Goal: Information Seeking & Learning: Learn about a topic

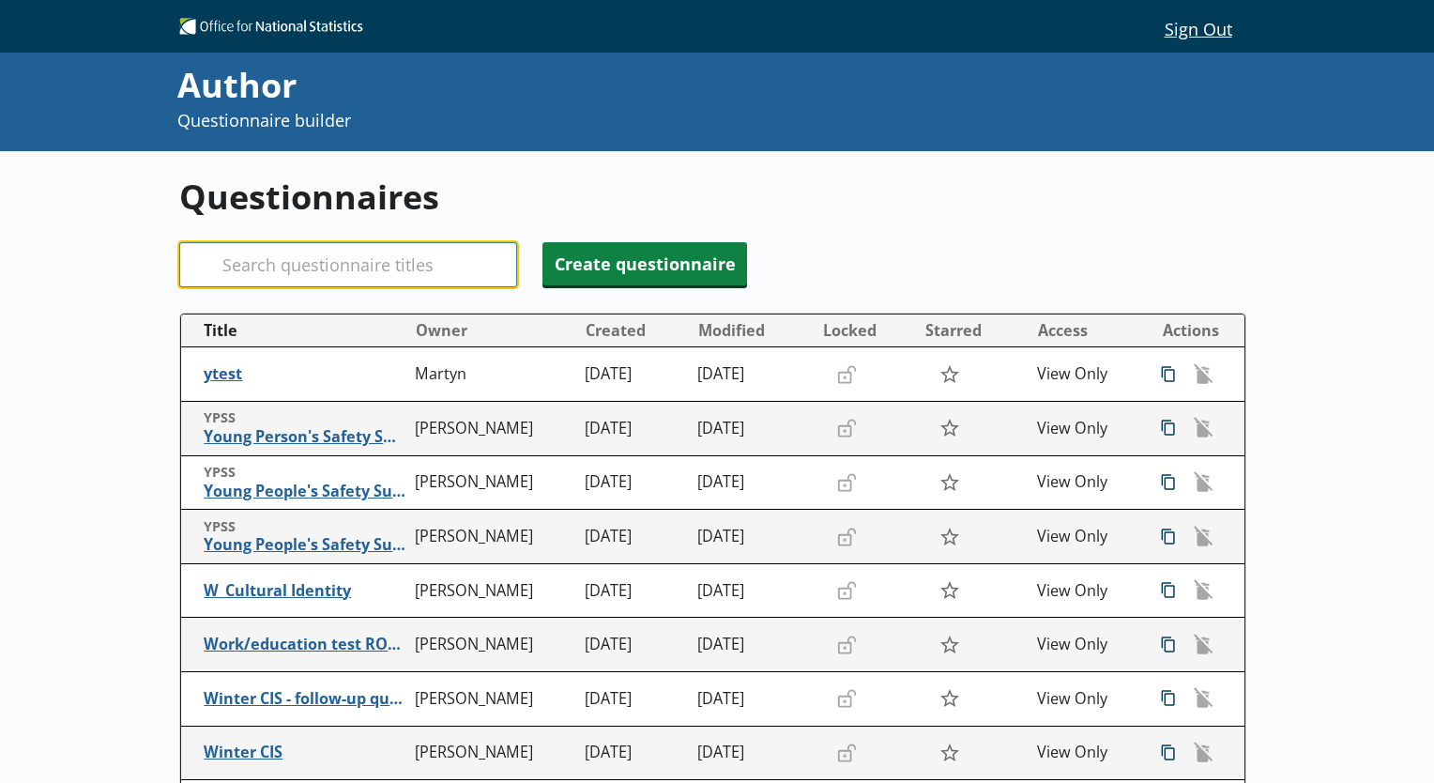
click at [274, 275] on input "Search" at bounding box center [348, 264] width 338 height 45
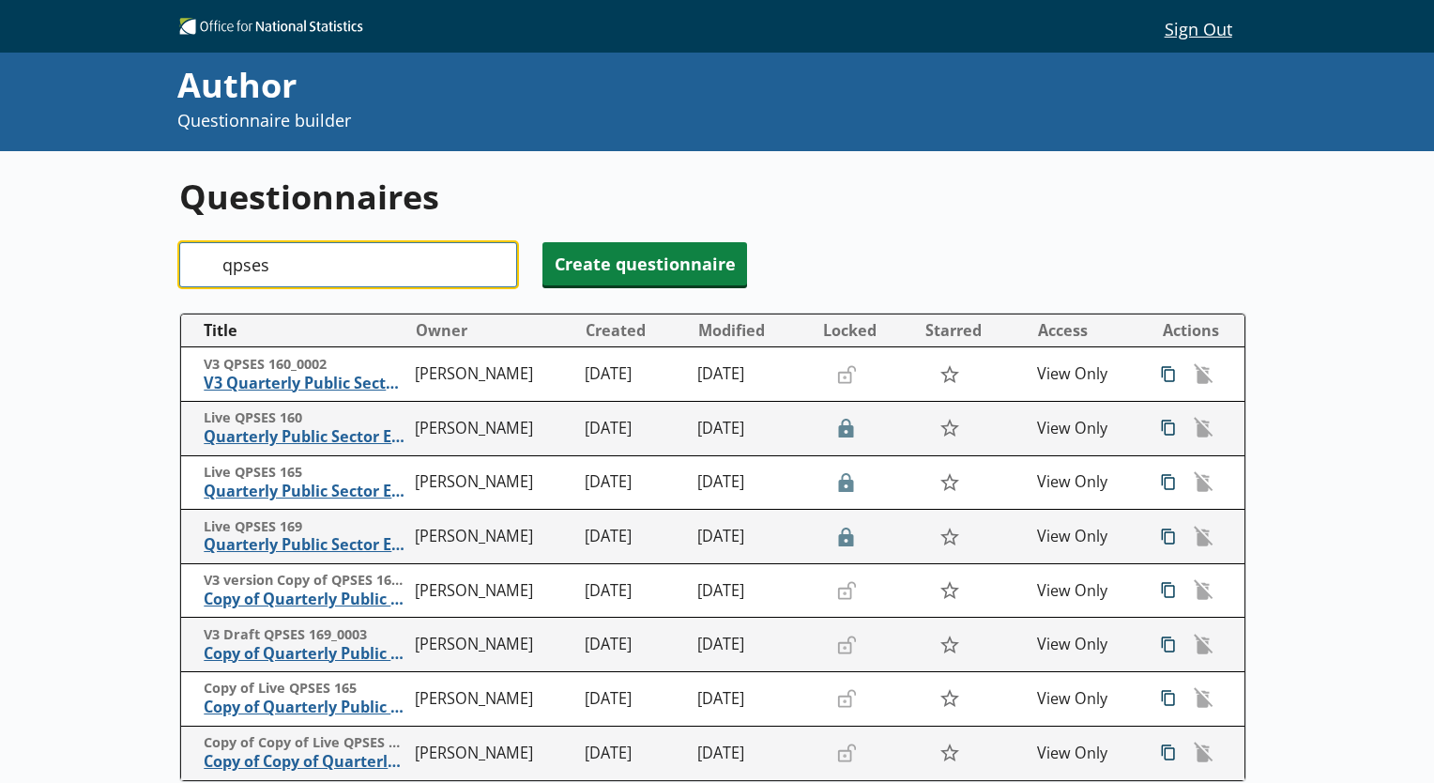
type input "qpses"
click at [79, 298] on div "Questionnaires Search qpses Create questionnaire Title Owner Created Modified L…" at bounding box center [717, 567] width 1434 height 833
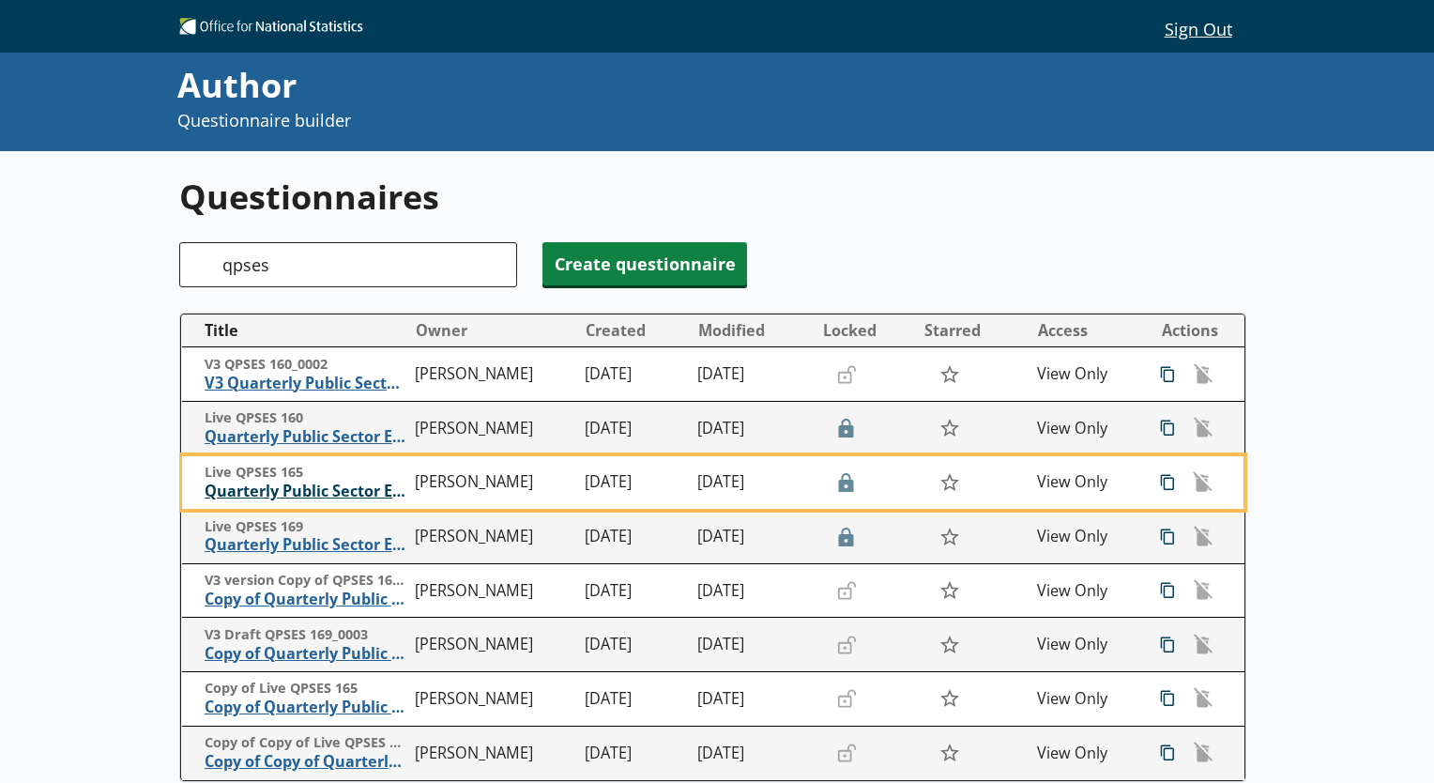
click at [240, 491] on span "Quarterly Public Sector Employment Survey" at bounding box center [306, 491] width 202 height 20
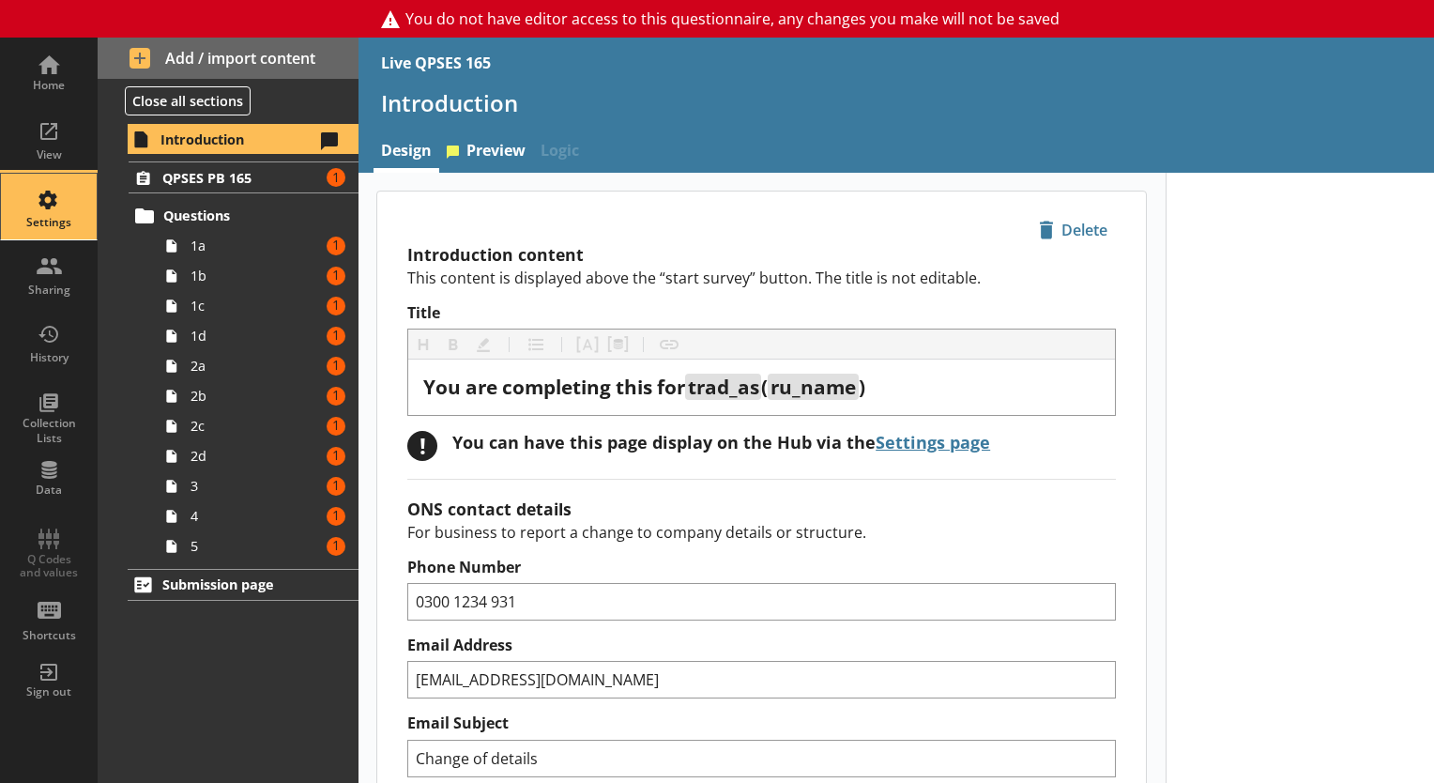
click at [53, 223] on div "Settings" at bounding box center [49, 222] width 66 height 15
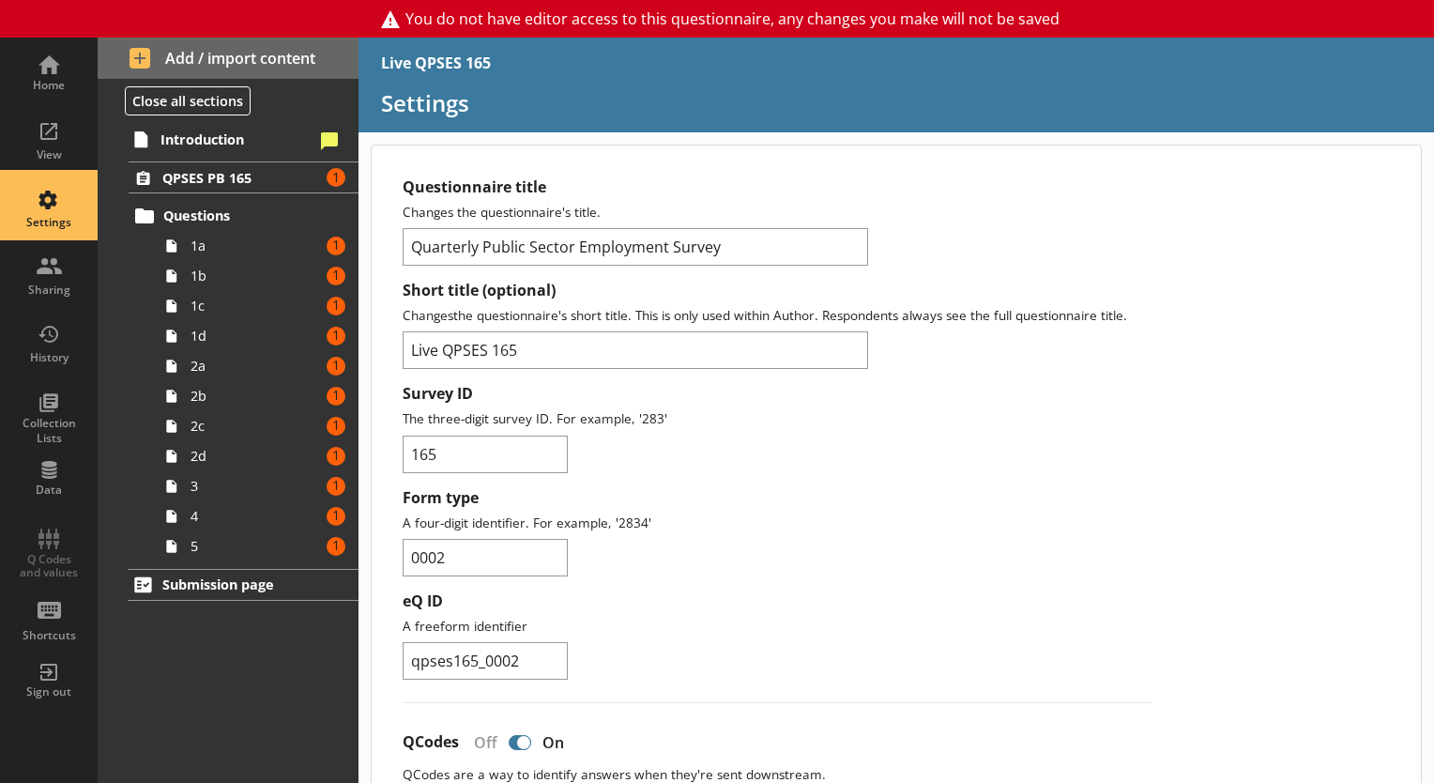
click at [53, 208] on div "Settings" at bounding box center [49, 207] width 66 height 66
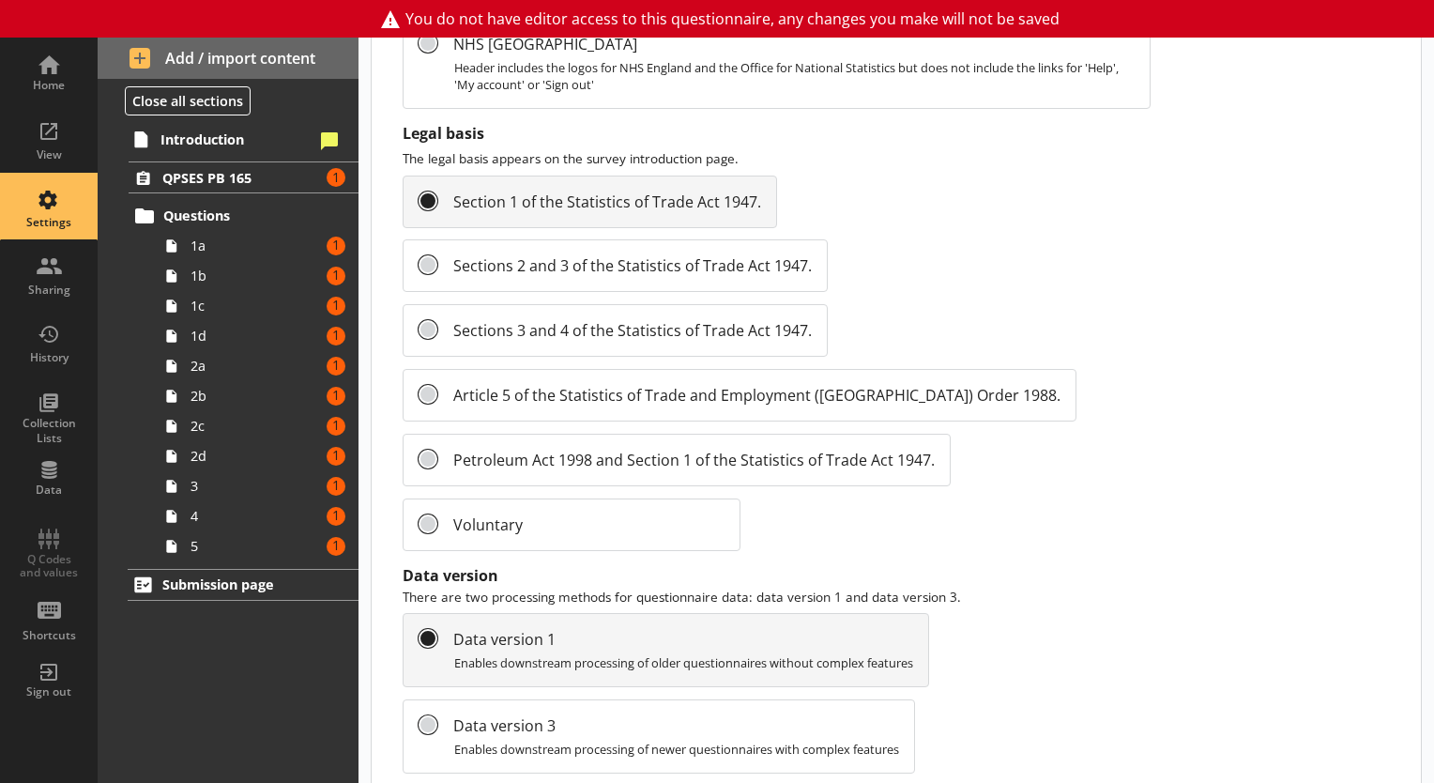
scroll to position [2101, 0]
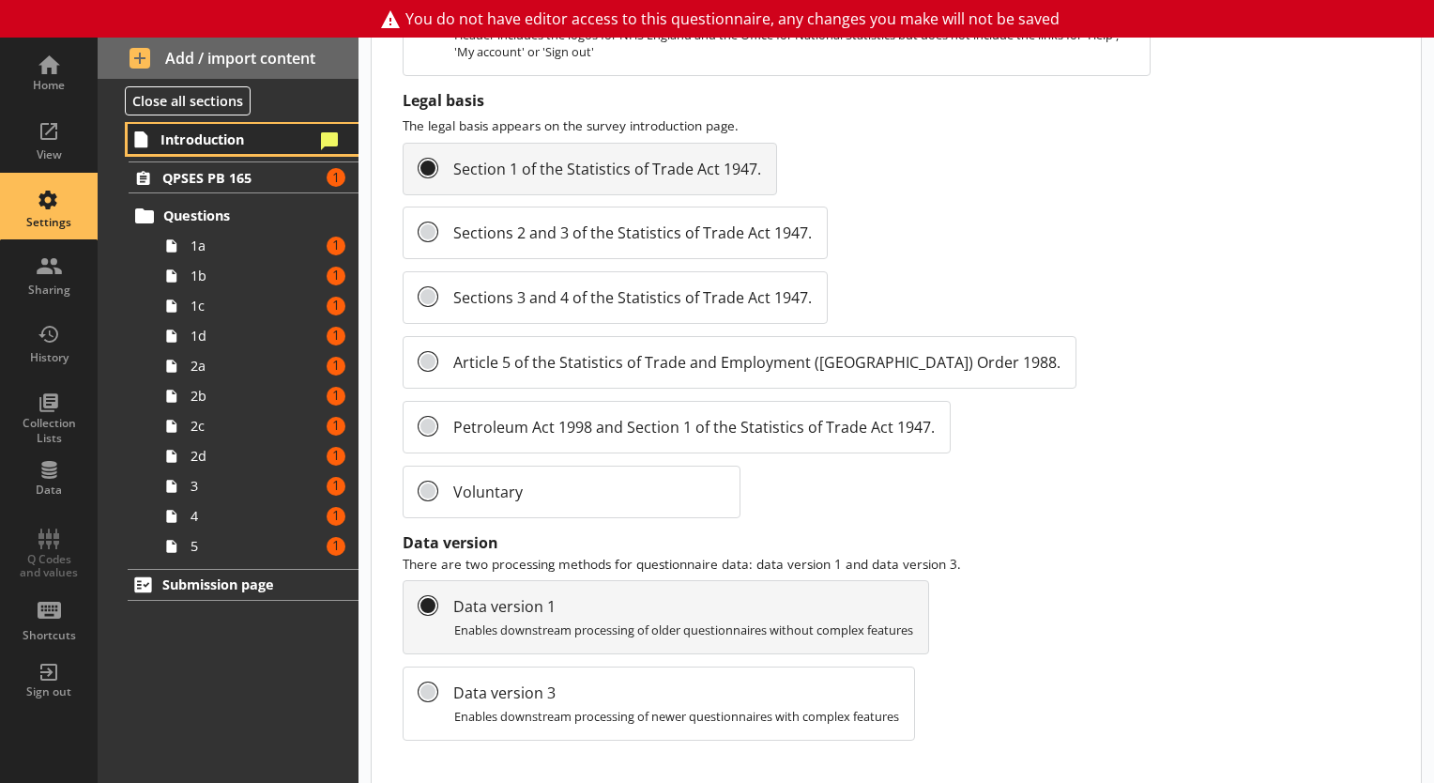
click at [237, 139] on span "Introduction" at bounding box center [236, 139] width 153 height 18
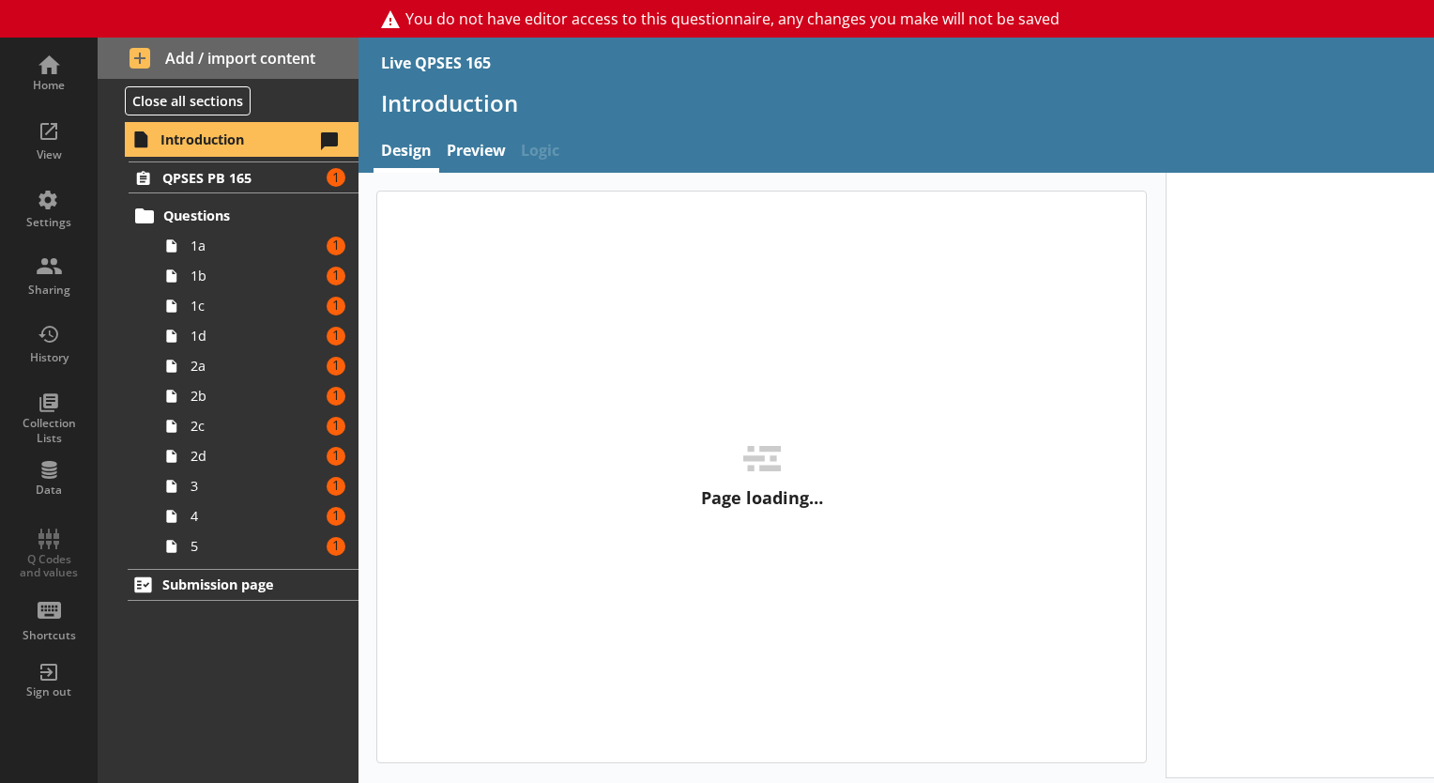
type textarea "x"
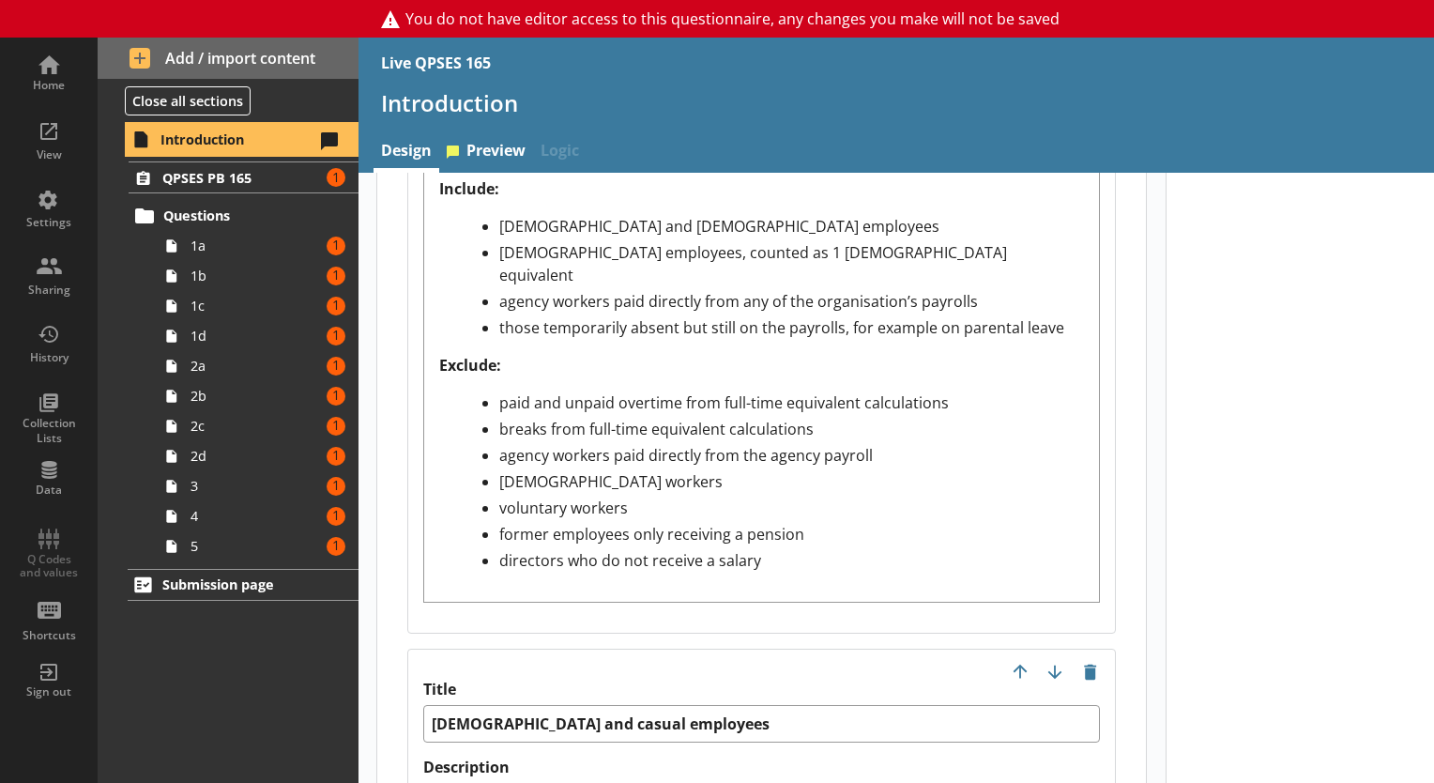
scroll to position [2564, 0]
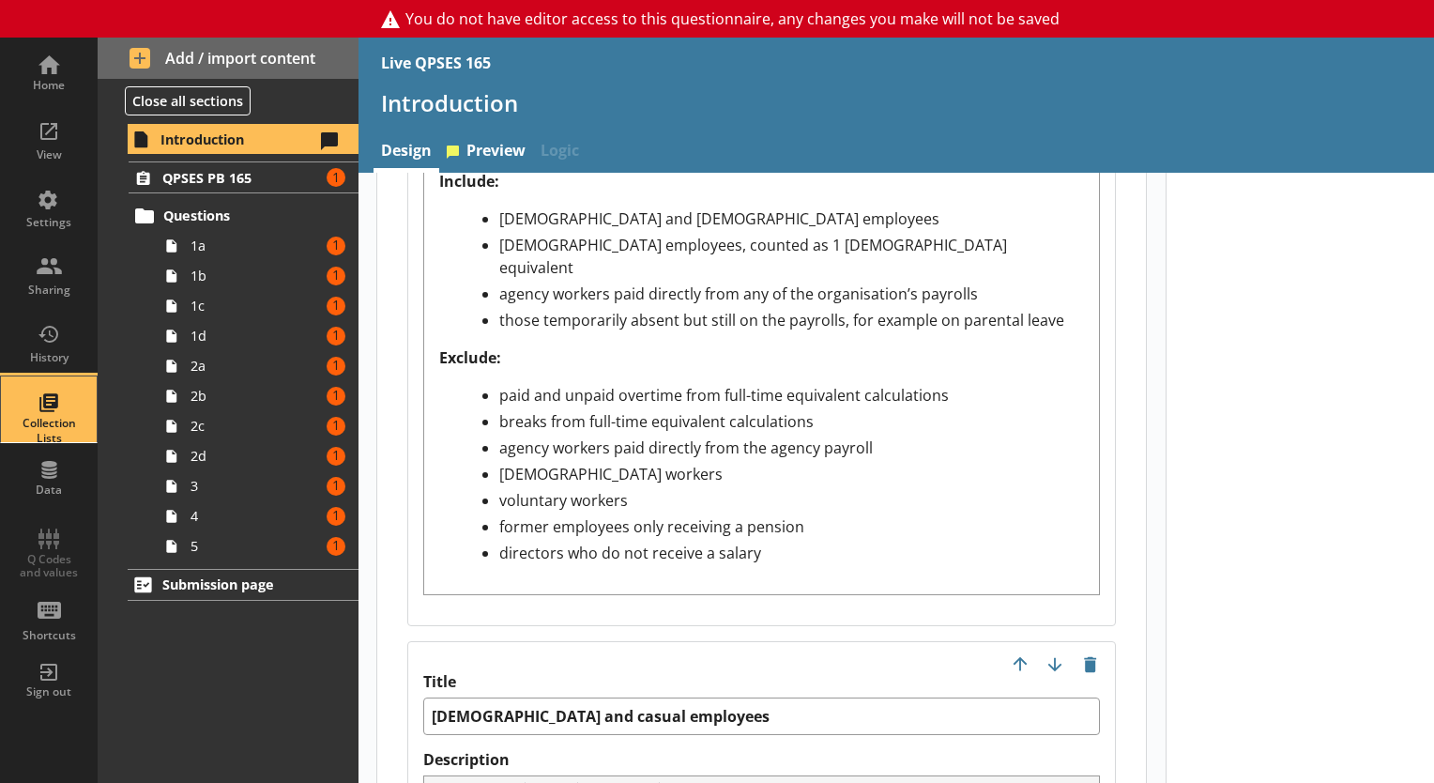
click at [64, 395] on div "Collection Lists" at bounding box center [49, 409] width 66 height 66
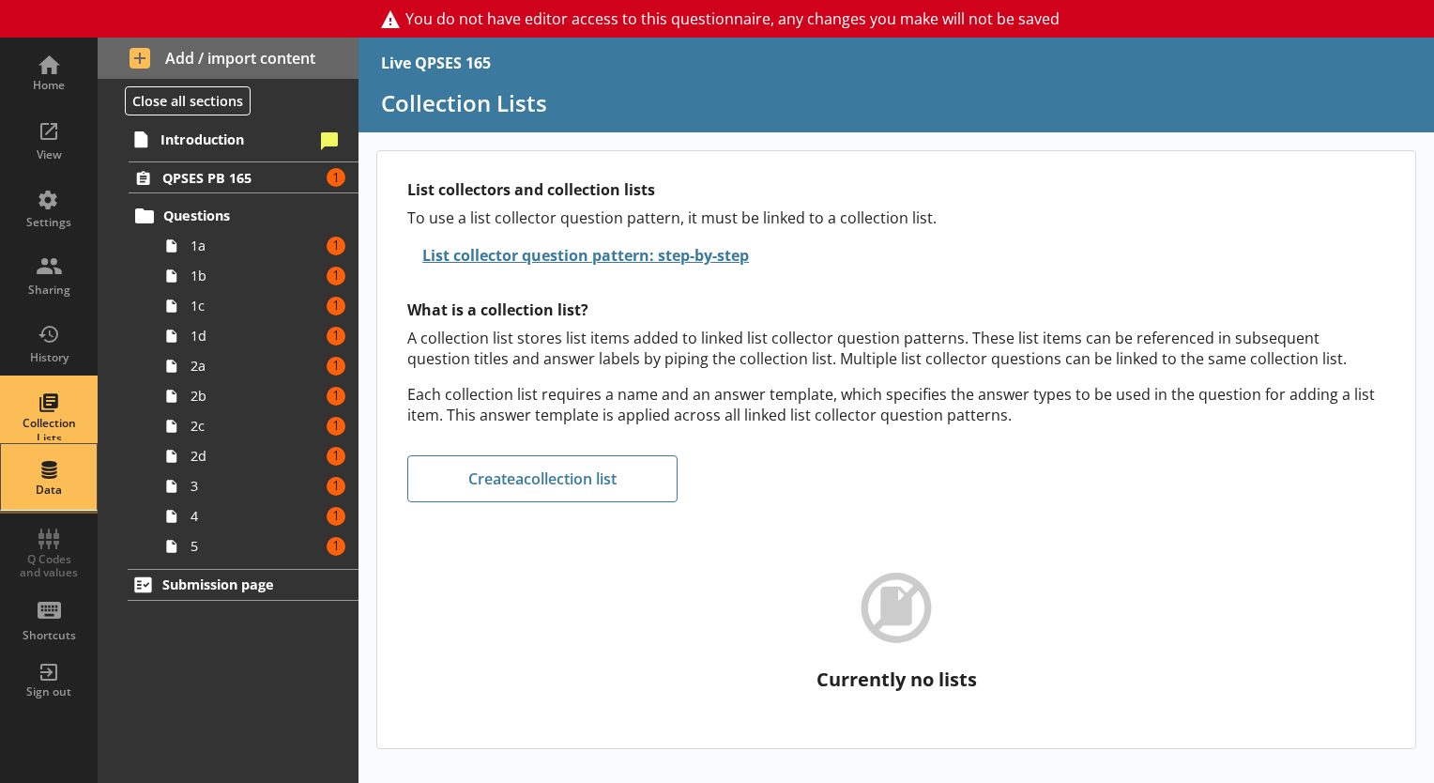
click at [58, 460] on div "Data" at bounding box center [49, 477] width 66 height 66
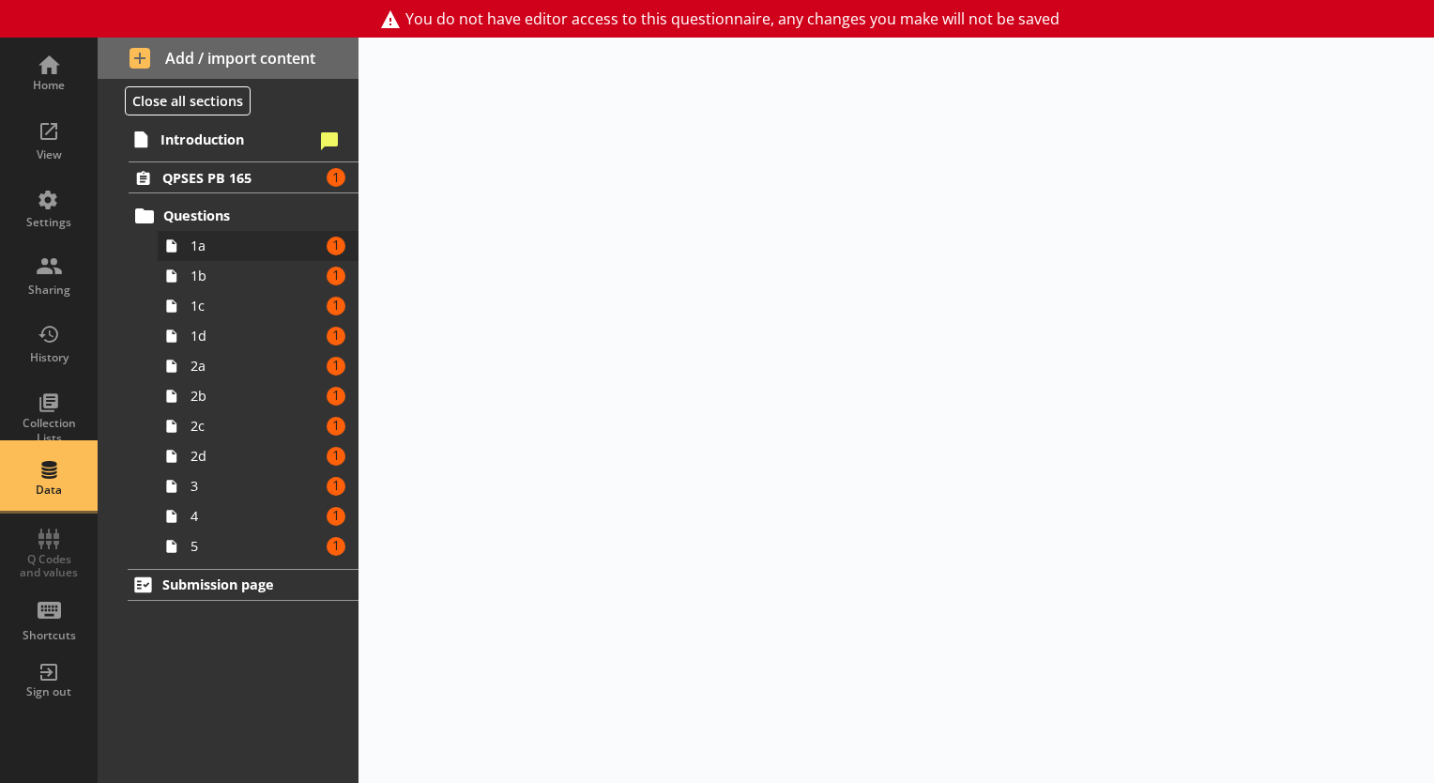
select select "Date"
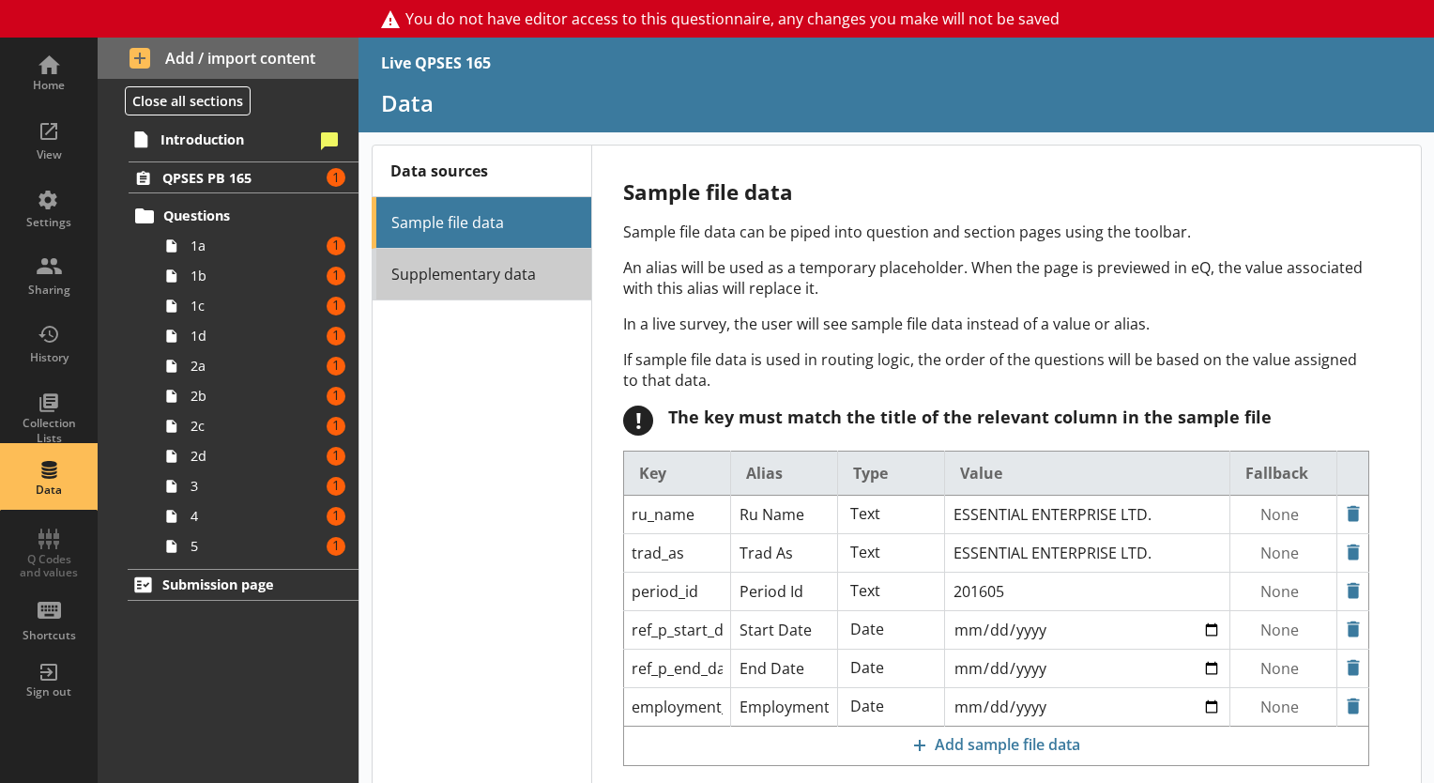
click at [438, 279] on link "Supplementary data" at bounding box center [482, 275] width 220 height 52
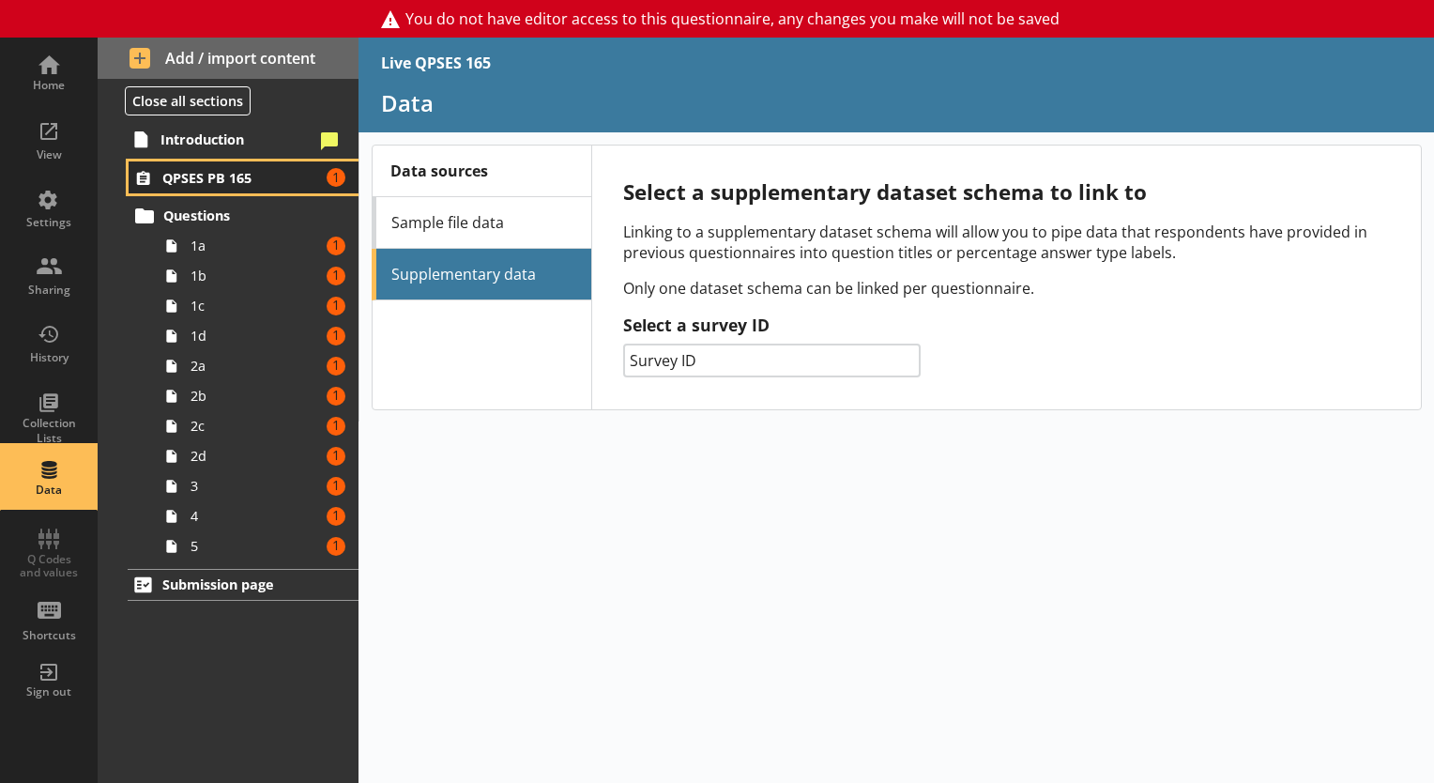
click at [218, 175] on span "QPSES PB 165" at bounding box center [241, 178] width 158 height 18
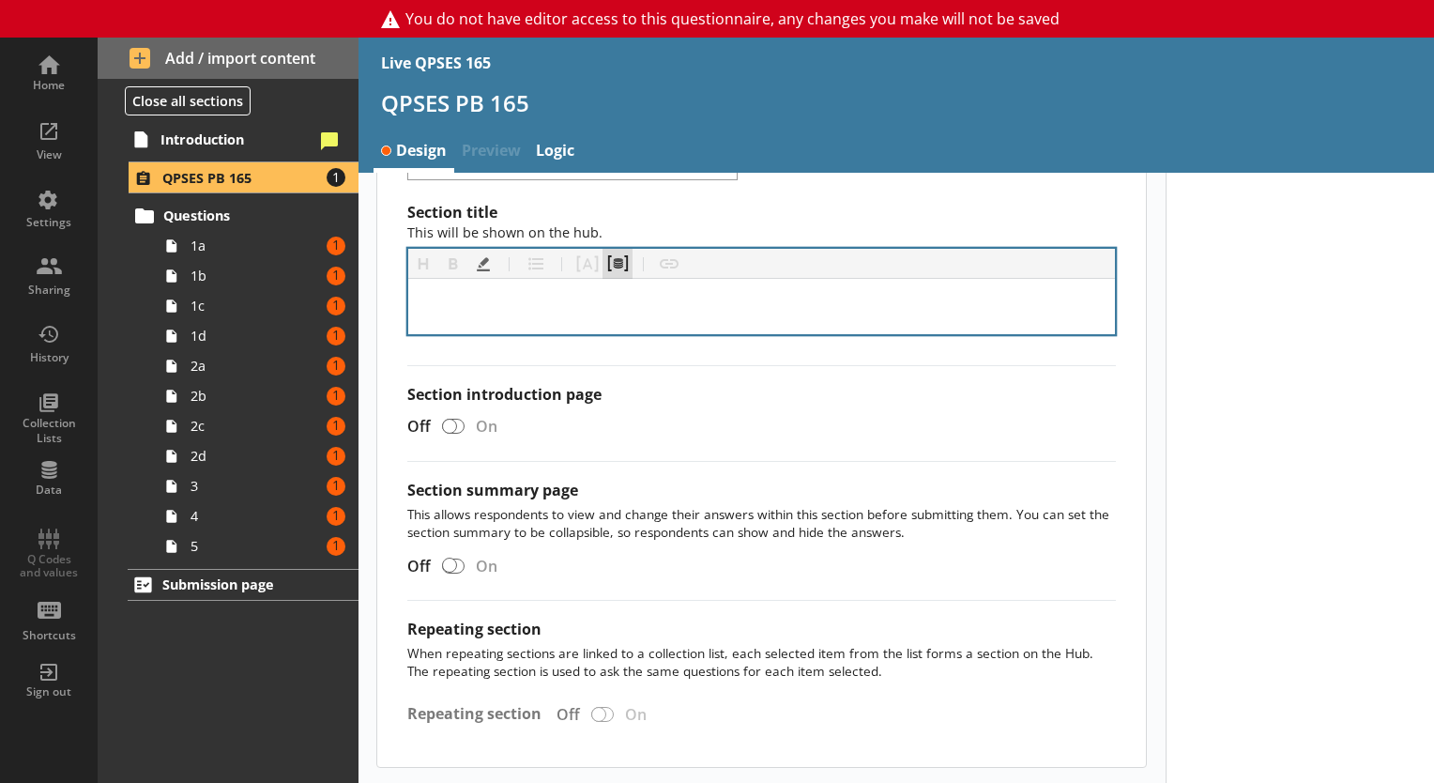
scroll to position [180, 0]
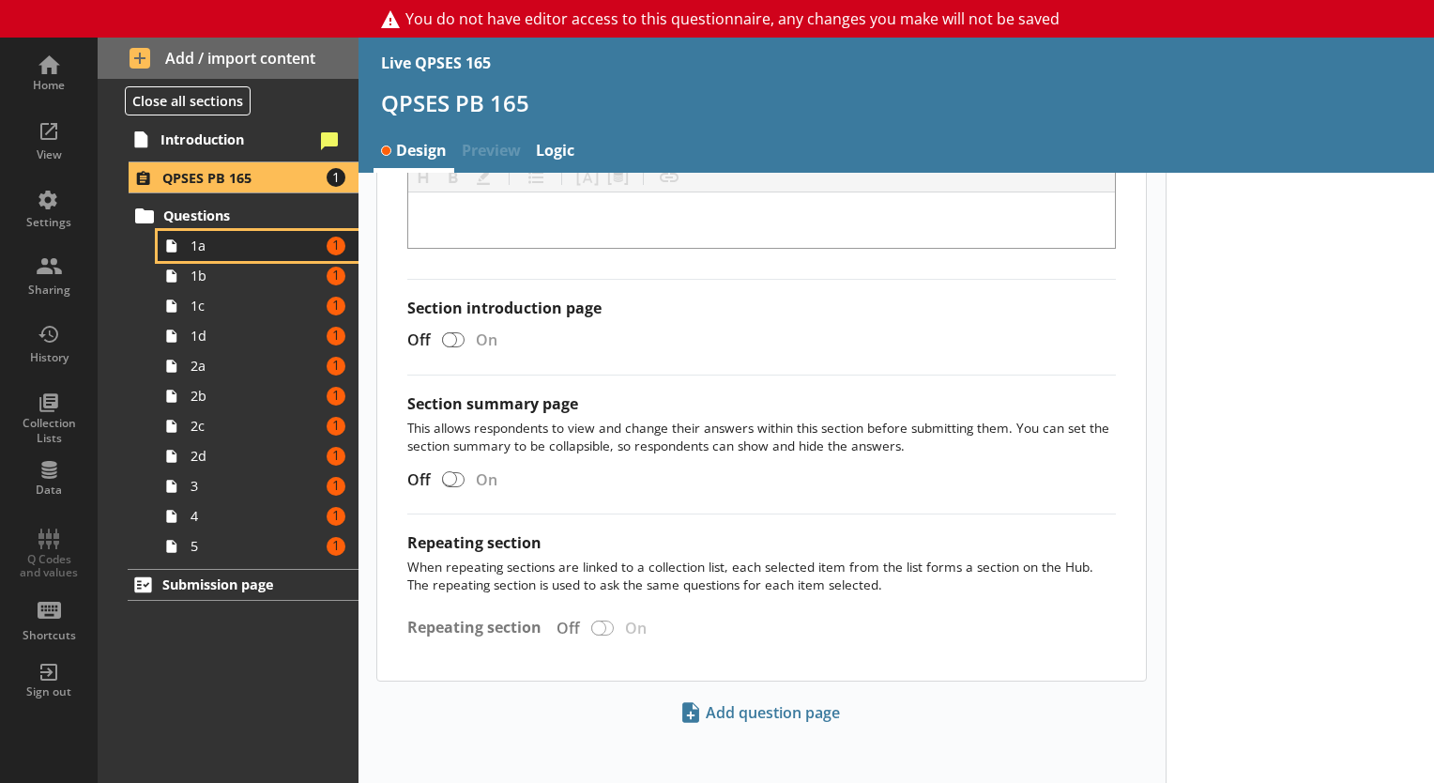
click at [203, 252] on span "1a" at bounding box center [256, 246] width 130 height 18
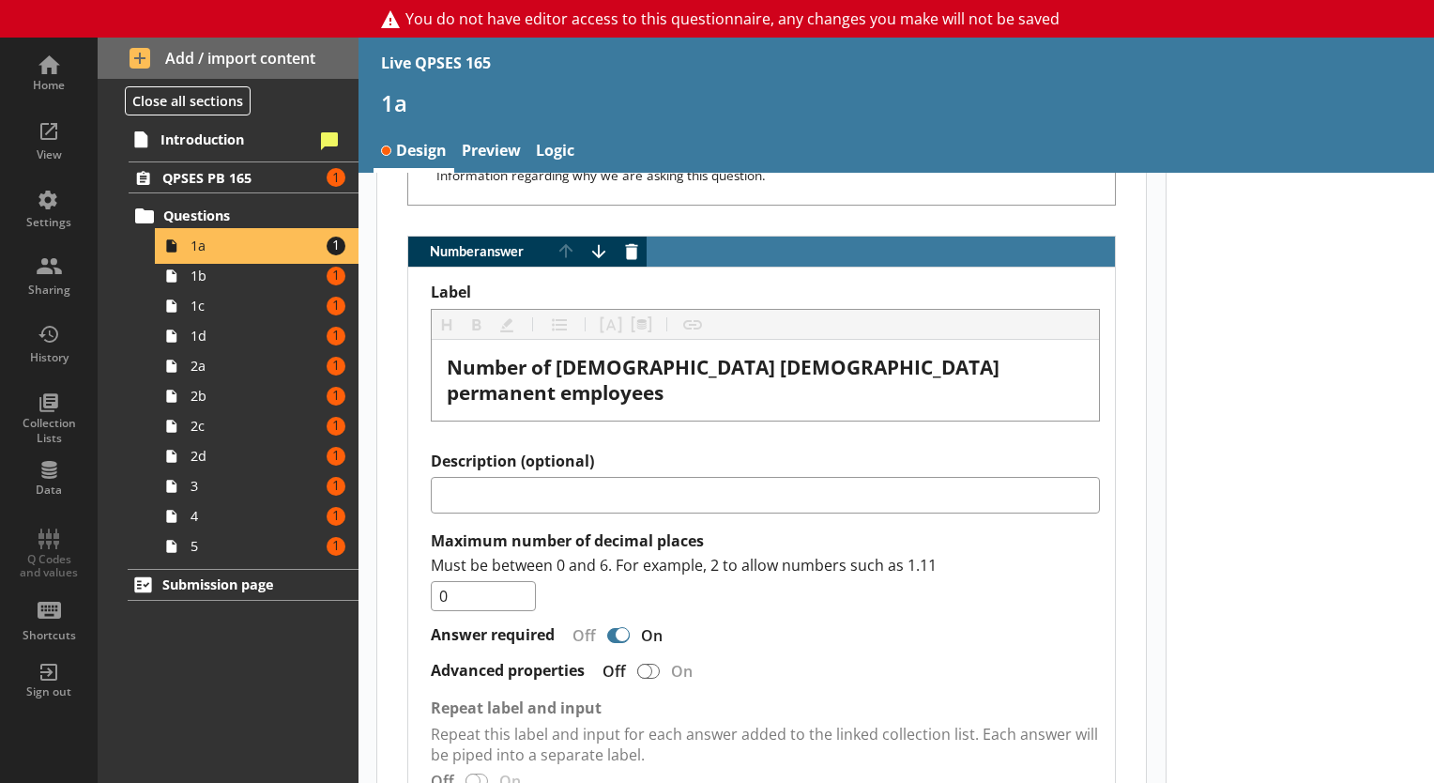
scroll to position [1640, 0]
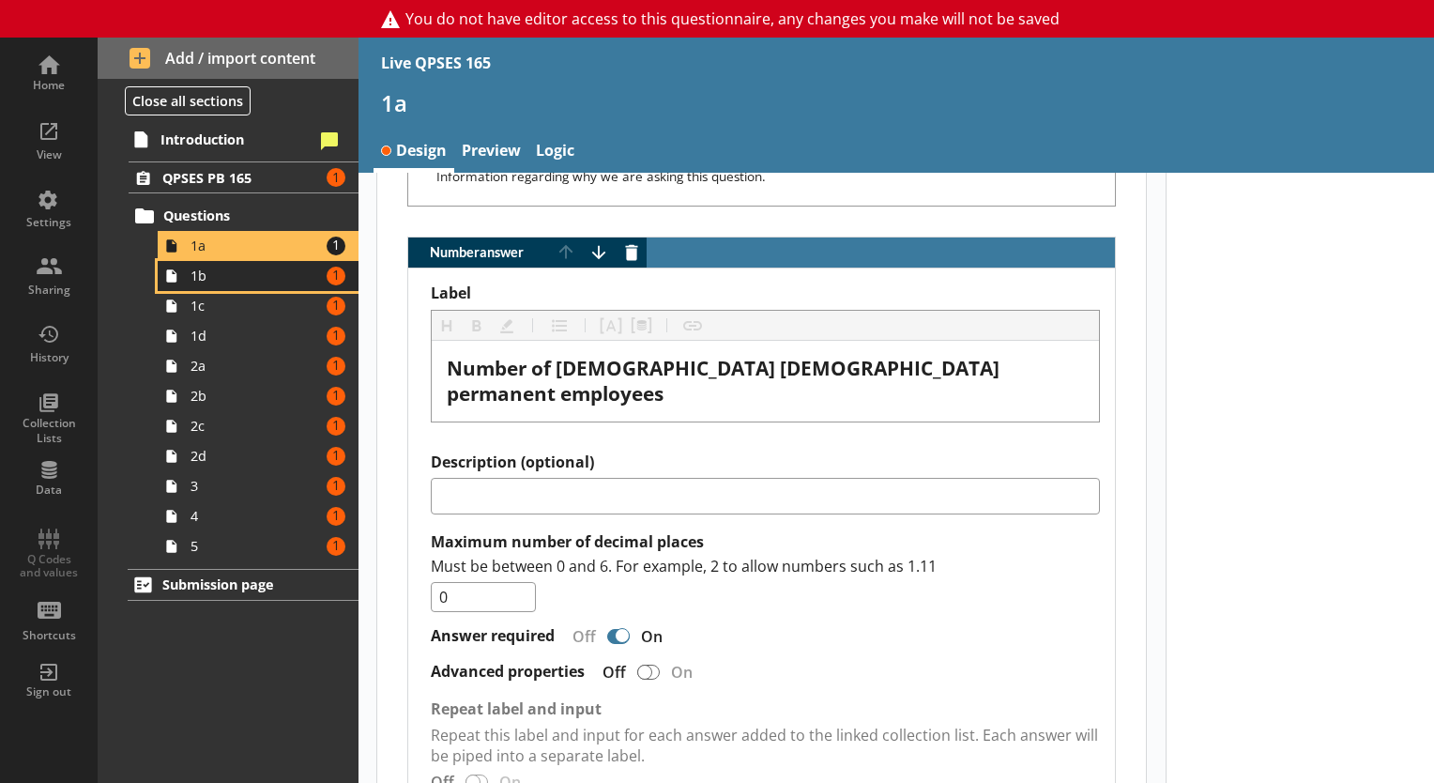
click at [170, 275] on icon at bounding box center [171, 275] width 10 height 13
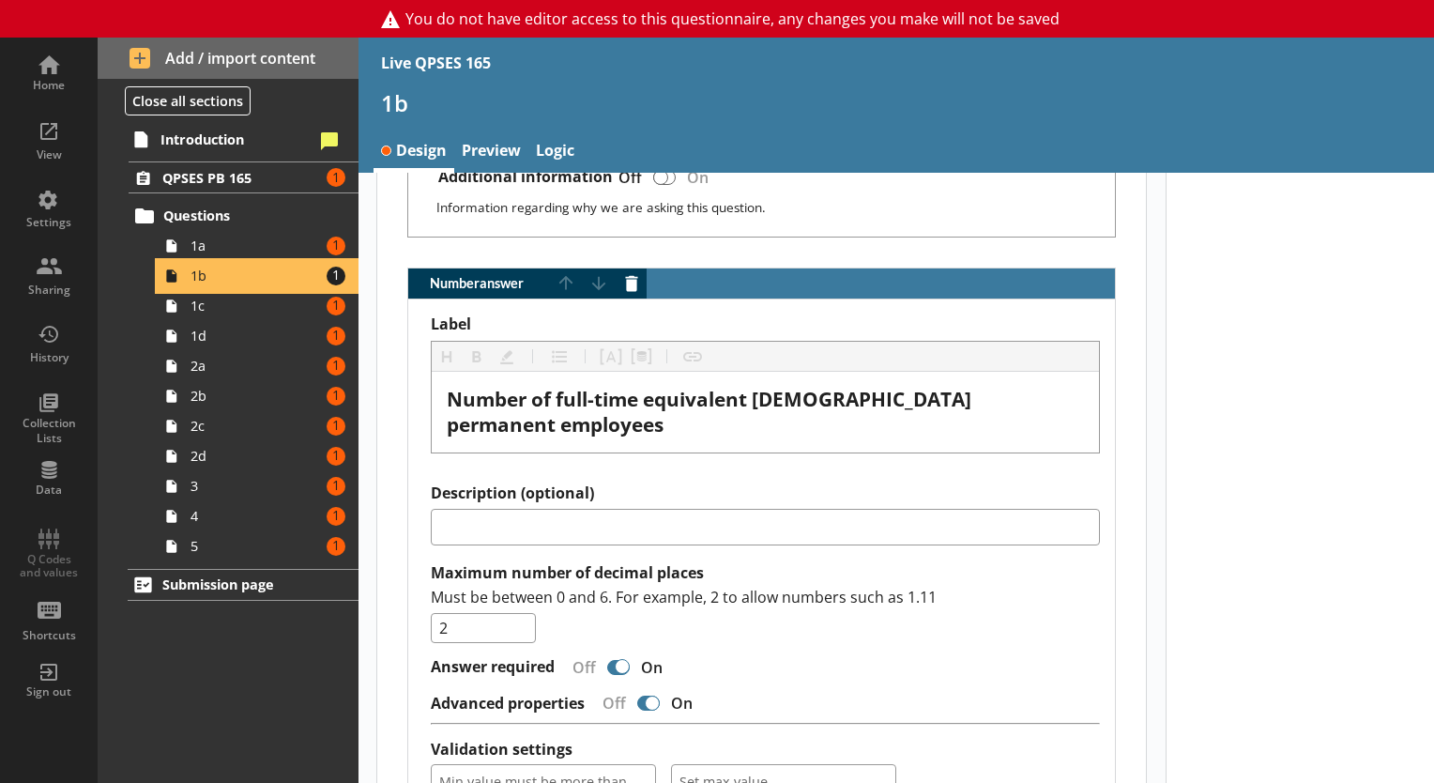
scroll to position [1561, 0]
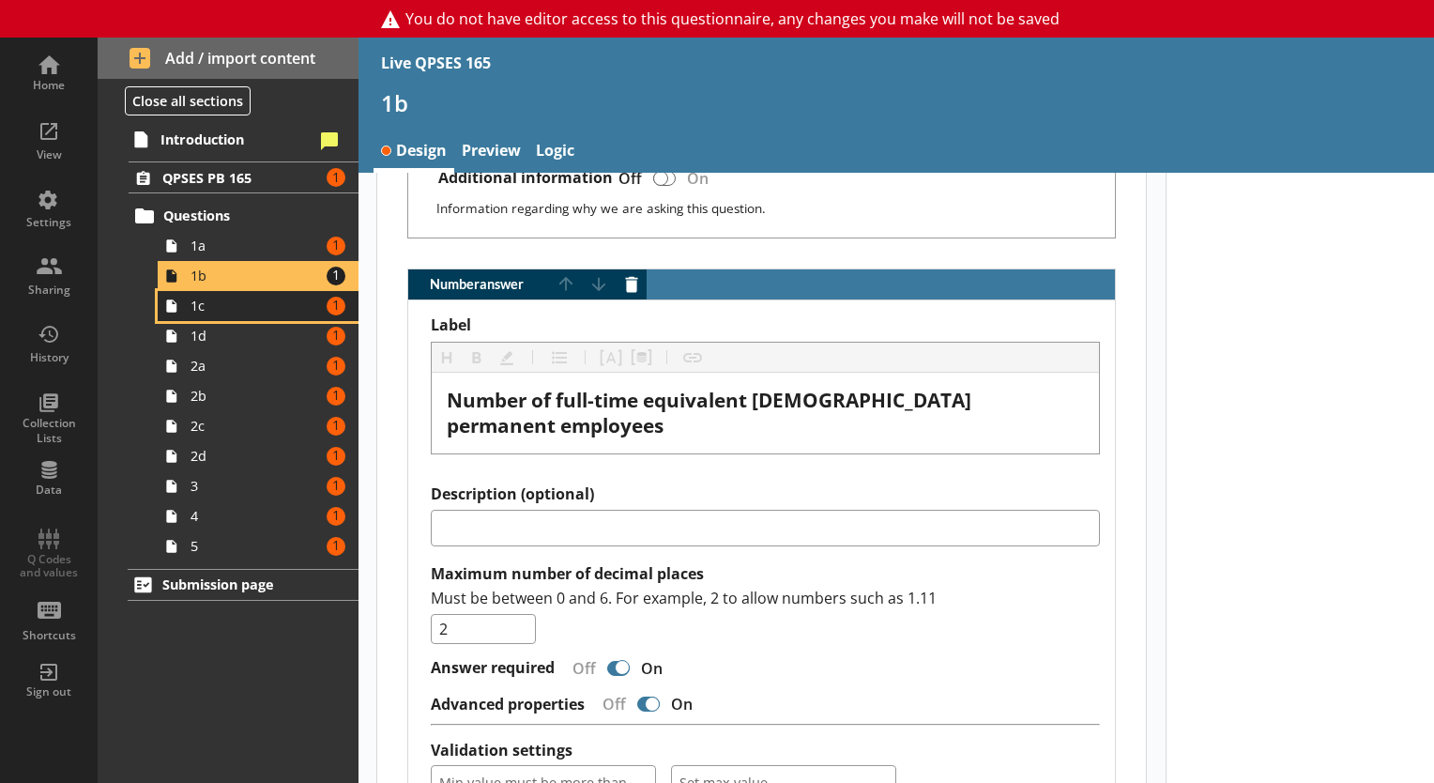
click at [278, 309] on span "1c" at bounding box center [256, 306] width 130 height 18
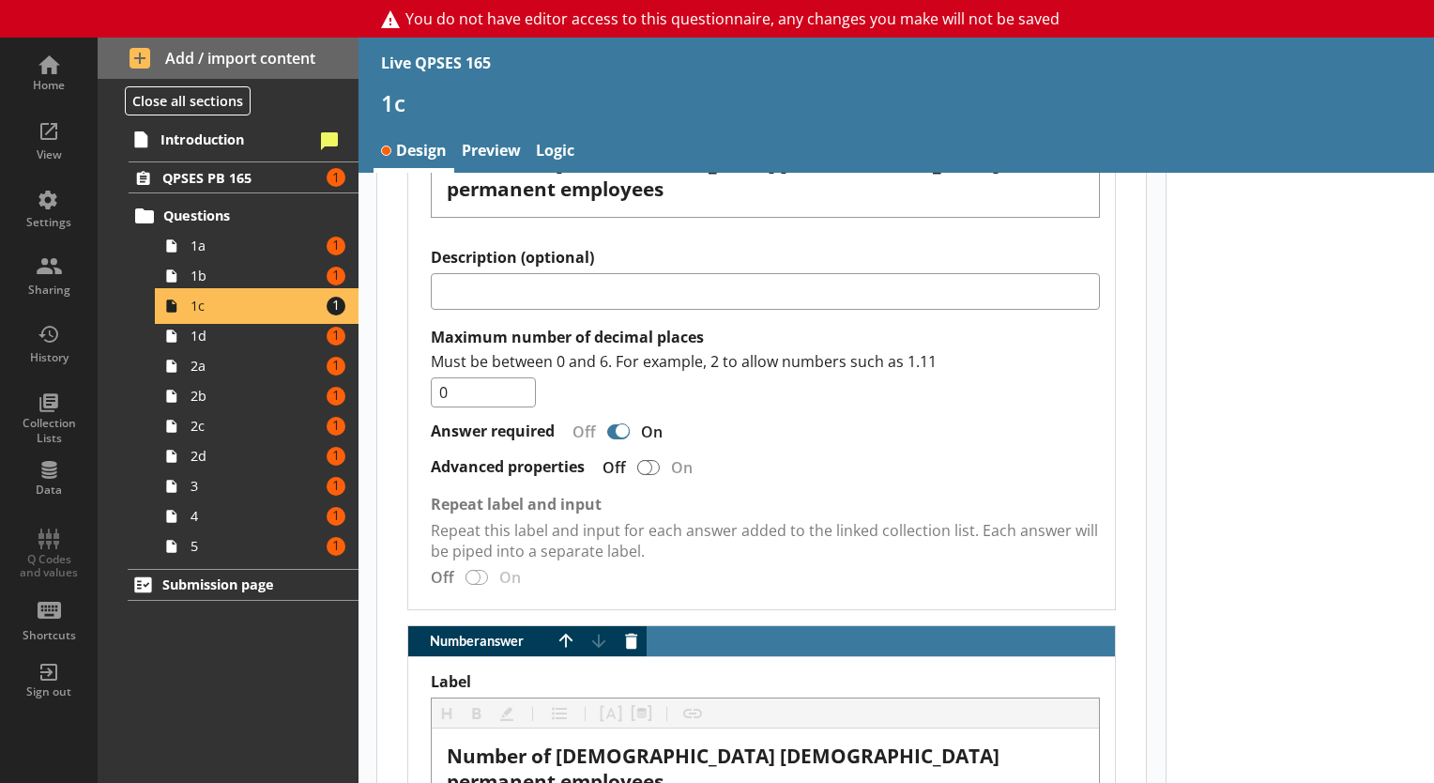
scroll to position [1836, 0]
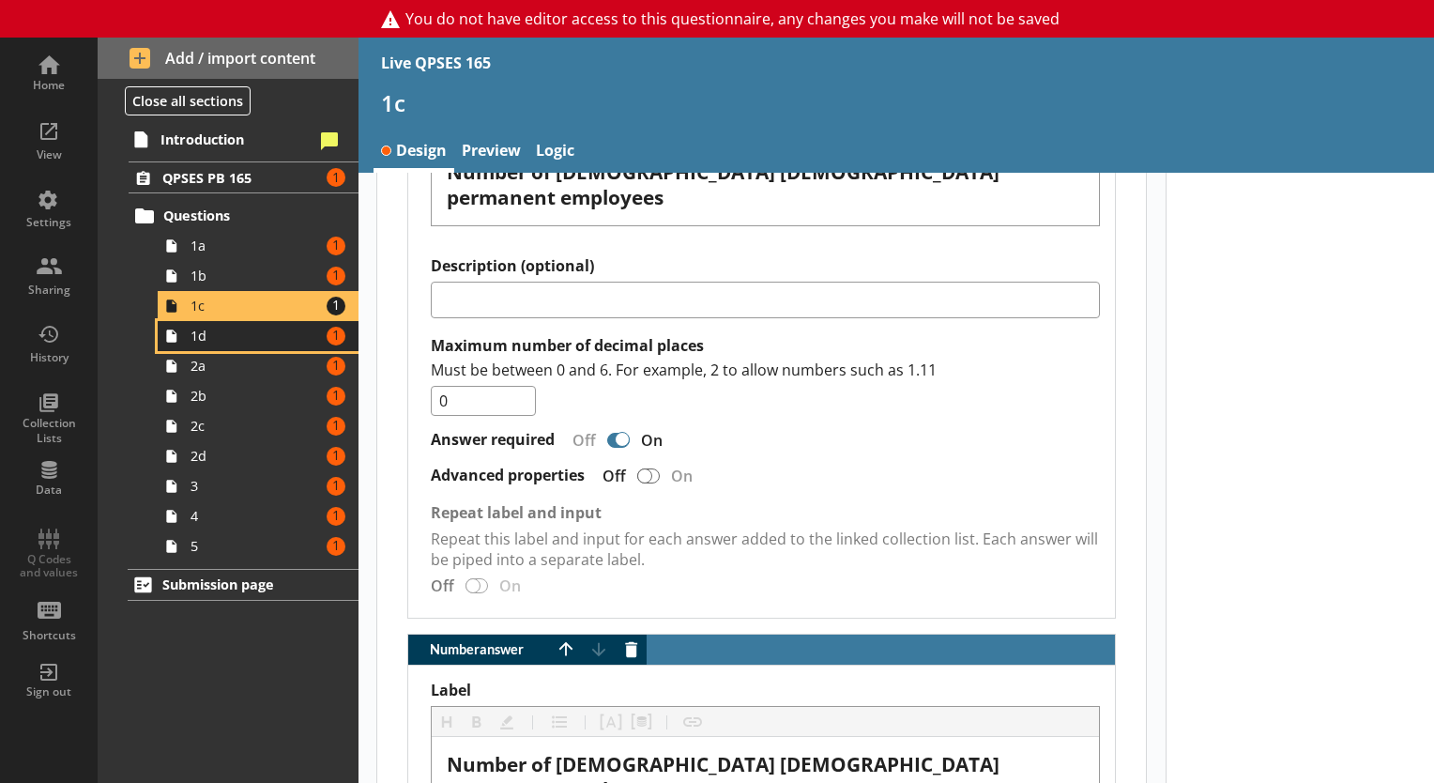
click at [263, 343] on span "1d" at bounding box center [256, 336] width 130 height 18
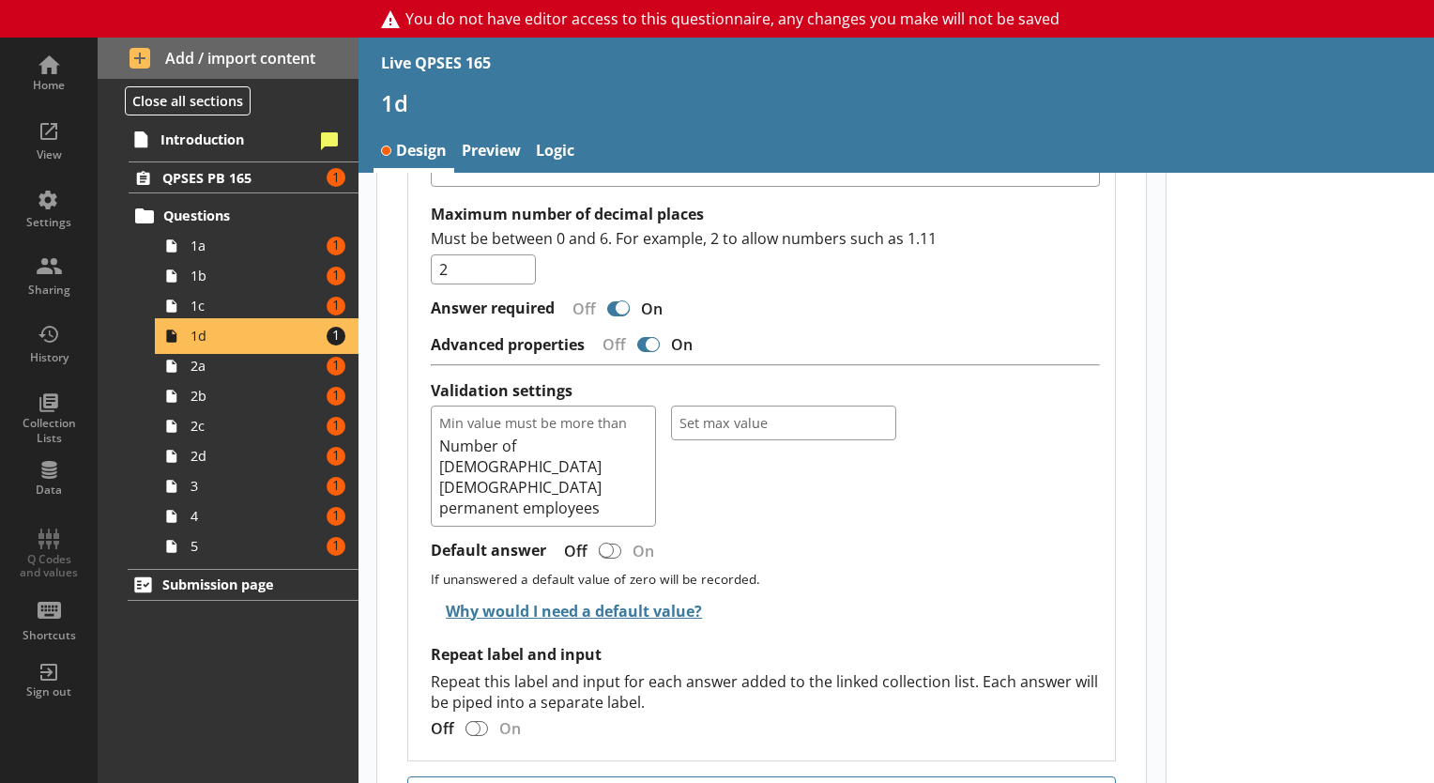
scroll to position [1974, 0]
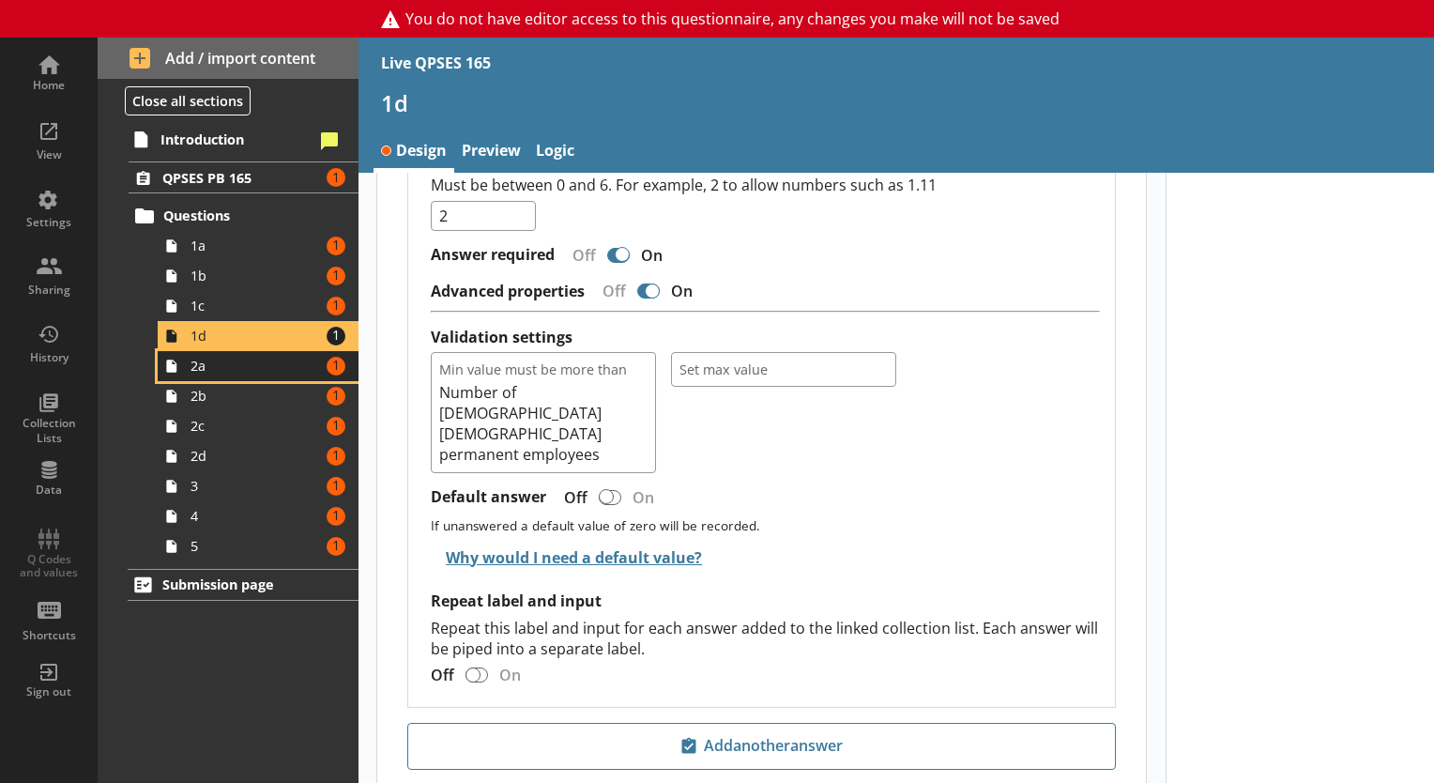
click at [229, 366] on span "2a" at bounding box center [256, 366] width 130 height 18
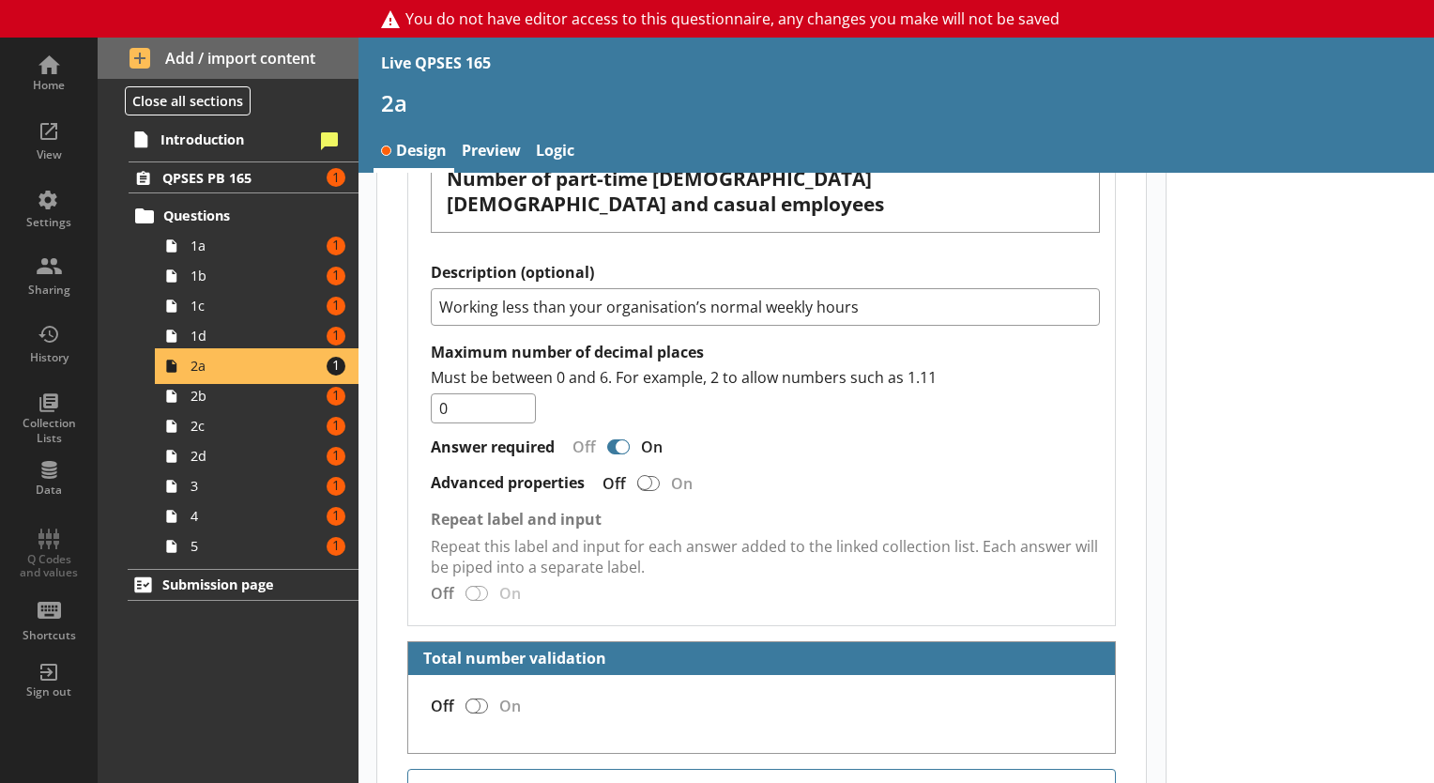
scroll to position [2140, 0]
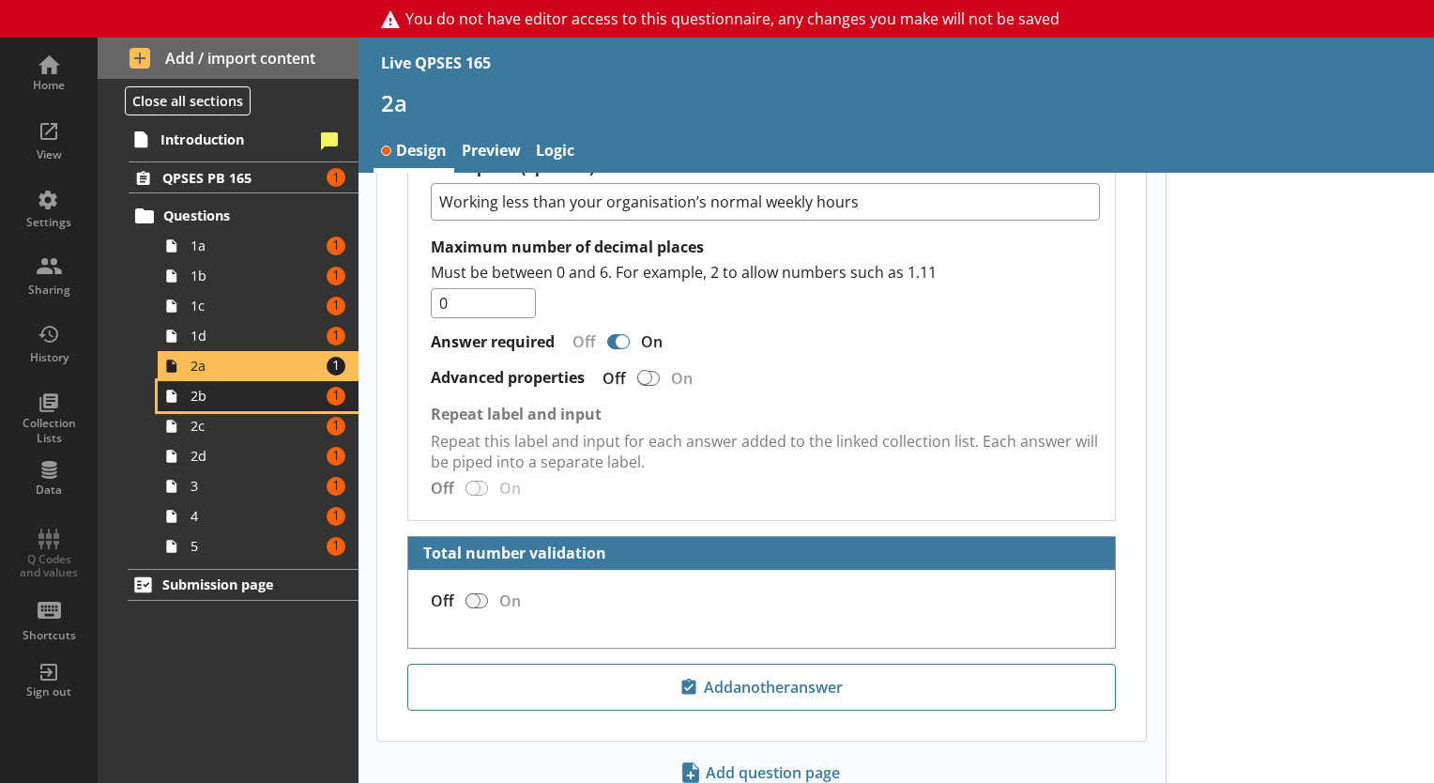
click at [274, 408] on link "2b Amount of errors: 1" at bounding box center [258, 396] width 201 height 30
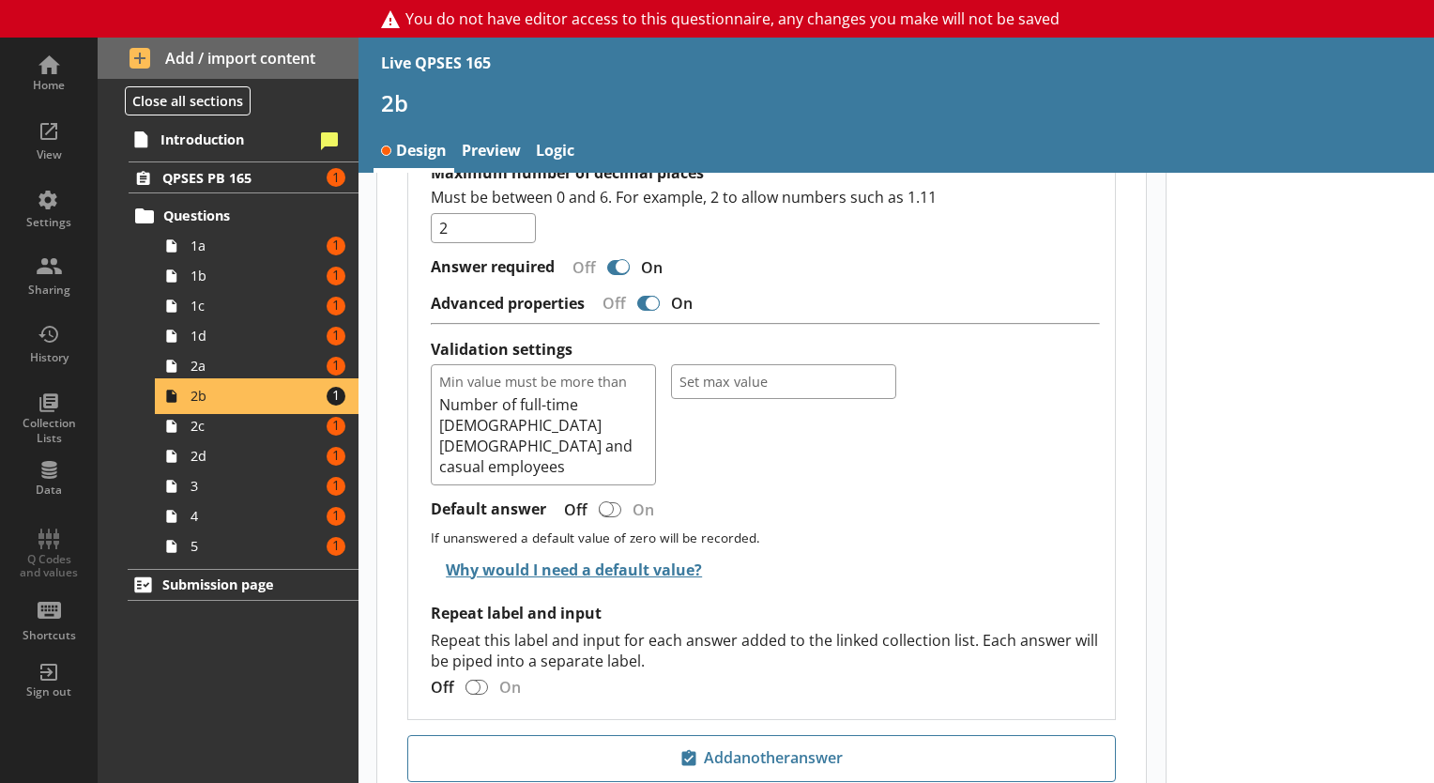
scroll to position [2020, 0]
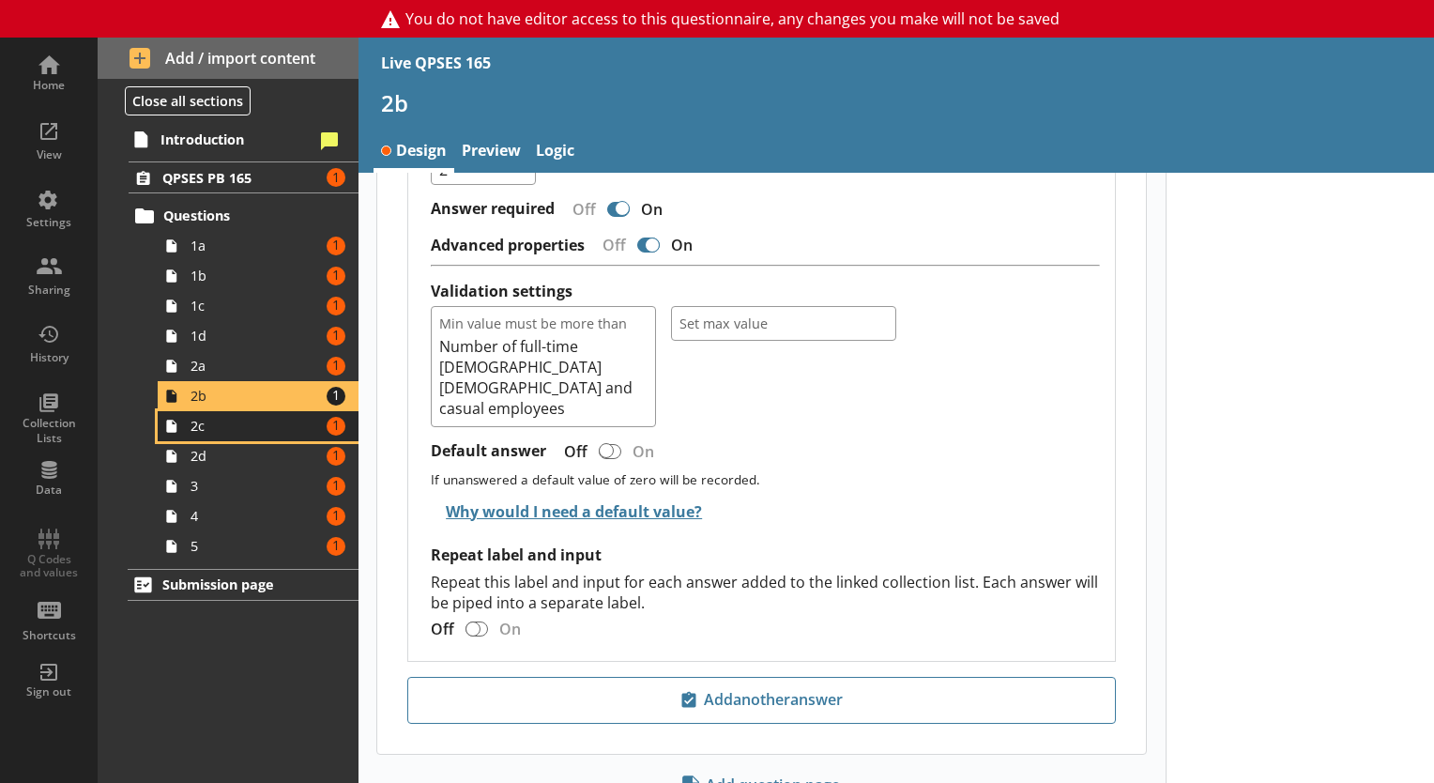
click at [196, 420] on span "2c" at bounding box center [256, 426] width 130 height 18
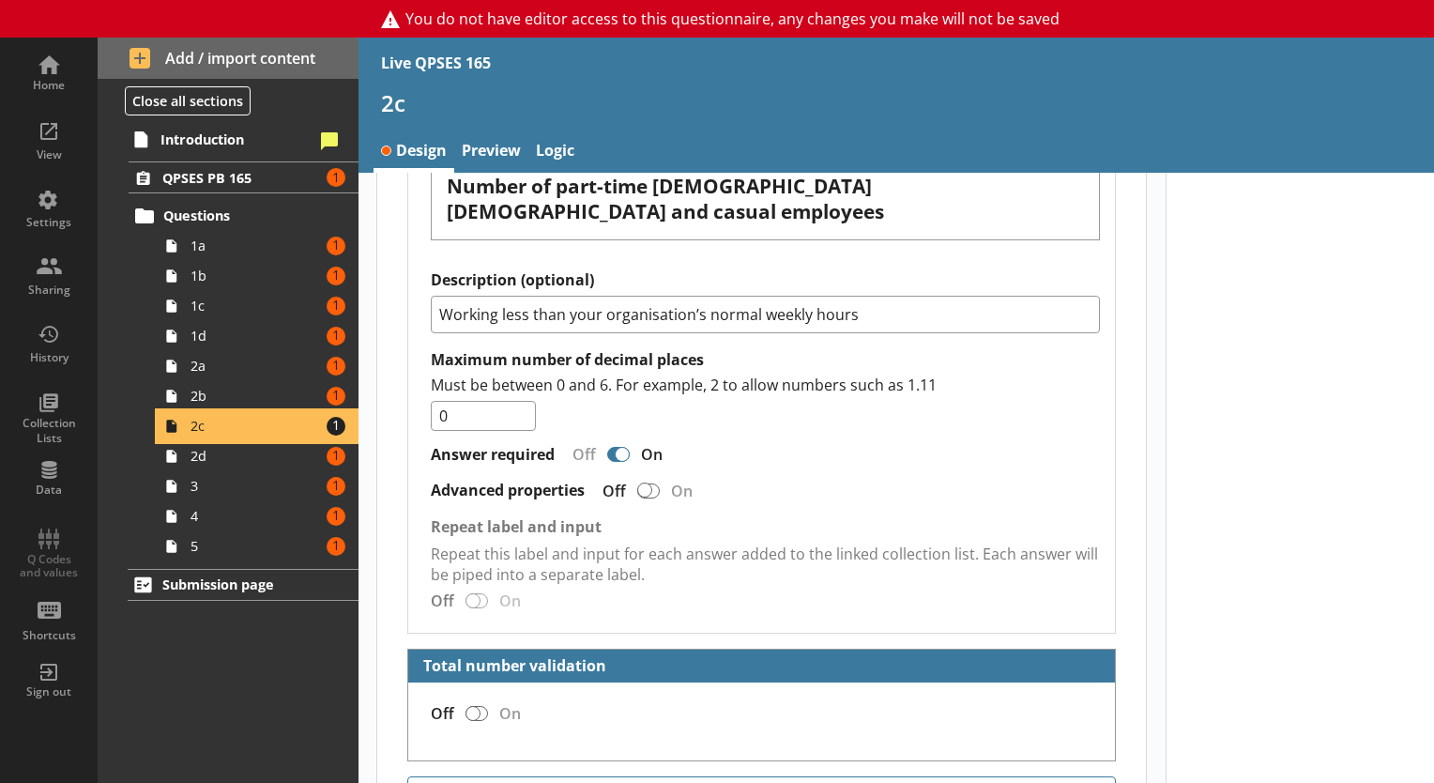
scroll to position [2140, 0]
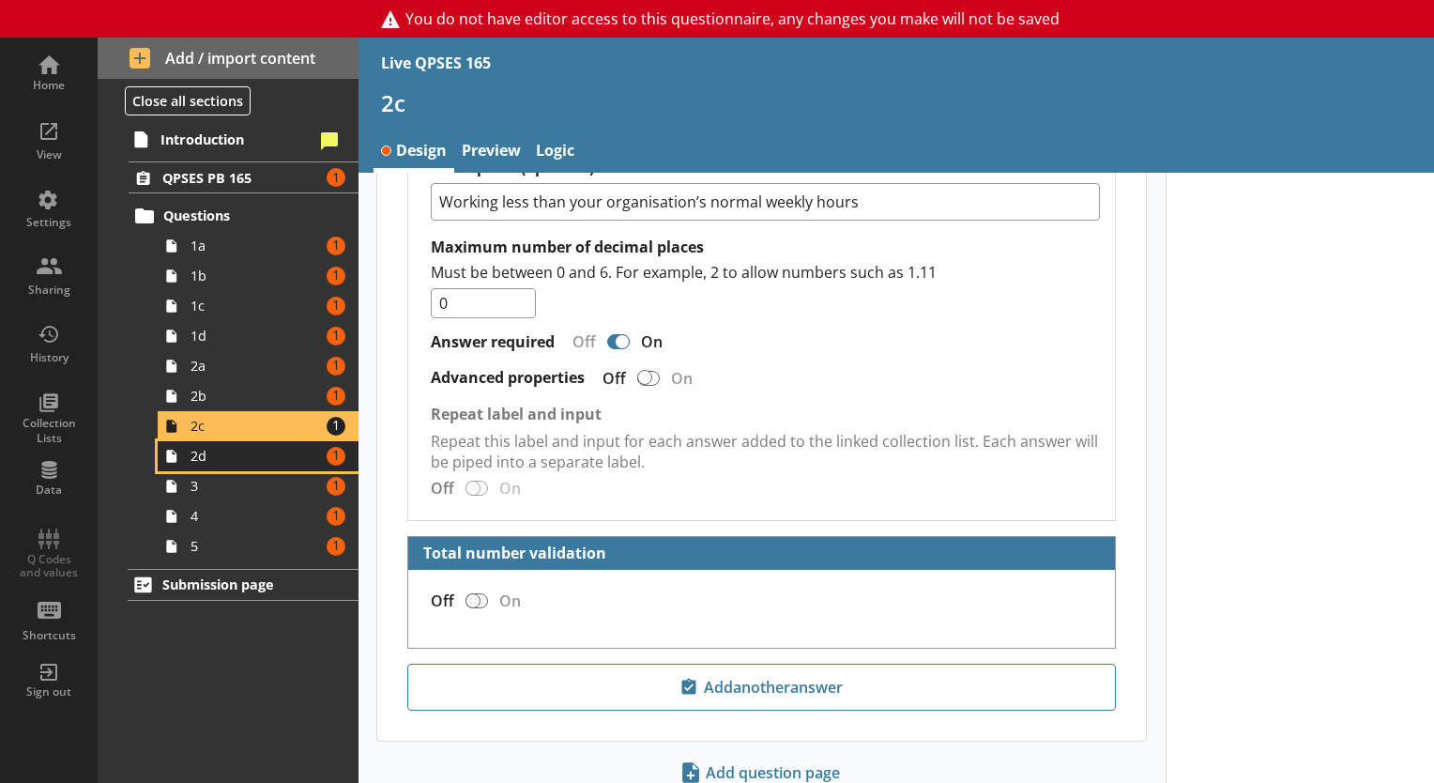
click at [252, 465] on link "2d Amount of errors: 1" at bounding box center [258, 456] width 201 height 30
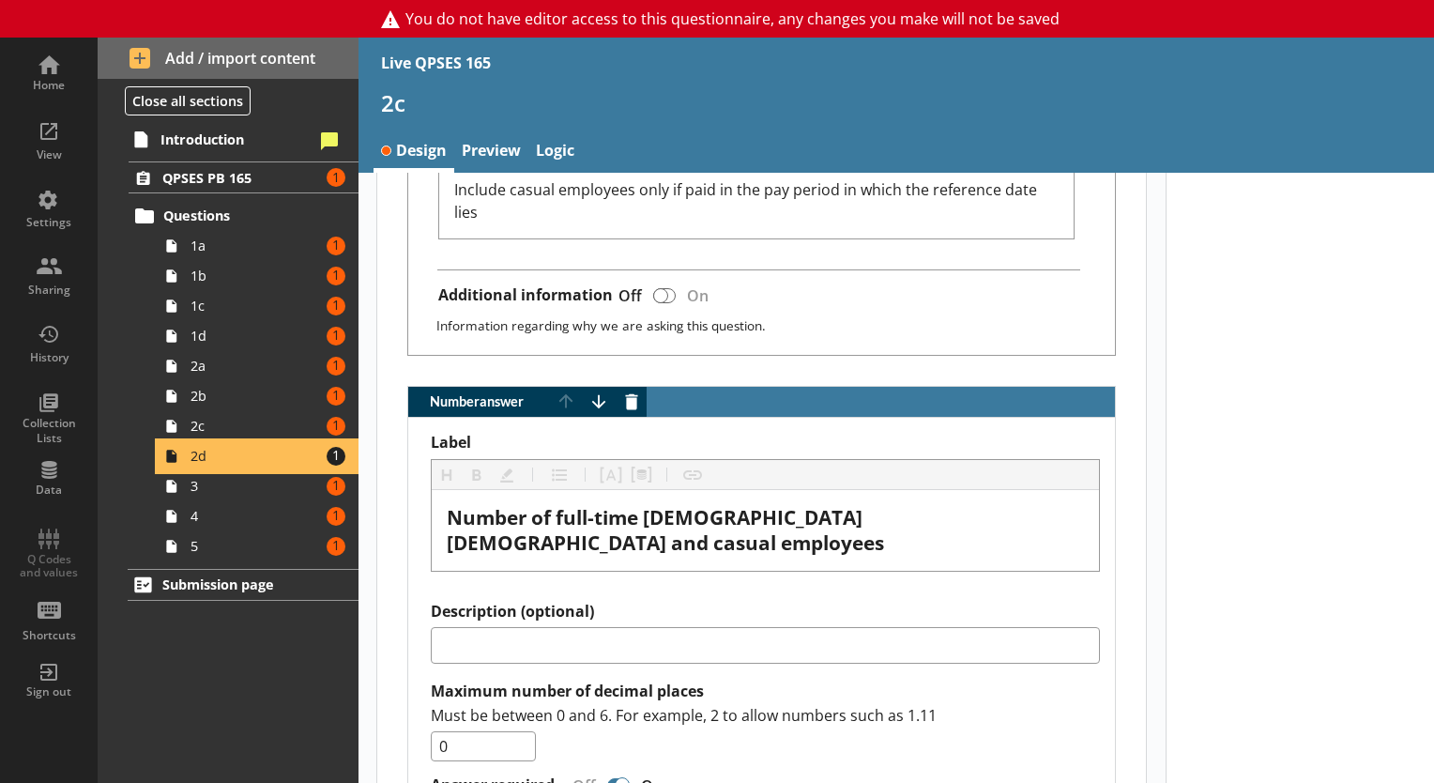
type textarea "x"
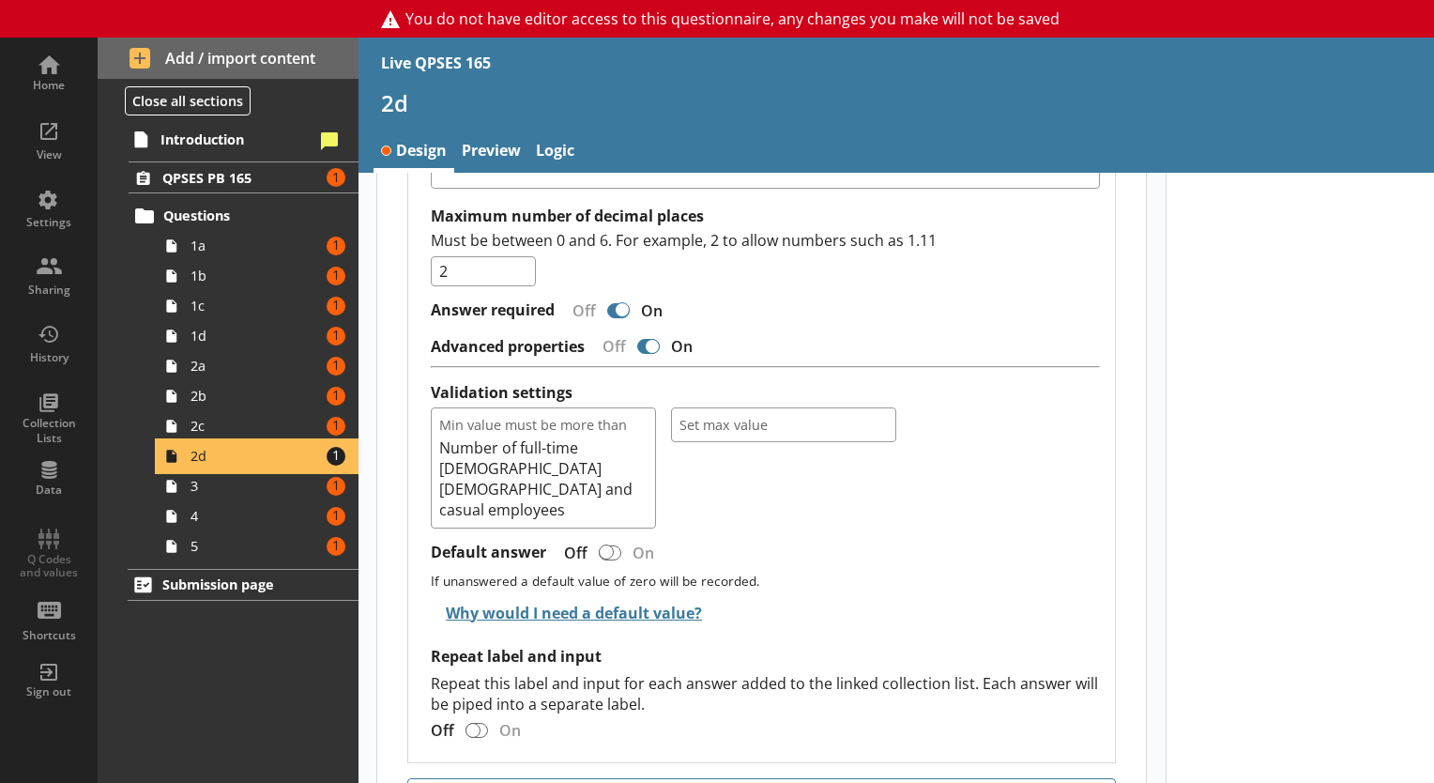
scroll to position [2020, 0]
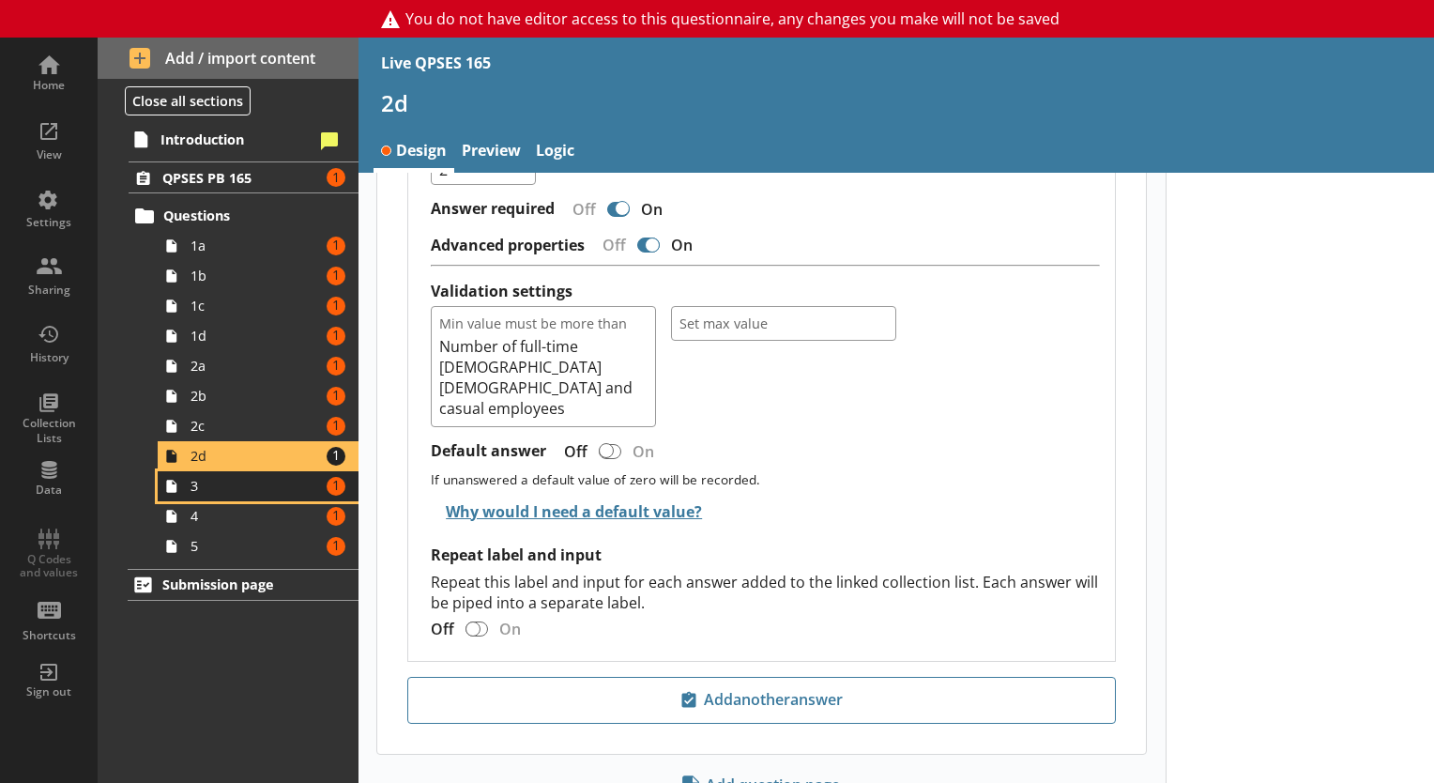
click at [229, 483] on span "3" at bounding box center [256, 486] width 130 height 18
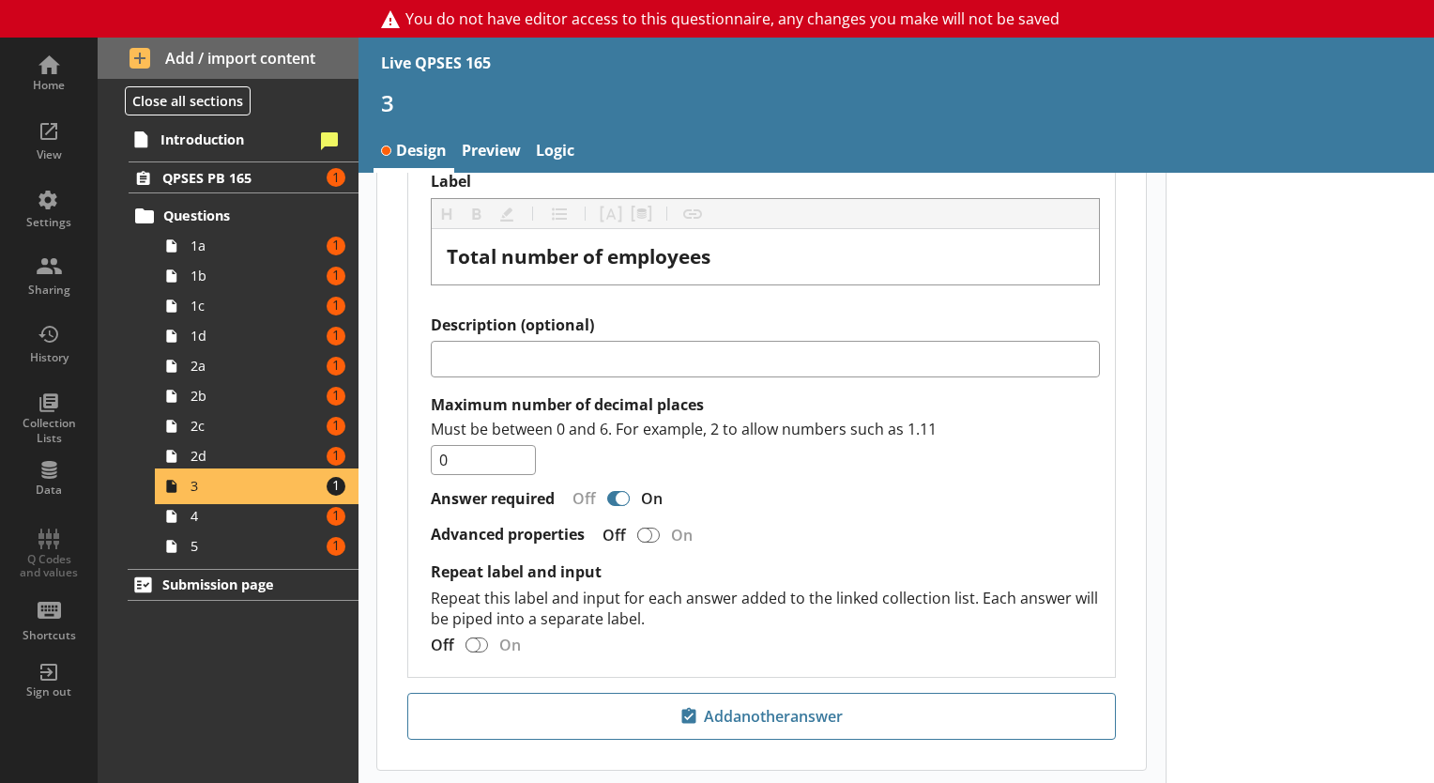
scroll to position [1195, 0]
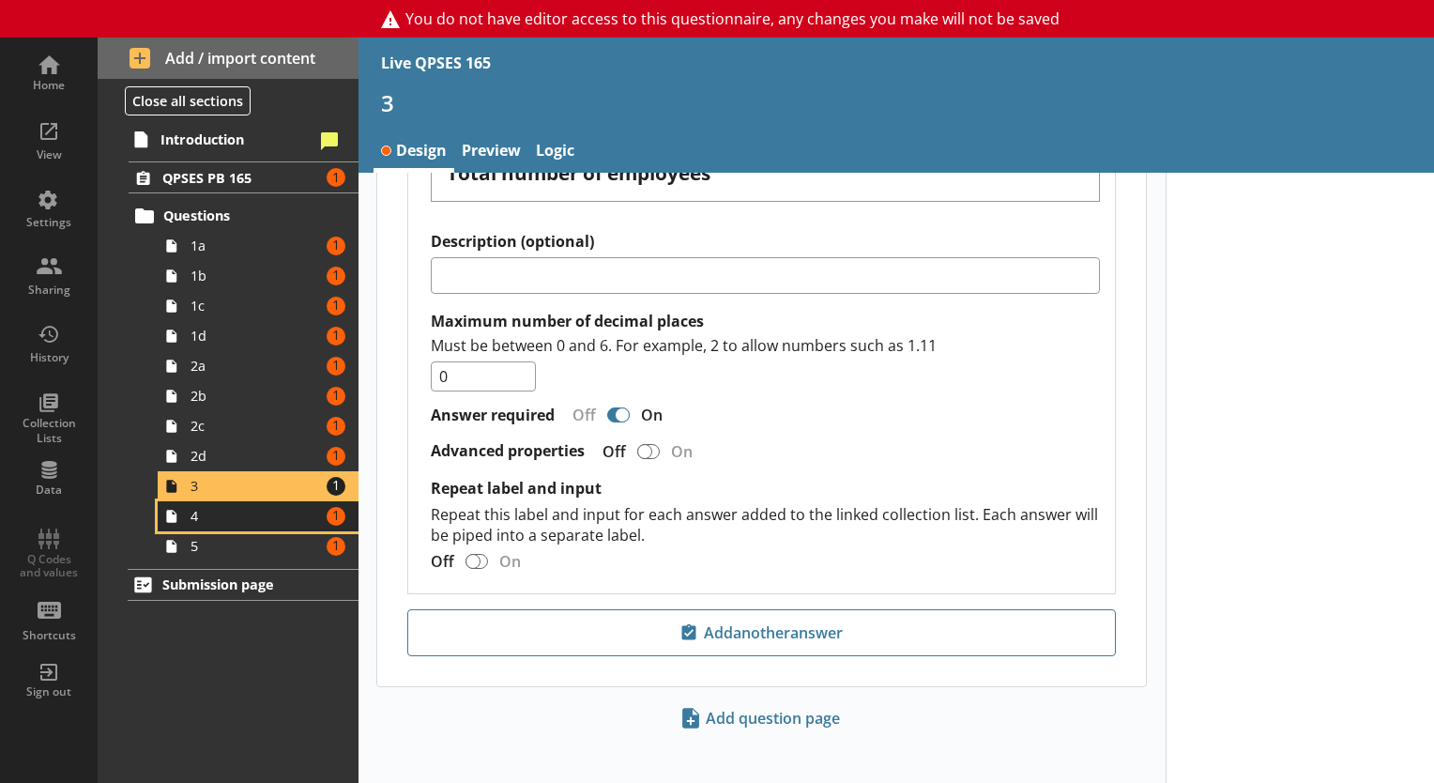
click at [222, 512] on span "4" at bounding box center [256, 516] width 130 height 18
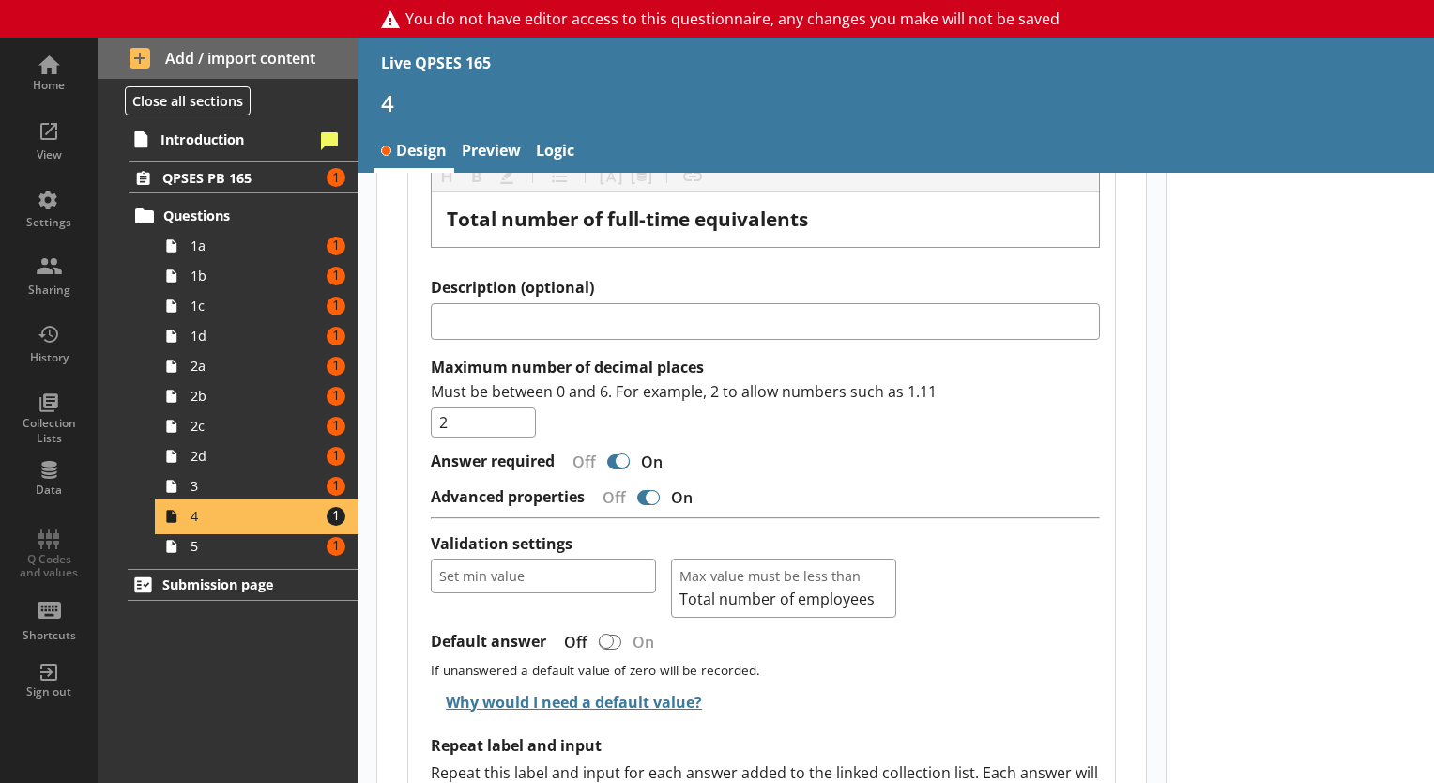
scroll to position [1953, 0]
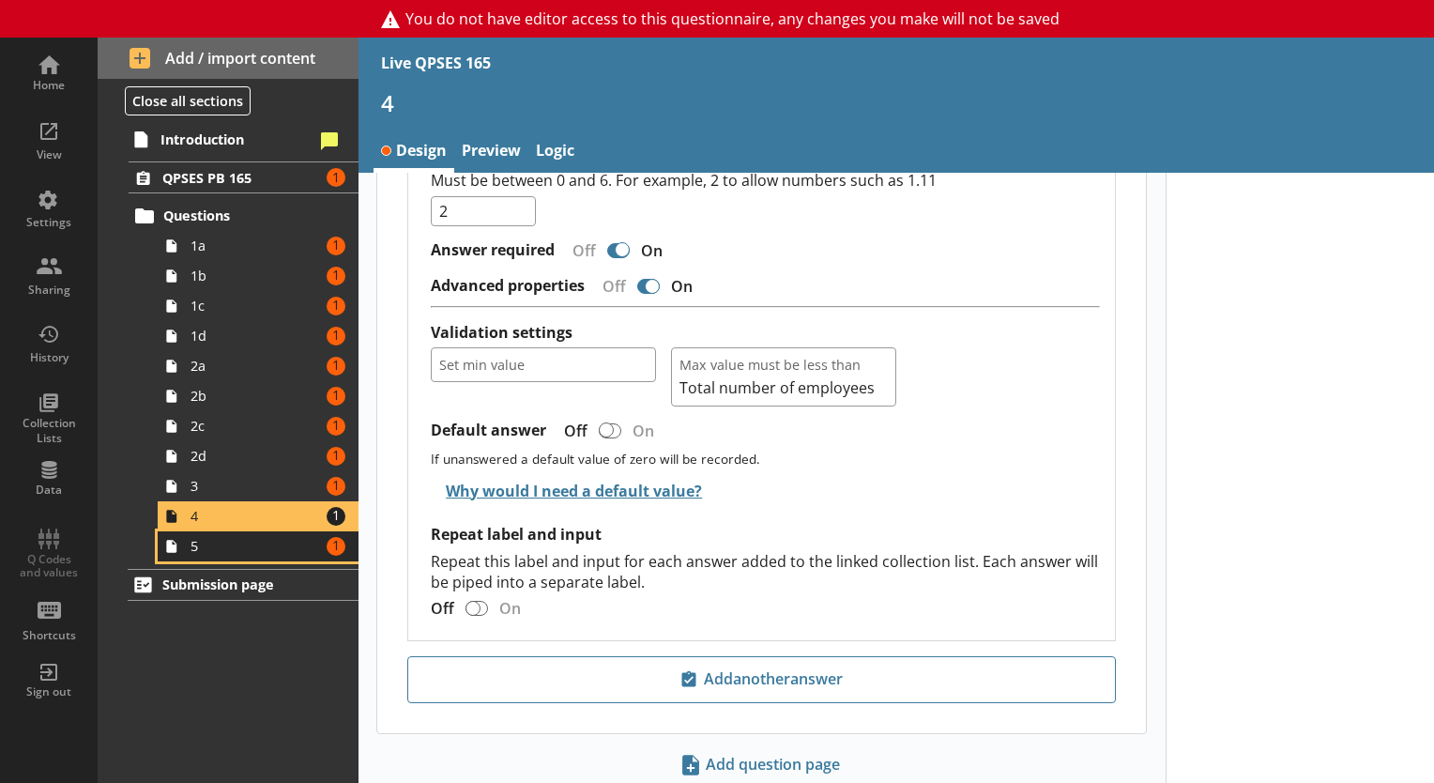
click at [222, 545] on span "5" at bounding box center [256, 546] width 130 height 18
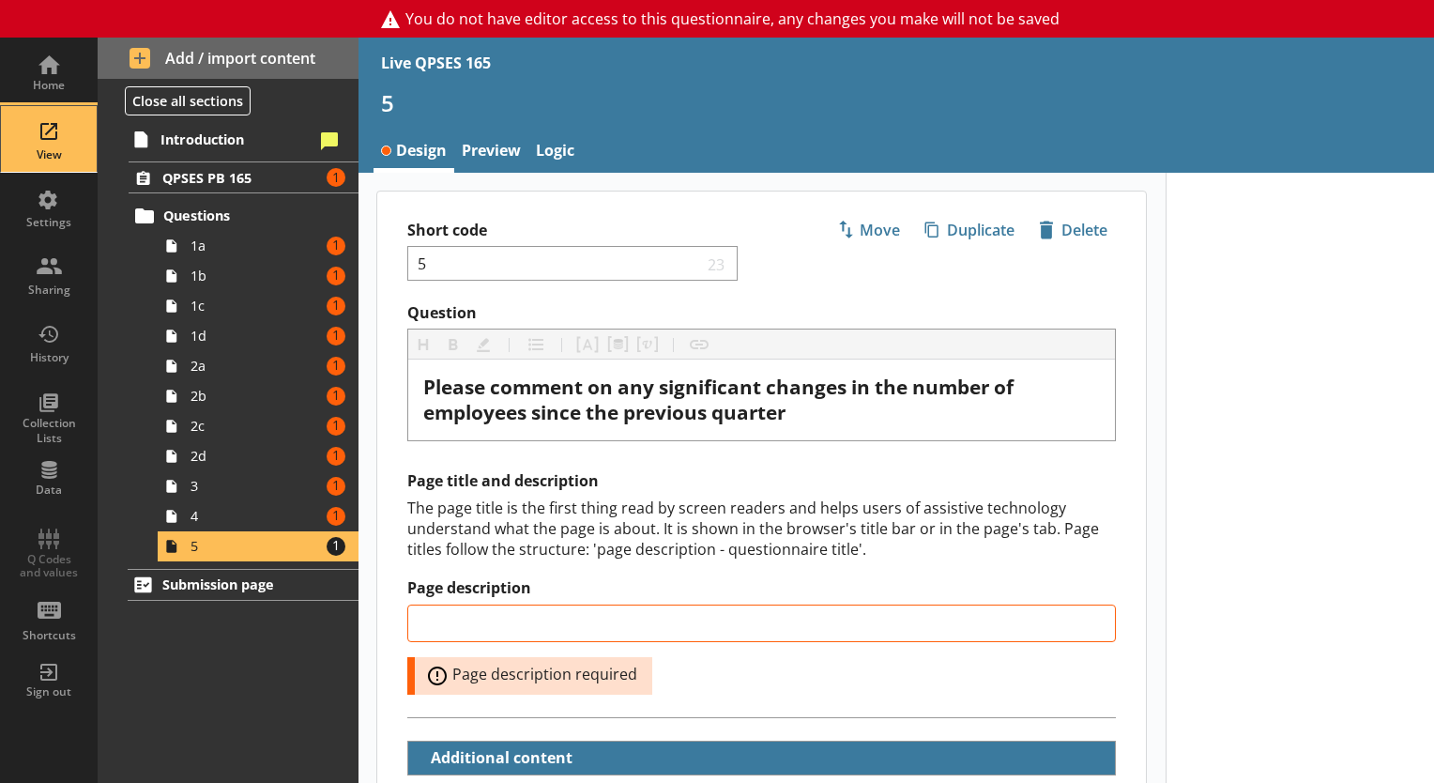
click at [54, 156] on div "View" at bounding box center [49, 154] width 66 height 15
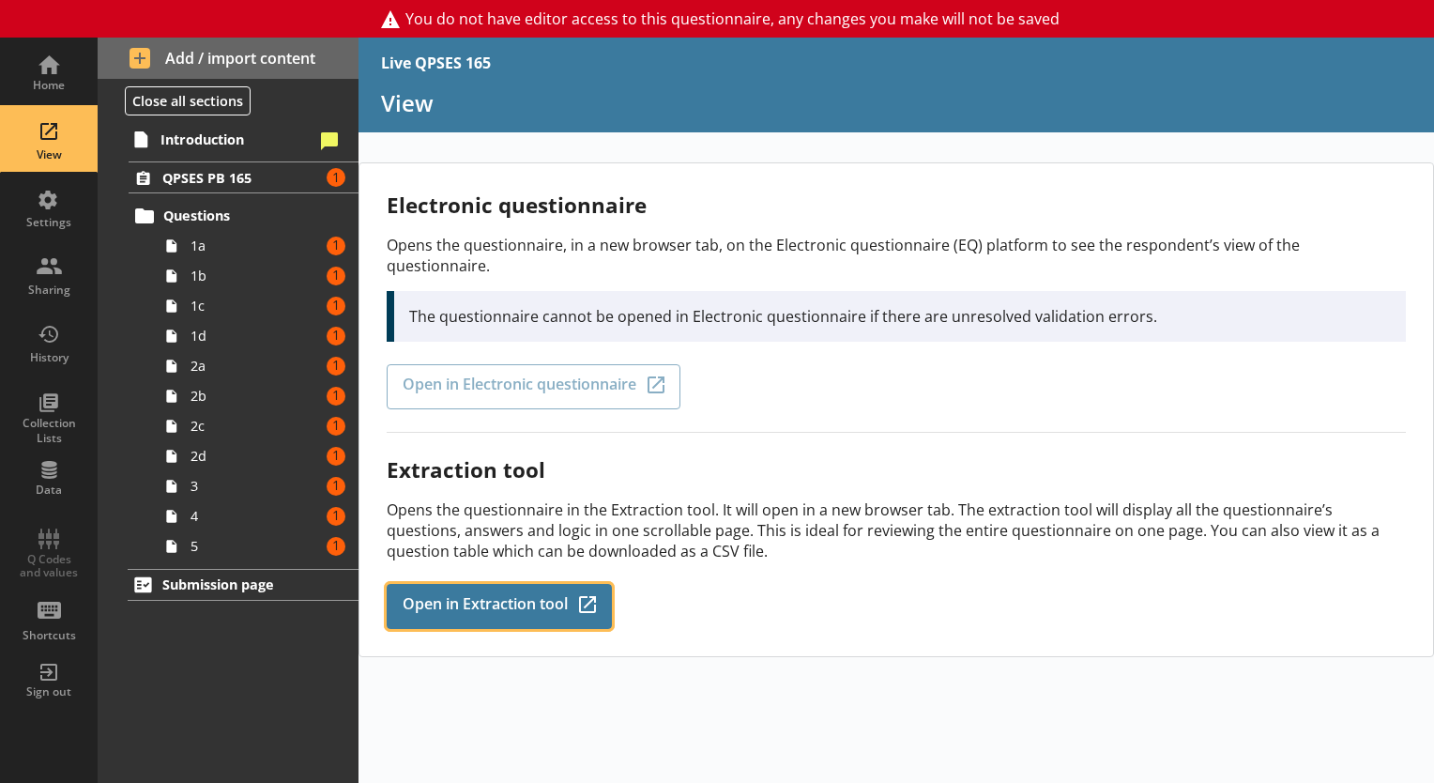
click at [533, 597] on link "Open in Extraction tool Q-Codes_Icon Created with Sketch." at bounding box center [499, 606] width 225 height 45
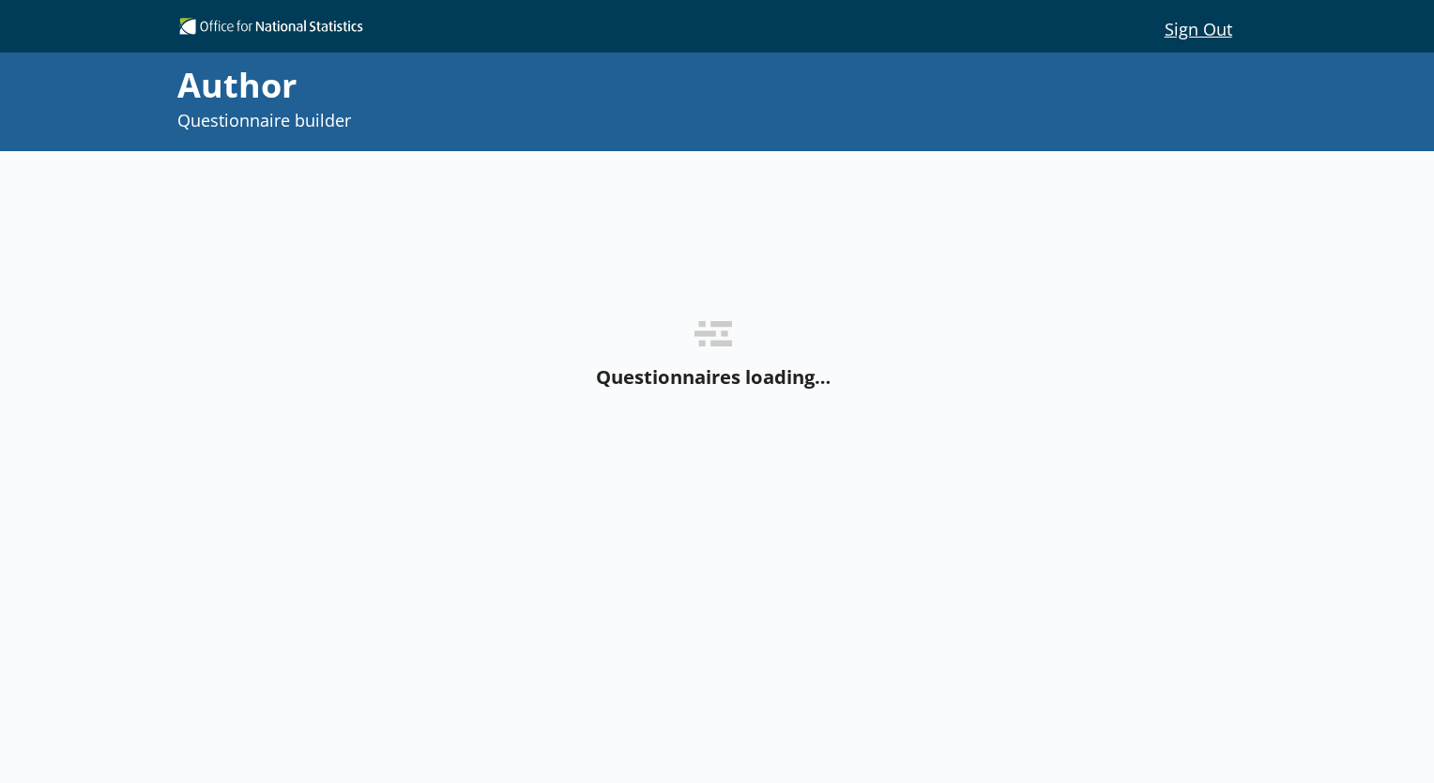
click at [396, 32] on div at bounding box center [579, 29] width 801 height 23
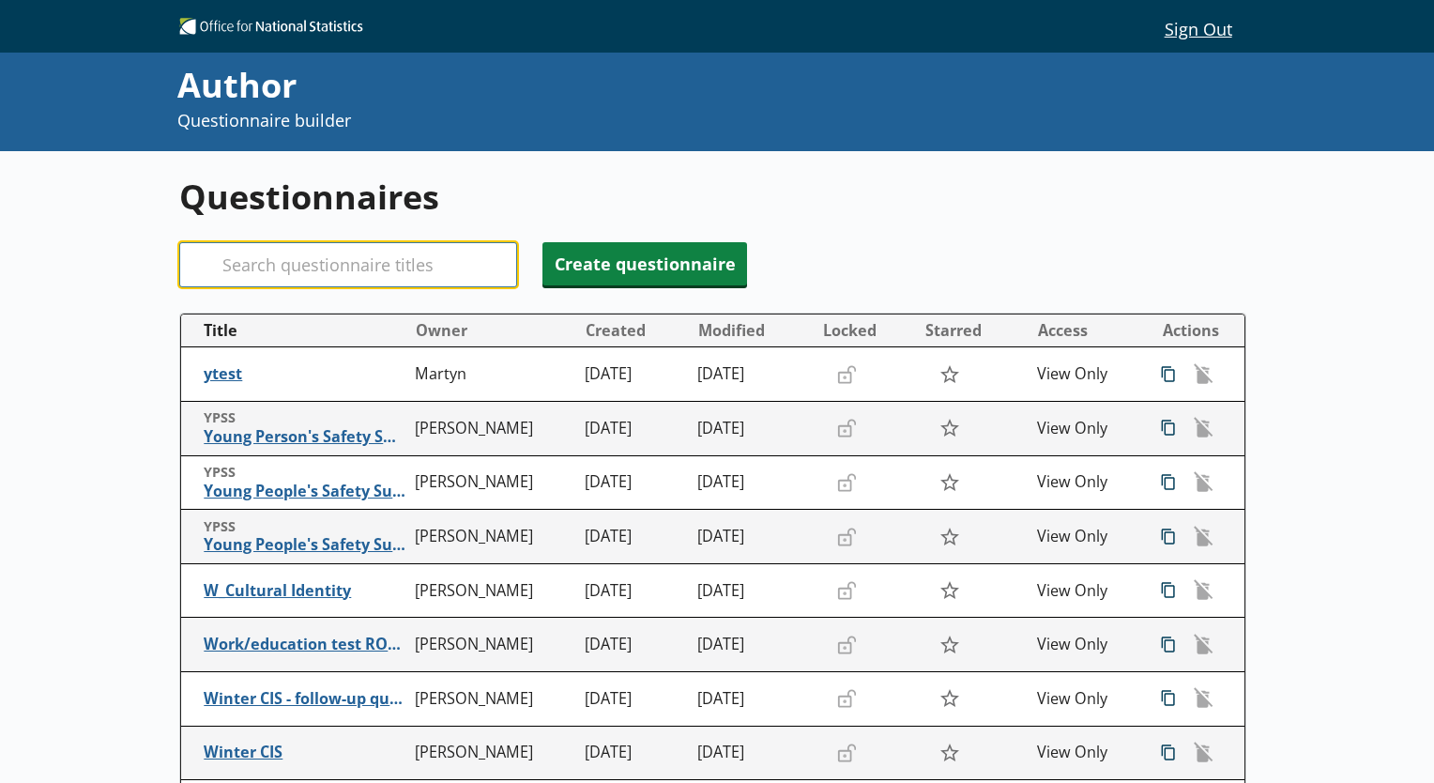
click at [307, 261] on input "Search" at bounding box center [348, 264] width 338 height 45
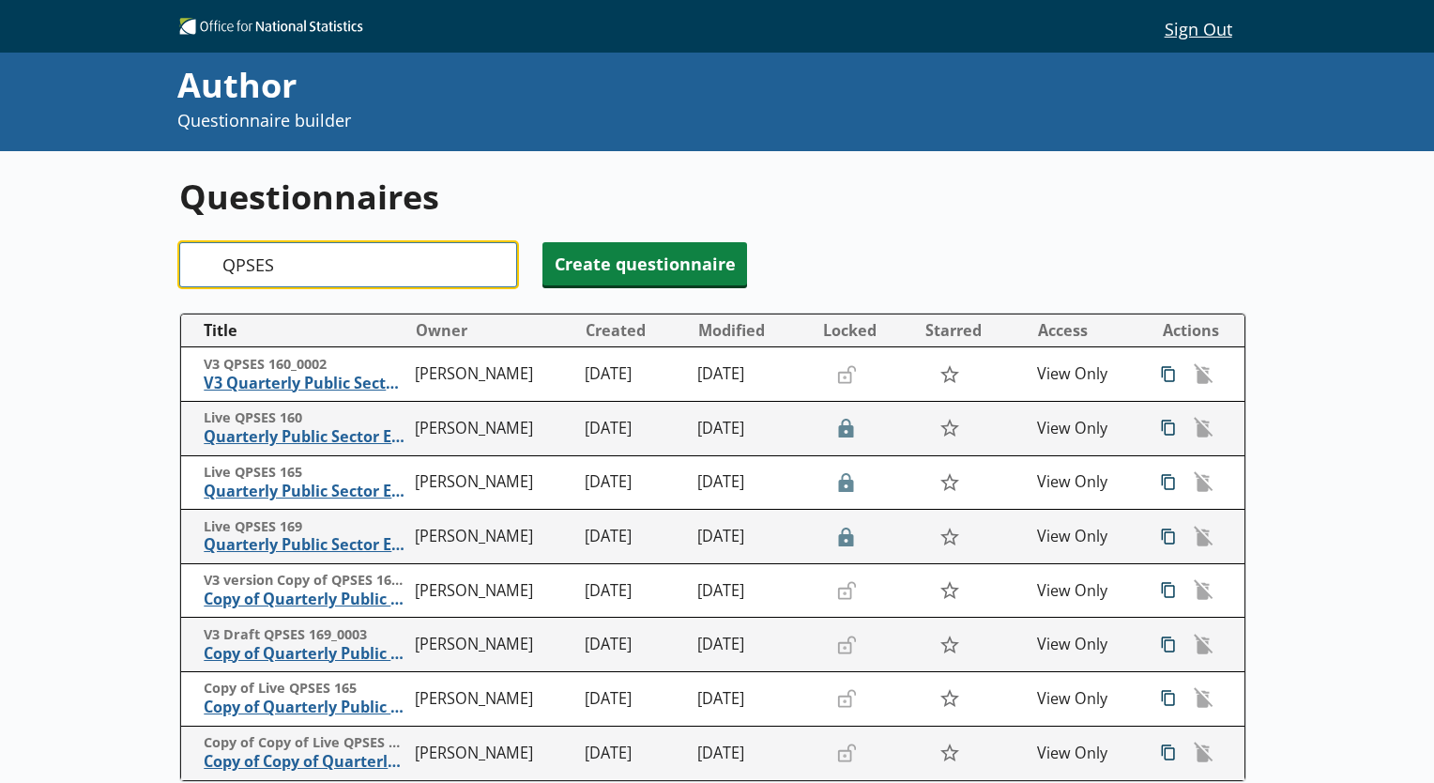
type input "QPSES"
click at [198, 267] on div "Search QPSES" at bounding box center [348, 264] width 338 height 45
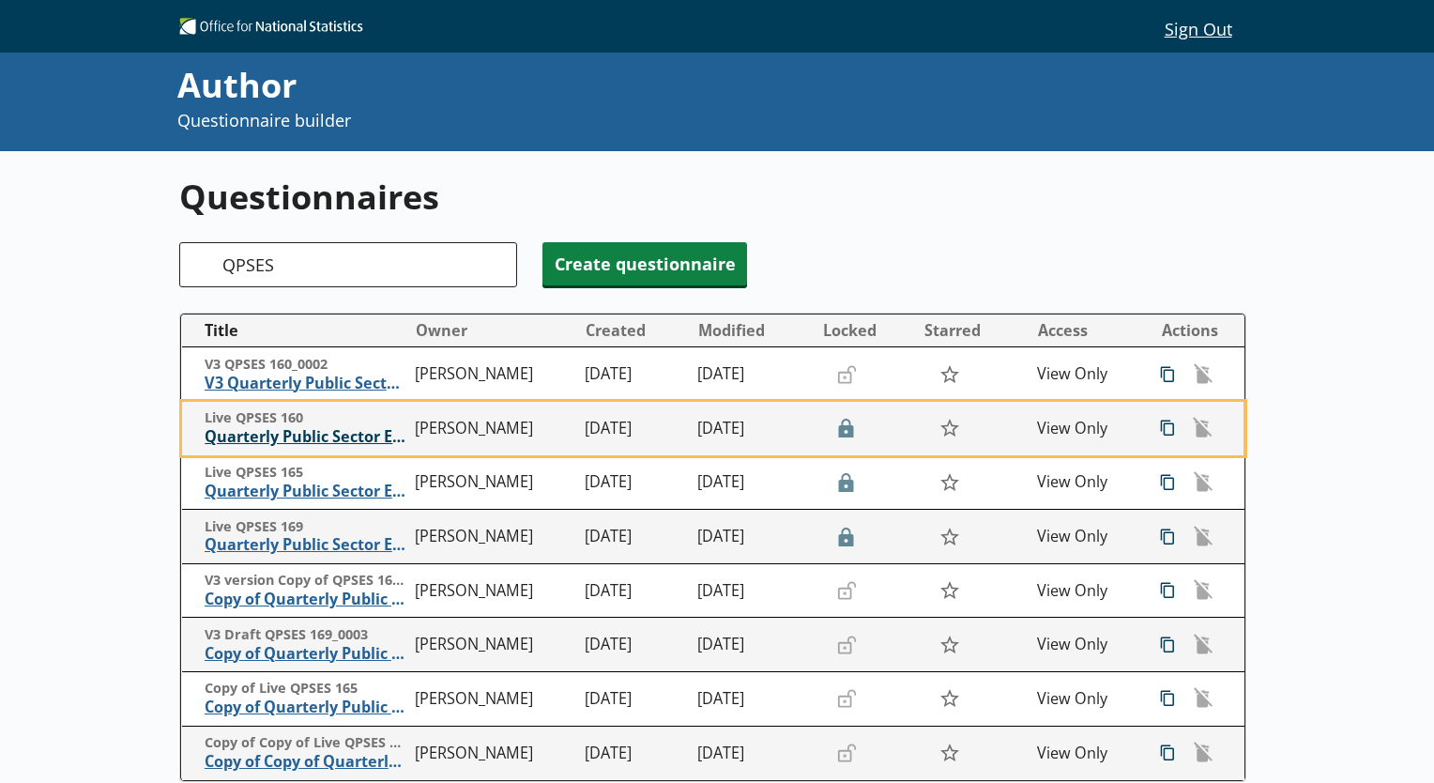
click at [235, 437] on span "Quarterly Public Sector Employment Survey" at bounding box center [306, 437] width 202 height 20
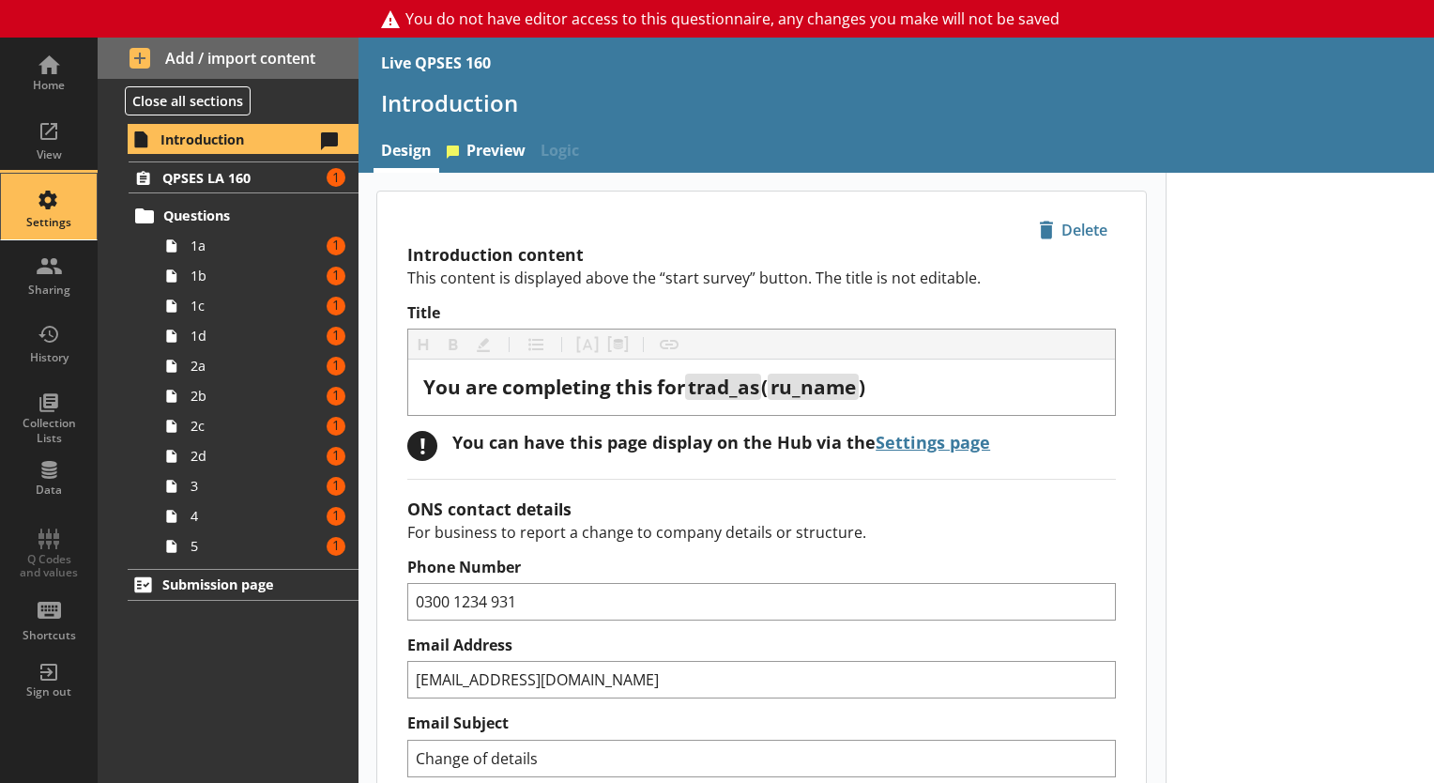
click at [80, 210] on div "Settings" at bounding box center [49, 207] width 66 height 66
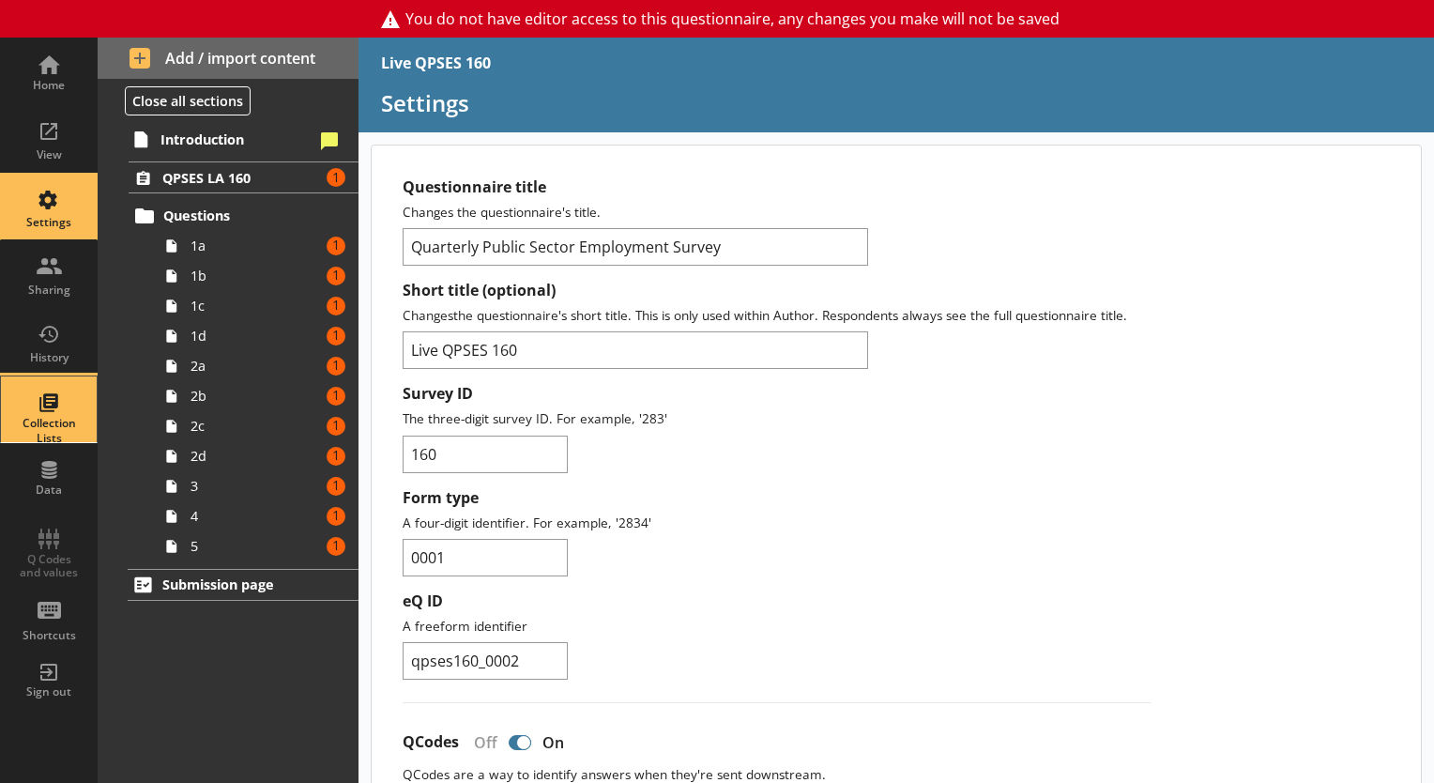
click at [43, 417] on div "Collection Lists" at bounding box center [49, 430] width 66 height 29
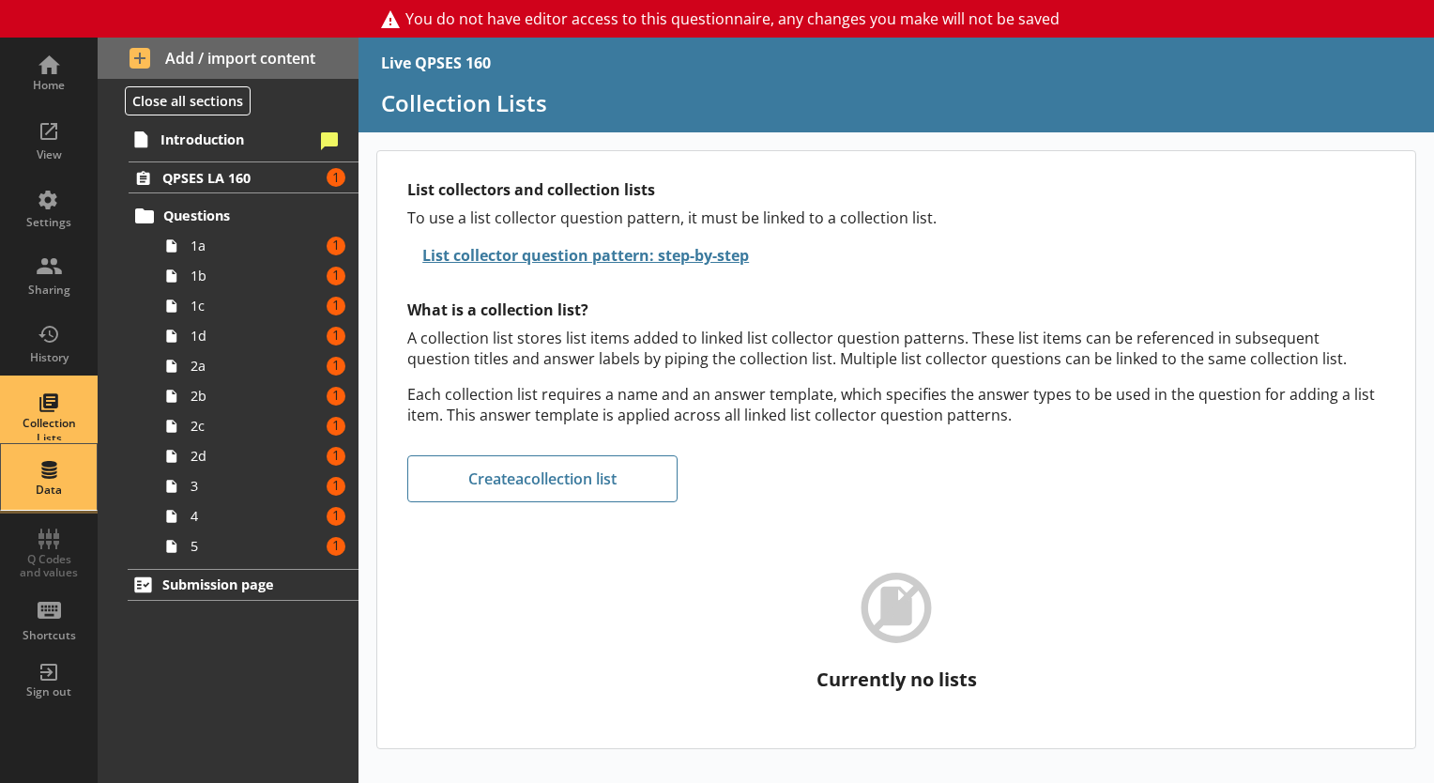
click at [44, 467] on div "Data" at bounding box center [49, 477] width 66 height 66
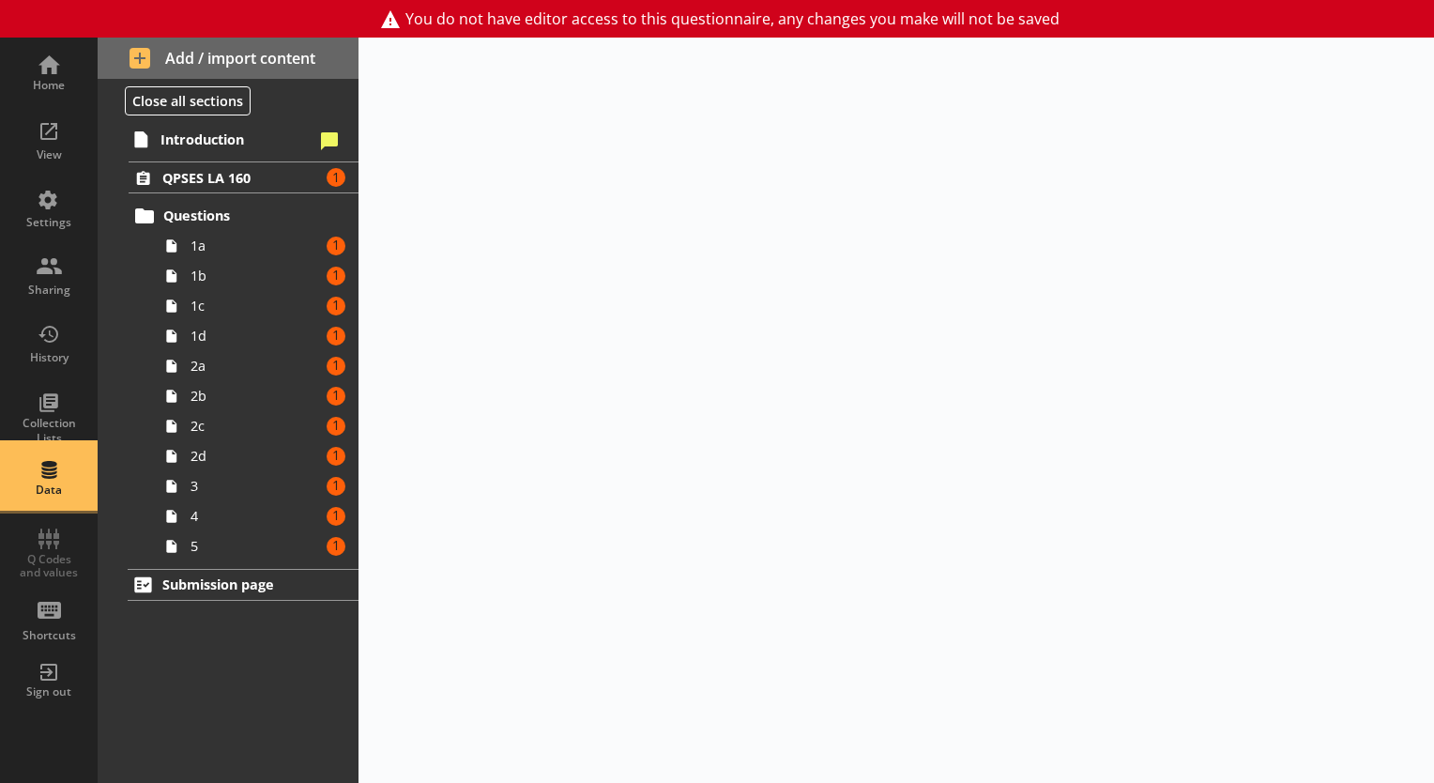
select select "Date"
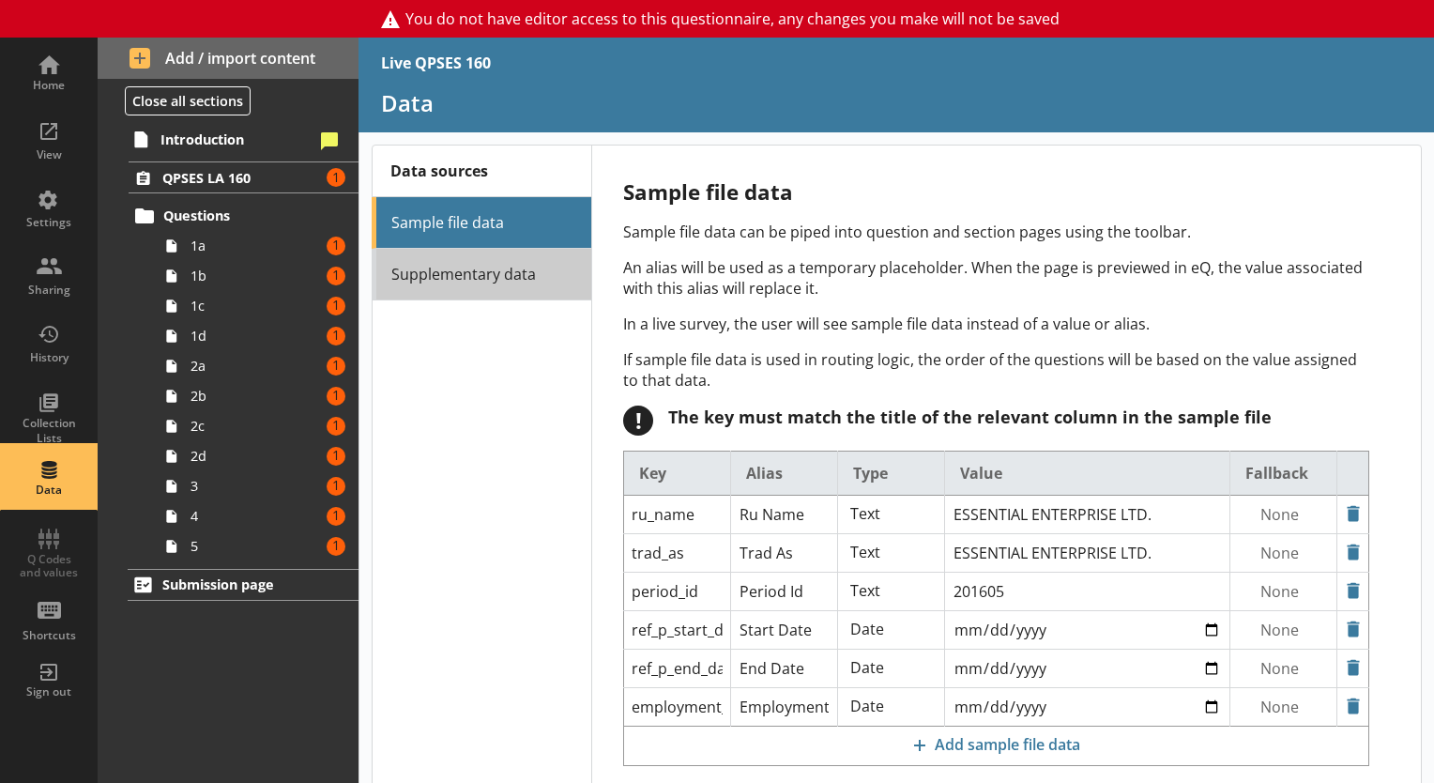
click at [469, 294] on link "Supplementary data" at bounding box center [482, 275] width 220 height 52
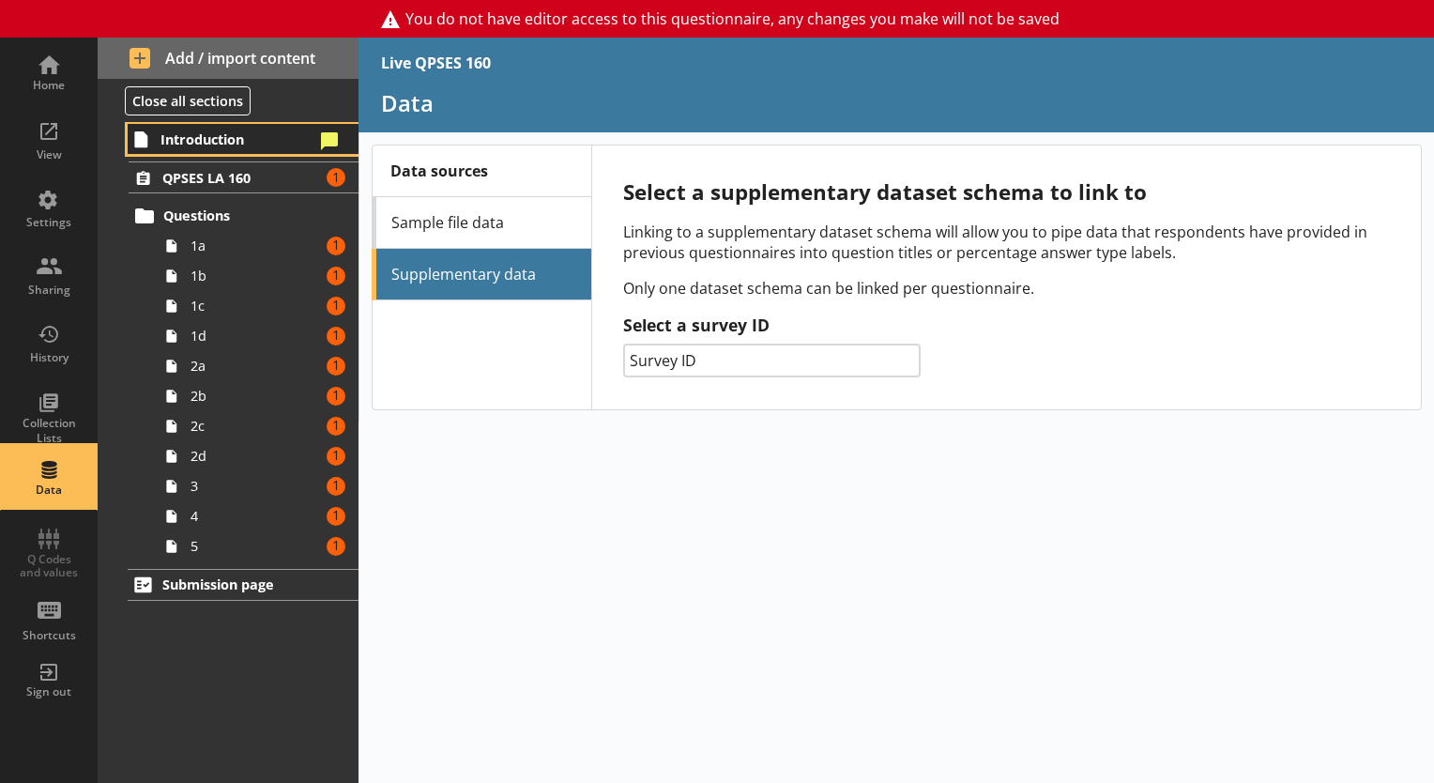
click at [206, 145] on span "Introduction" at bounding box center [236, 139] width 153 height 18
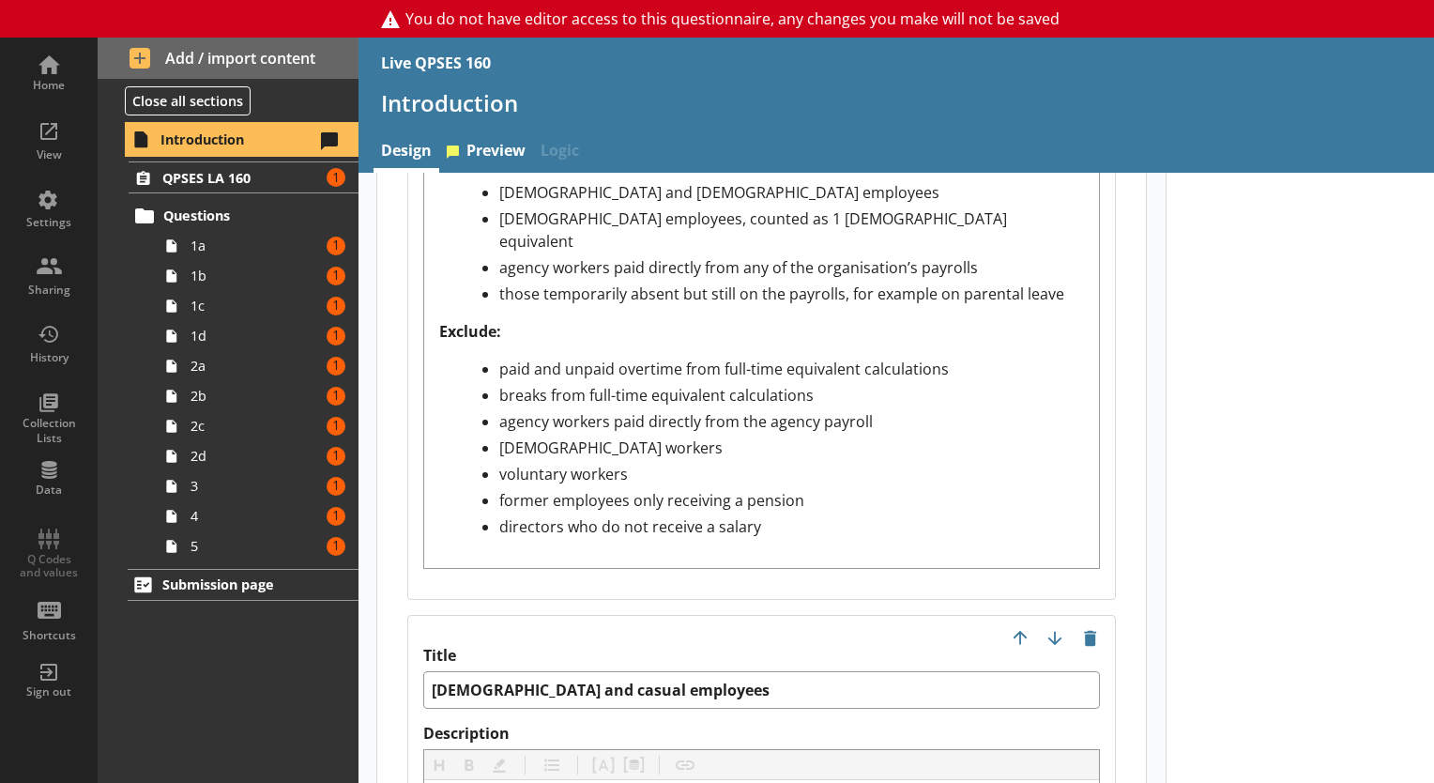
scroll to position [2619, 0]
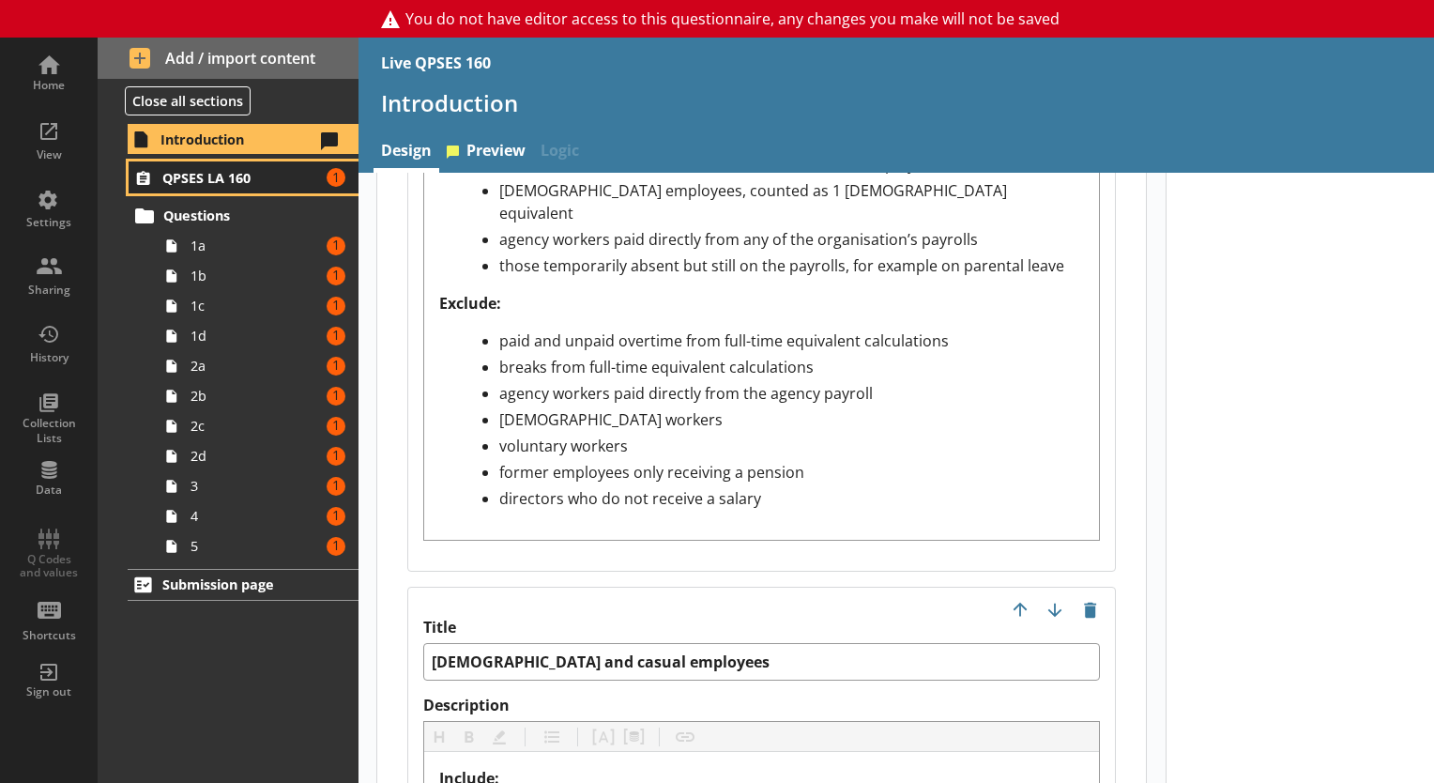
click at [213, 175] on span "QPSES LA 160" at bounding box center [241, 178] width 158 height 18
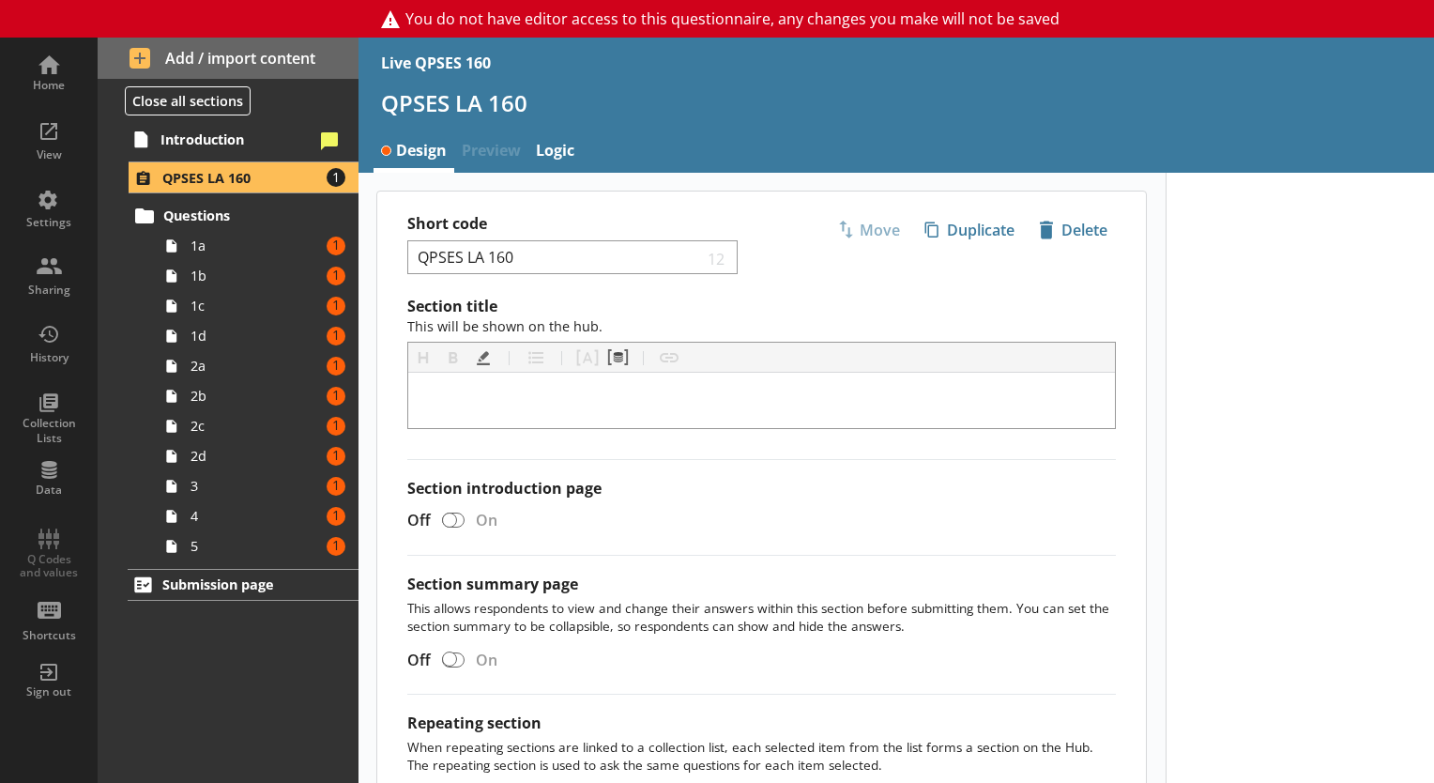
scroll to position [180, 0]
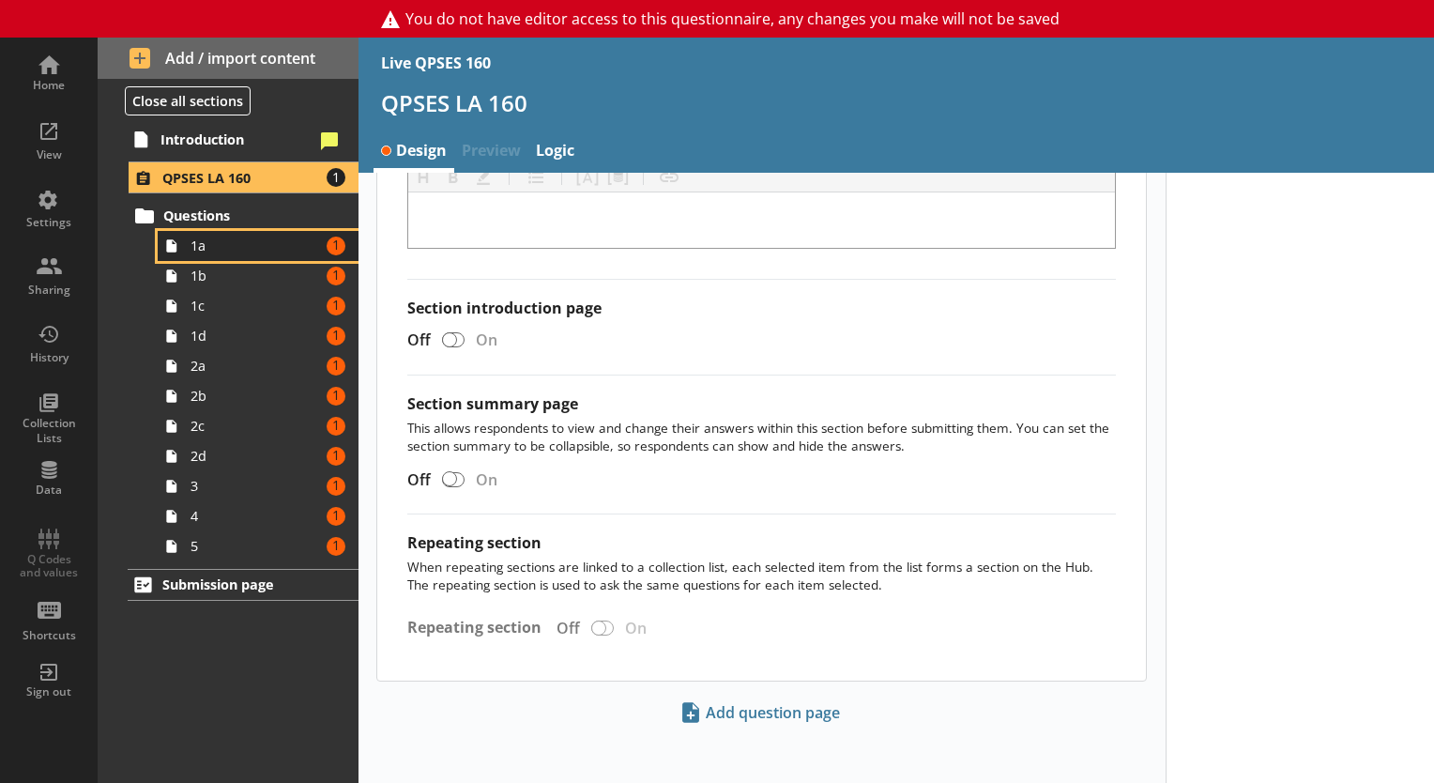
click at [248, 252] on span "1a" at bounding box center [256, 246] width 130 height 18
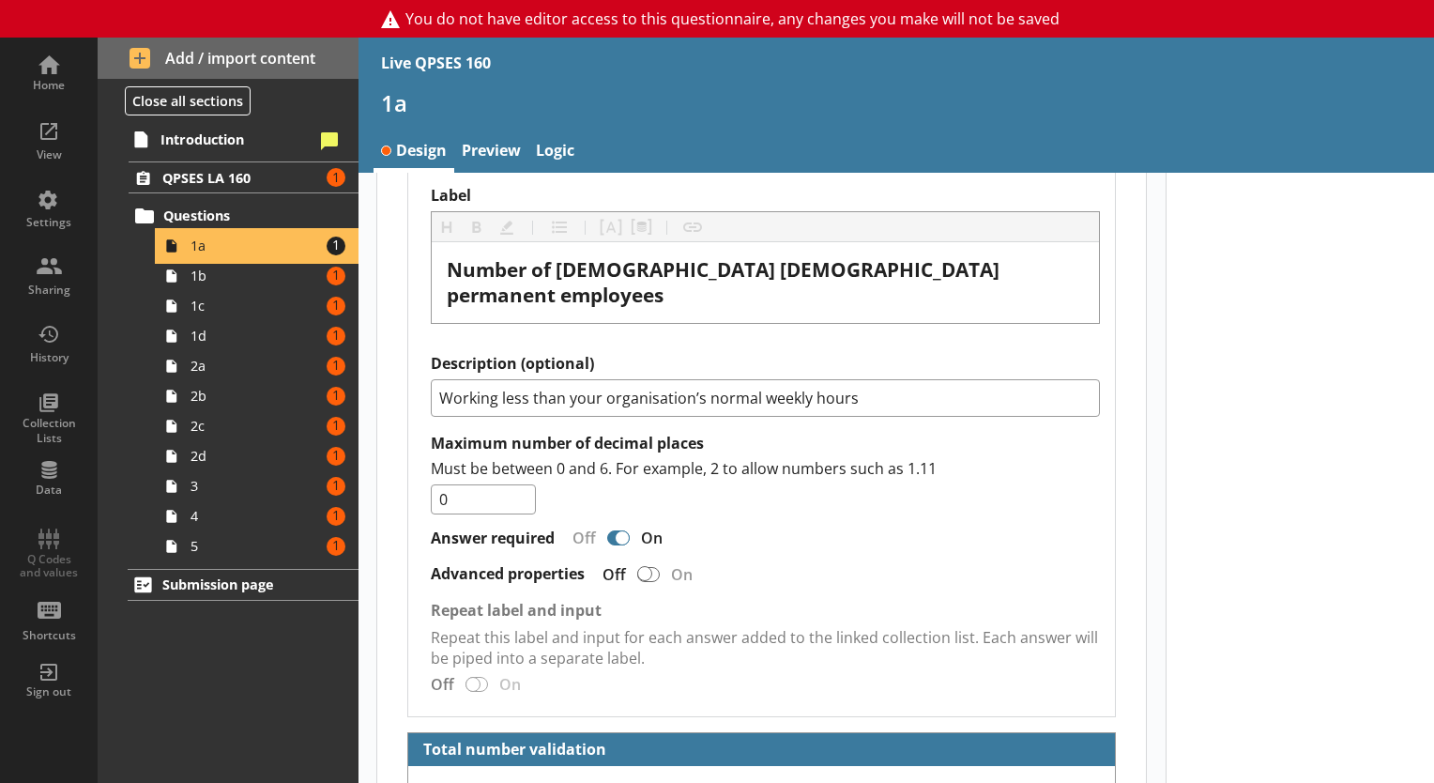
scroll to position [2482, 0]
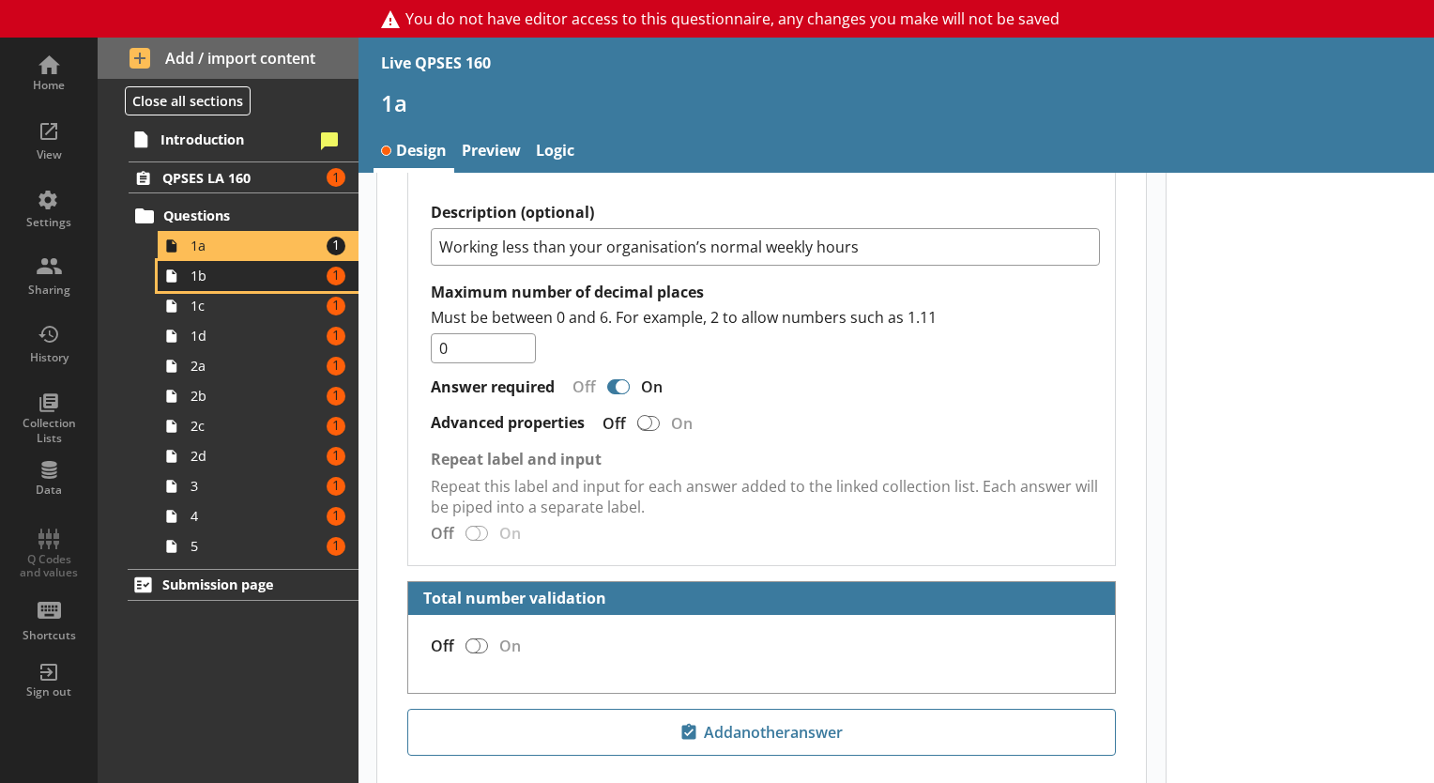
click at [208, 268] on span "1b" at bounding box center [256, 276] width 130 height 18
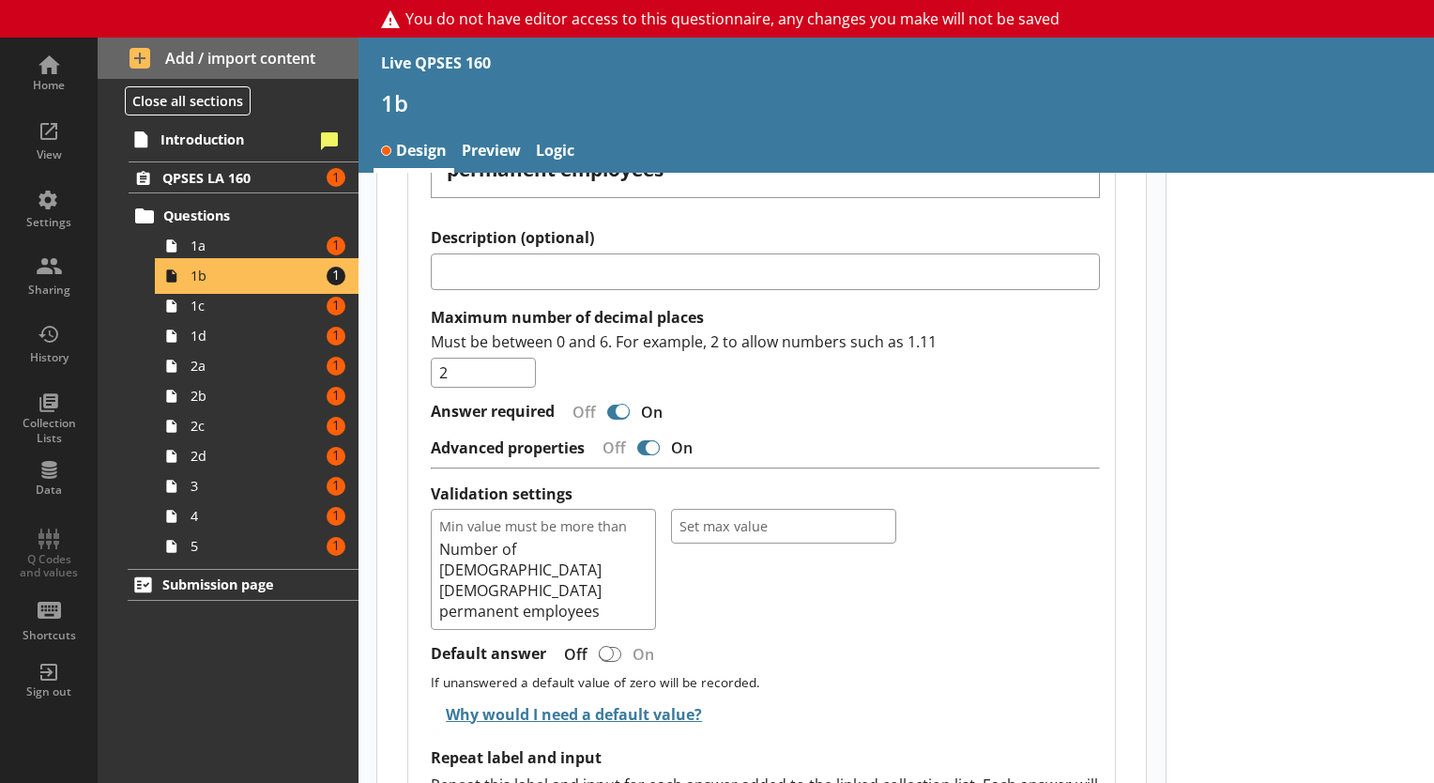
scroll to position [1974, 0]
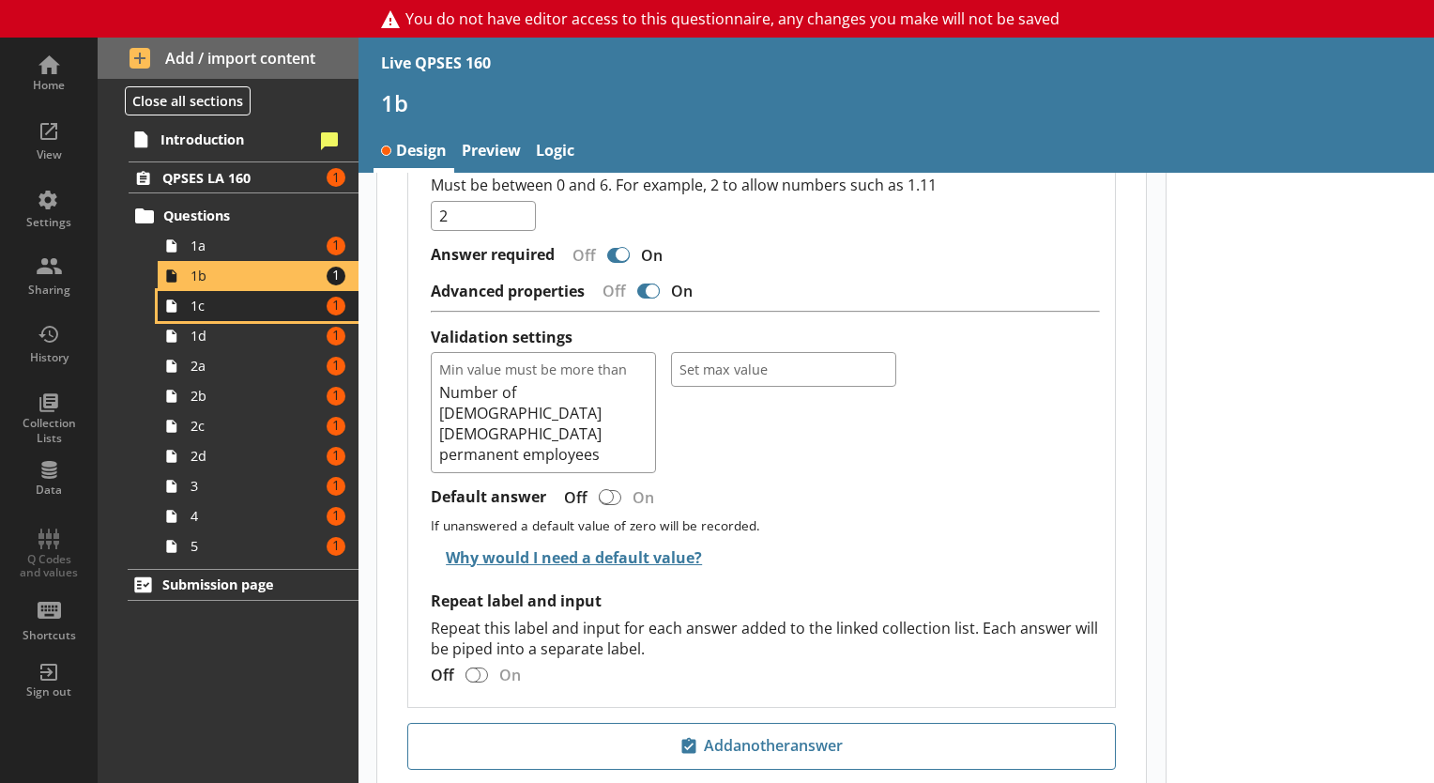
click at [255, 298] on span "1c" at bounding box center [256, 306] width 130 height 18
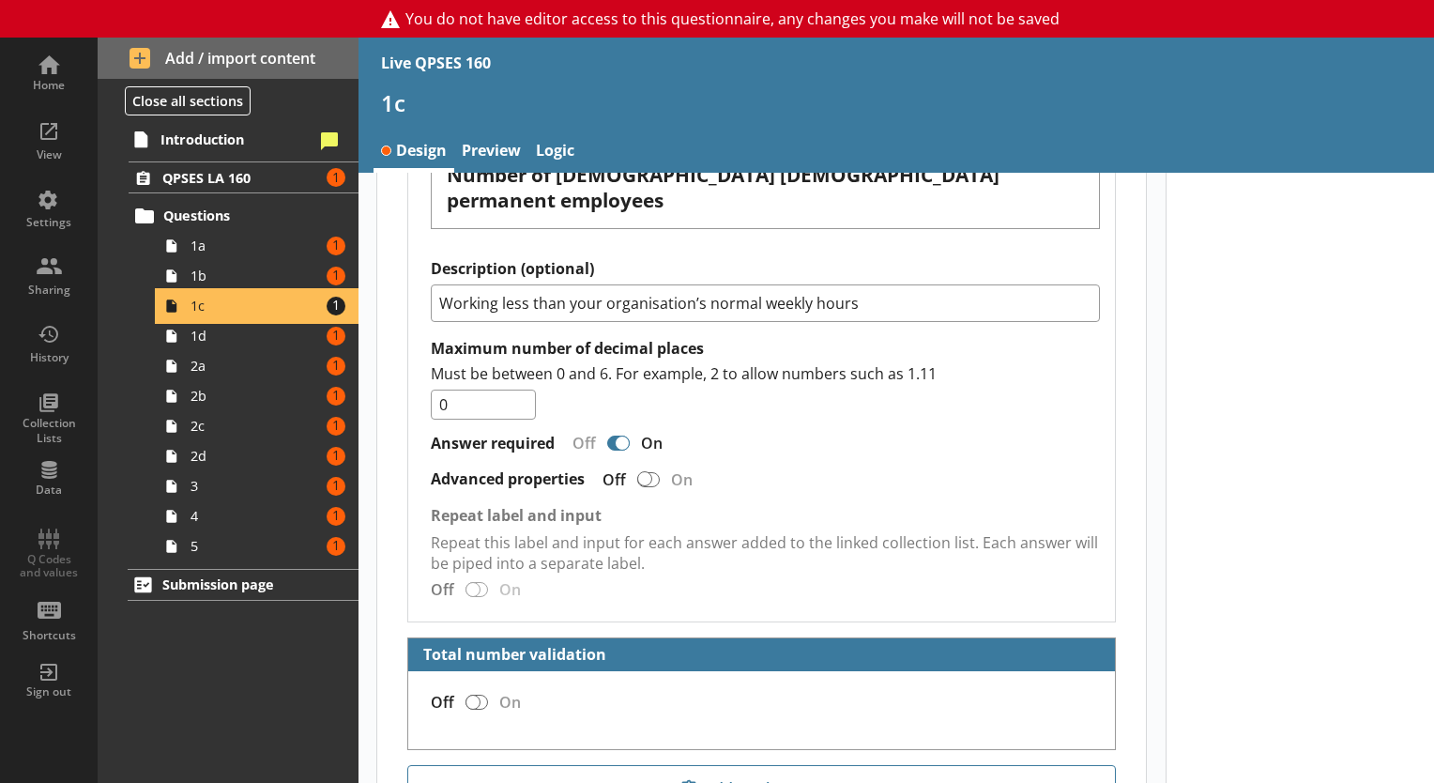
scroll to position [2482, 0]
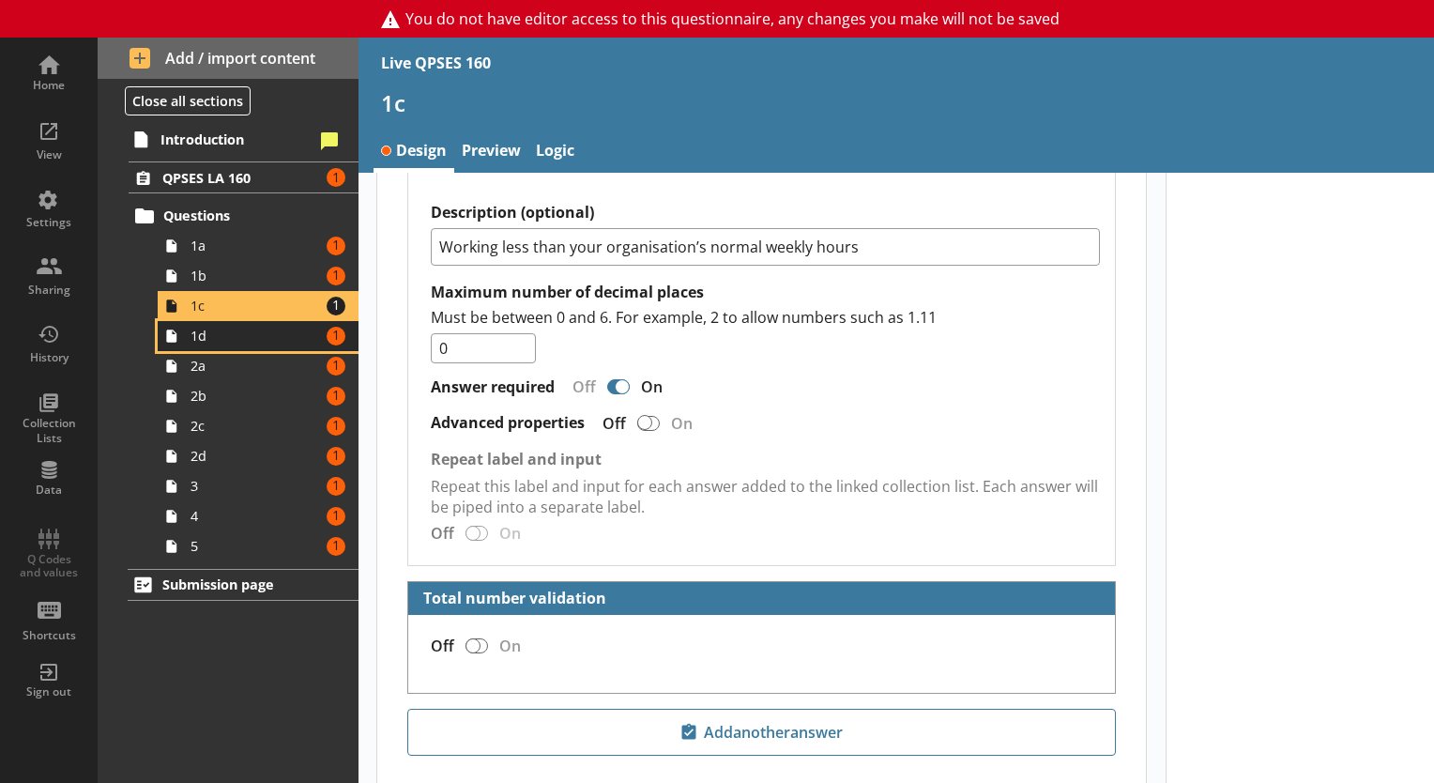
click at [248, 329] on span "1d" at bounding box center [256, 336] width 130 height 18
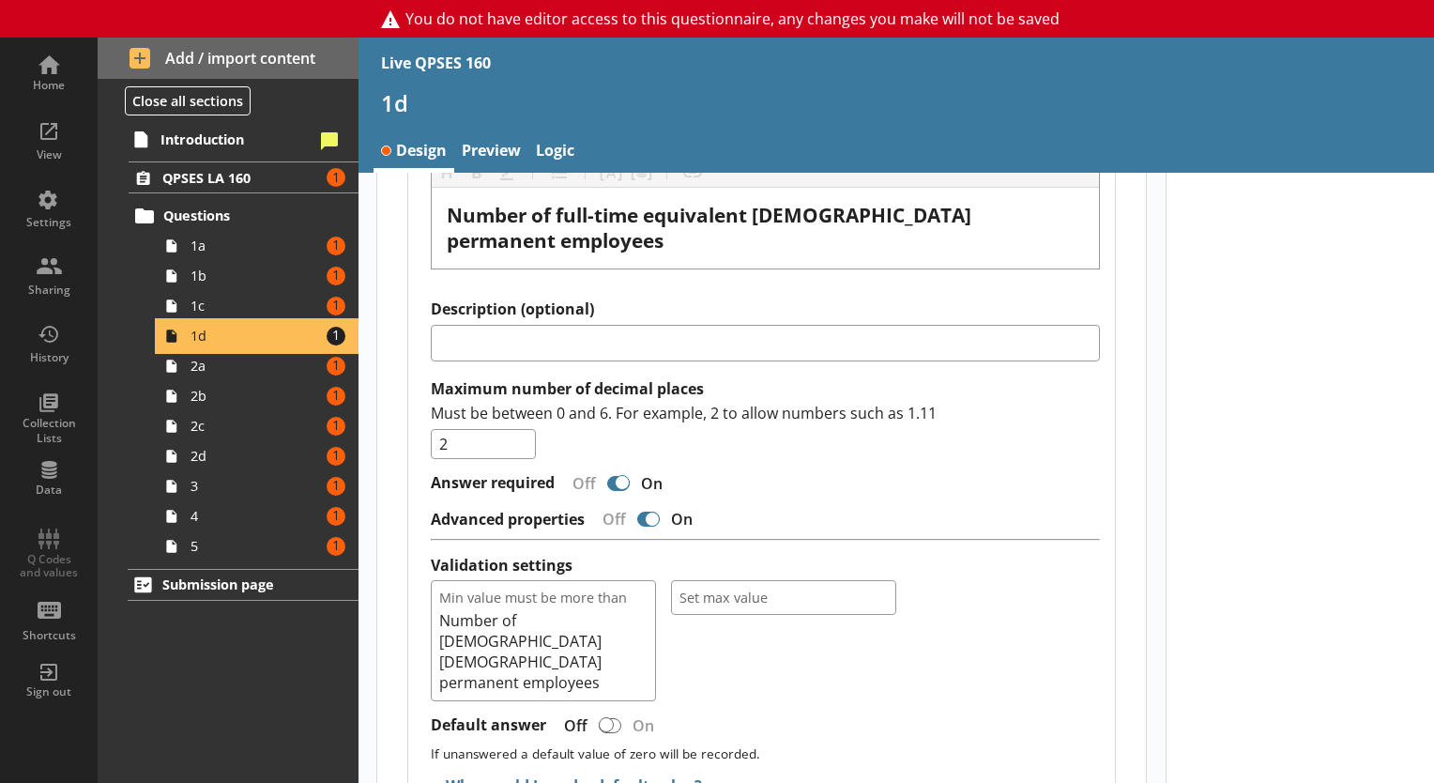
scroll to position [1974, 0]
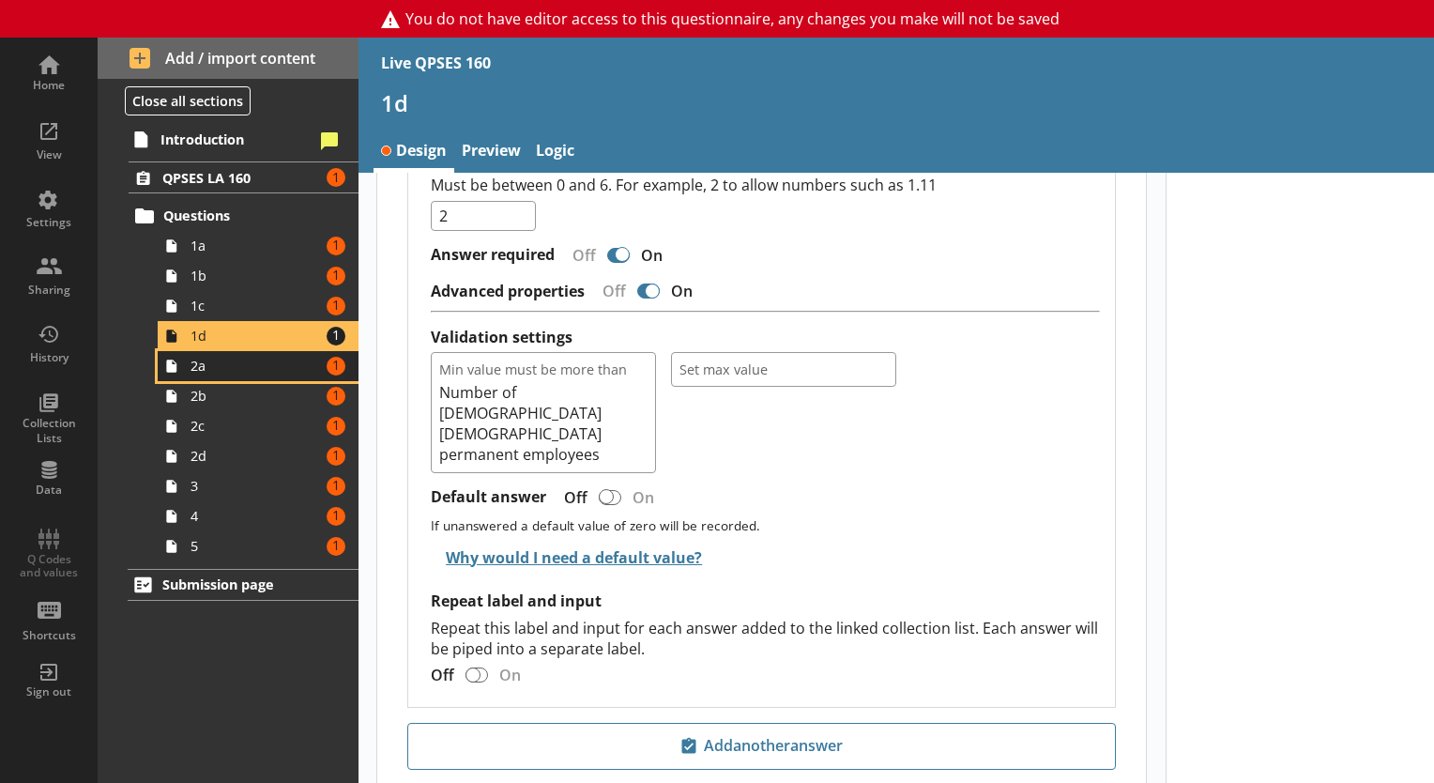
click at [265, 378] on link "2a Amount of errors: 1" at bounding box center [258, 366] width 201 height 30
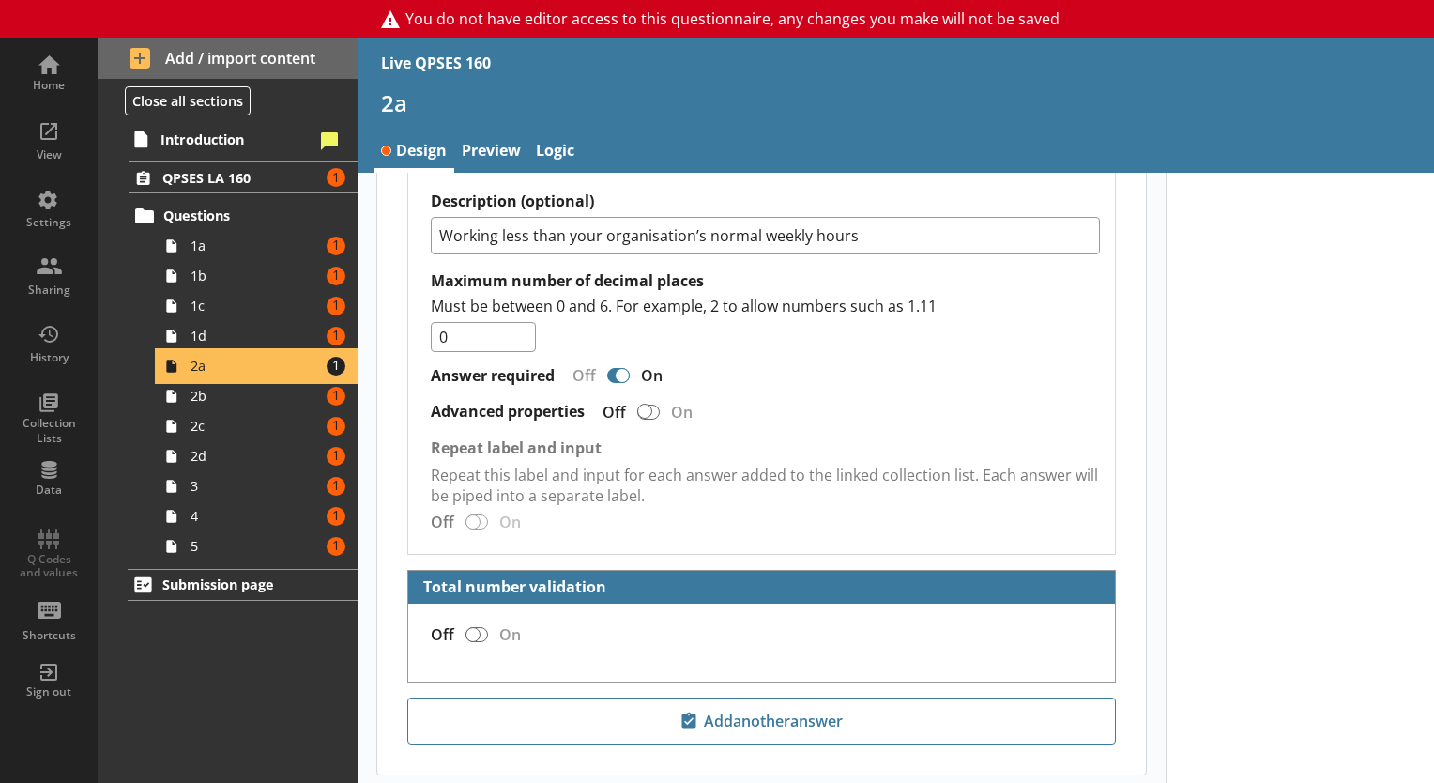
scroll to position [2219, 0]
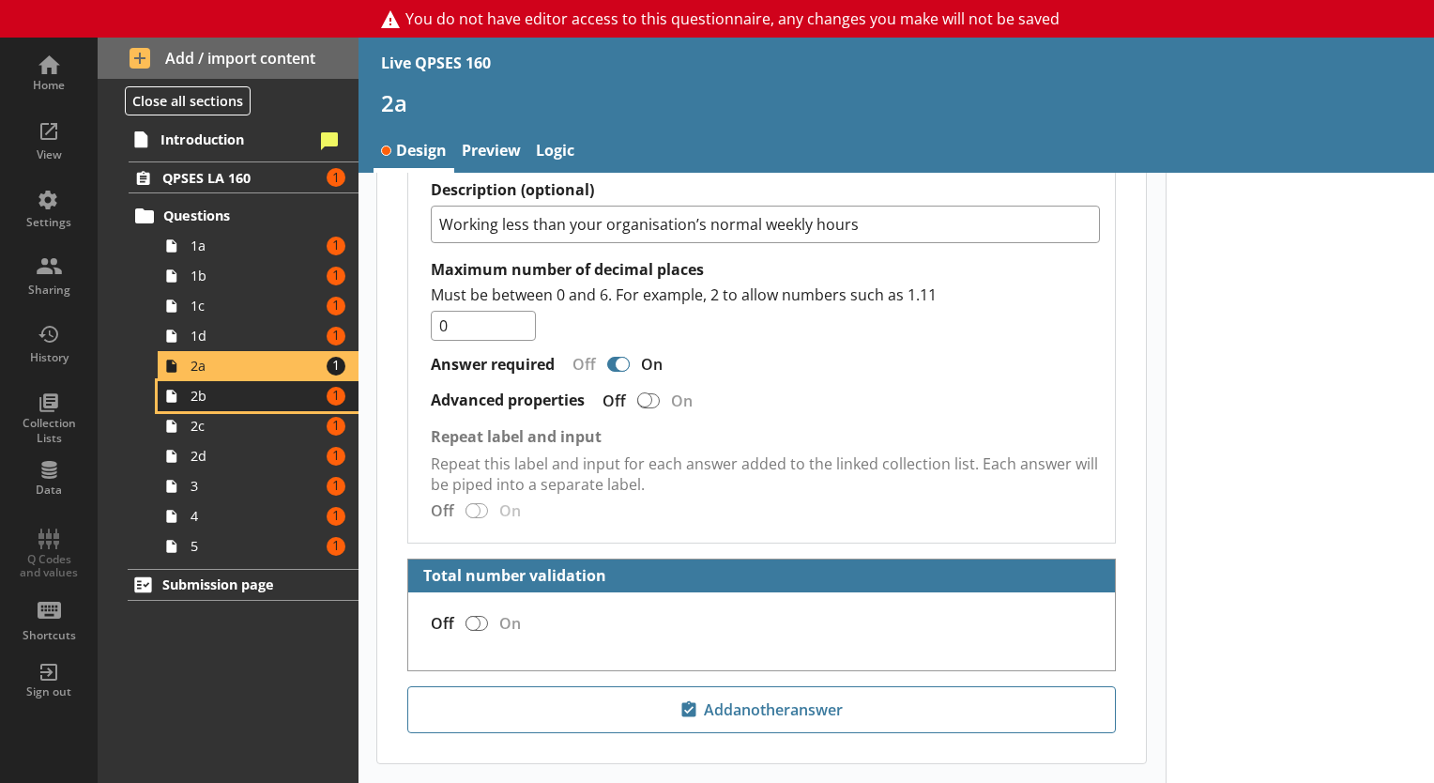
click at [260, 401] on span "2b" at bounding box center [256, 396] width 130 height 18
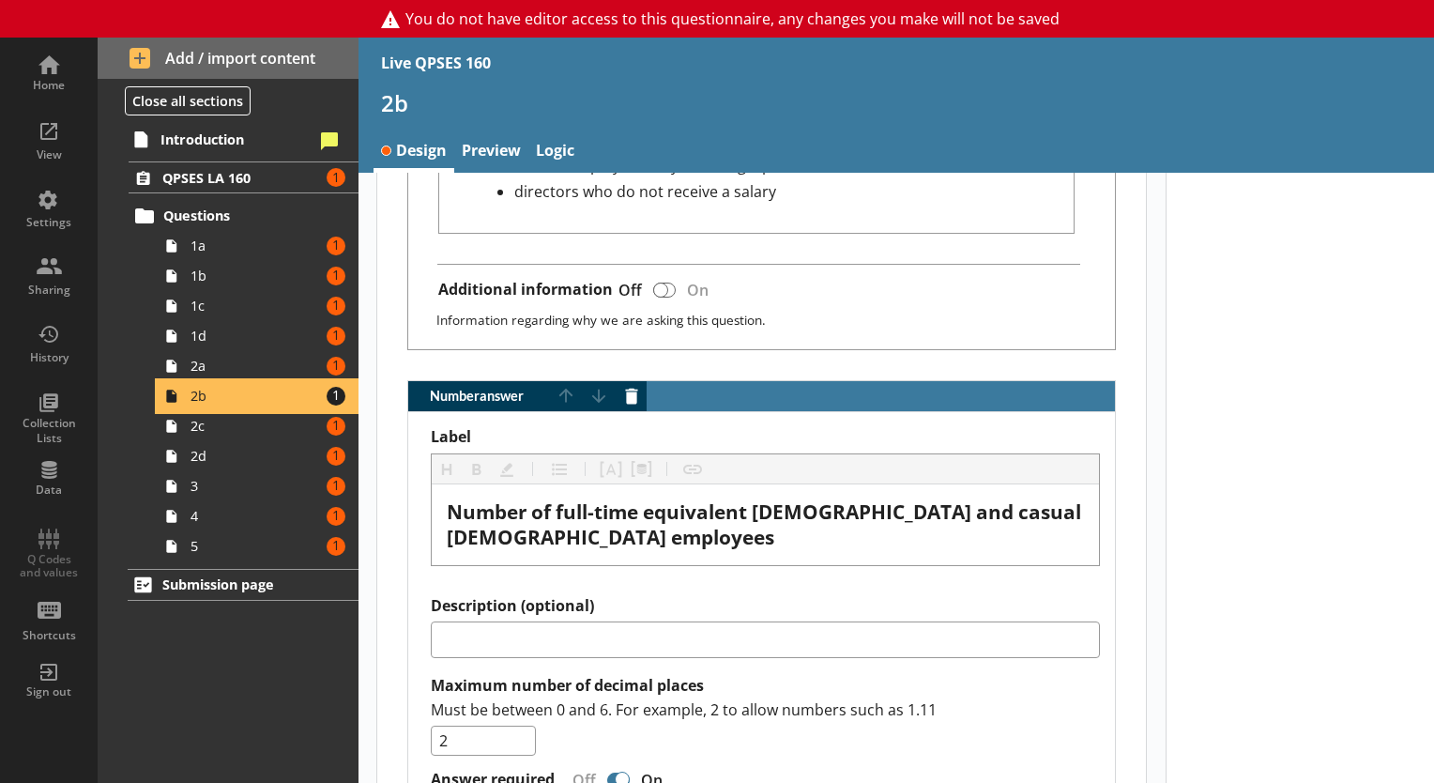
scroll to position [1444, 0]
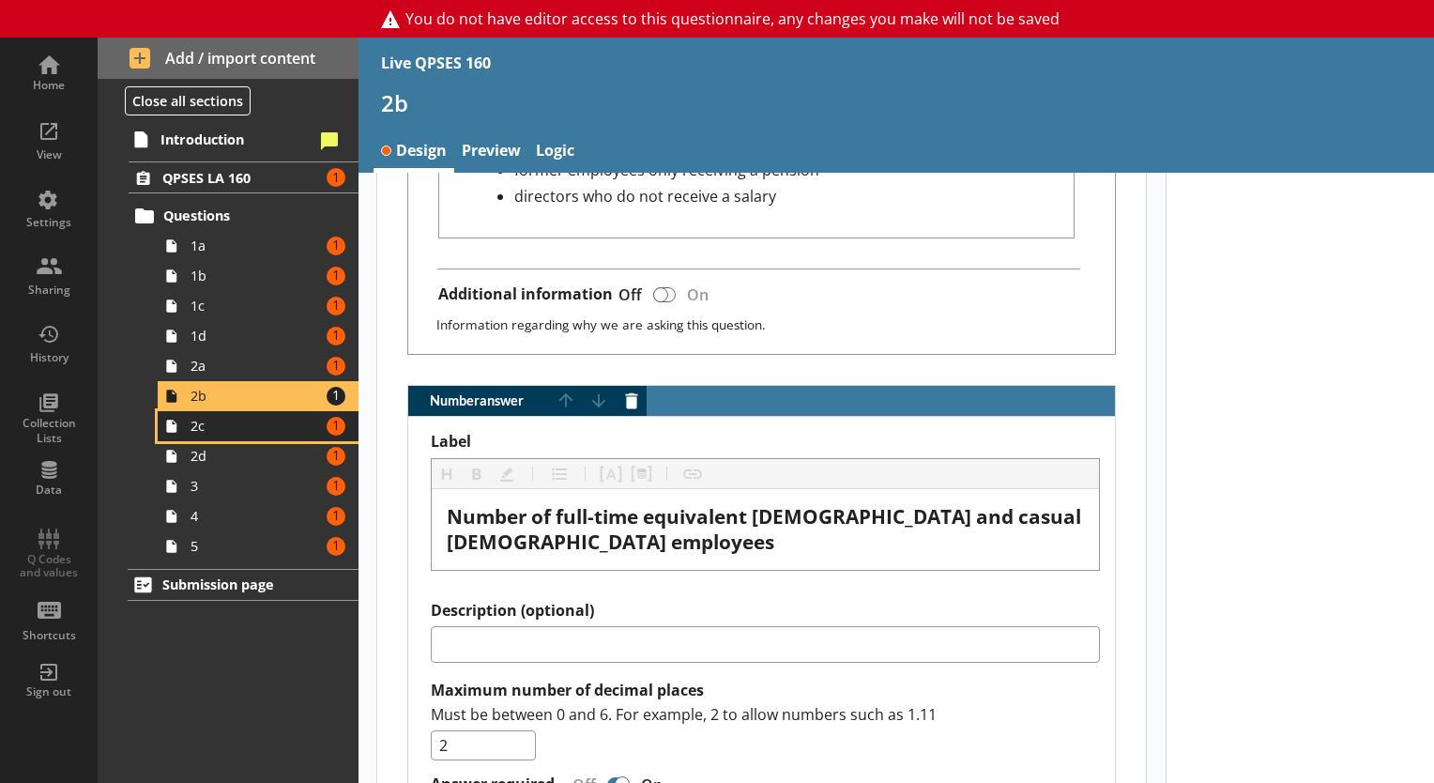
click at [251, 419] on span "2c" at bounding box center [256, 426] width 130 height 18
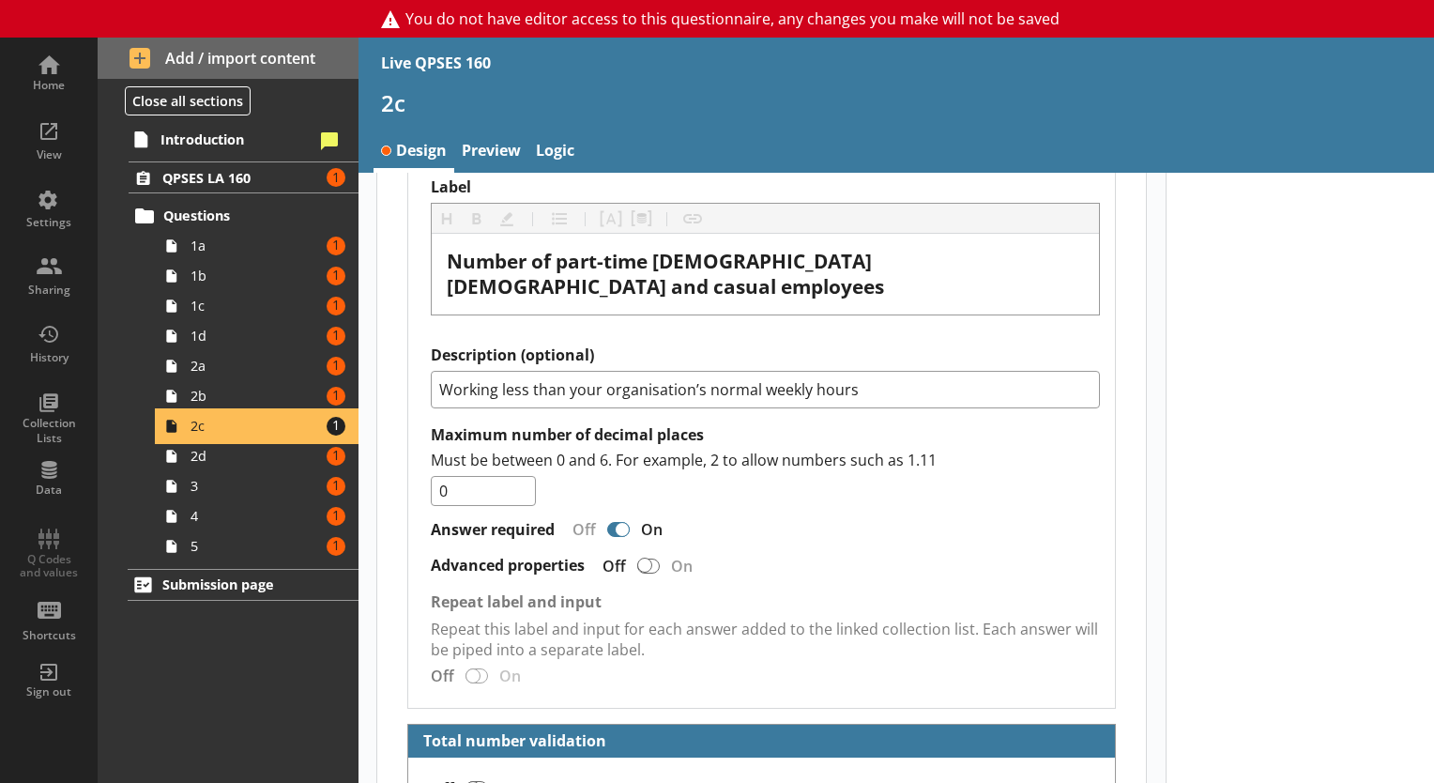
scroll to position [2219, 0]
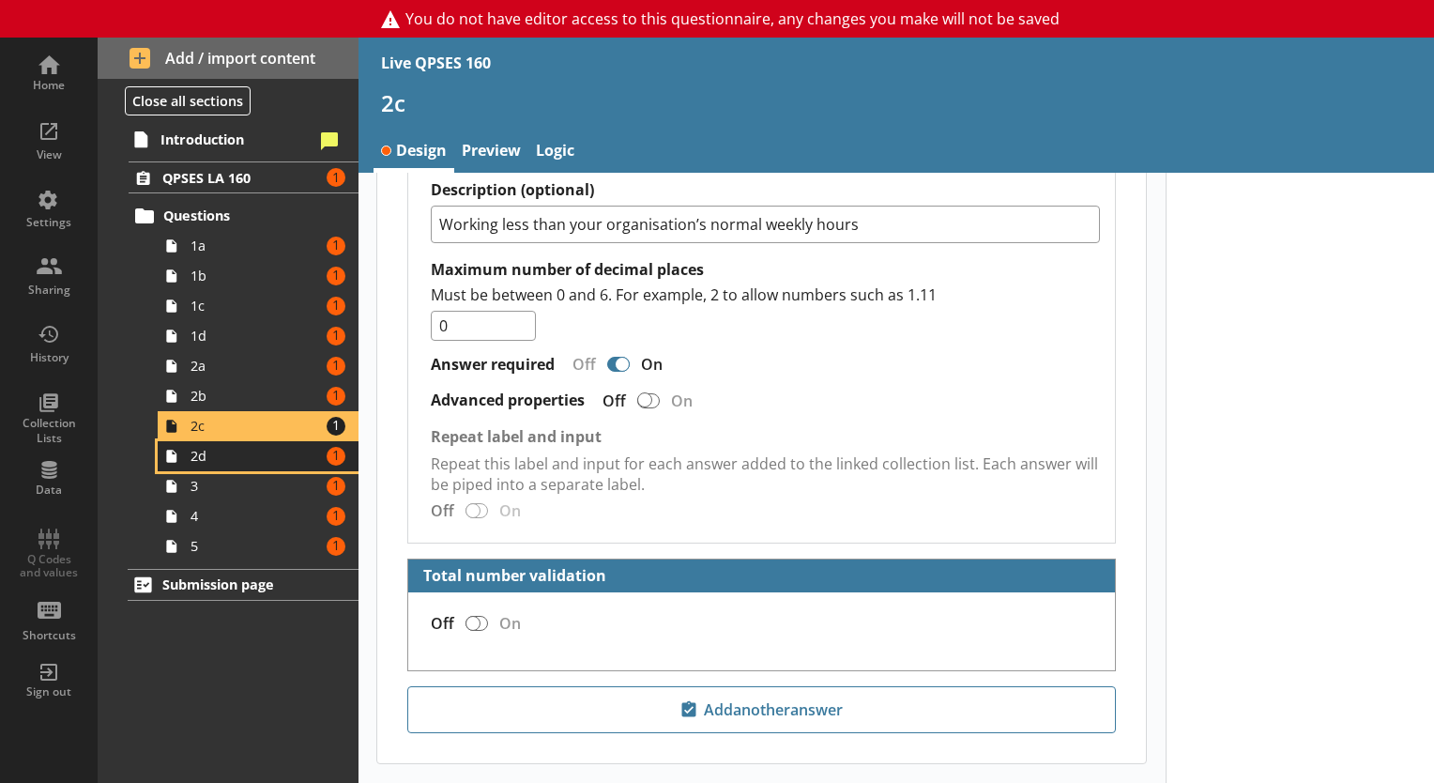
click at [263, 459] on span "2d" at bounding box center [256, 456] width 130 height 18
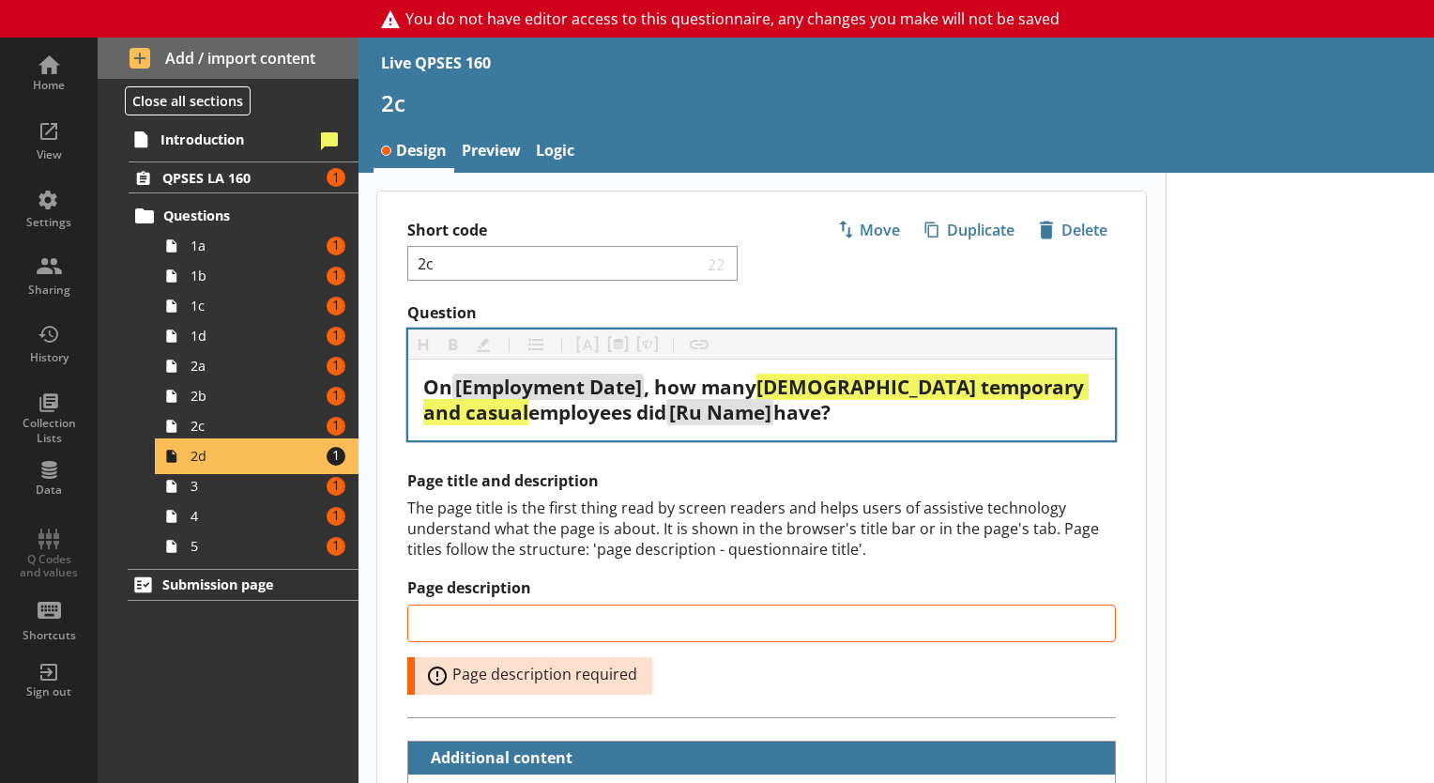
type textarea "x"
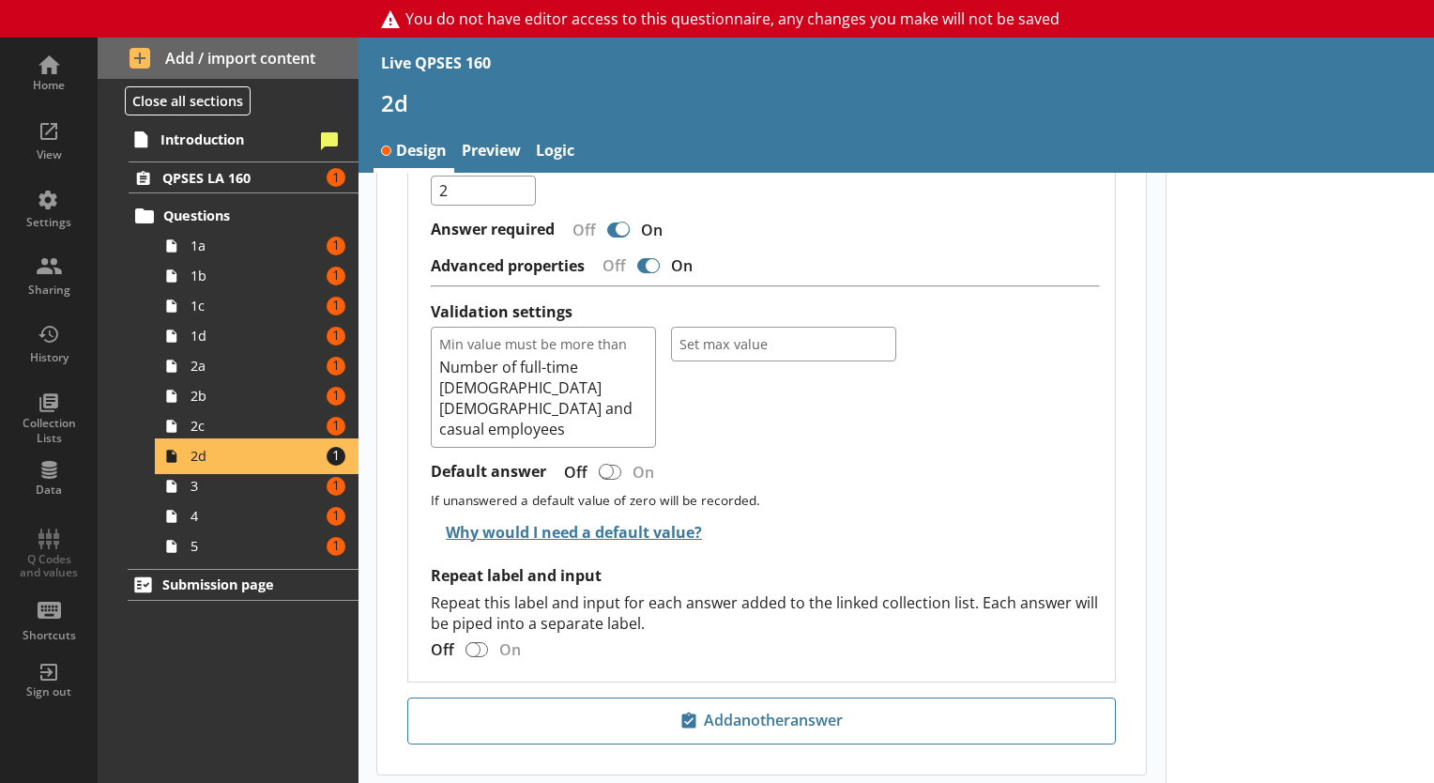
scroll to position [2020, 0]
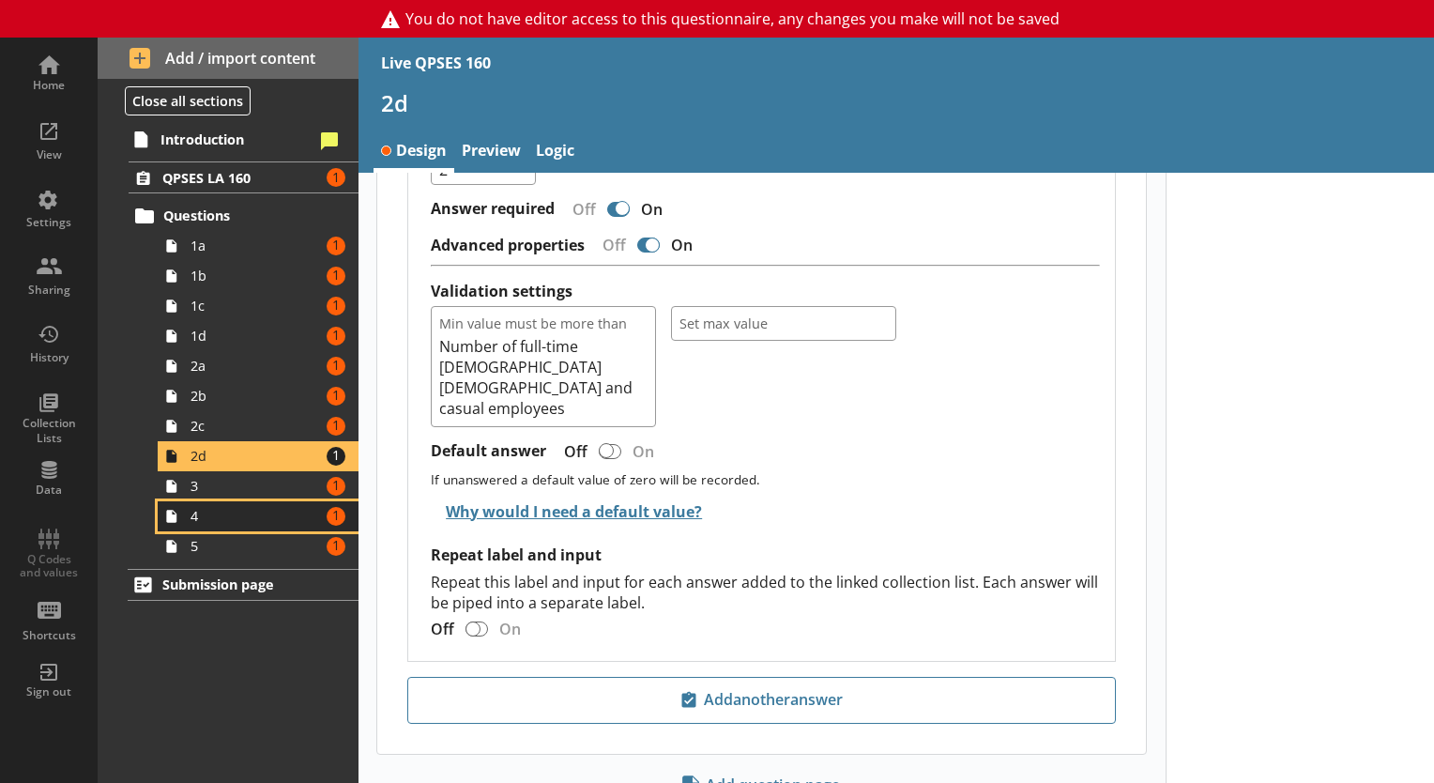
click at [227, 501] on link "4 Amount of errors: 1" at bounding box center [258, 516] width 201 height 30
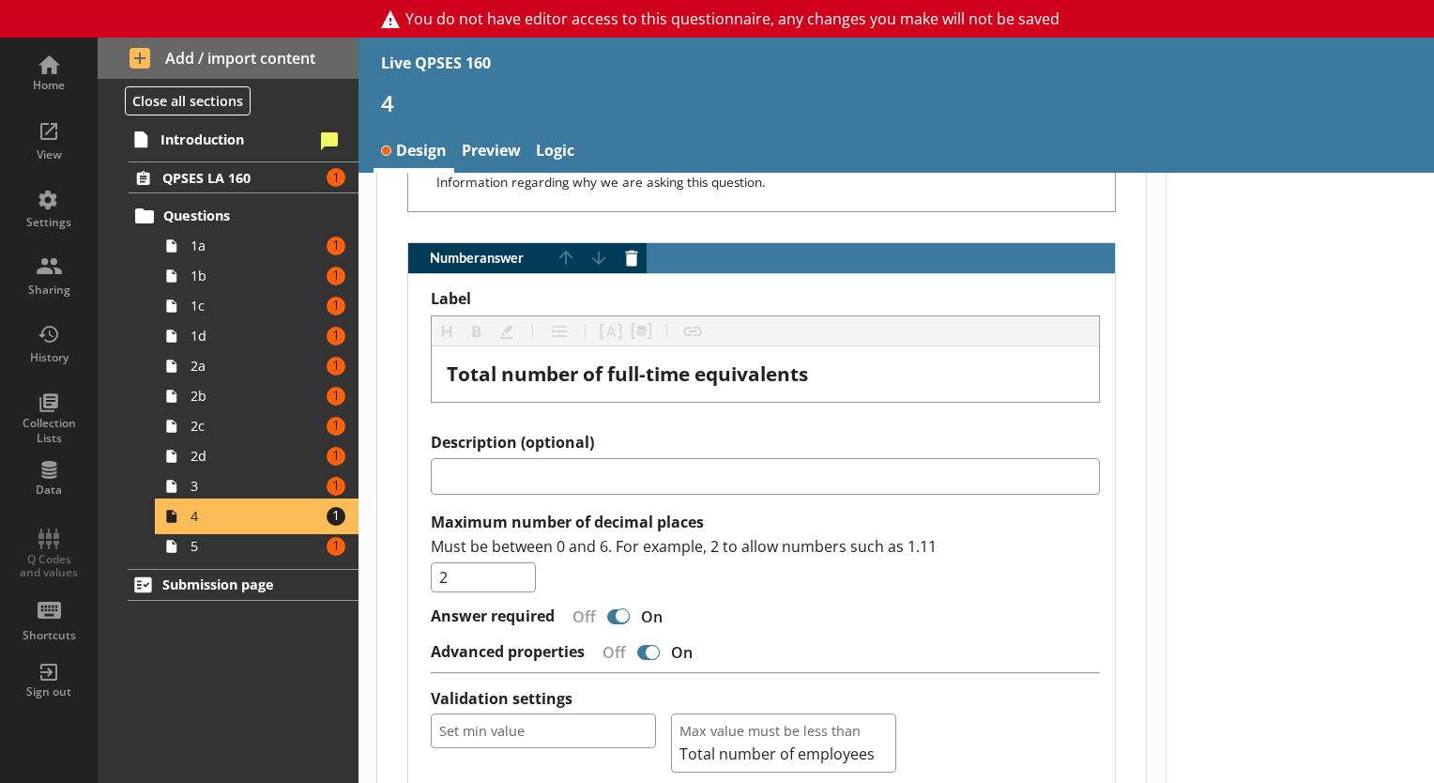
scroll to position [1953, 0]
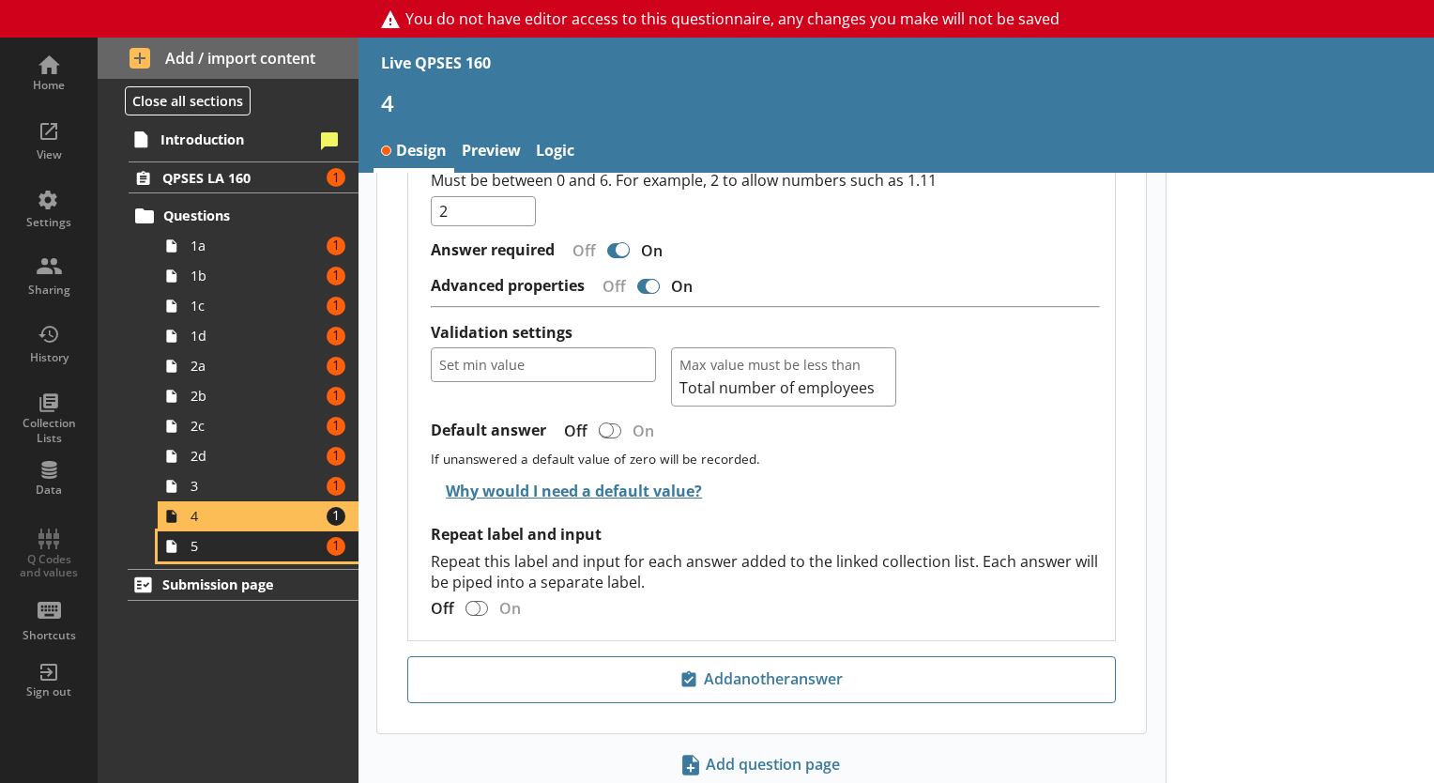
click at [246, 545] on span "5" at bounding box center [256, 546] width 130 height 18
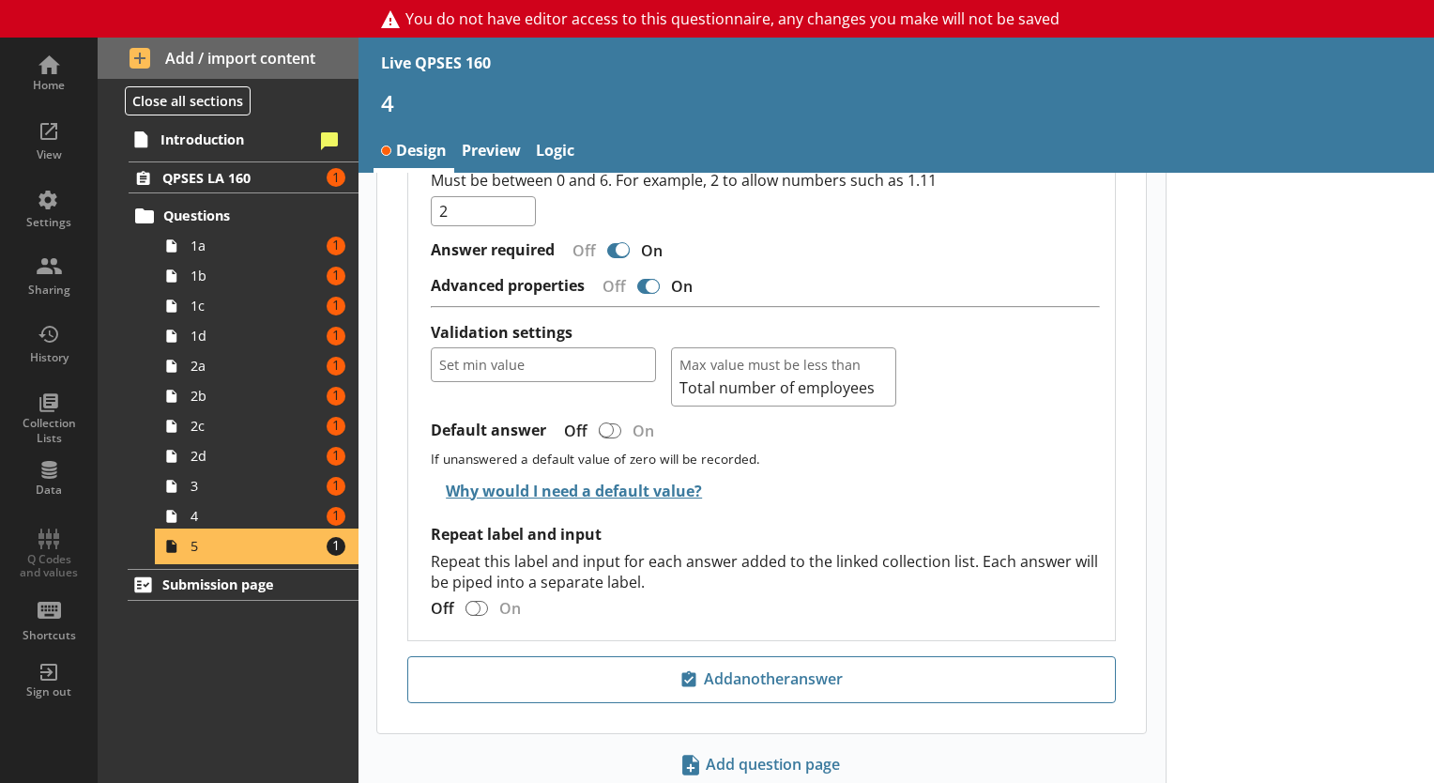
scroll to position [597, 0]
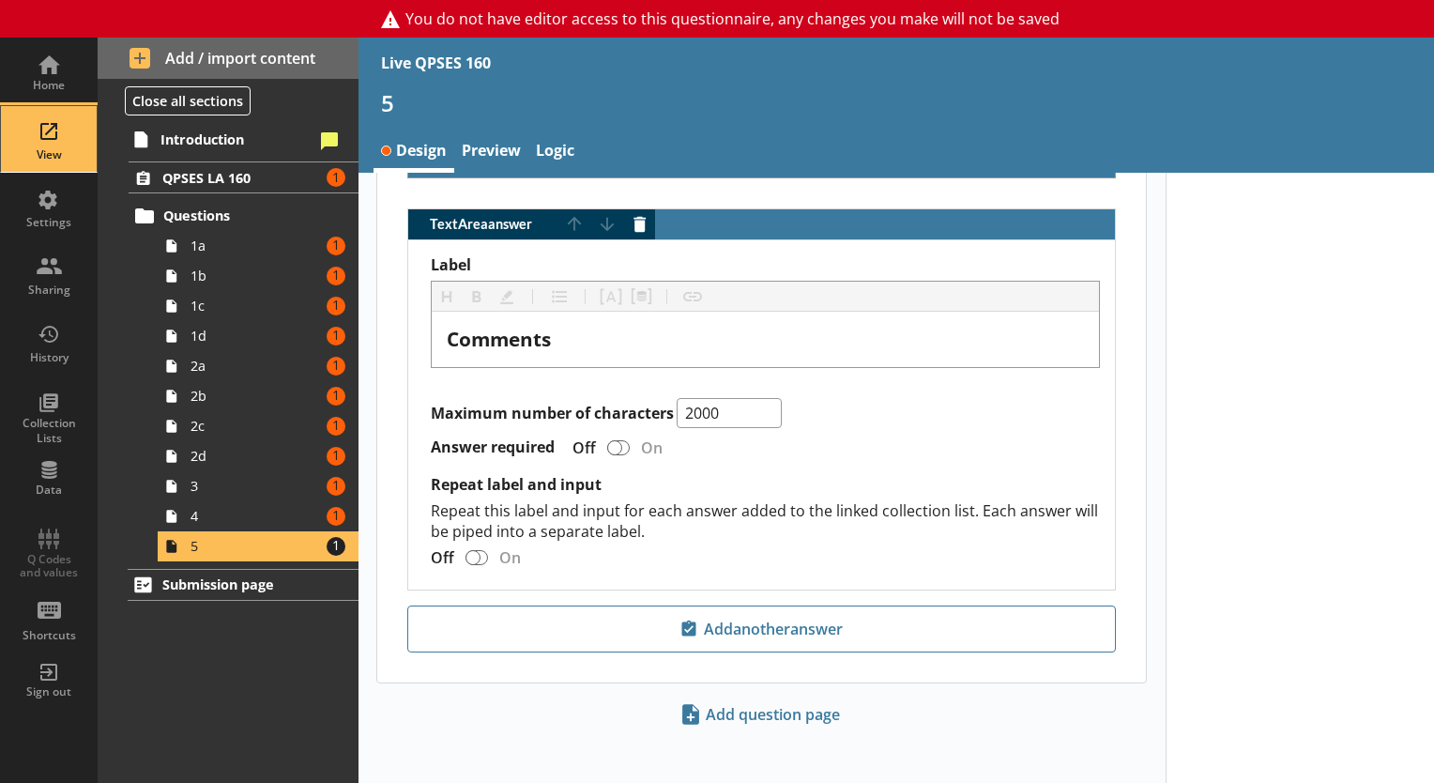
click at [39, 131] on div "View" at bounding box center [49, 139] width 66 height 66
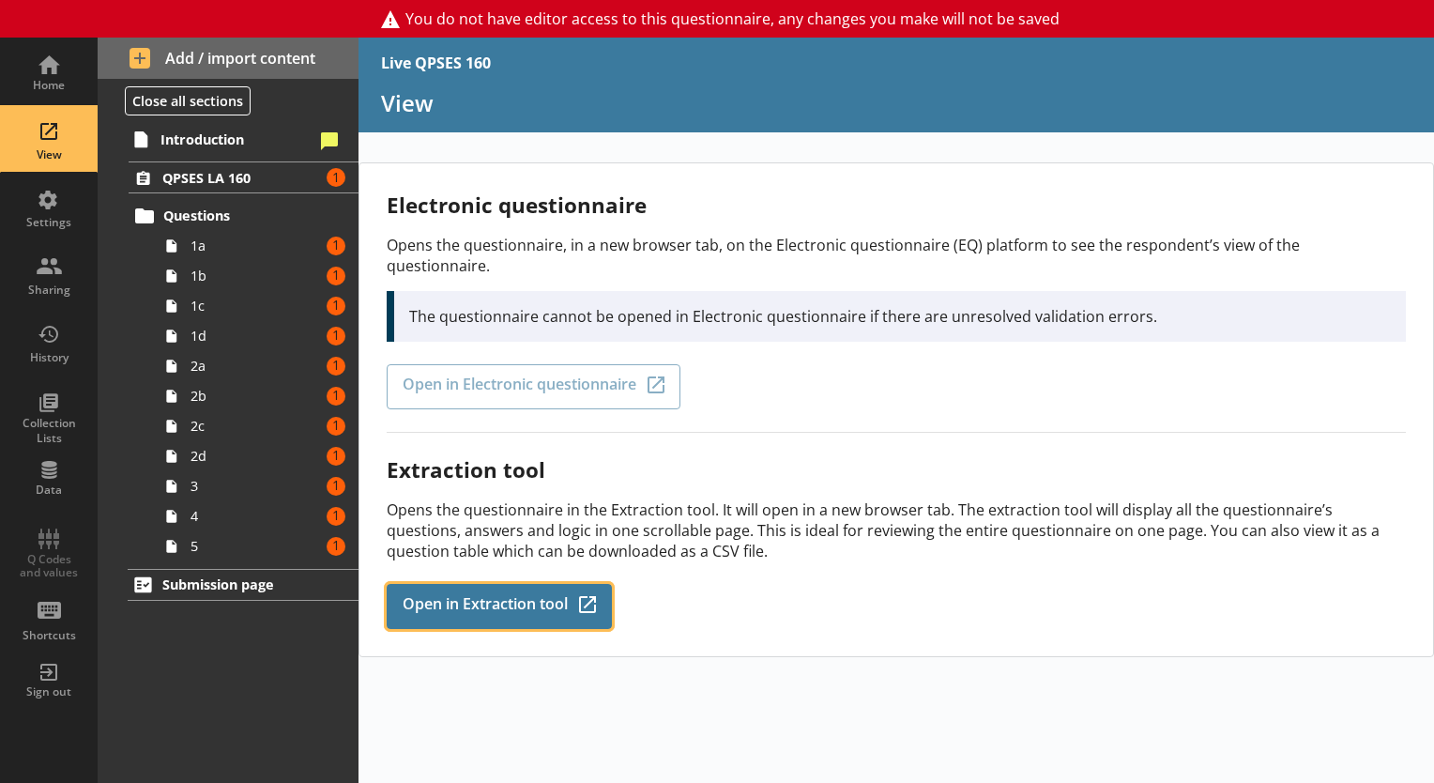
click at [503, 596] on span "Open in Extraction tool" at bounding box center [485, 606] width 165 height 21
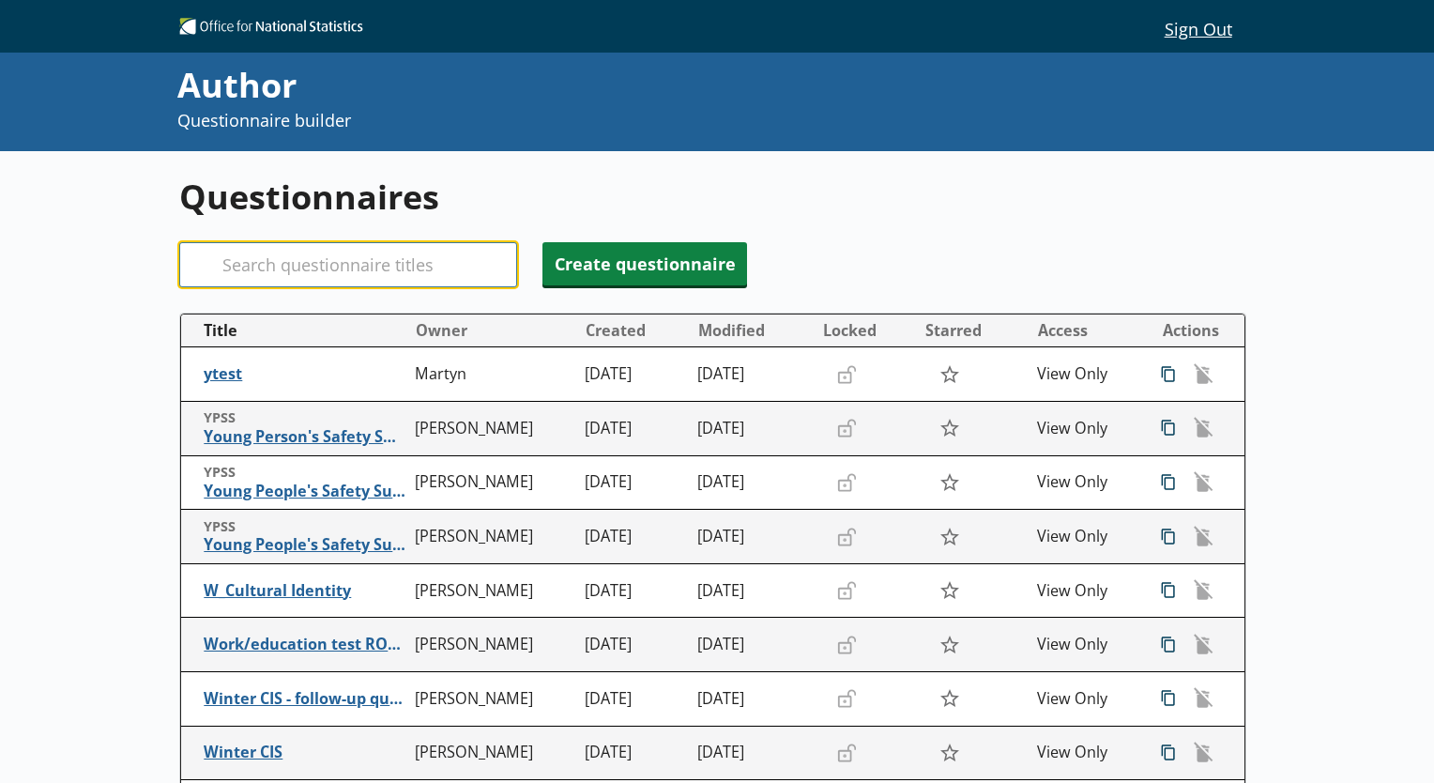
click at [300, 250] on input "Search" at bounding box center [348, 264] width 338 height 45
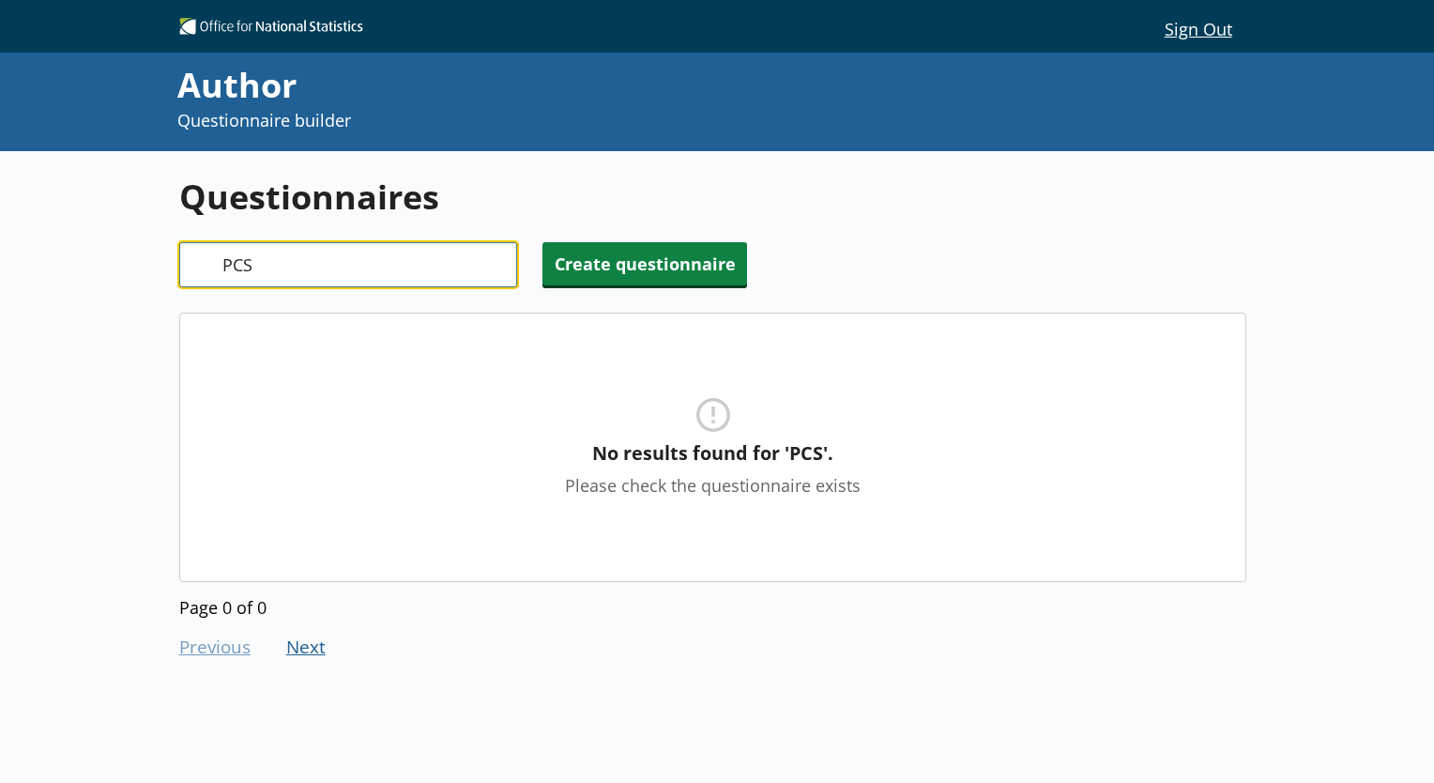
click at [253, 277] on input "PCS" at bounding box center [348, 264] width 338 height 45
type input "P"
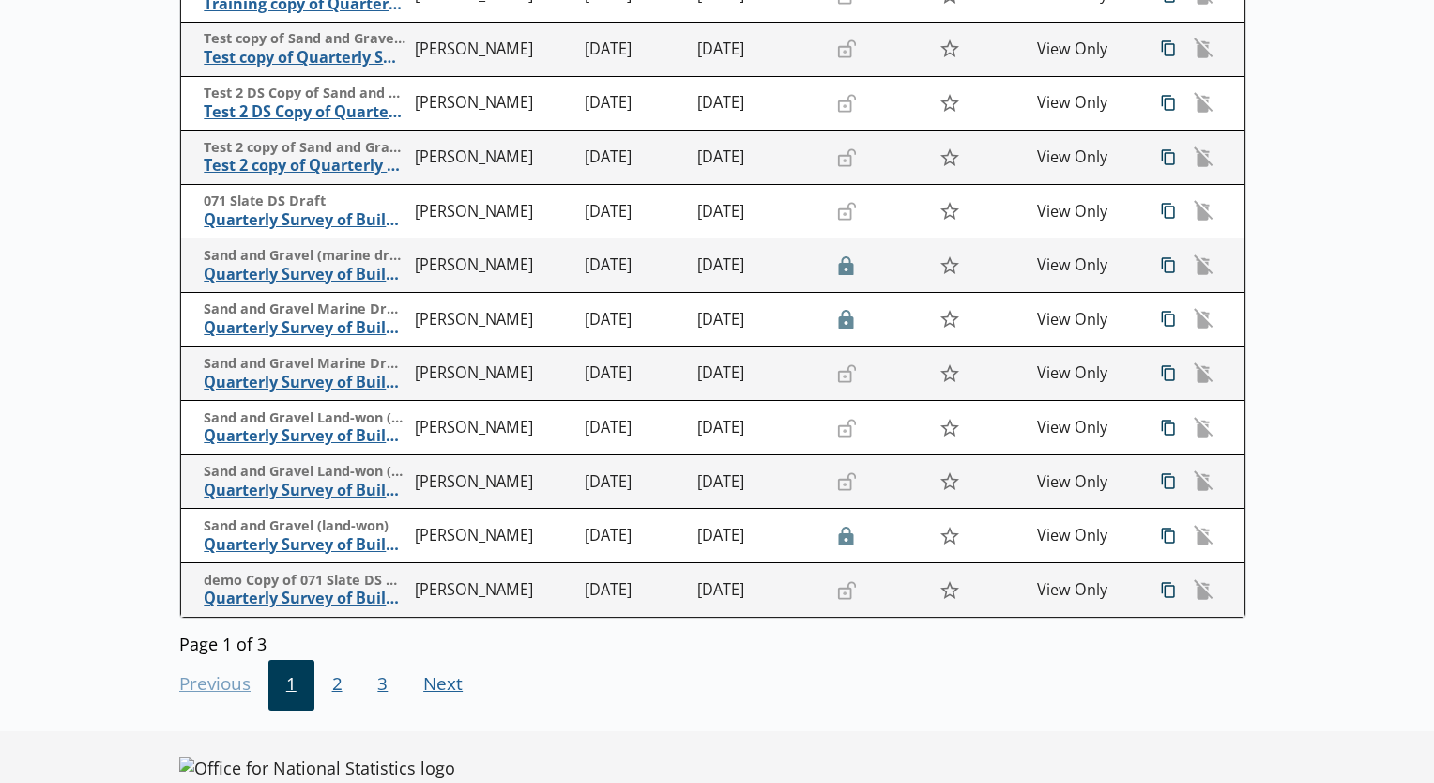
scroll to position [379, 0]
click at [333, 680] on span "2" at bounding box center [337, 685] width 46 height 51
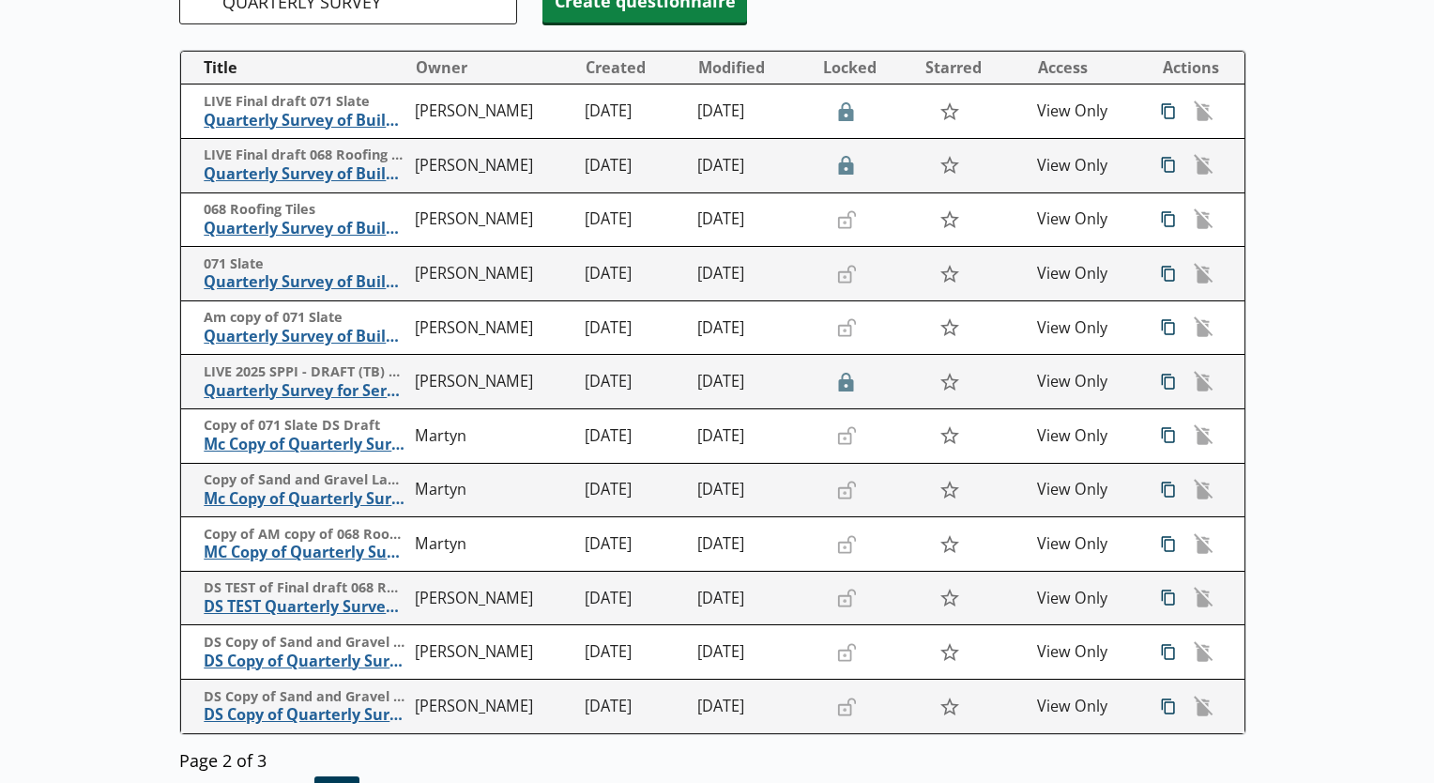
scroll to position [259, 0]
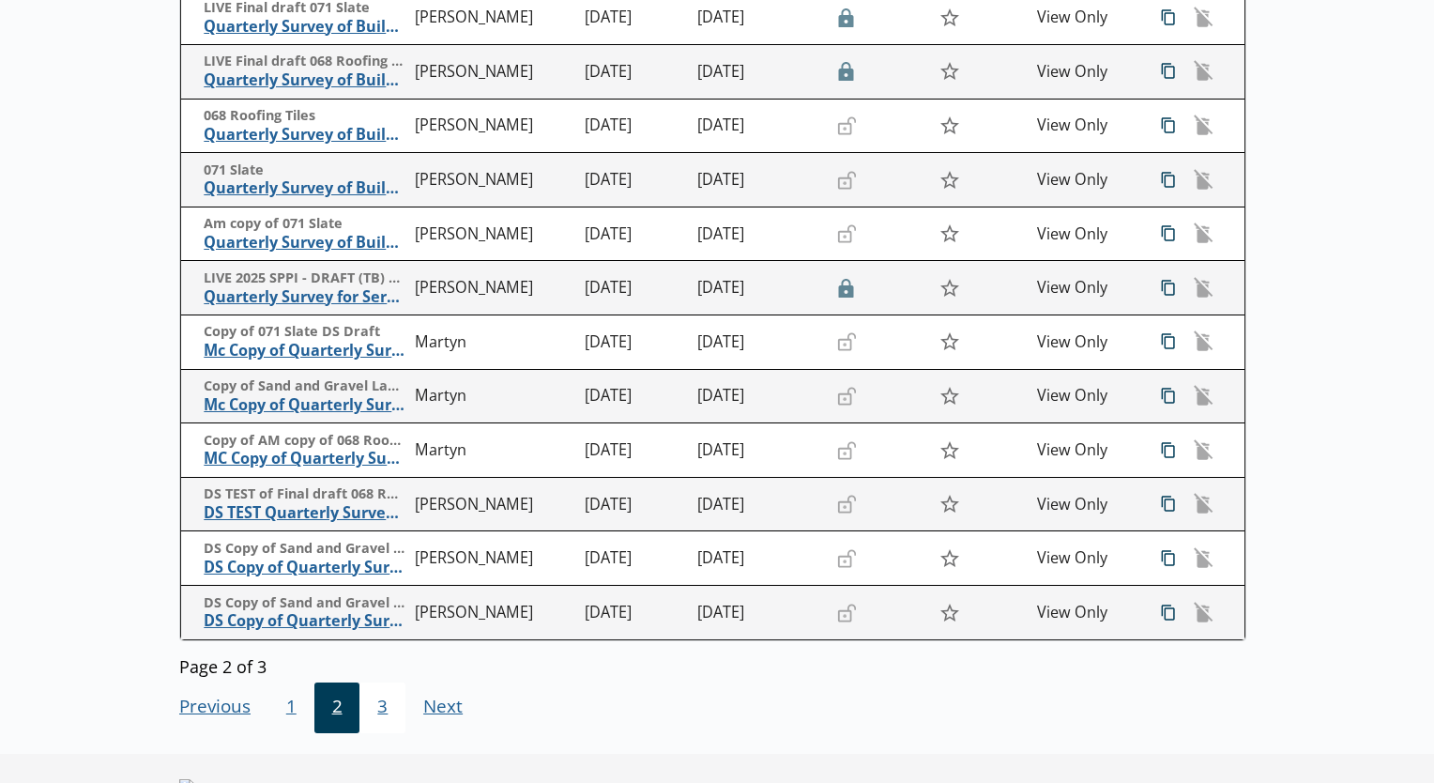
click at [374, 689] on span "3" at bounding box center [382, 707] width 46 height 51
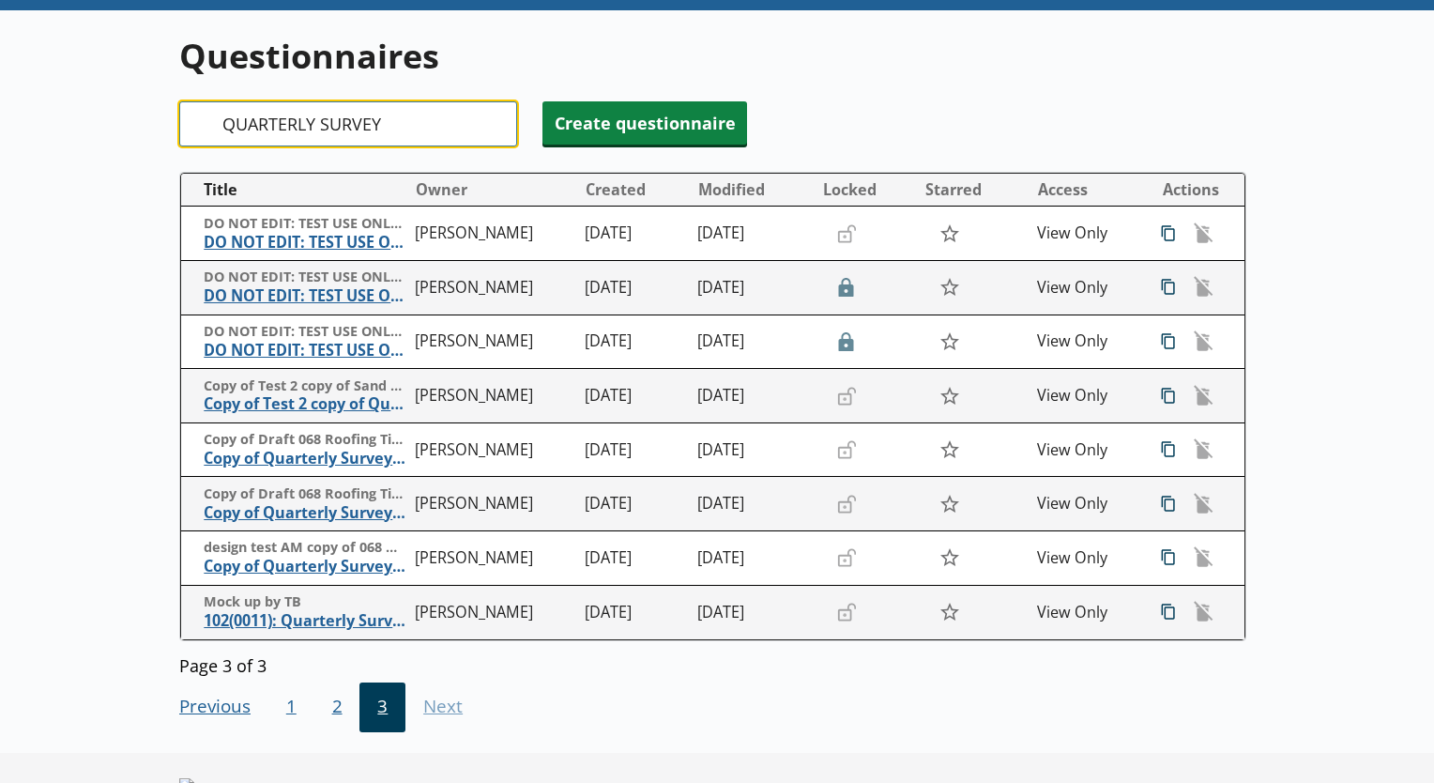
click at [311, 121] on input "QUARTERLY SURVEY" at bounding box center [348, 123] width 338 height 45
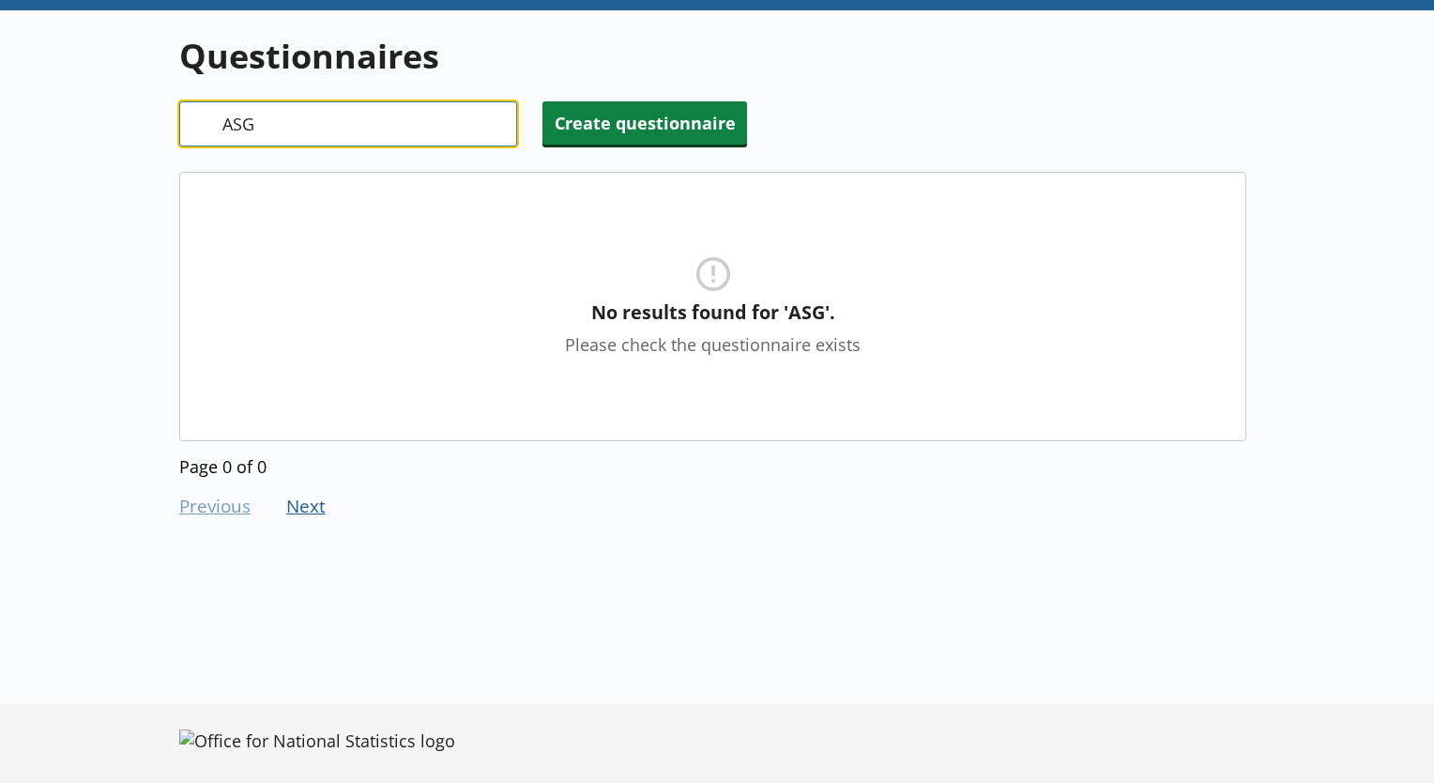
type input "ASG"
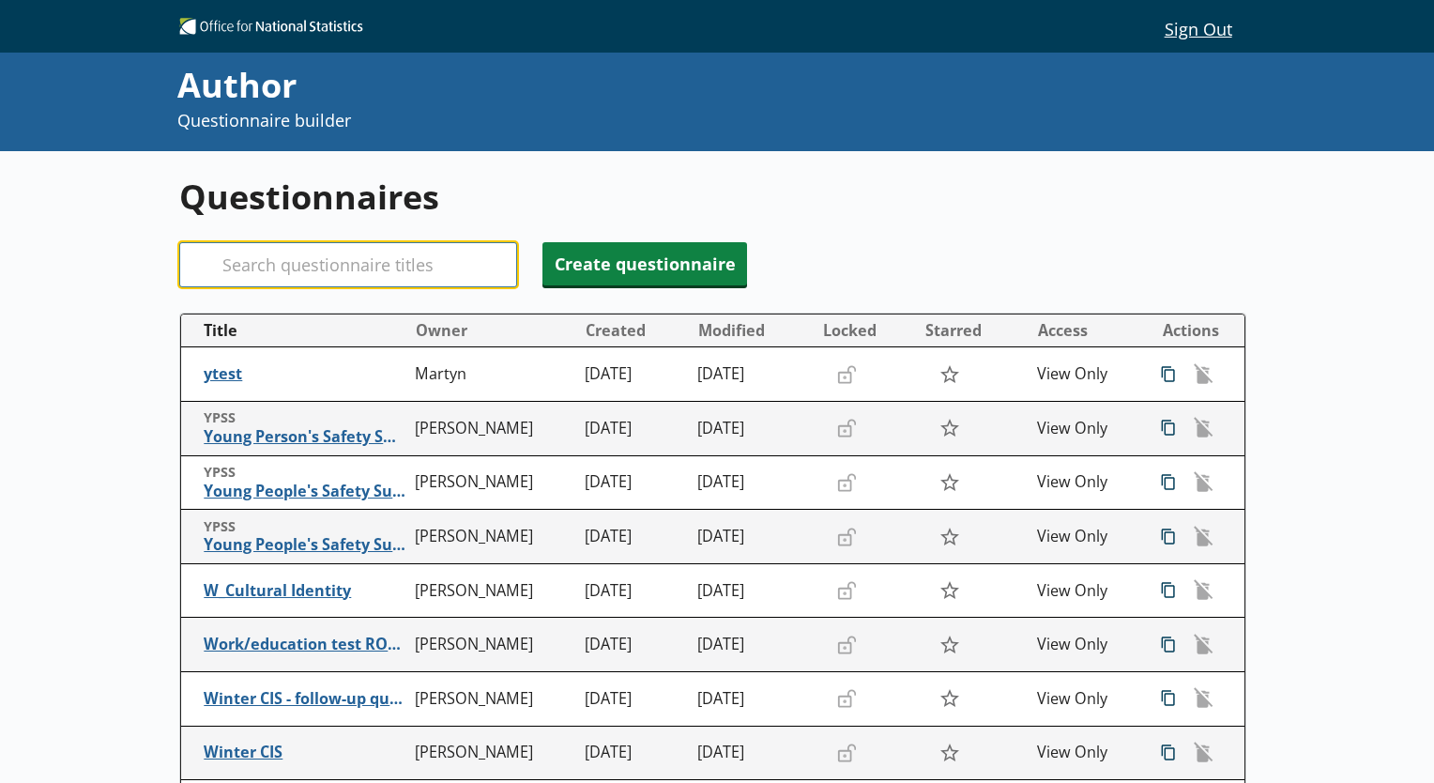
click at [307, 245] on input "Search" at bounding box center [348, 264] width 338 height 45
type input "ASHE"
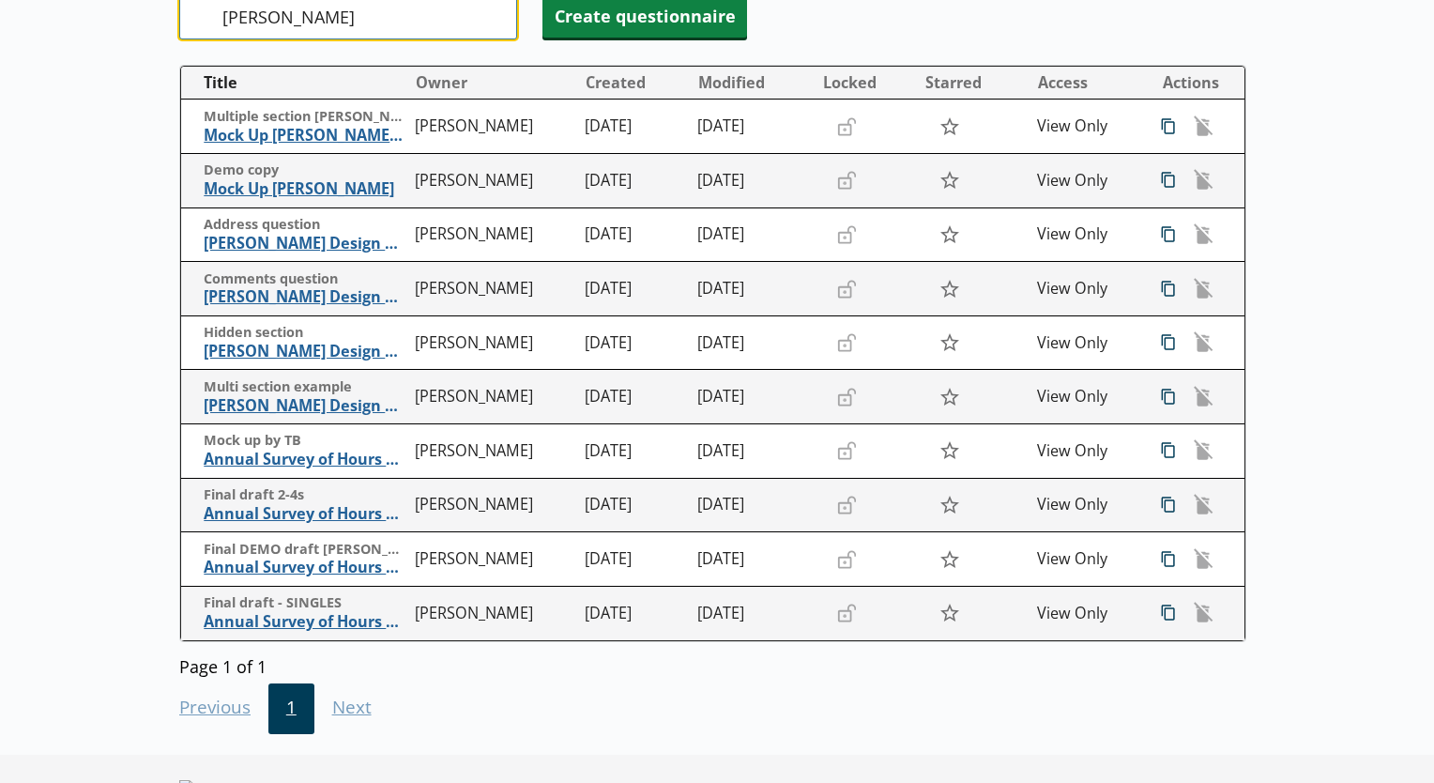
scroll to position [247, 0]
click at [338, 707] on div "Previous Go to previous page 1 Next Go to next page" at bounding box center [712, 706] width 1067 height 55
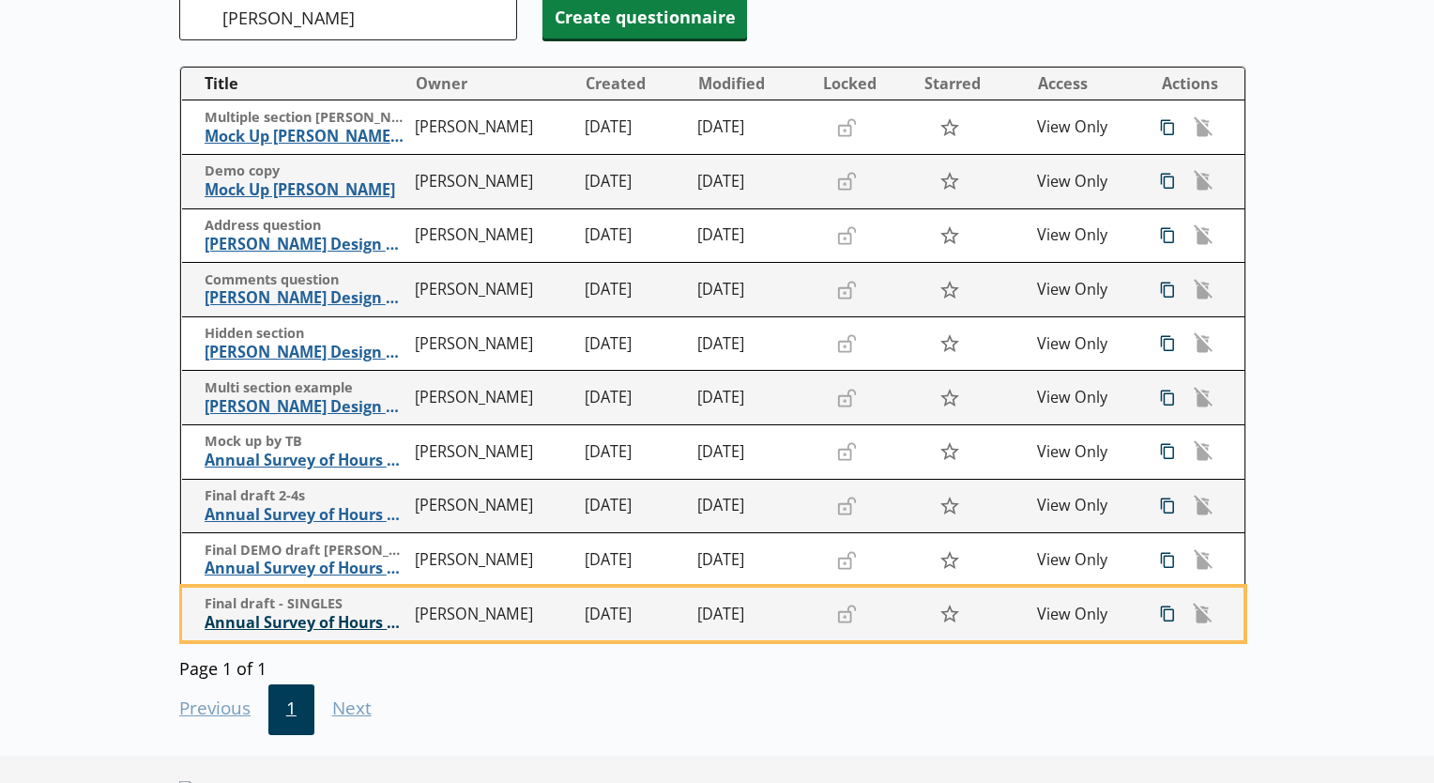
click at [285, 621] on span "Annual Survey of Hours and Earnings (ASHE)" at bounding box center [306, 623] width 202 height 20
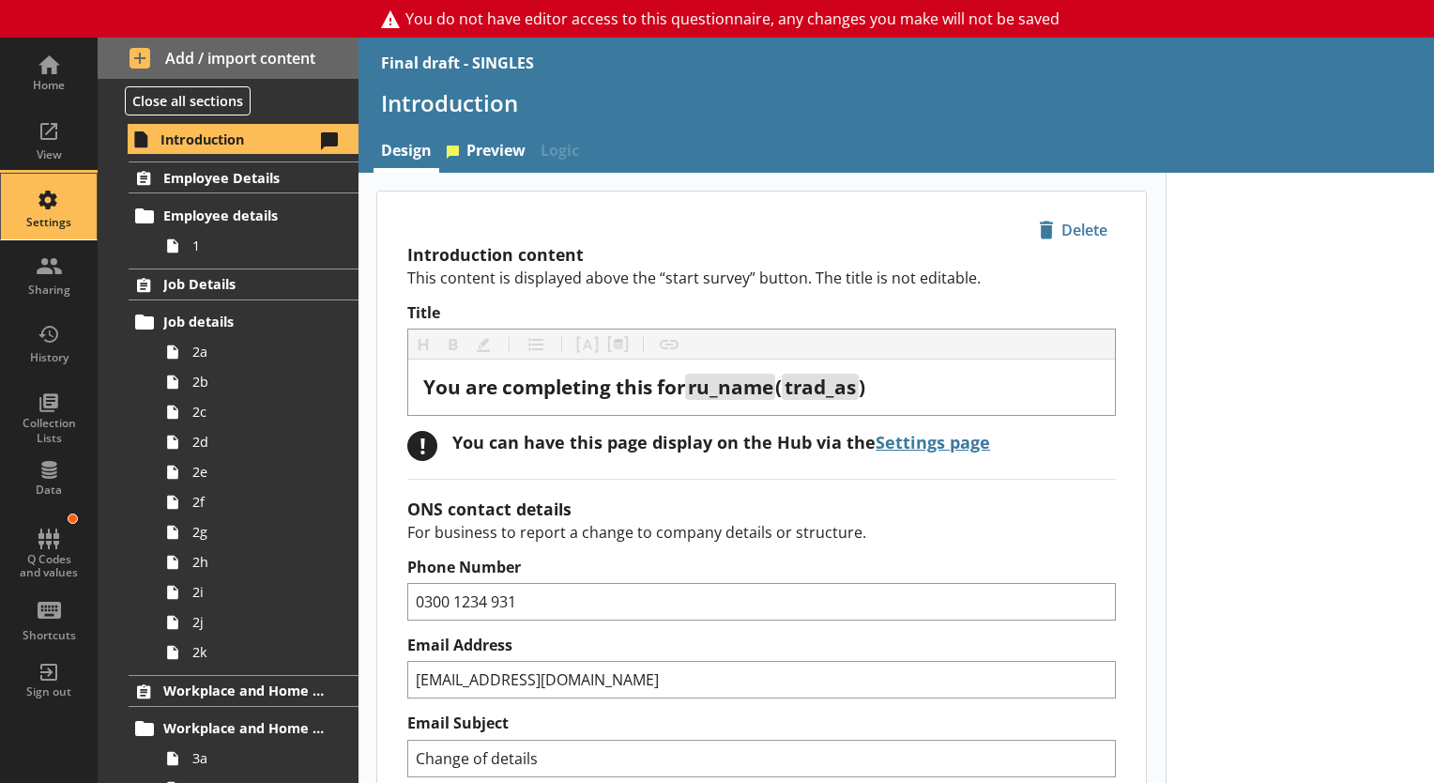
click at [58, 225] on div "Settings" at bounding box center [49, 222] width 66 height 15
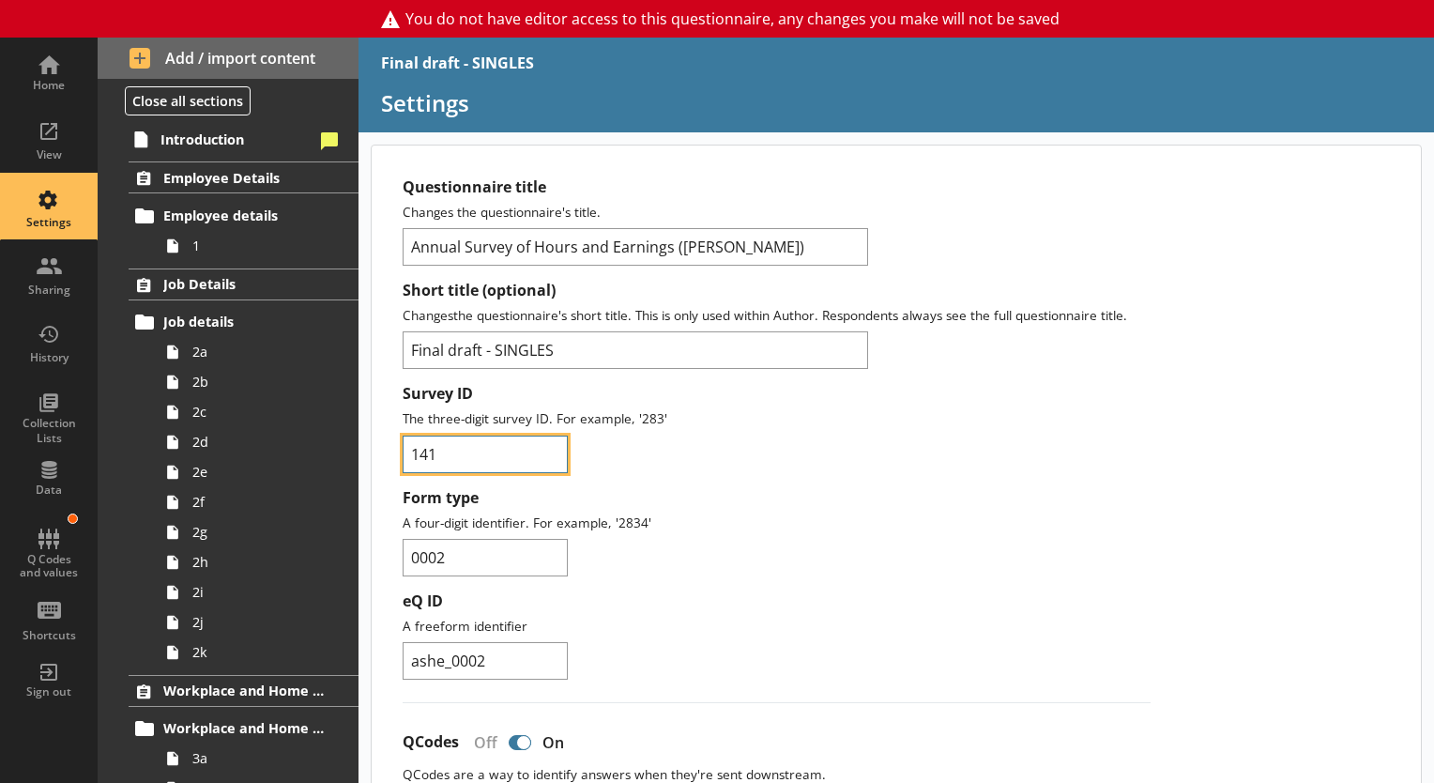
click at [465, 442] on input "141" at bounding box center [485, 455] width 165 height 38
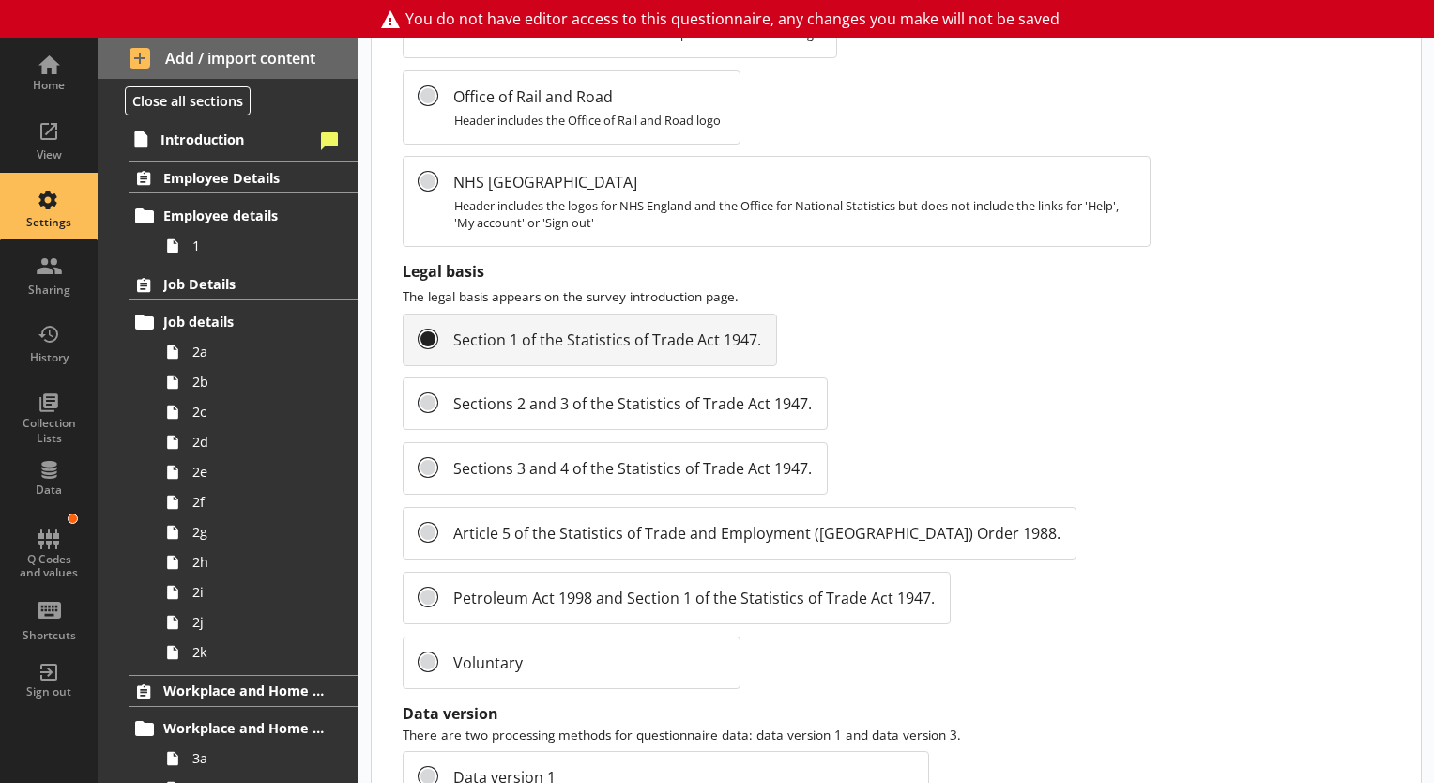
scroll to position [2101, 0]
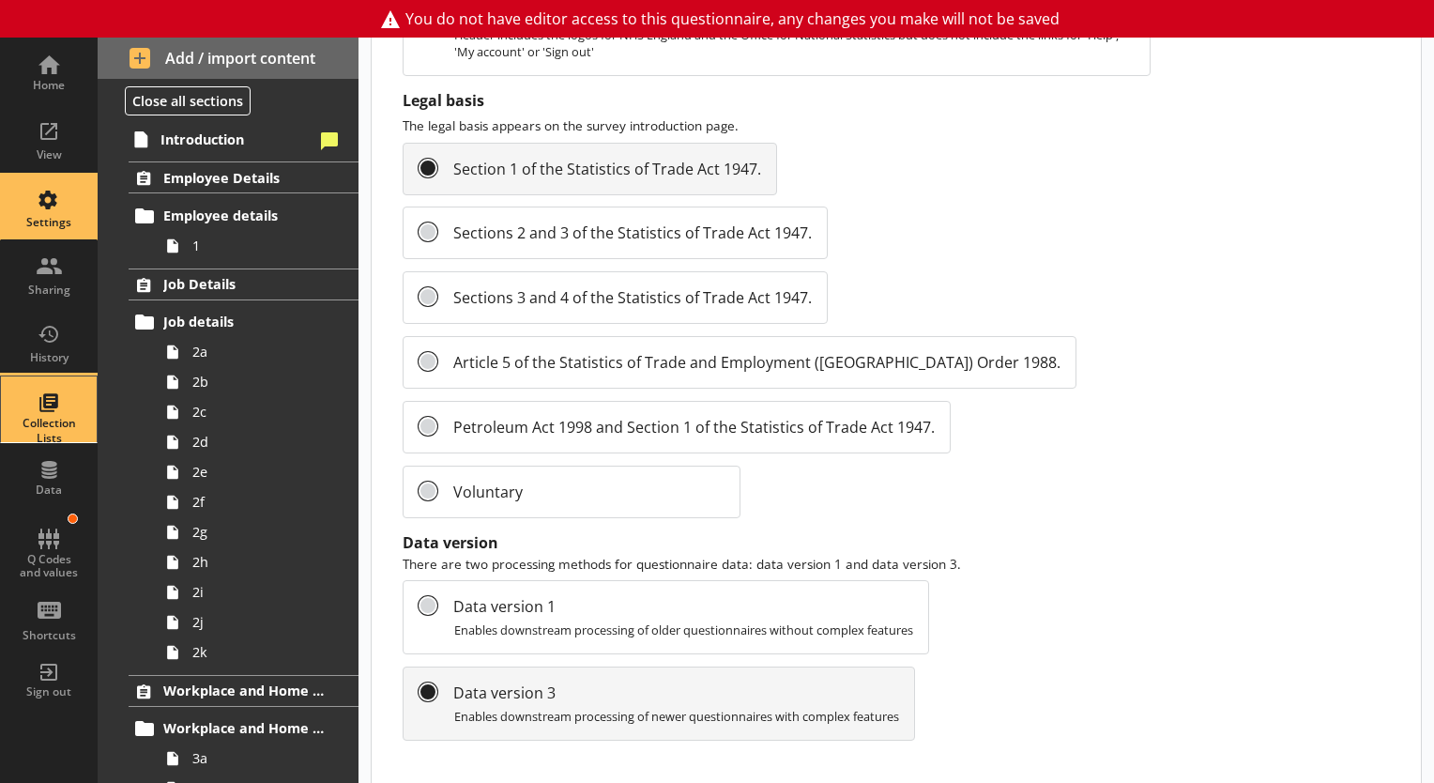
click at [55, 426] on div "Collection Lists" at bounding box center [49, 430] width 66 height 29
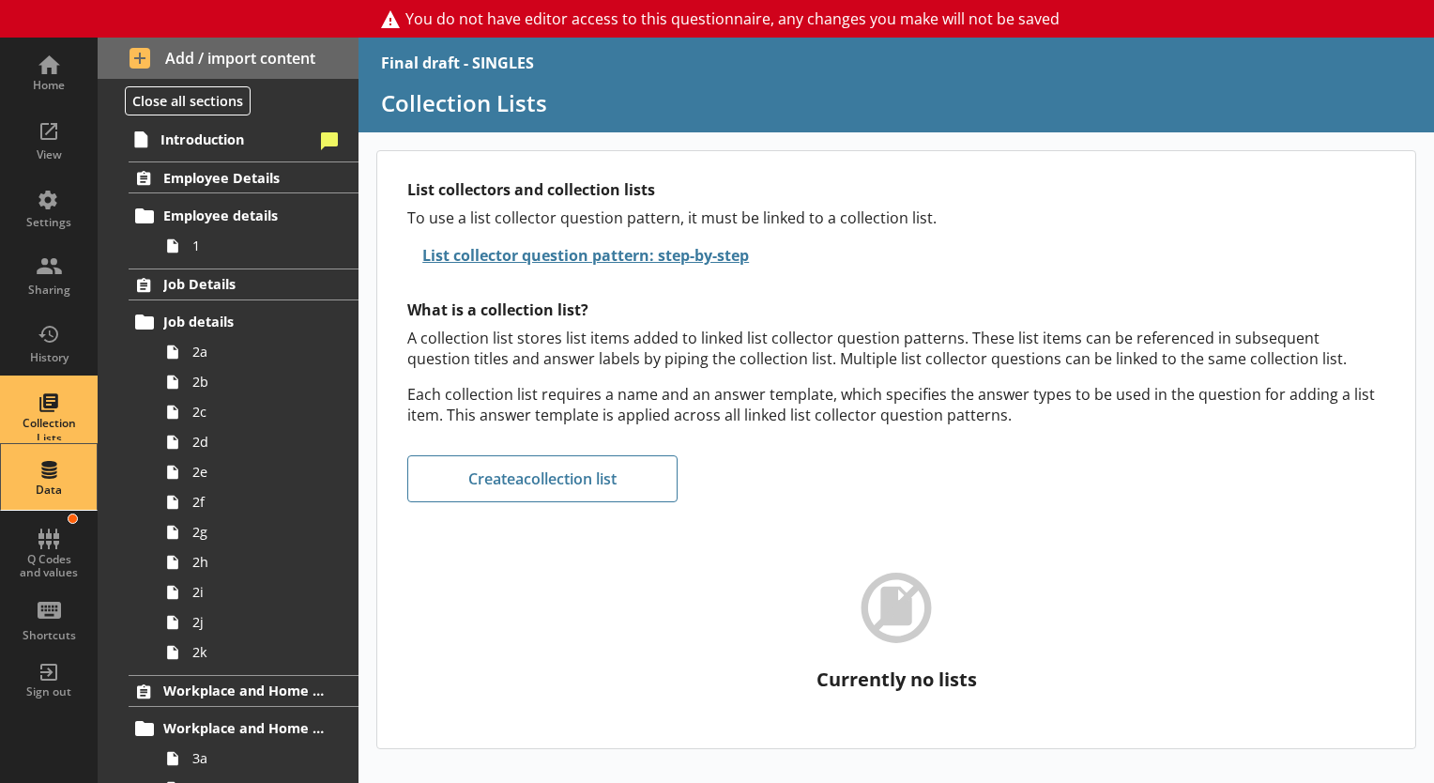
click at [42, 490] on div "Data" at bounding box center [49, 489] width 66 height 15
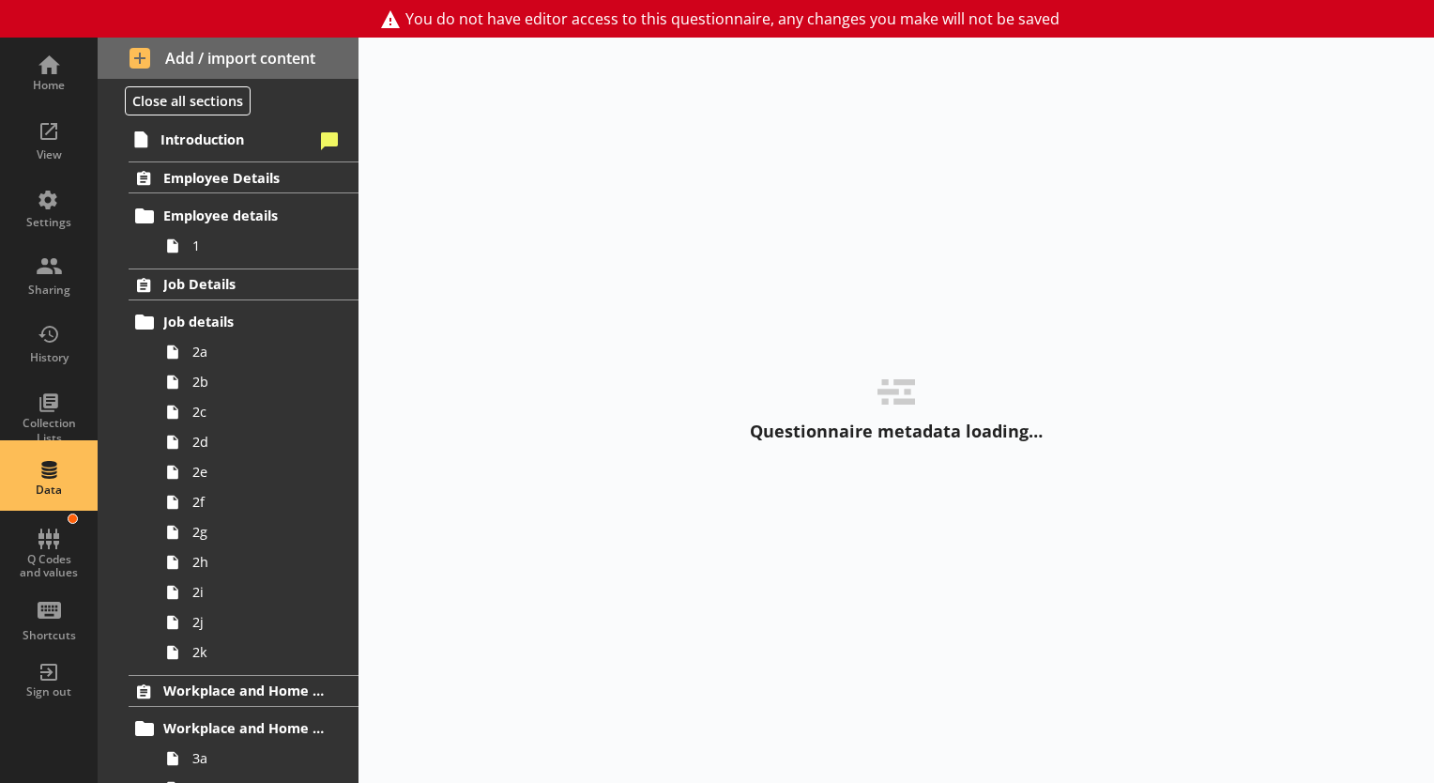
select select "Text_Optional"
select select "Date"
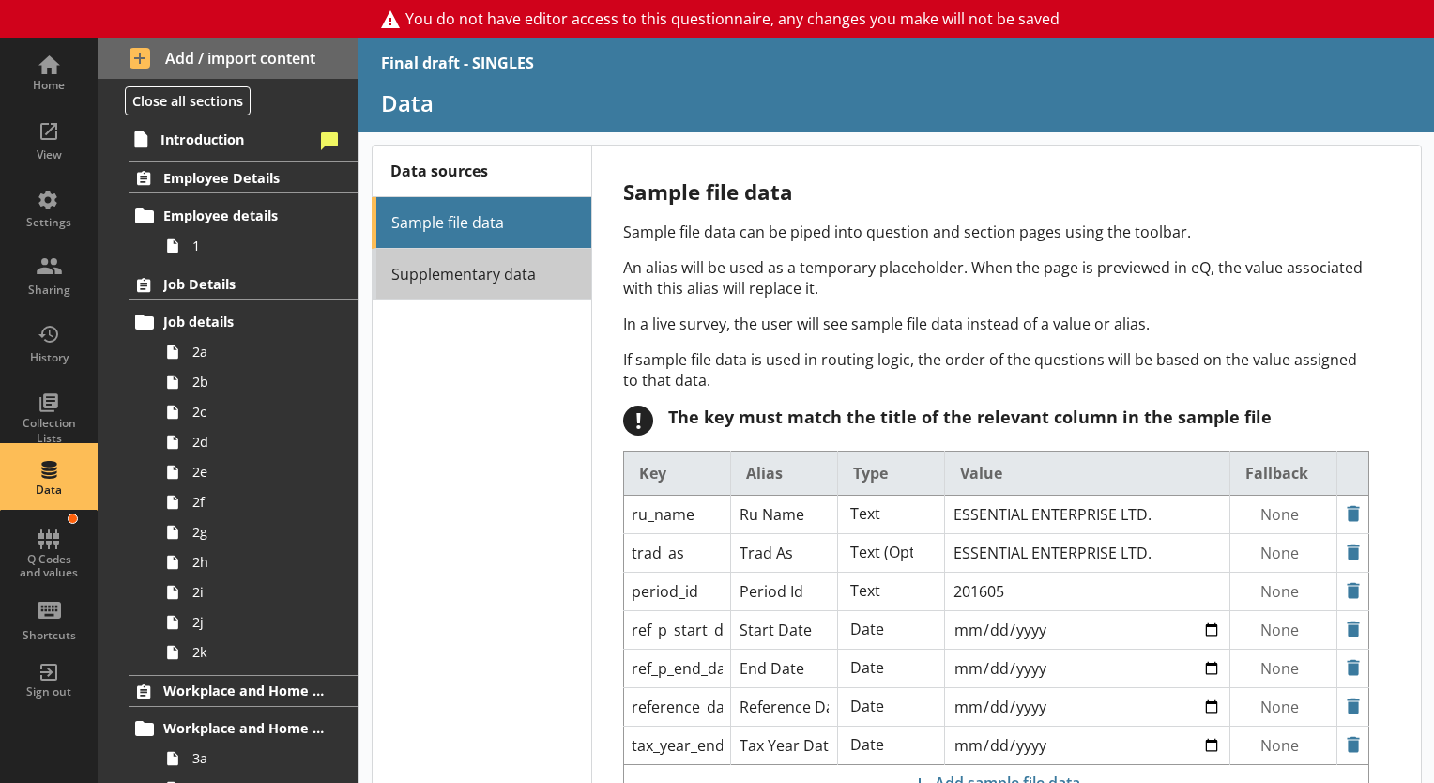
click at [452, 271] on link "Supplementary data" at bounding box center [482, 275] width 220 height 52
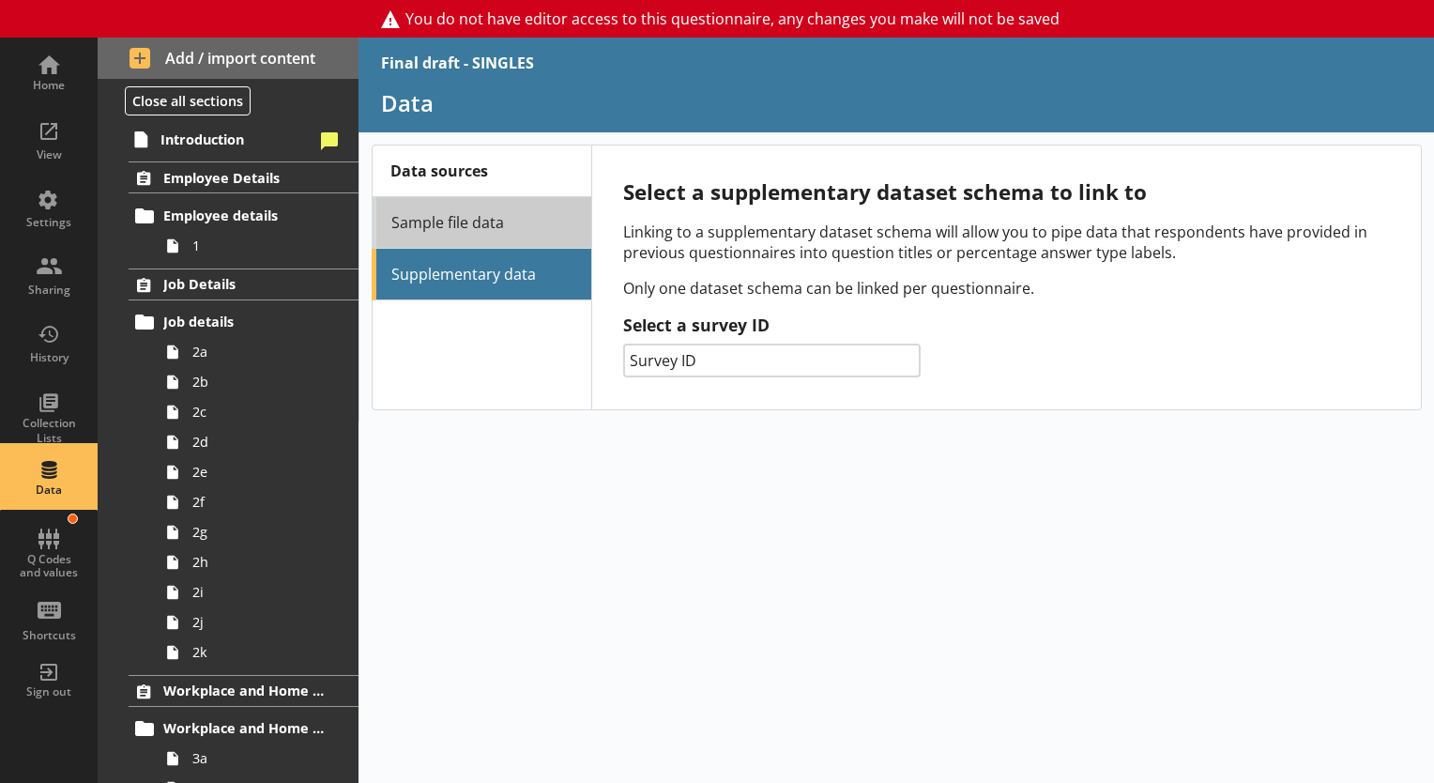
click at [512, 219] on link "Sample file data" at bounding box center [482, 223] width 220 height 52
select select "Text_Optional"
select select "Date"
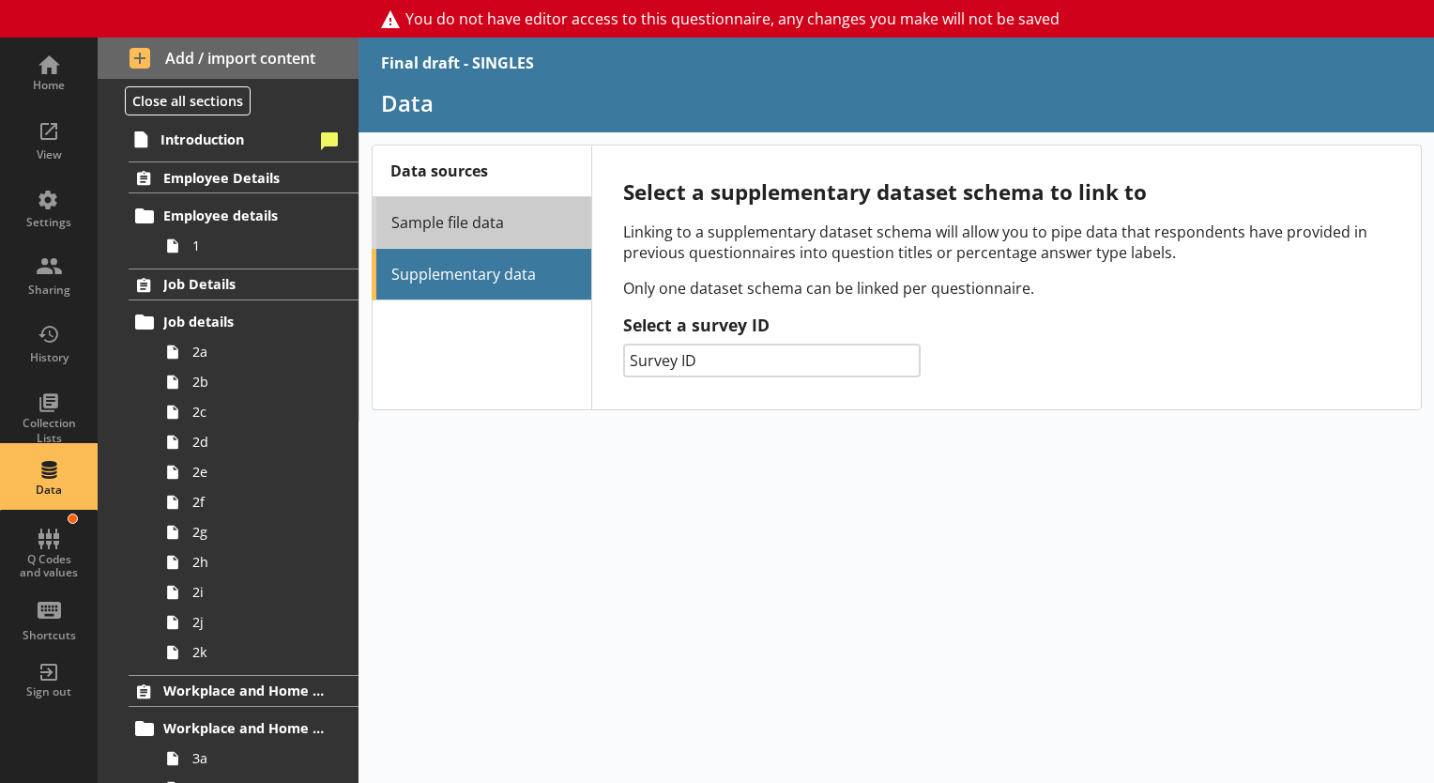
select select "Date"
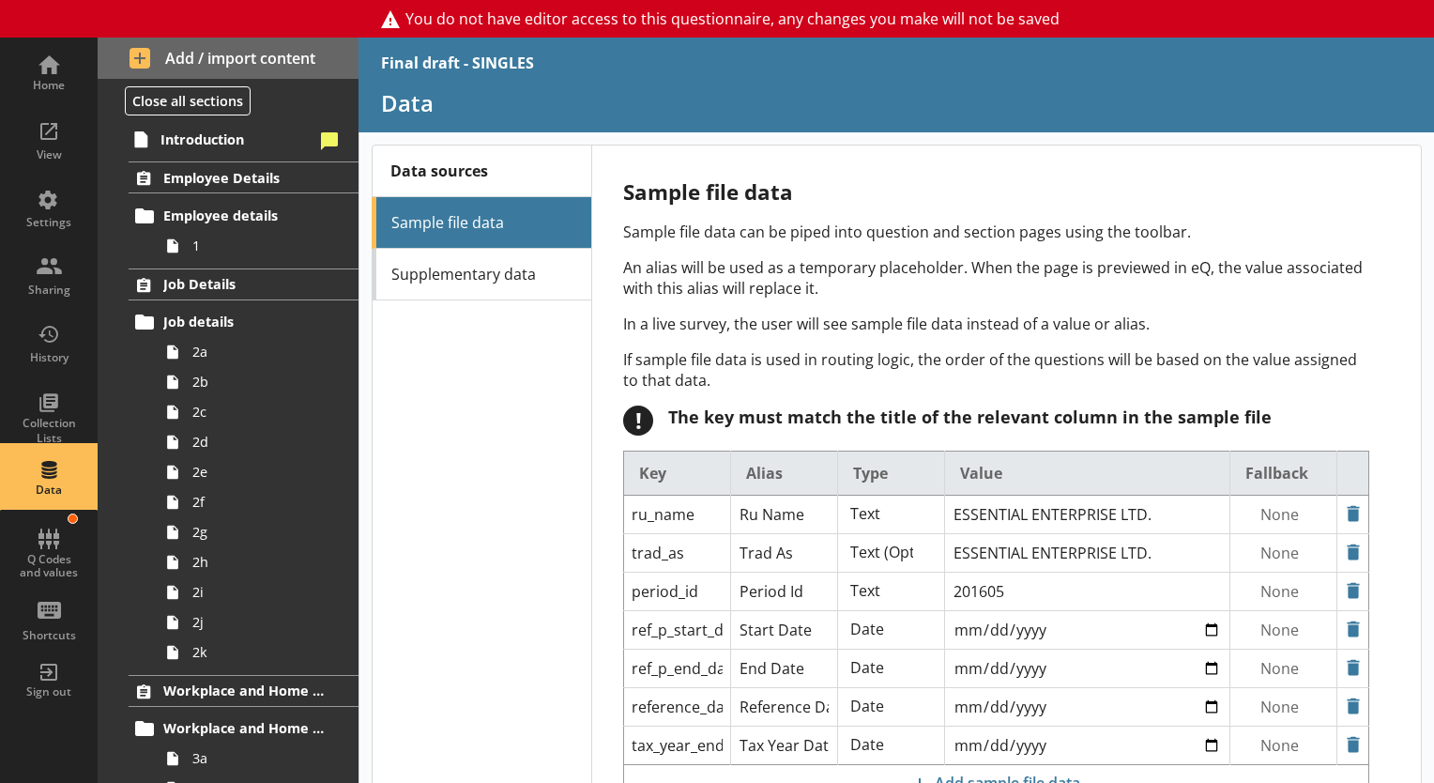
scroll to position [69, 0]
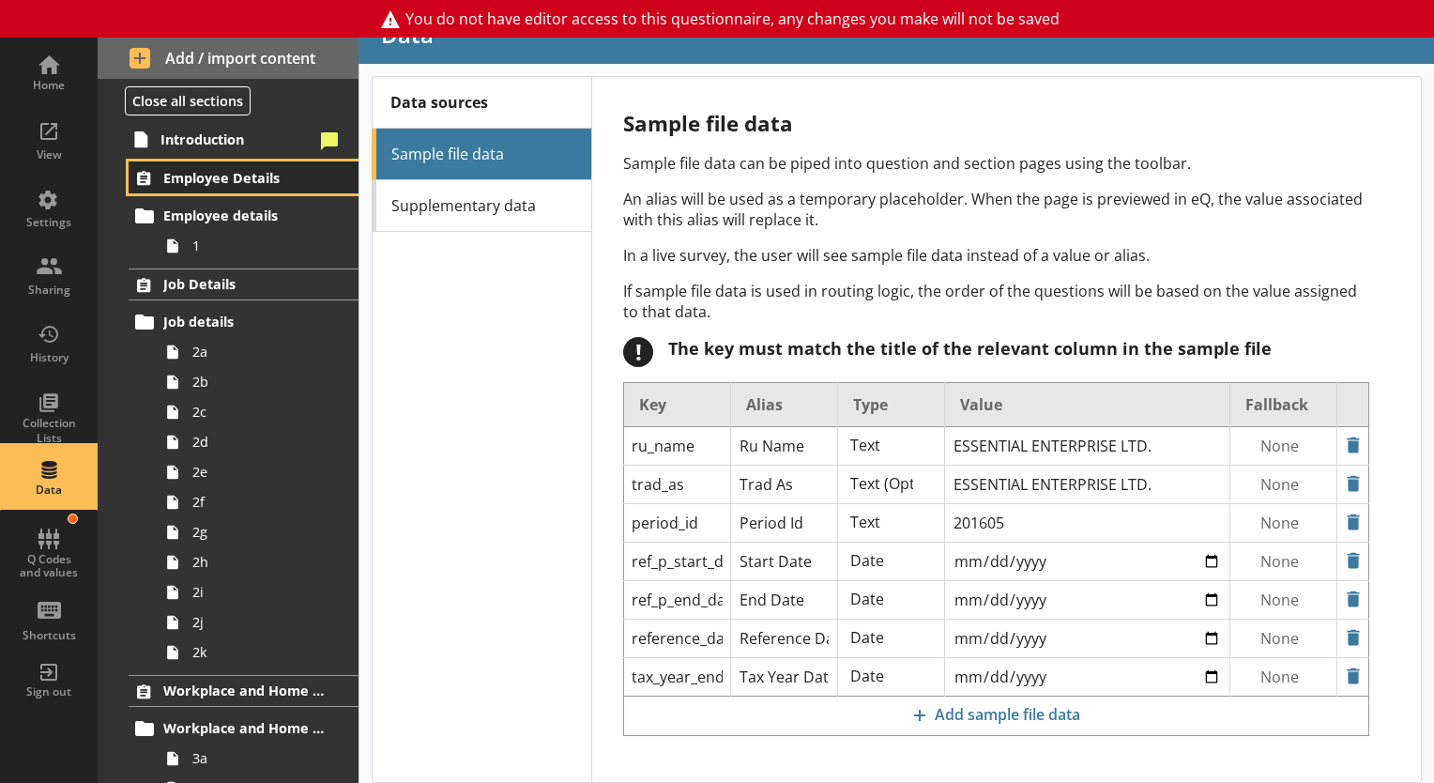
click at [196, 175] on span "Employee Details" at bounding box center [244, 178] width 162 height 18
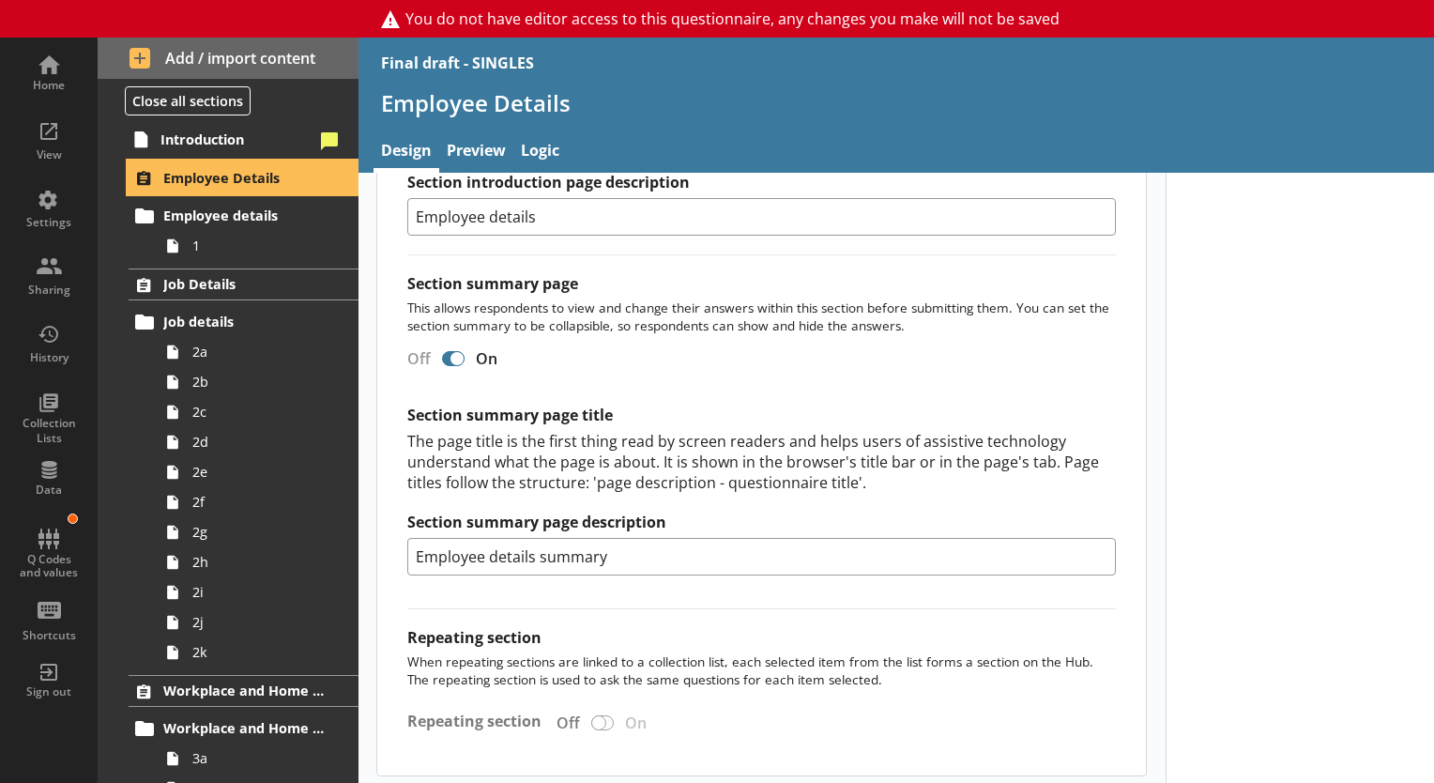
scroll to position [1265, 0]
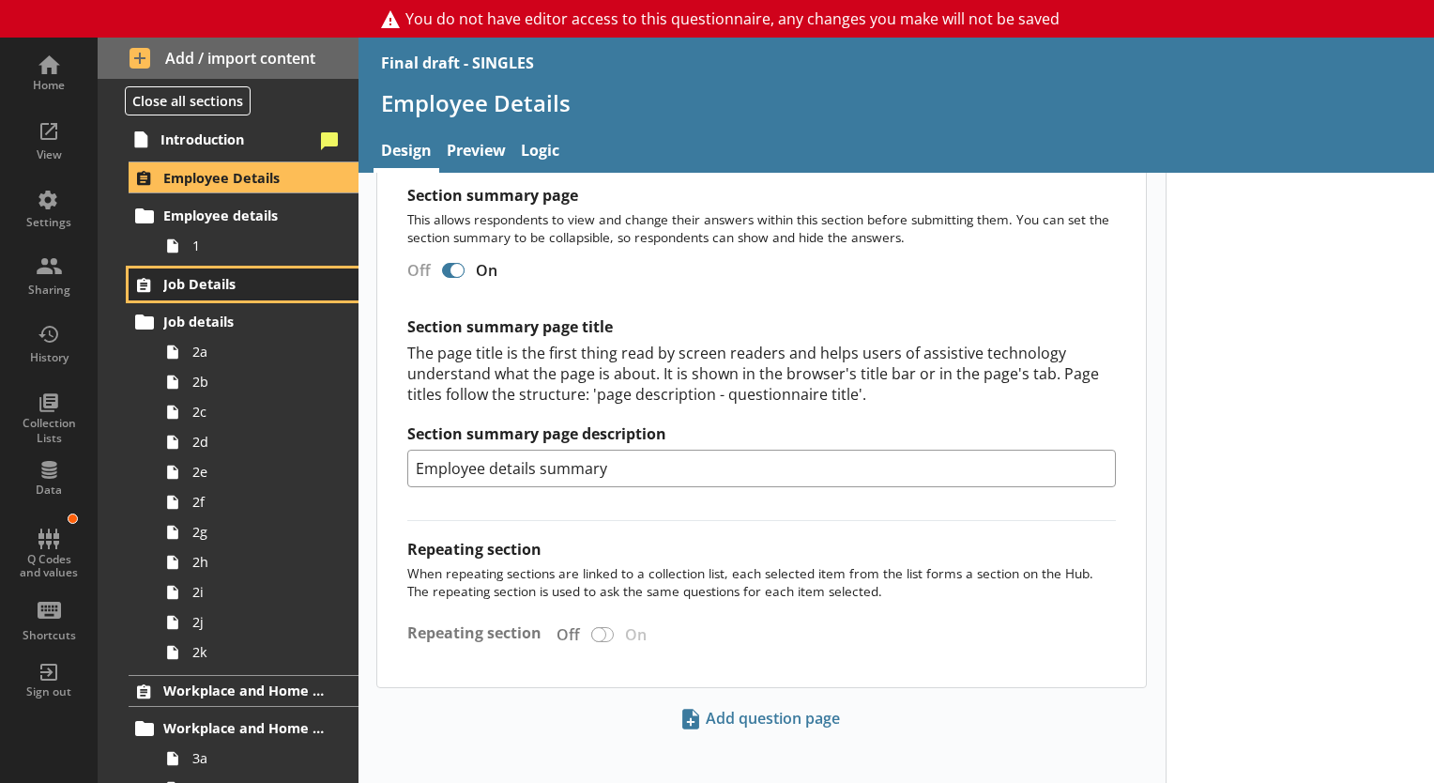
click at [218, 298] on link "Job Details" at bounding box center [244, 284] width 230 height 32
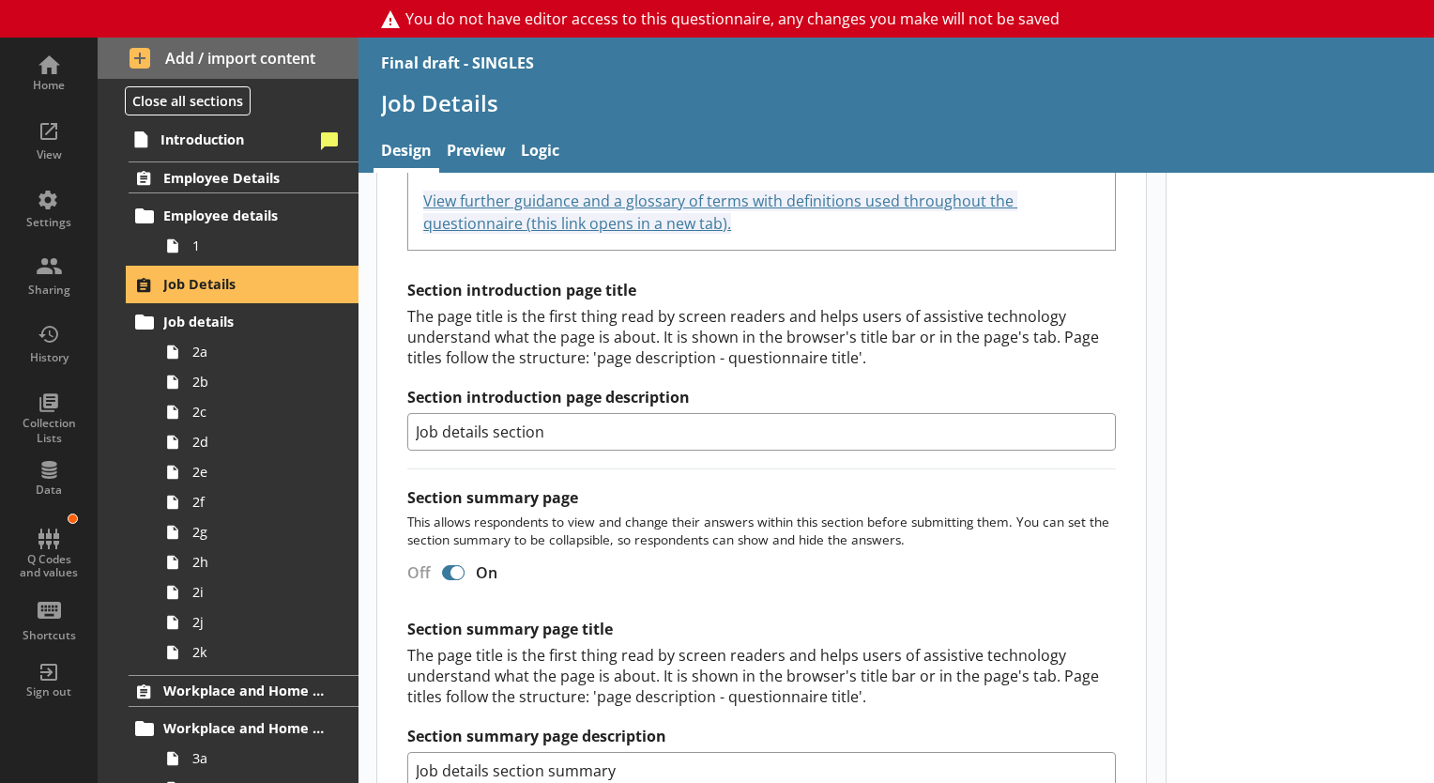
scroll to position [1243, 0]
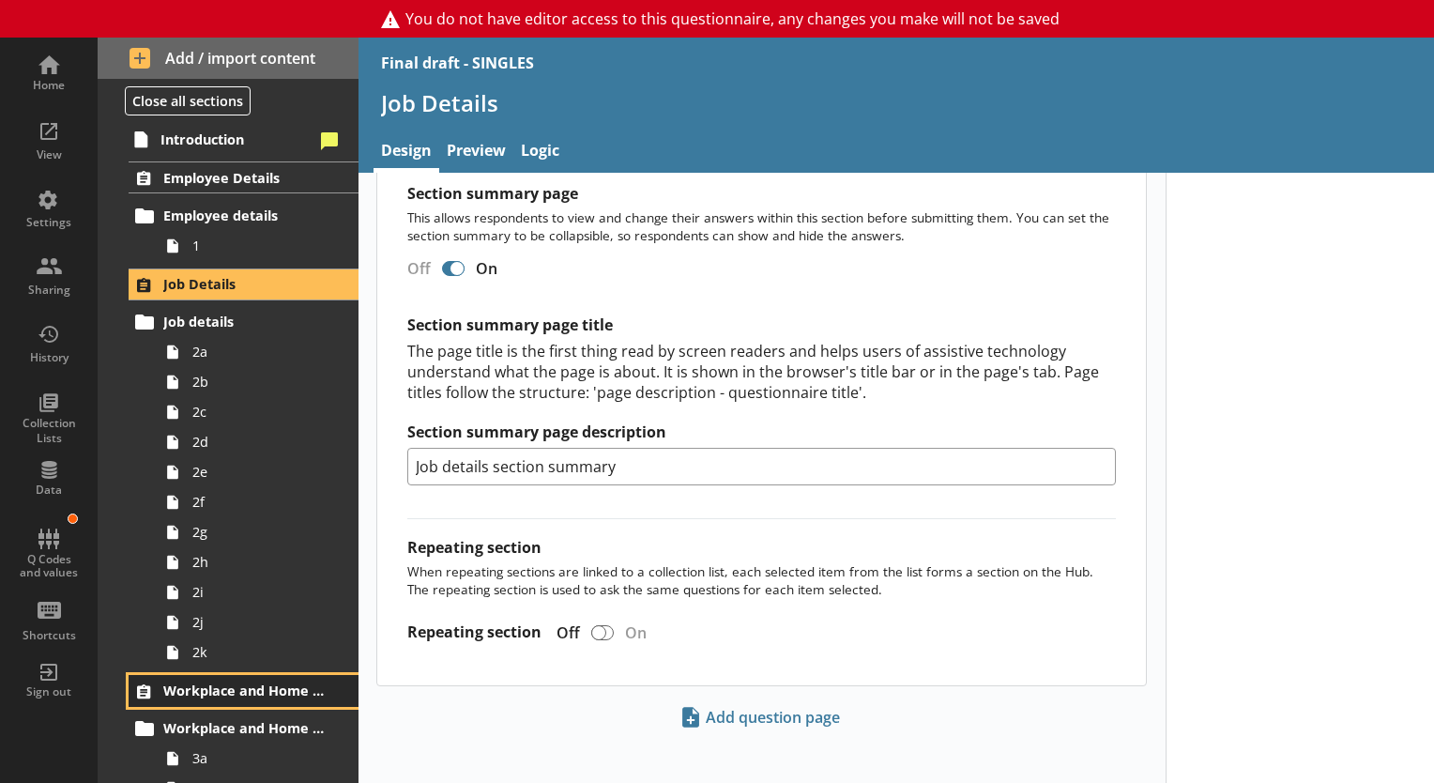
click at [182, 688] on span "Workplace and Home Postcodes" at bounding box center [244, 690] width 162 height 18
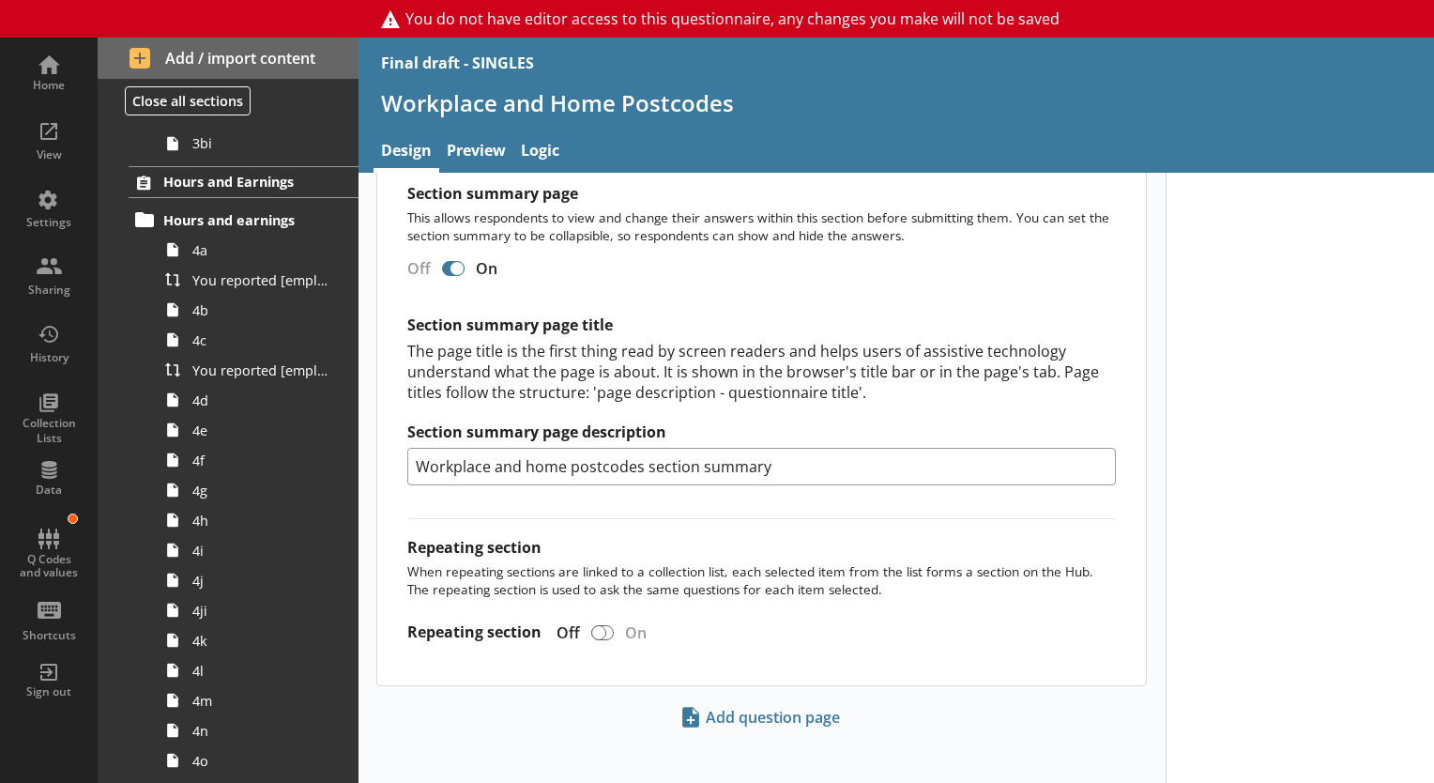
scroll to position [686, 0]
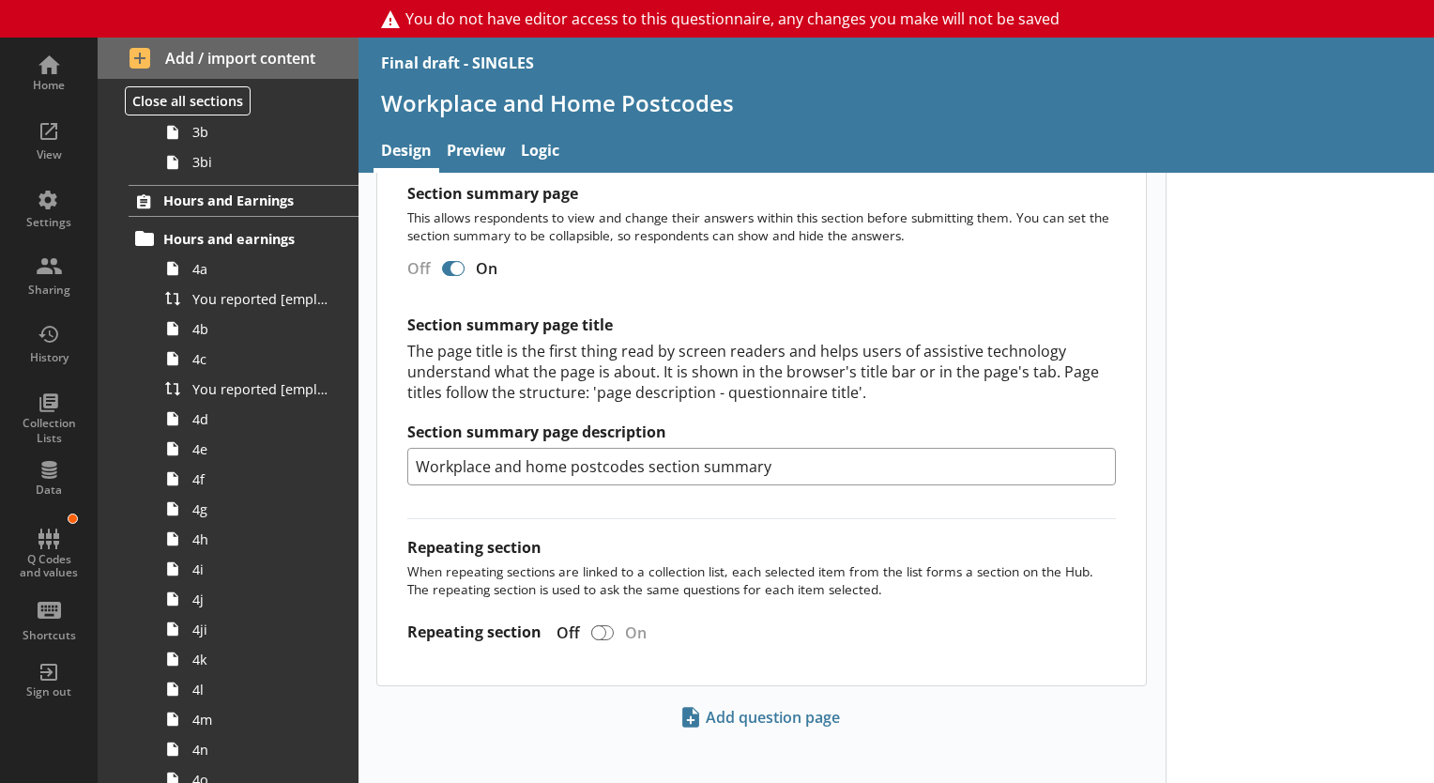
click at [220, 180] on ol "Employee Details Employee details 1 Job Details Job details 2a 2b 2c 2d 2e 2f 2…" at bounding box center [228, 618] width 261 height 2286
click at [220, 191] on span "Hours and Earnings" at bounding box center [244, 200] width 162 height 18
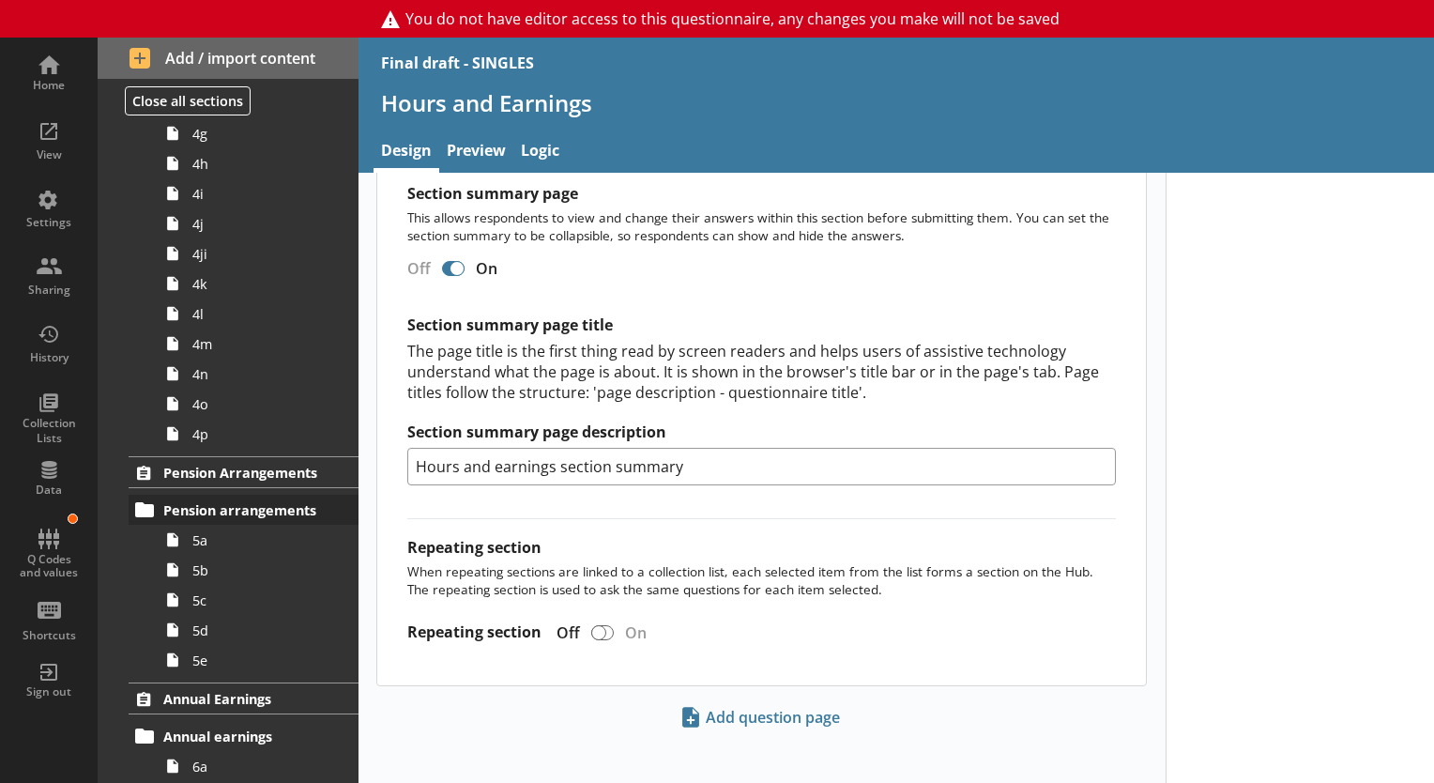
scroll to position [1077, 0]
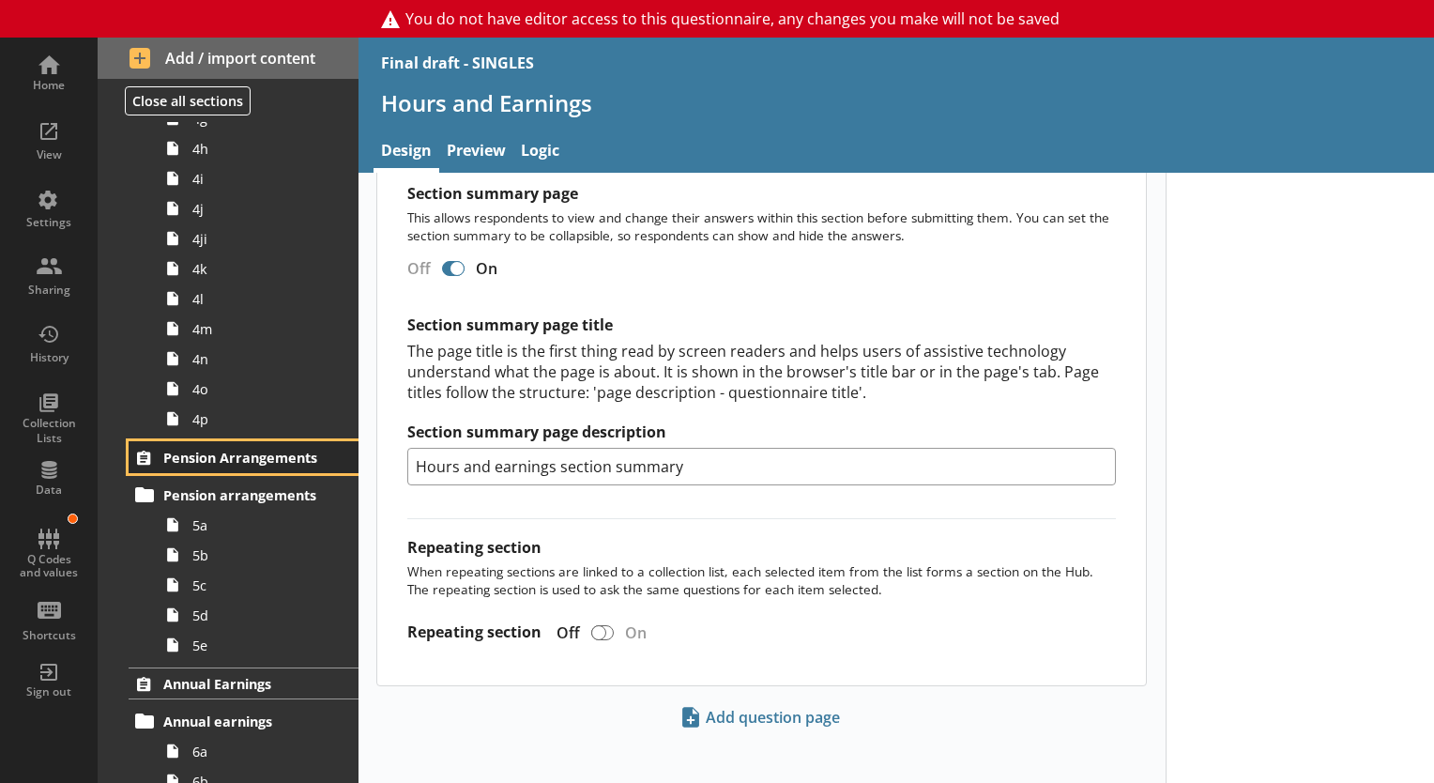
click at [240, 465] on link "Pension Arrangements" at bounding box center [244, 457] width 230 height 32
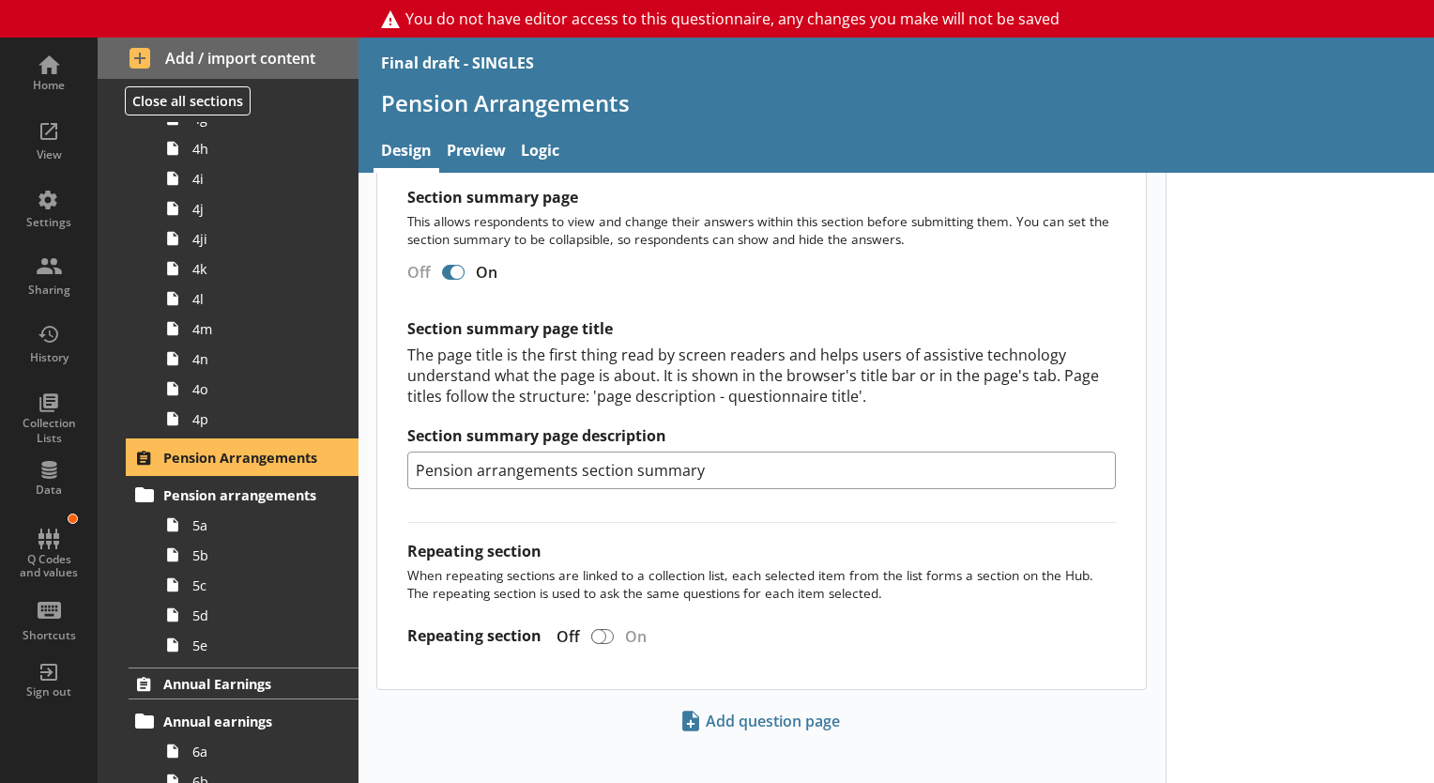
scroll to position [1494, 0]
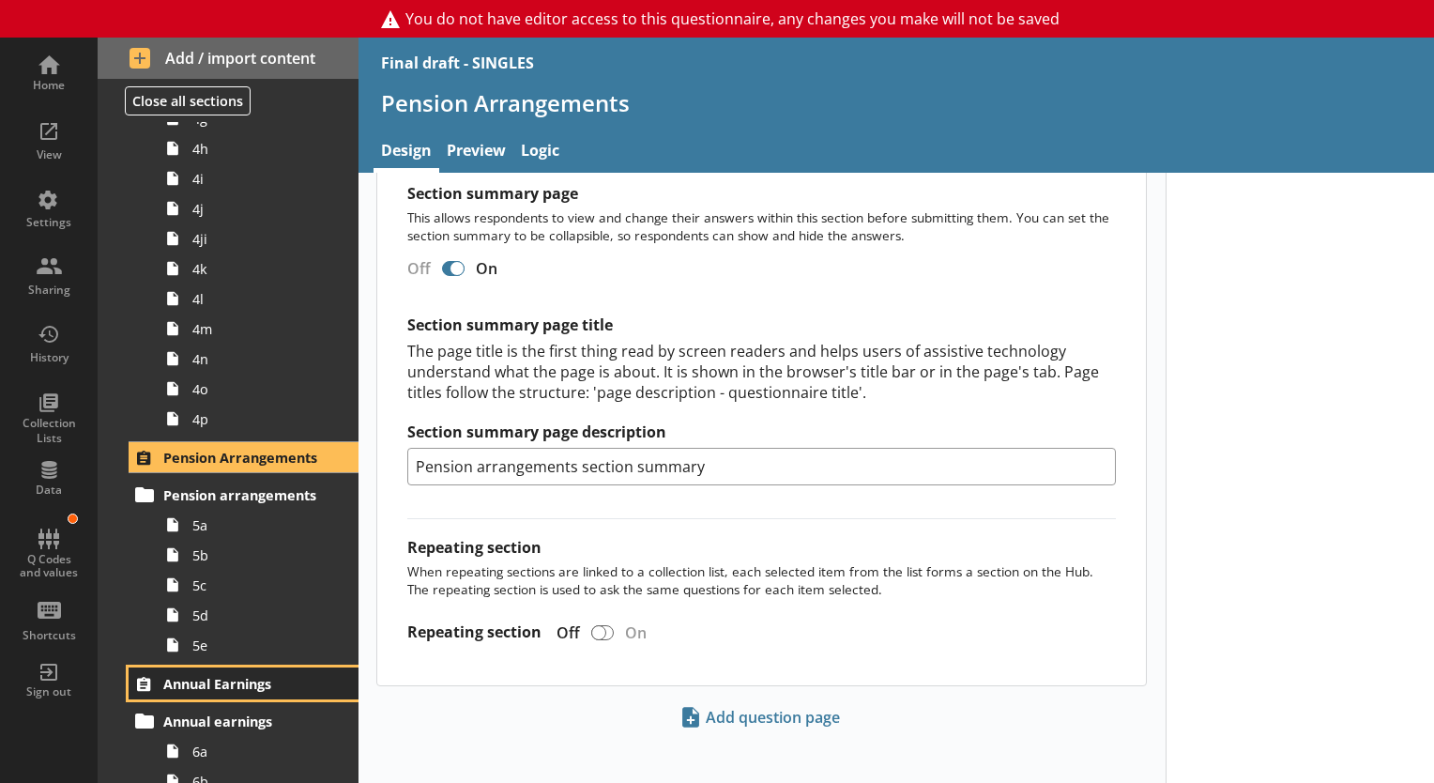
click at [206, 680] on span "Annual Earnings" at bounding box center [244, 684] width 162 height 18
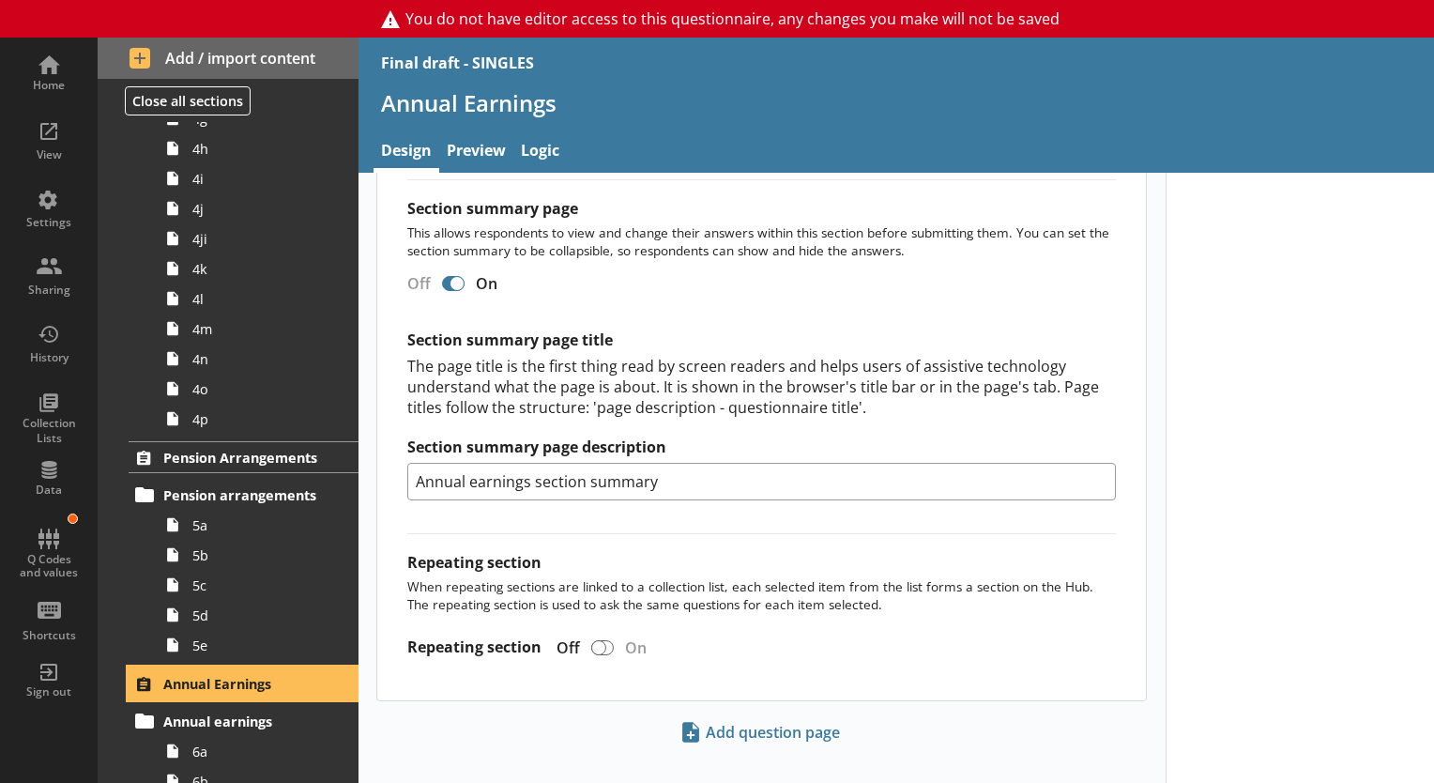
scroll to position [1239, 0]
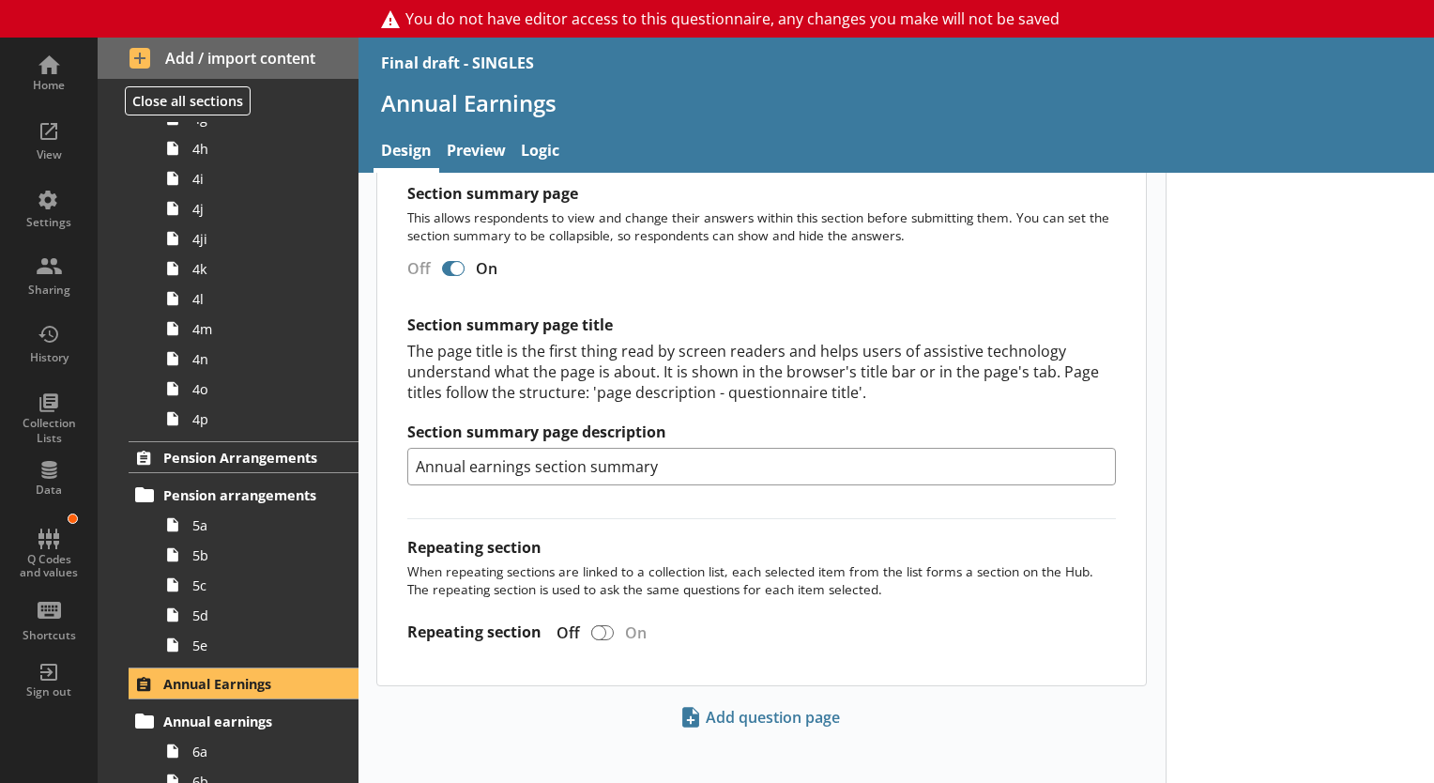
click at [631, 485] on div "Off On Section summary page title The page title is the first thing read by scr…" at bounding box center [761, 376] width 709 height 248
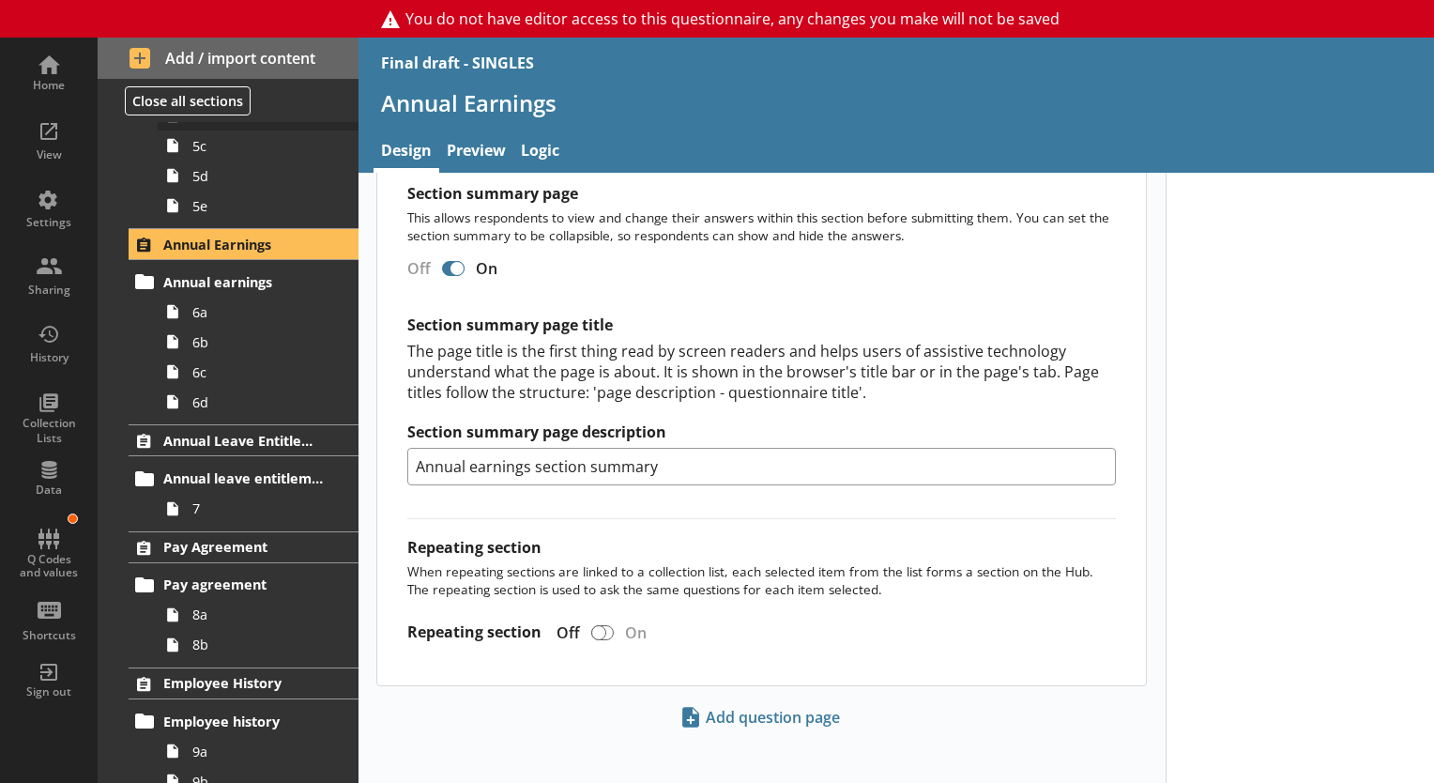
scroll to position [1546, 0]
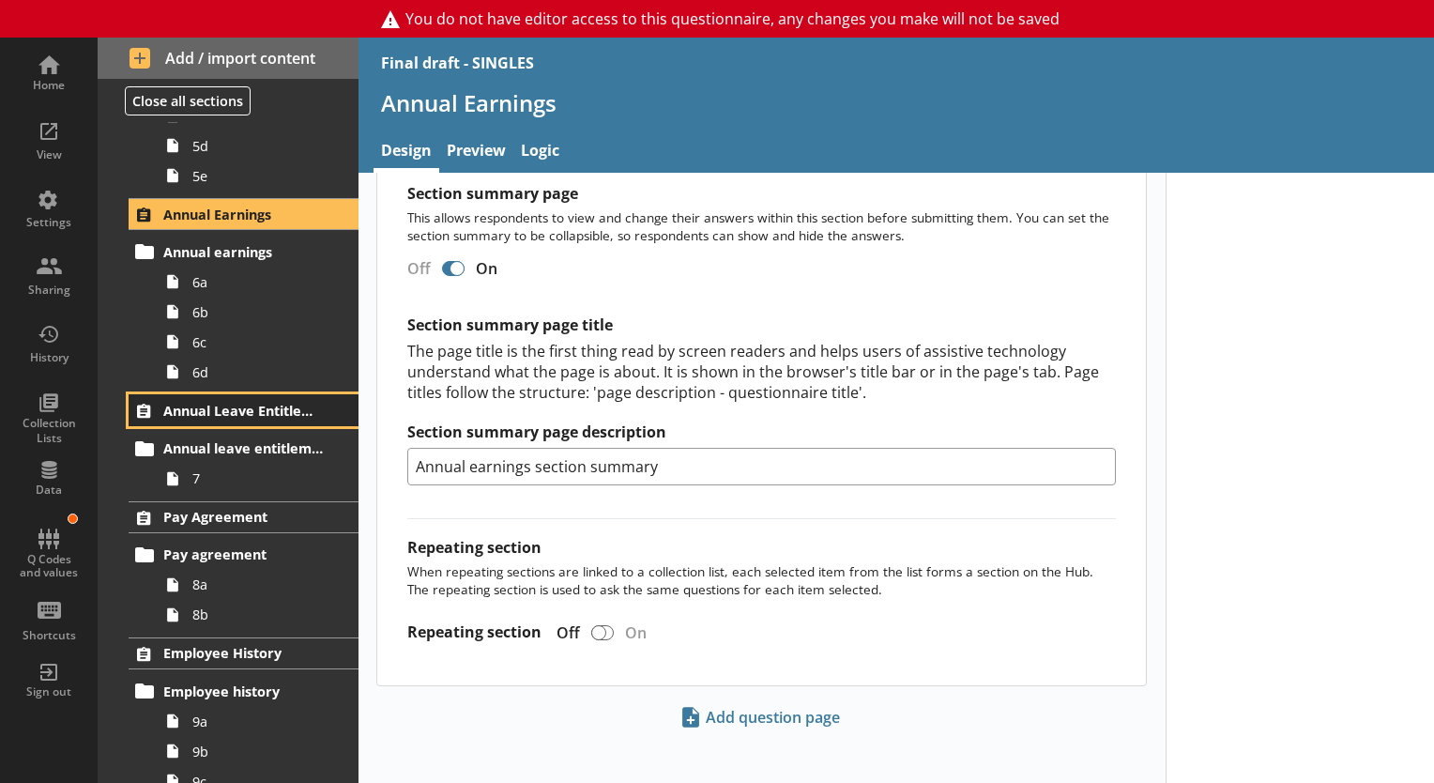
click at [241, 397] on link "Annual Leave Entitlement" at bounding box center [244, 410] width 230 height 32
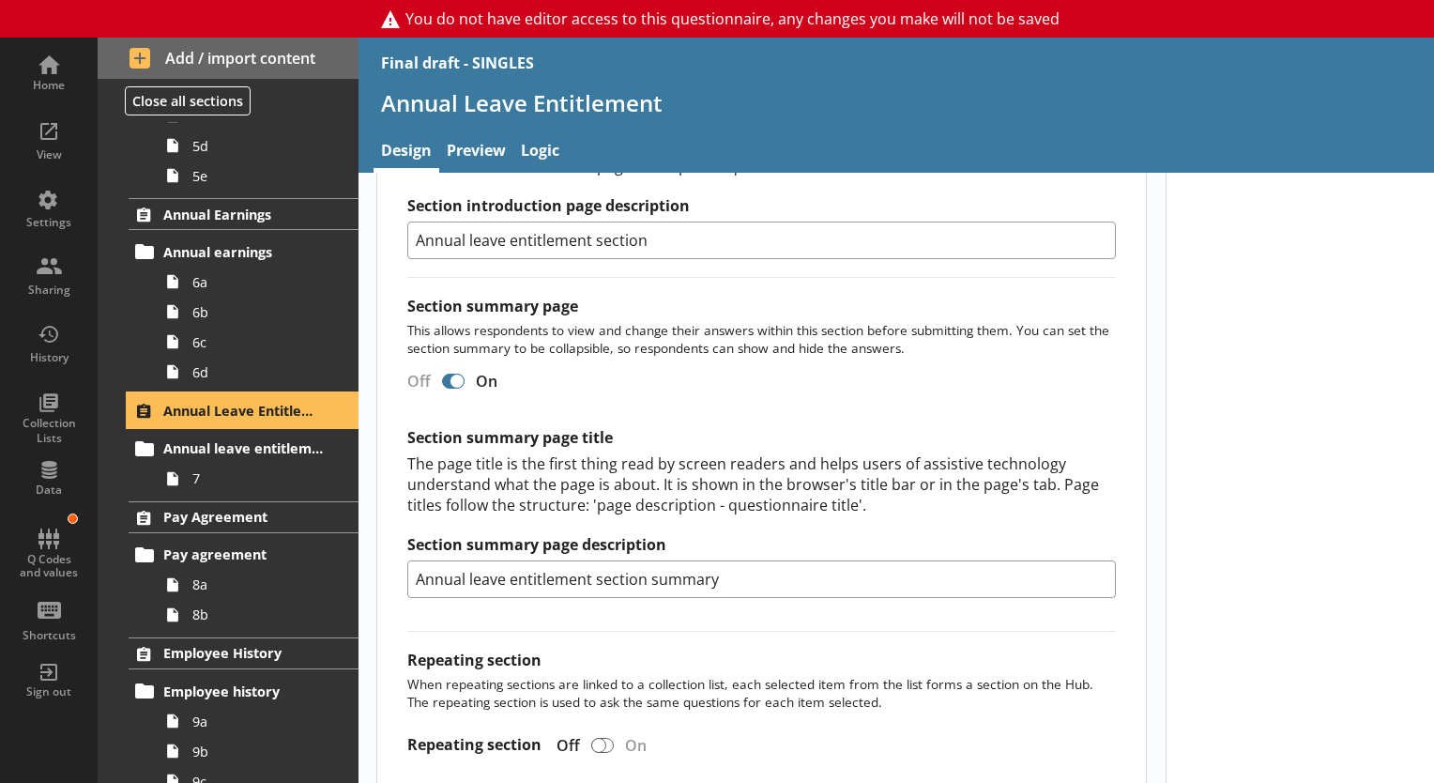
scroll to position [1126, 0]
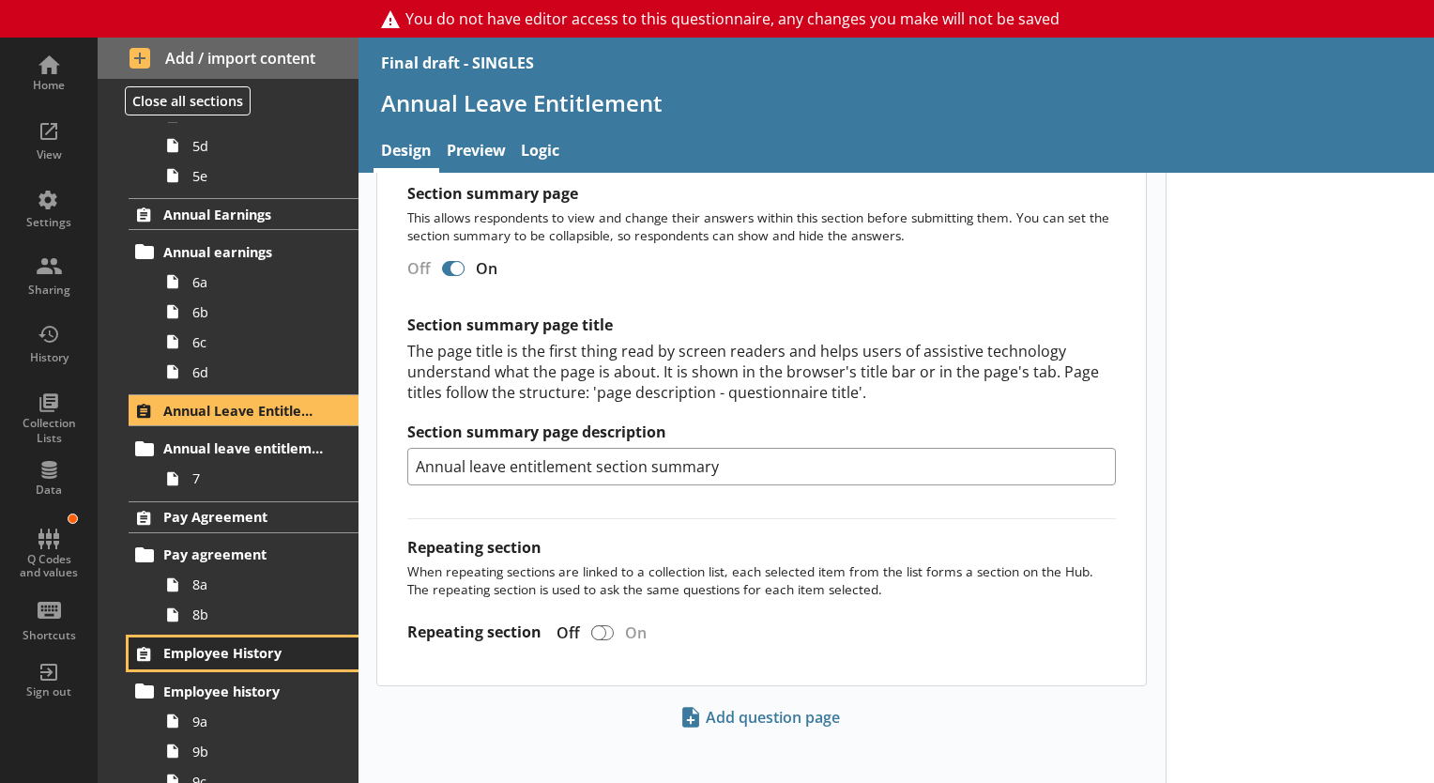
click at [257, 644] on span "Employee History" at bounding box center [244, 653] width 162 height 18
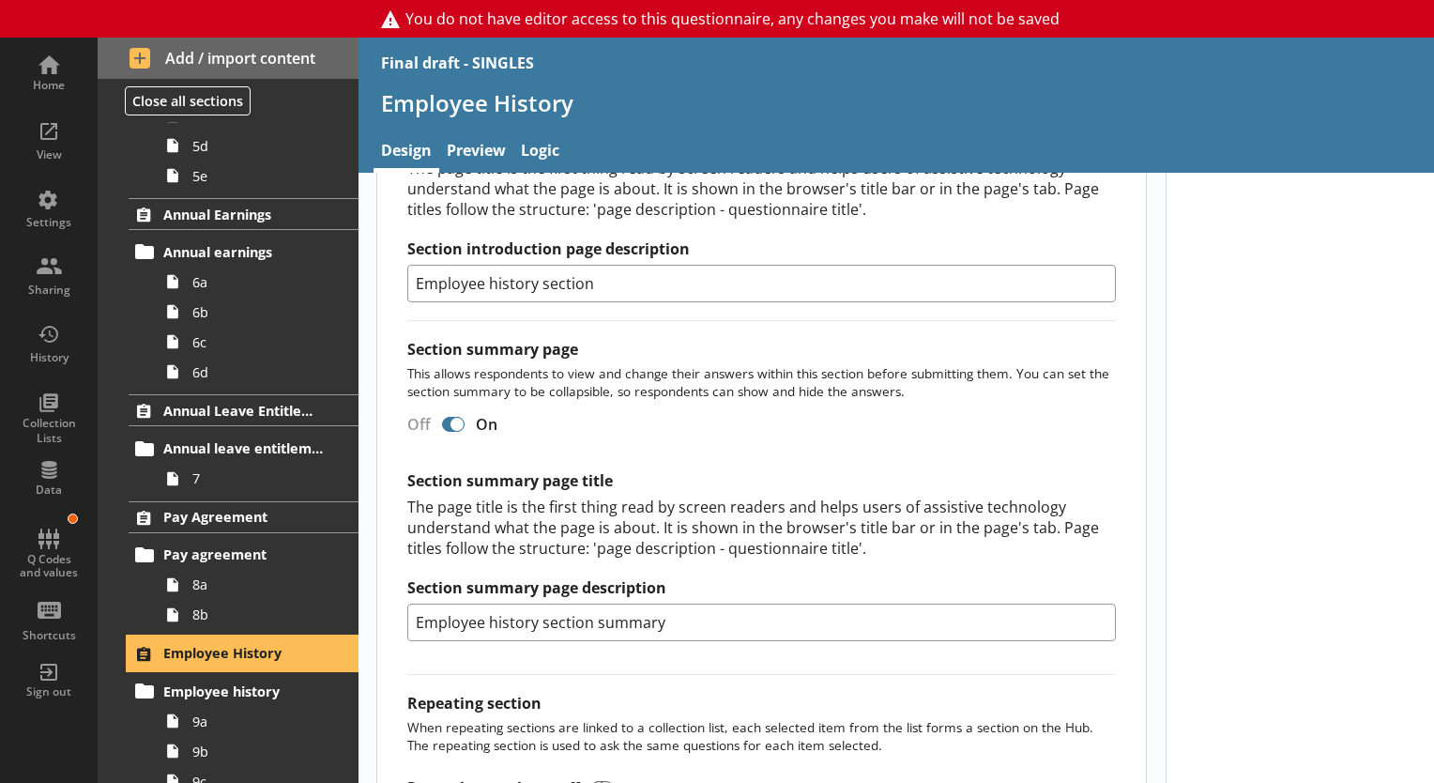
scroll to position [1126, 0]
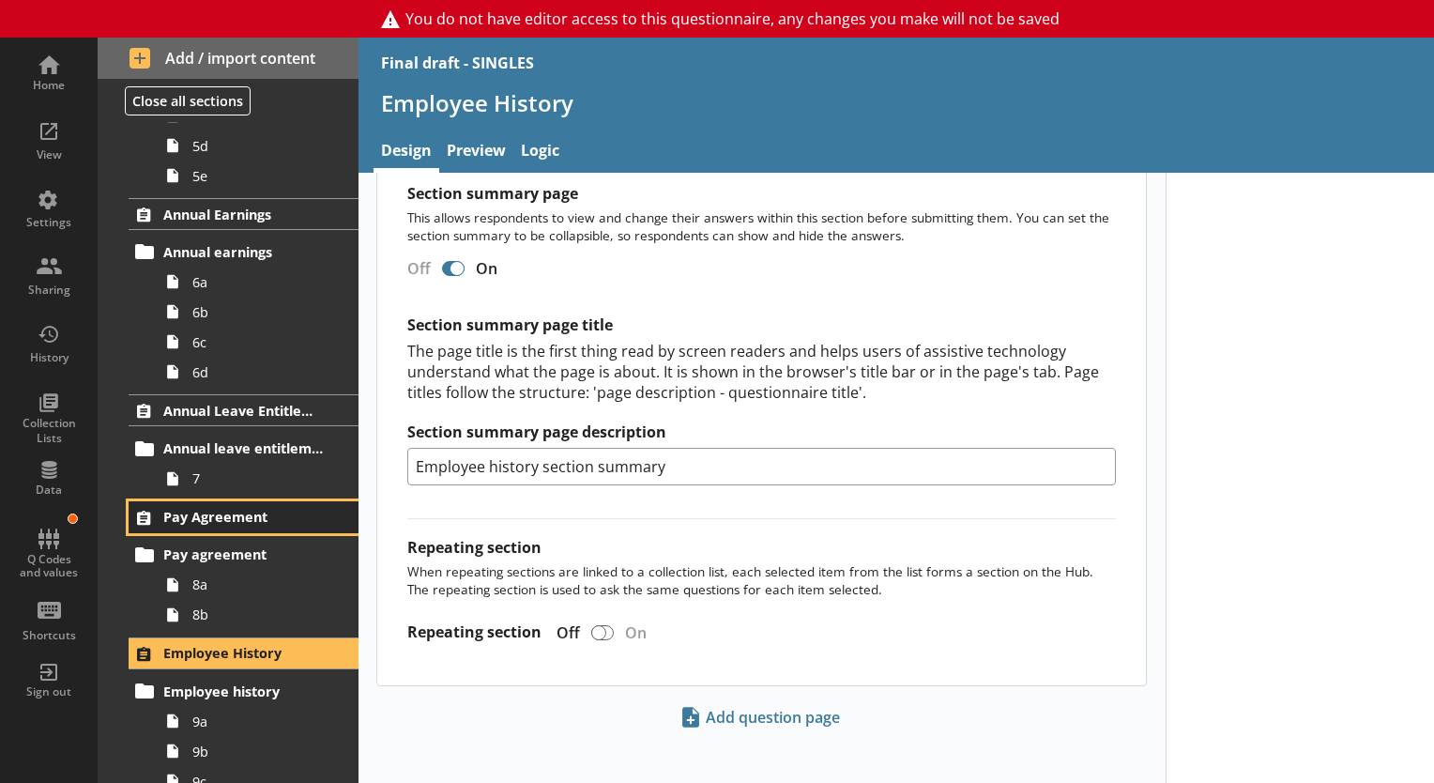
click at [297, 508] on span "Pay Agreement" at bounding box center [244, 517] width 162 height 18
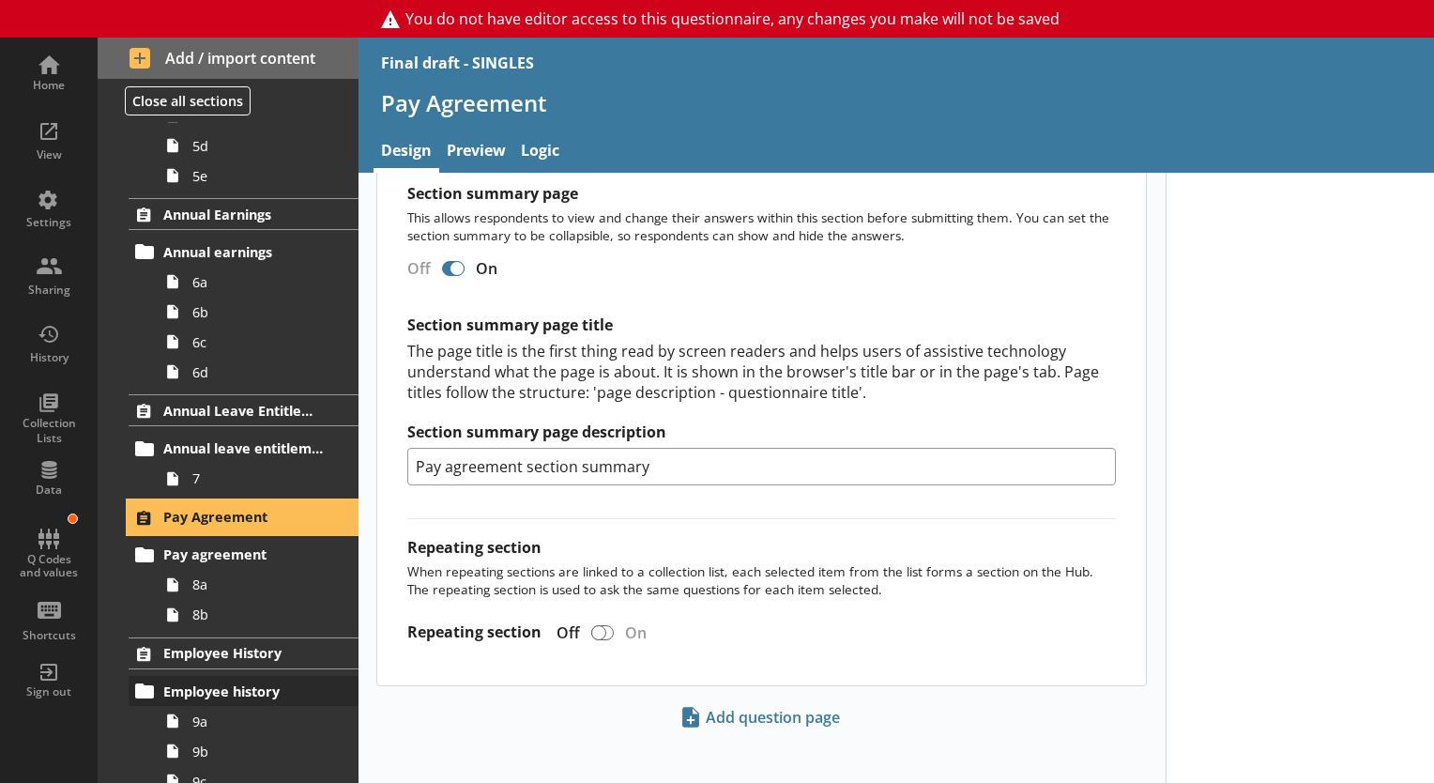
scroll to position [1707, 0]
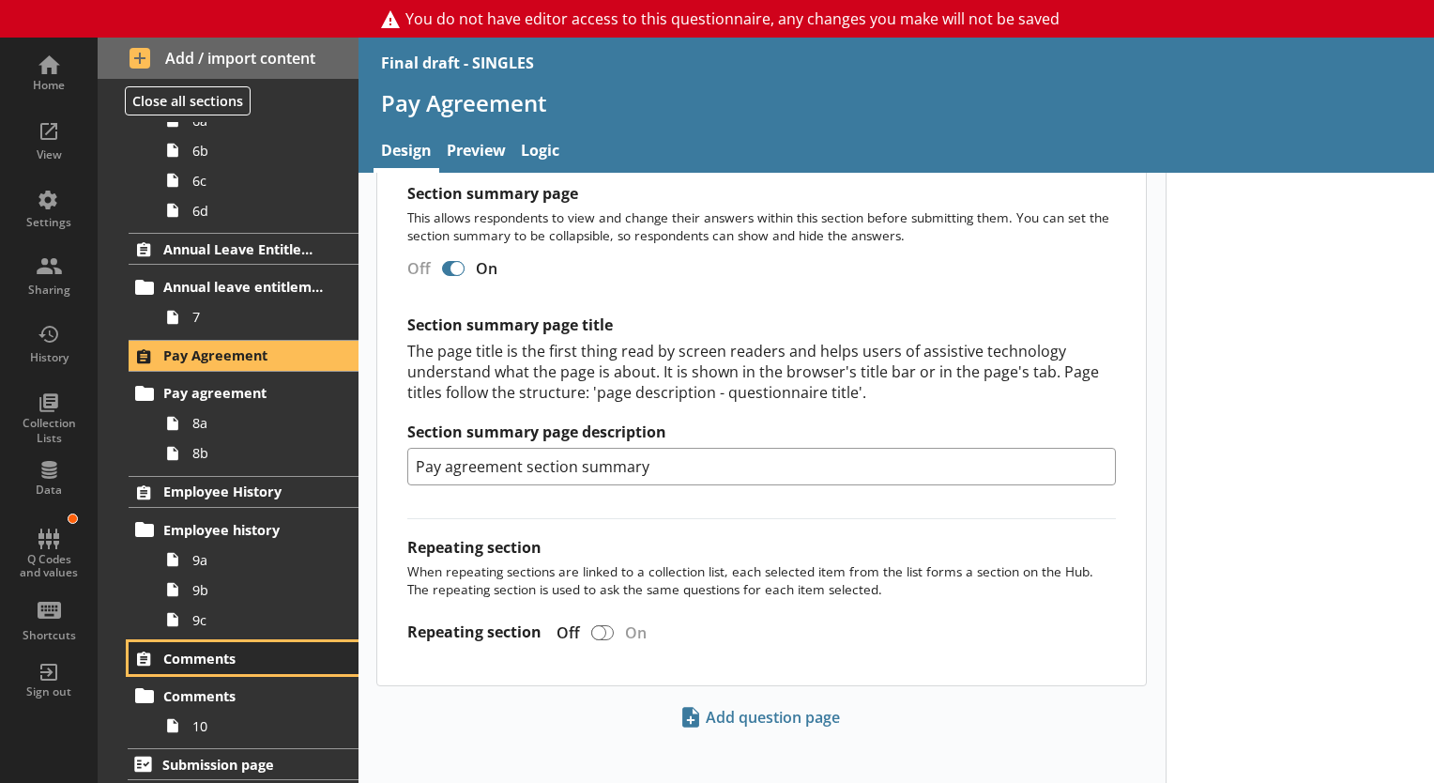
click at [174, 651] on span "Comments" at bounding box center [244, 659] width 162 height 18
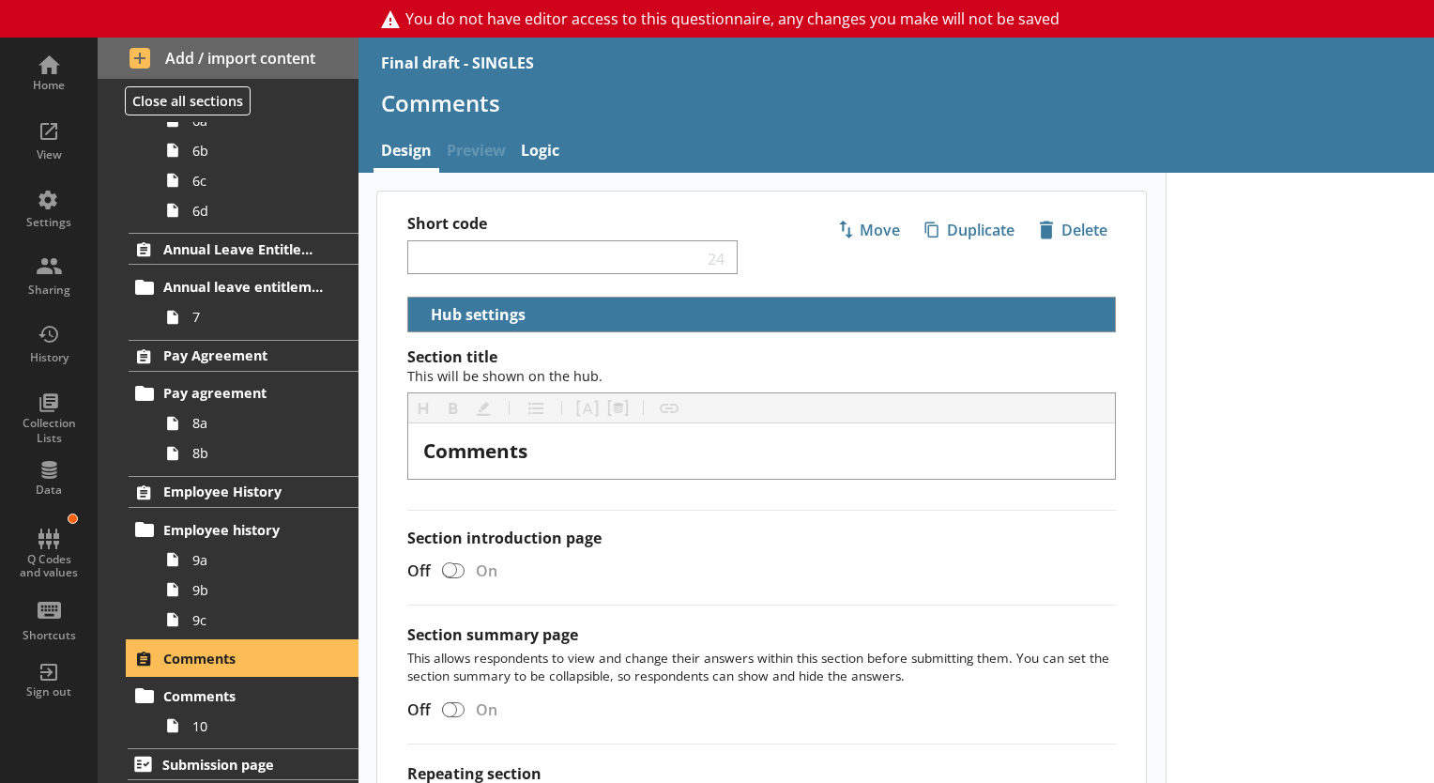
scroll to position [230, 0]
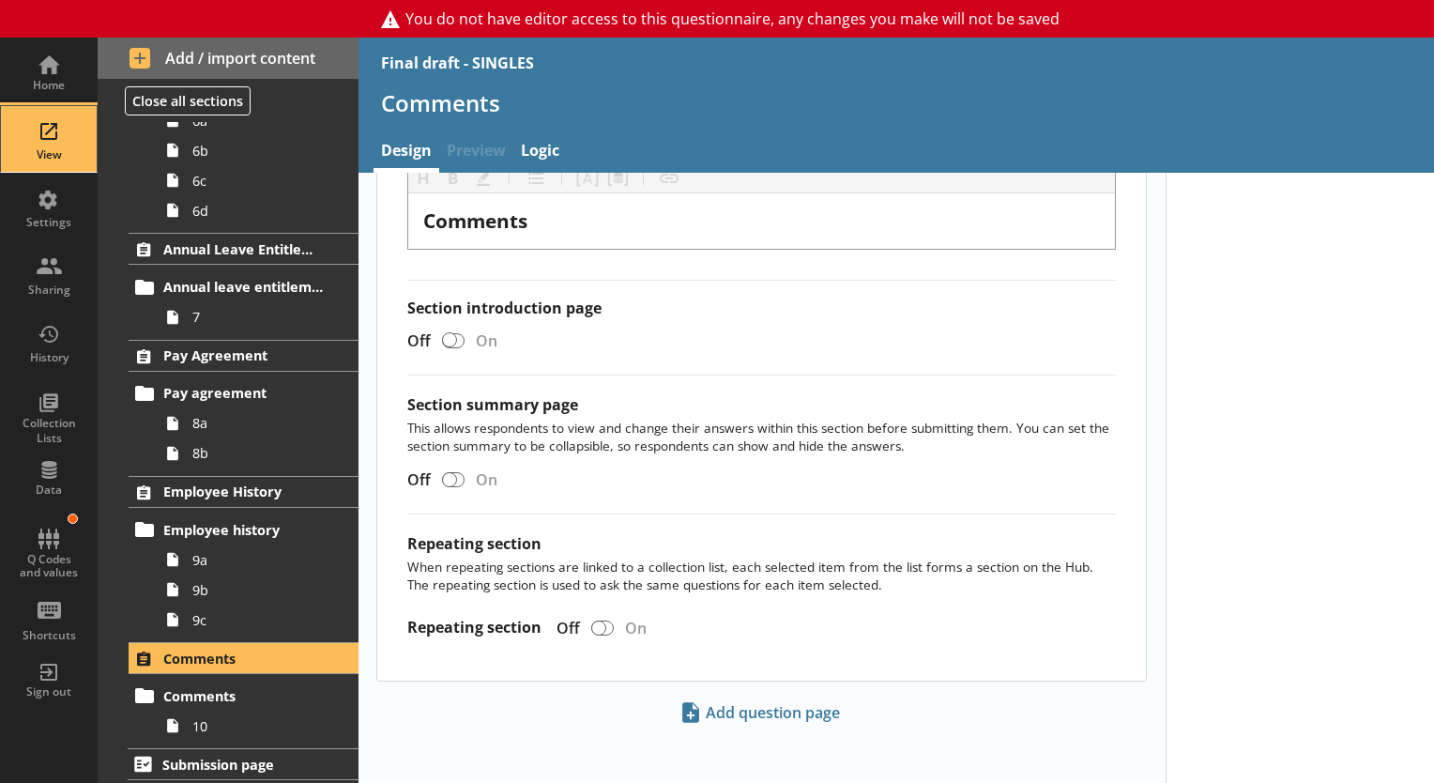
click at [35, 158] on div "View" at bounding box center [49, 154] width 66 height 15
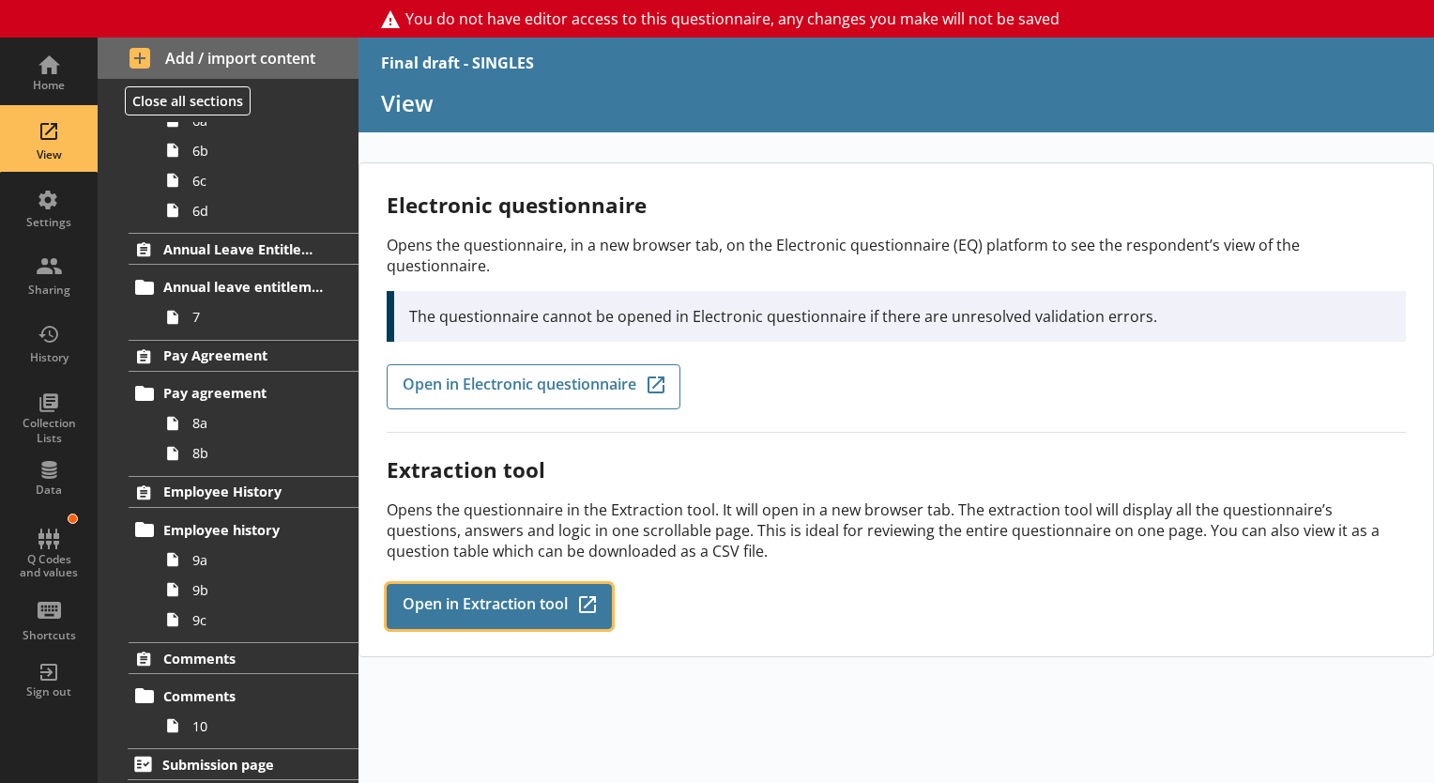
click at [476, 593] on link "Open in Extraction tool Q-Codes_Icon Created with Sketch." at bounding box center [499, 606] width 225 height 45
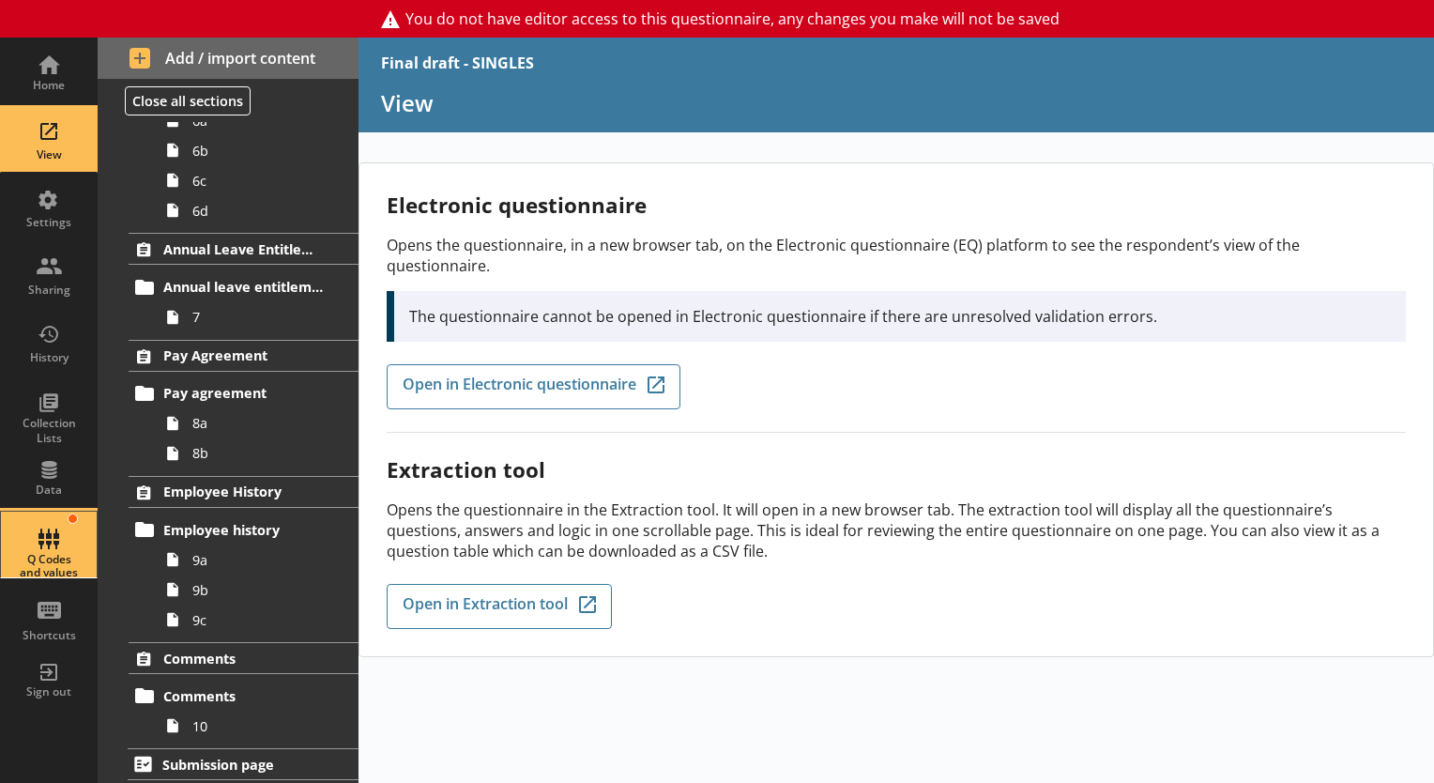
click at [51, 543] on div "Q Codes and values" at bounding box center [49, 545] width 66 height 66
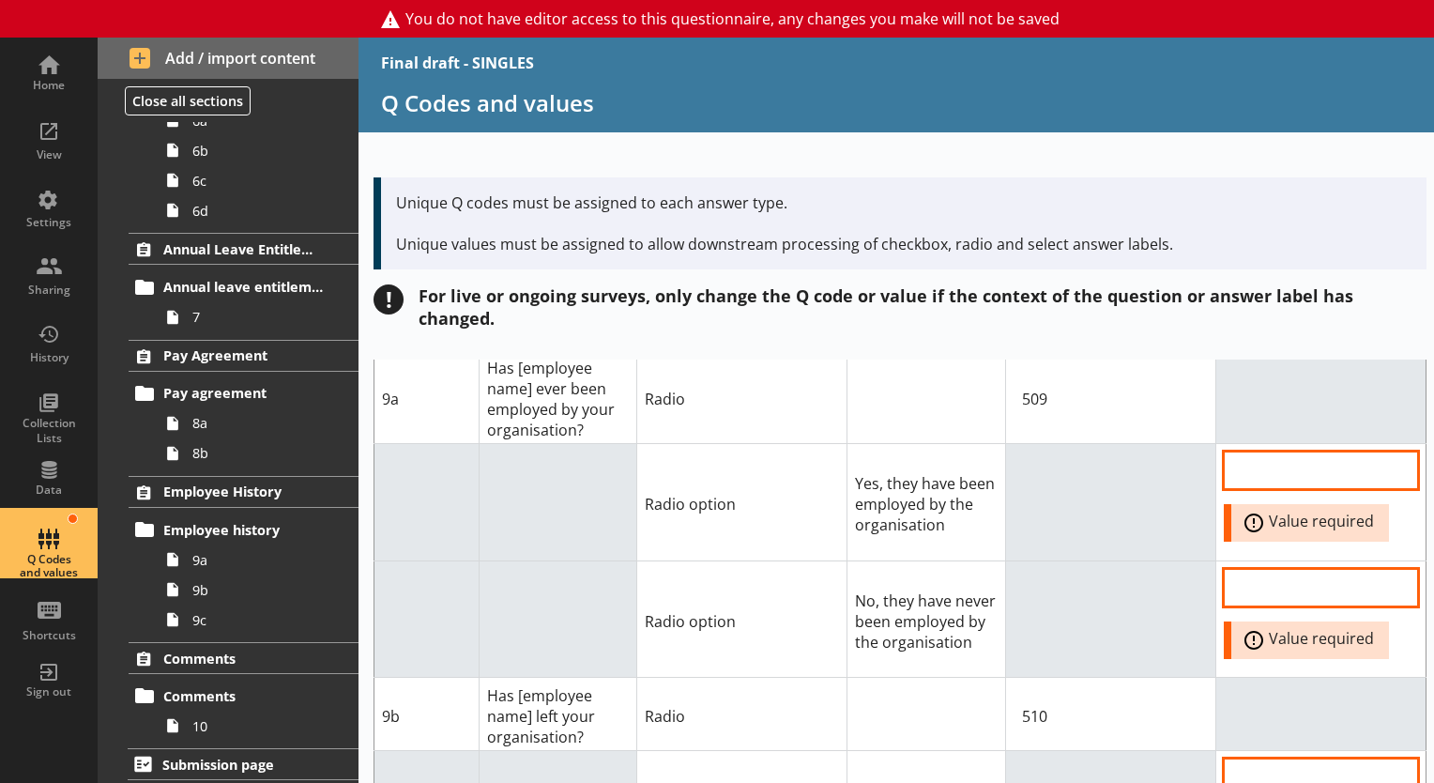
scroll to position [13014, 0]
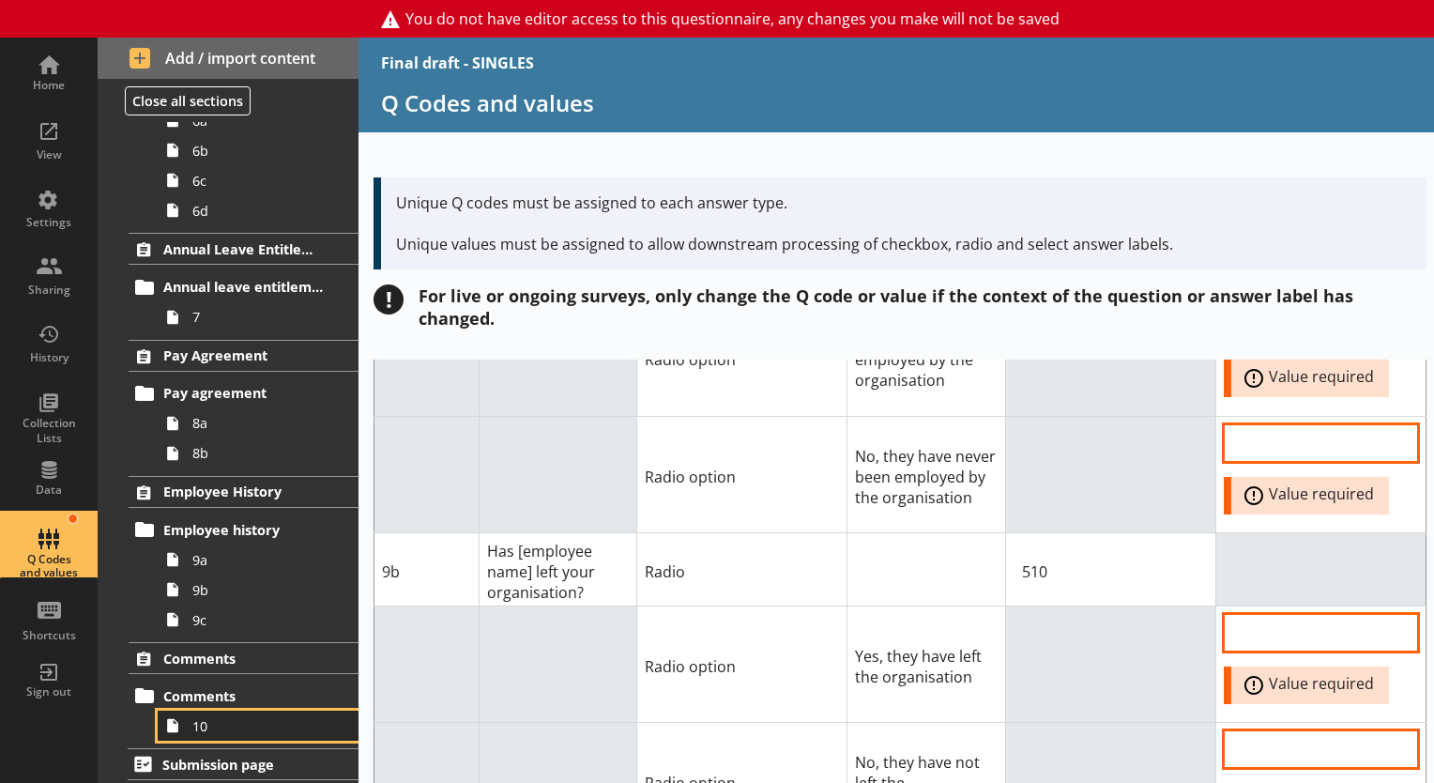
click at [225, 711] on link "10" at bounding box center [258, 726] width 201 height 30
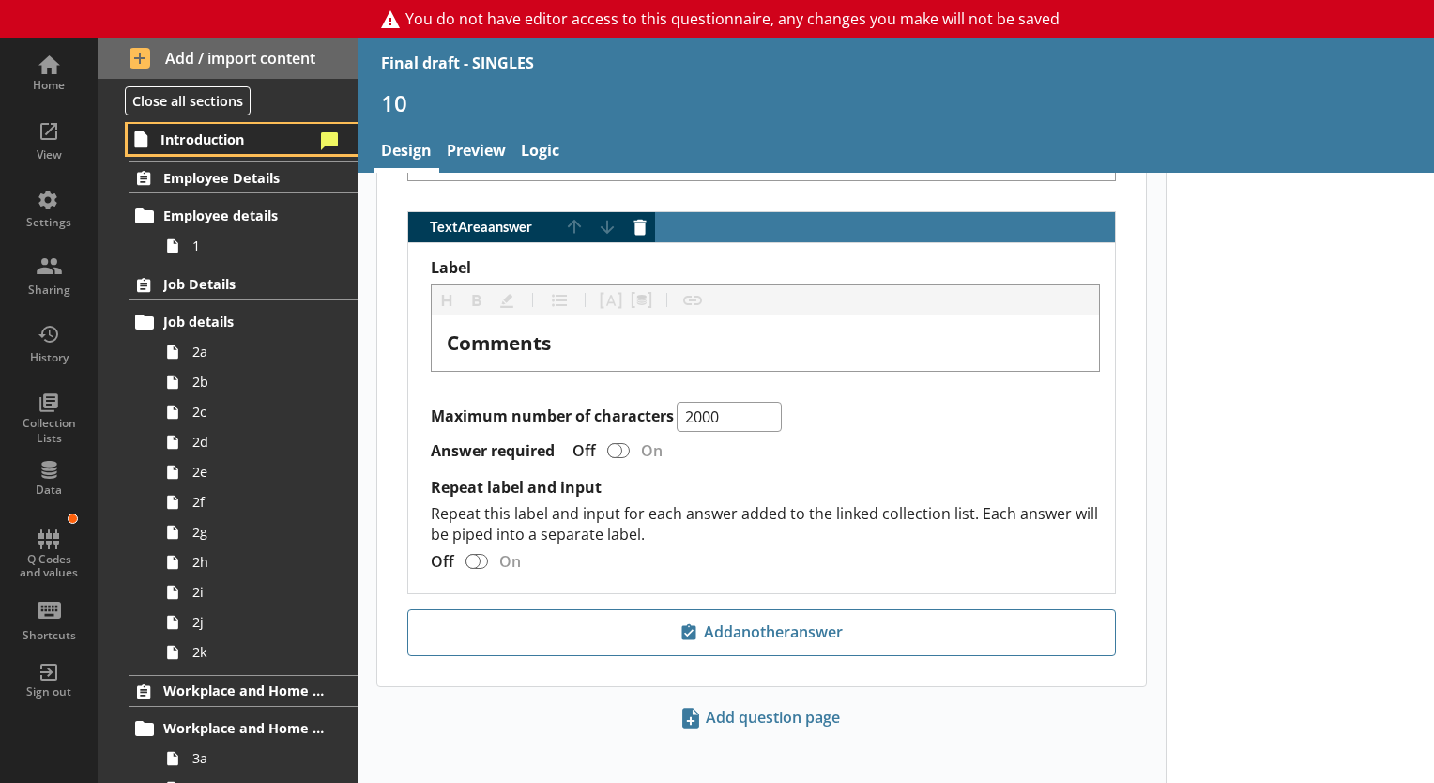
click at [209, 130] on span "Introduction" at bounding box center [236, 139] width 153 height 18
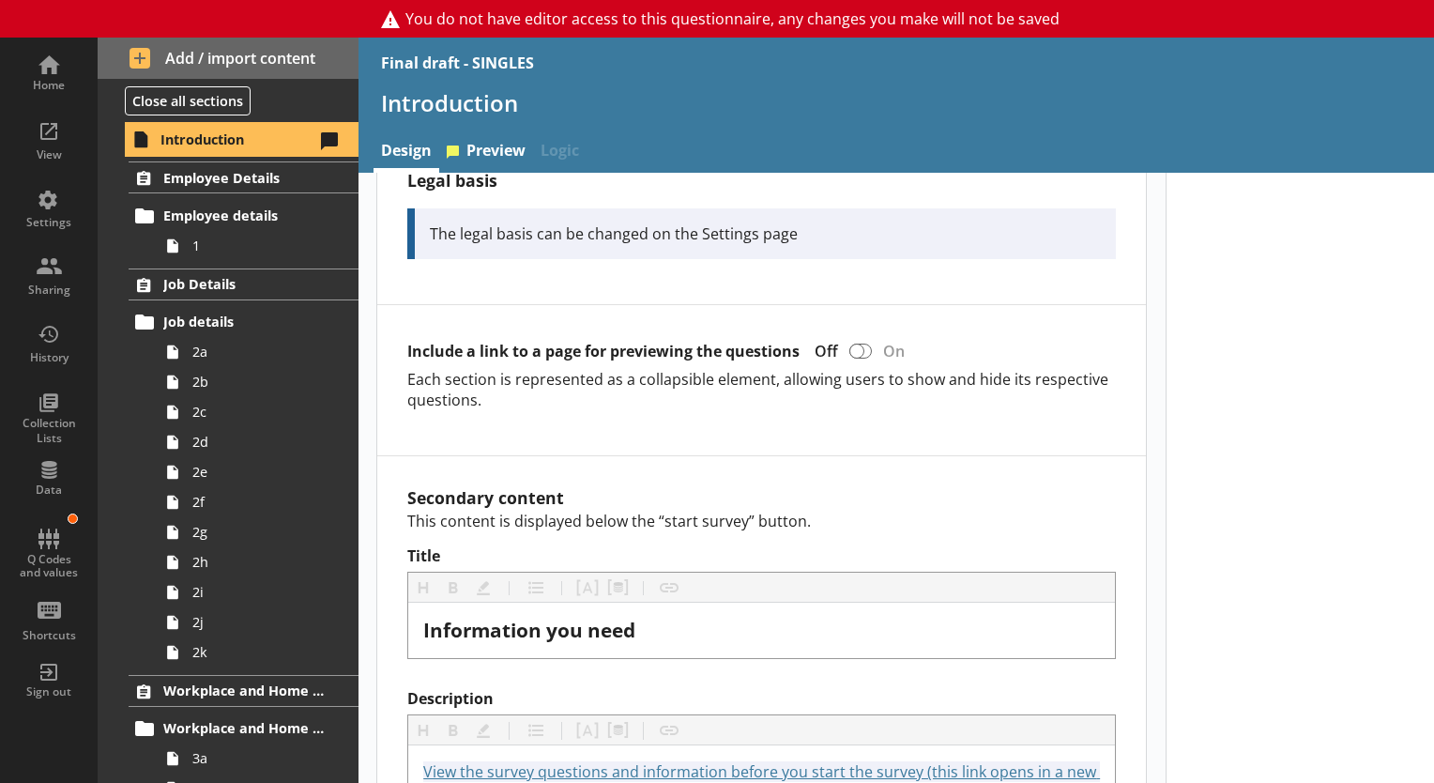
scroll to position [1322, 0]
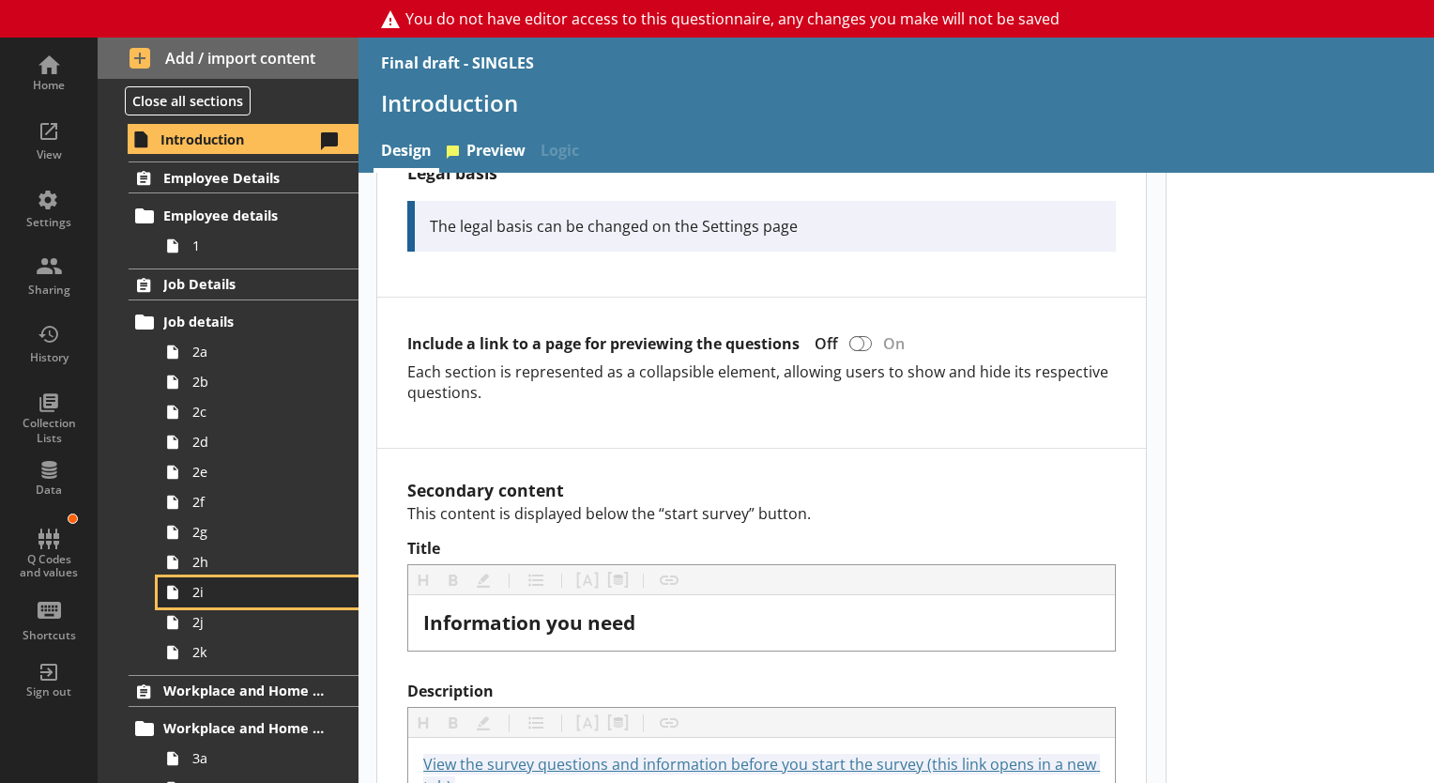
click at [205, 586] on span "2i" at bounding box center [262, 592] width 141 height 18
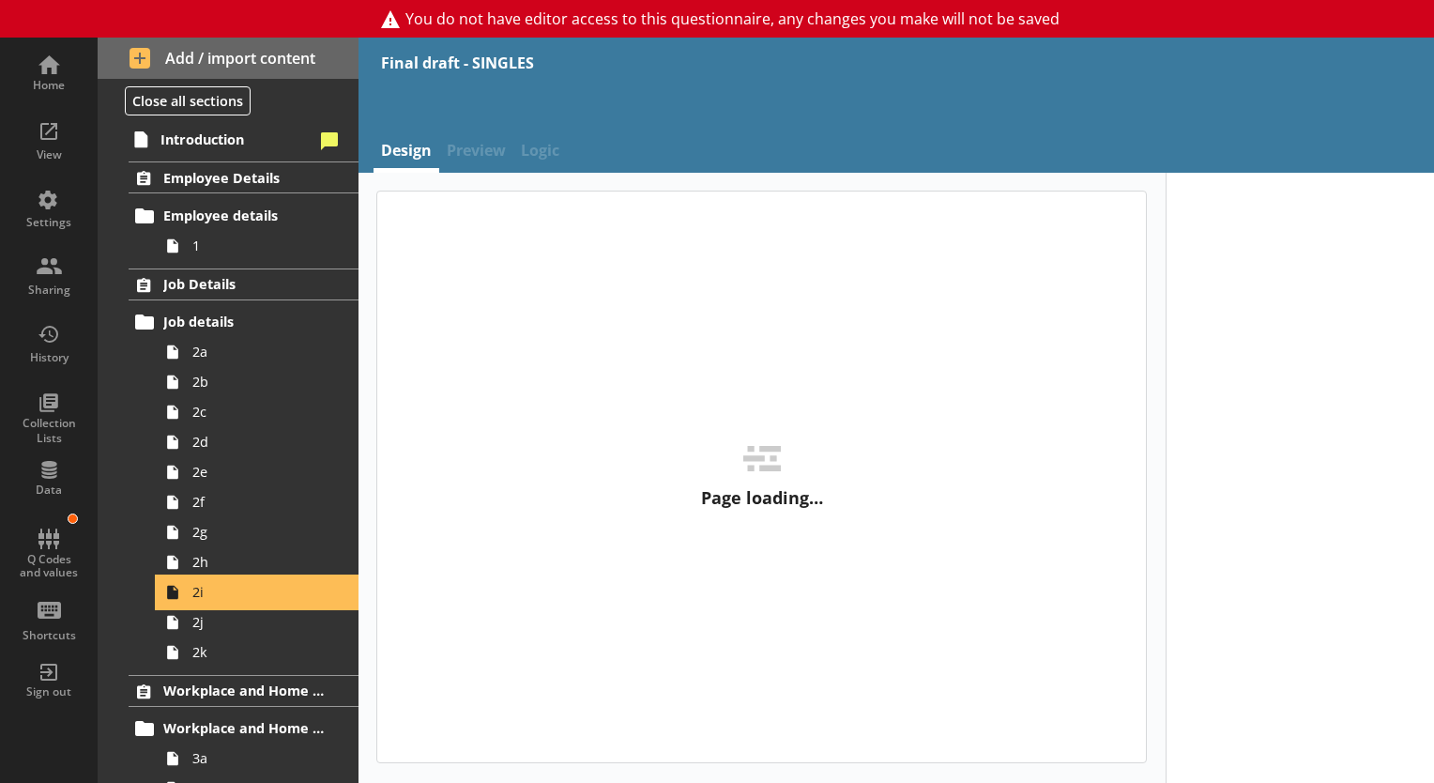
type textarea "x"
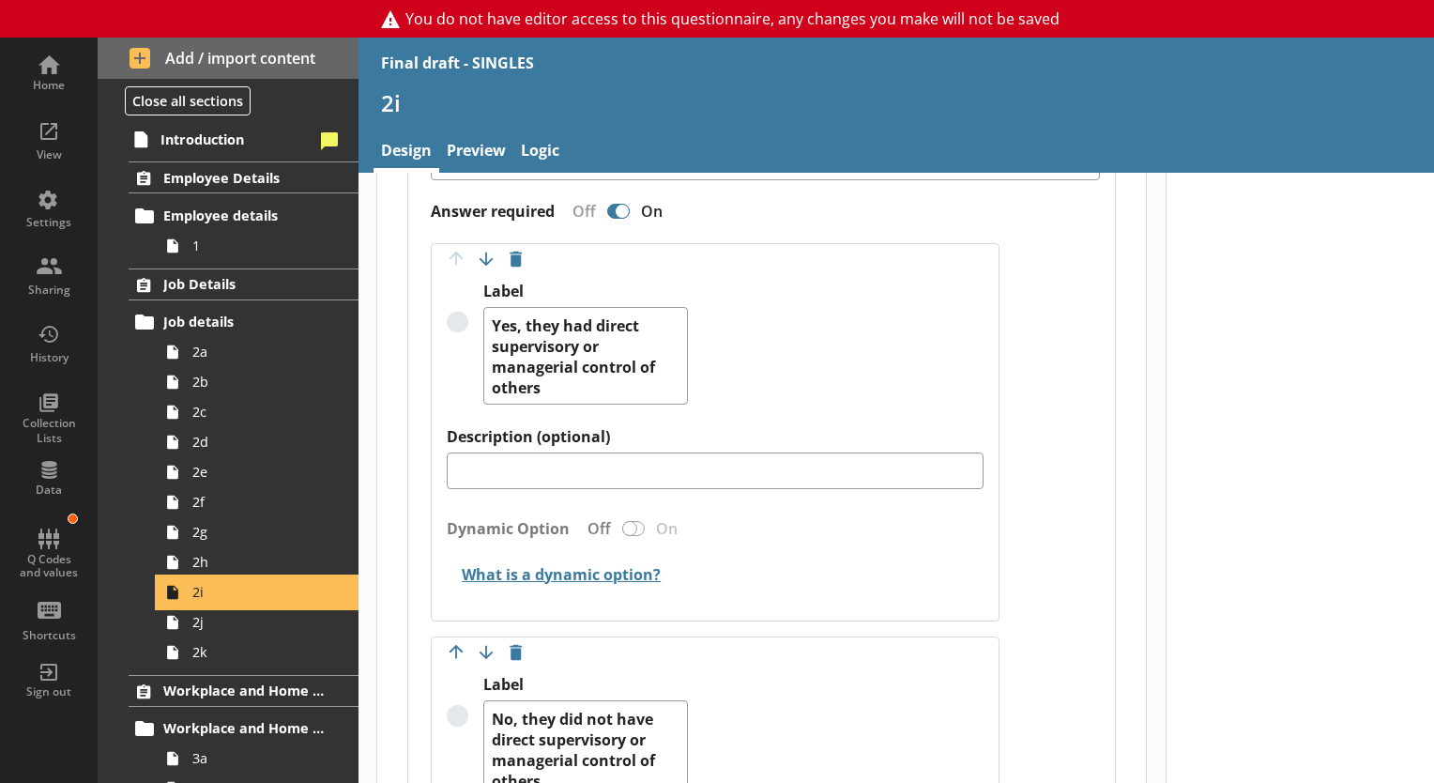
scroll to position [677, 0]
